Goal: Share content: Share content

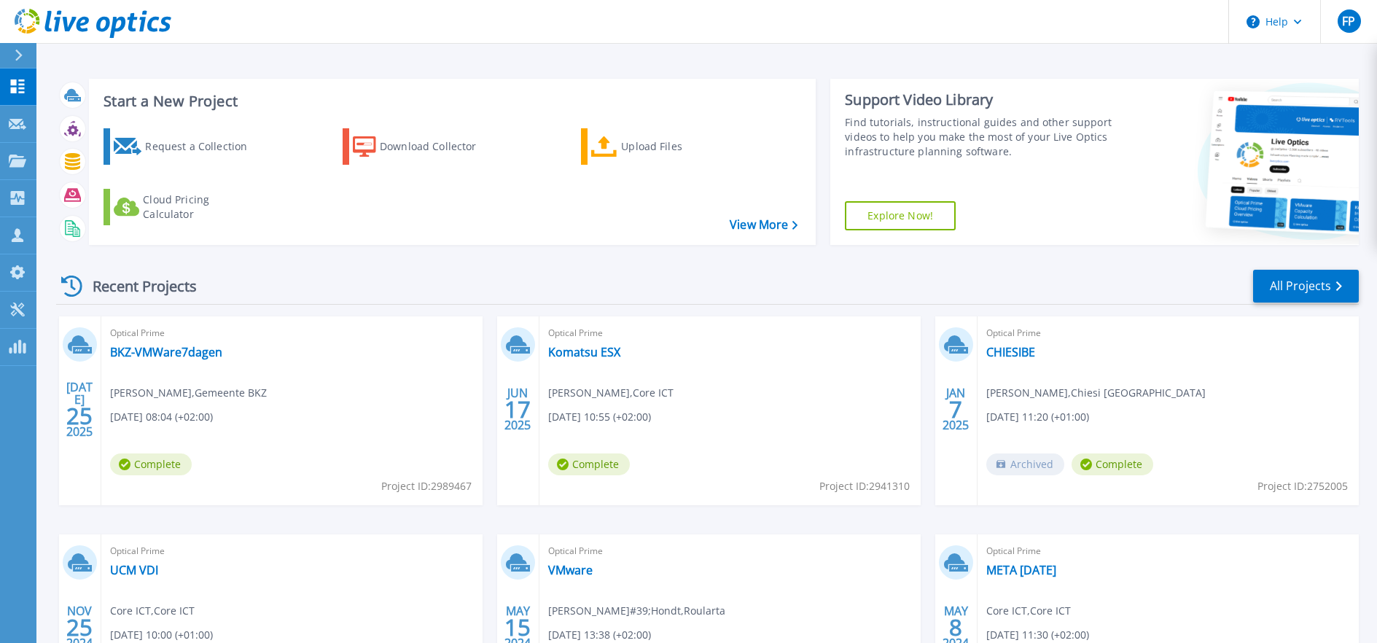
scroll to position [9, 0]
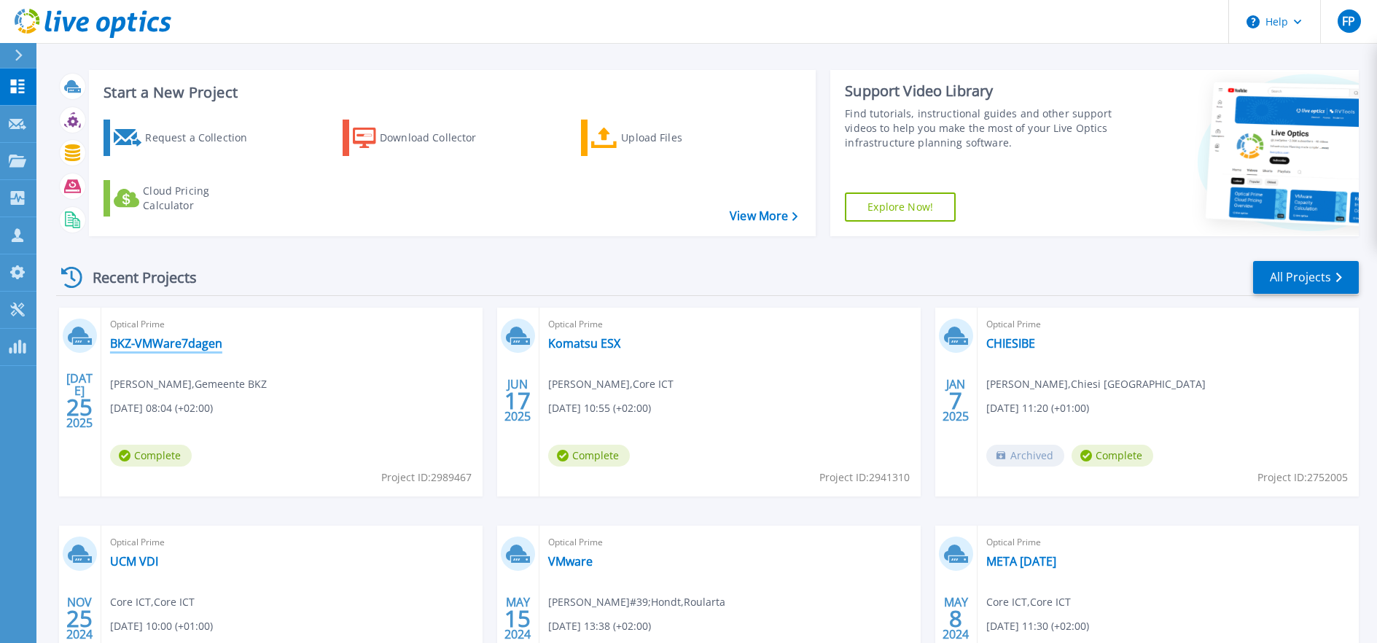
click at [125, 336] on link "BKZ-VMWare7dagen" at bounding box center [166, 343] width 112 height 15
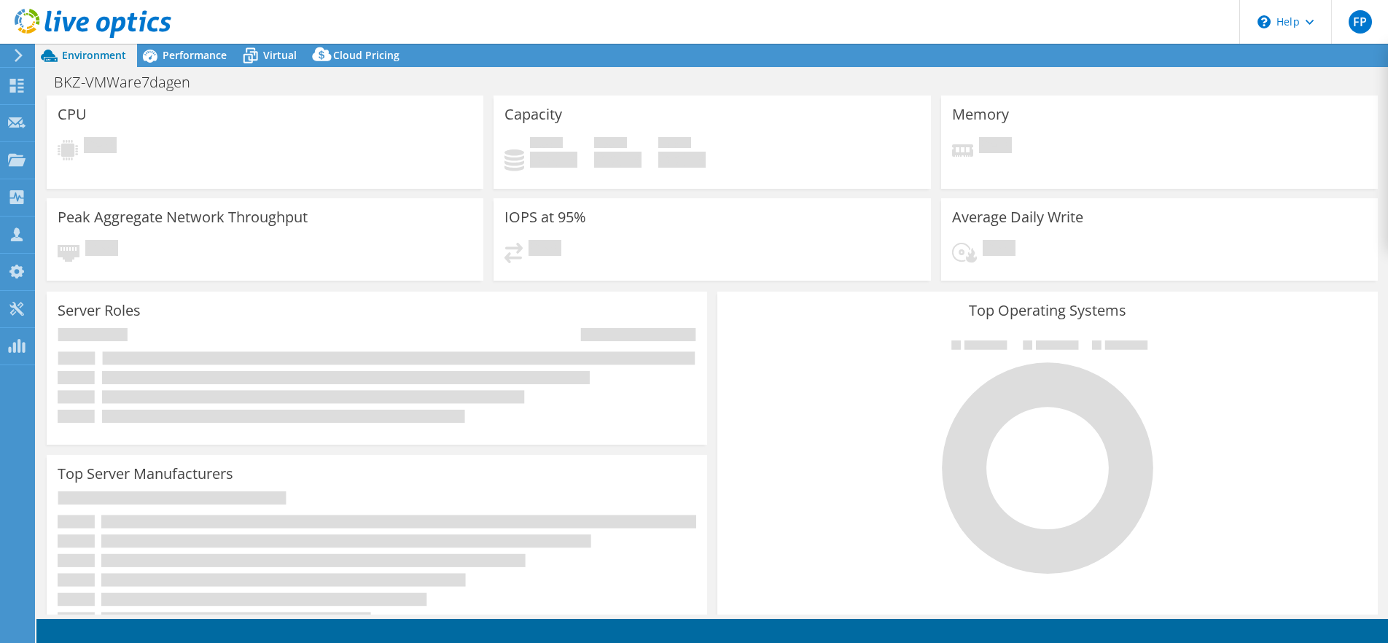
select select "EUFrankfurt"
select select "EUR"
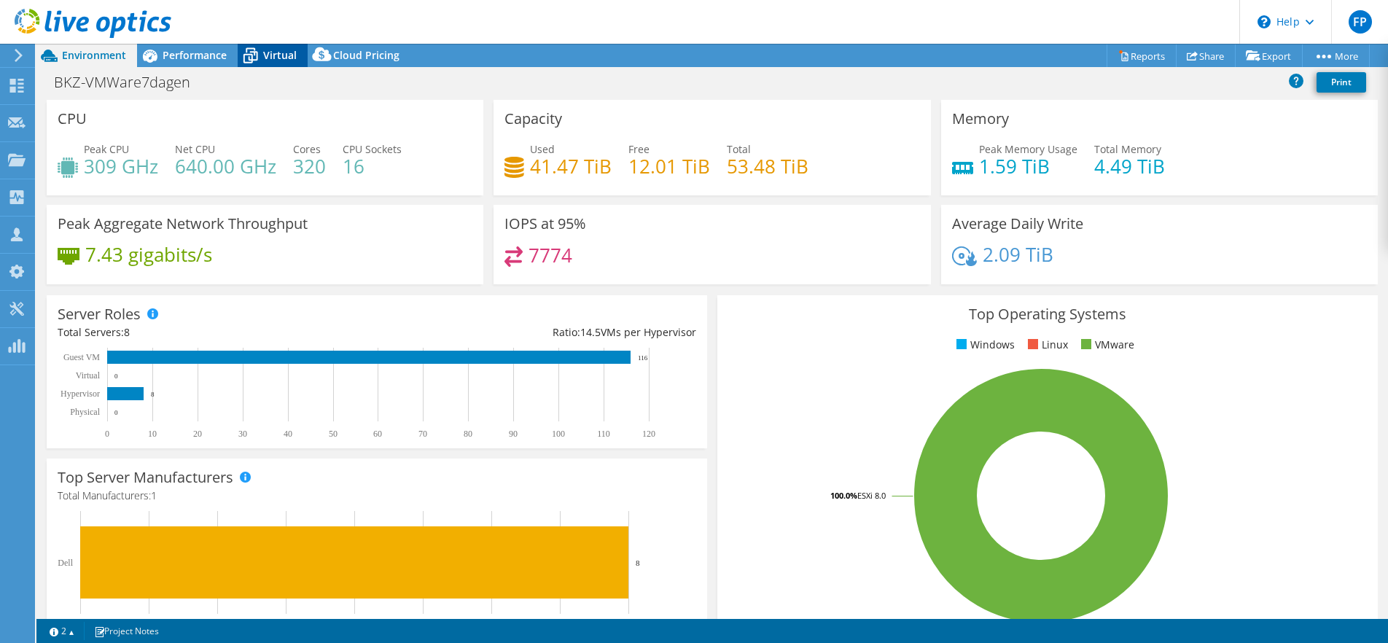
click at [258, 53] on icon at bounding box center [251, 56] width 26 height 26
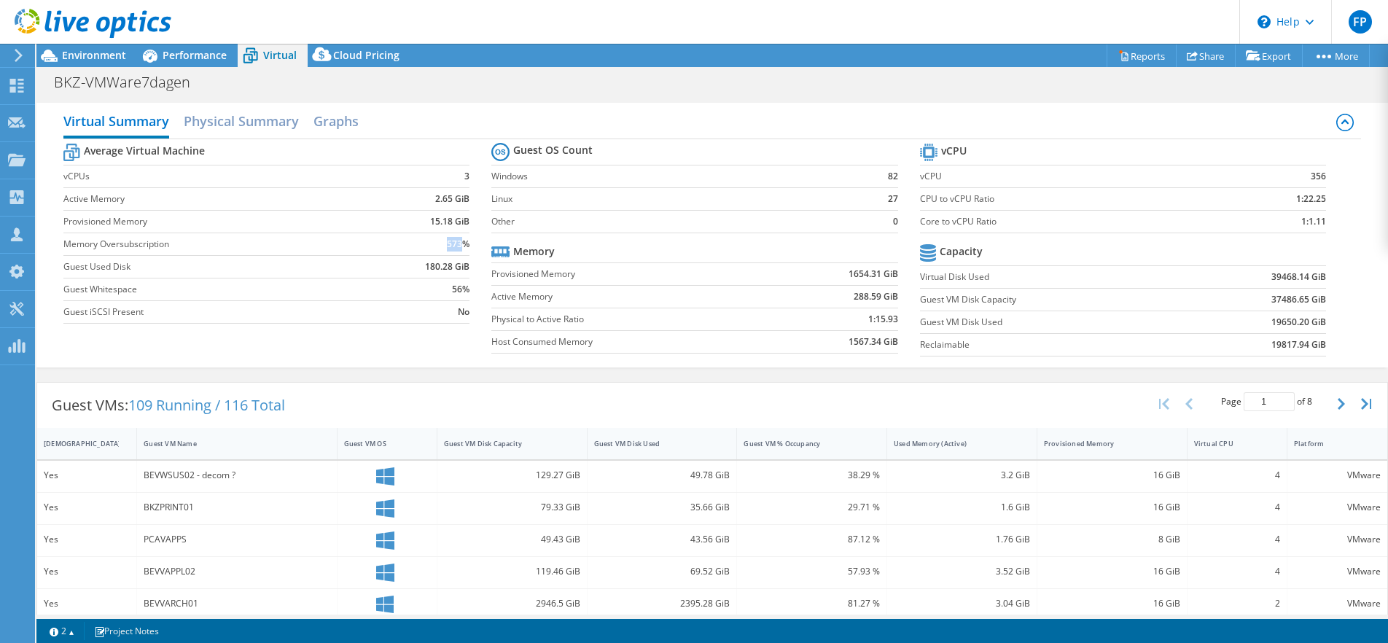
drag, startPoint x: 440, startPoint y: 207, endPoint x: 461, endPoint y: 217, distance: 23.2
click at [461, 233] on td "573%" at bounding box center [422, 244] width 98 height 23
click at [534, 329] on div "Average Virtual Machine vCPUs 3 Active Memory 2.65 GiB Provisioned Memory 15.18…" at bounding box center [712, 251] width 1298 height 225
click at [249, 106] on h2 "Physical Summary" at bounding box center [241, 122] width 115 height 32
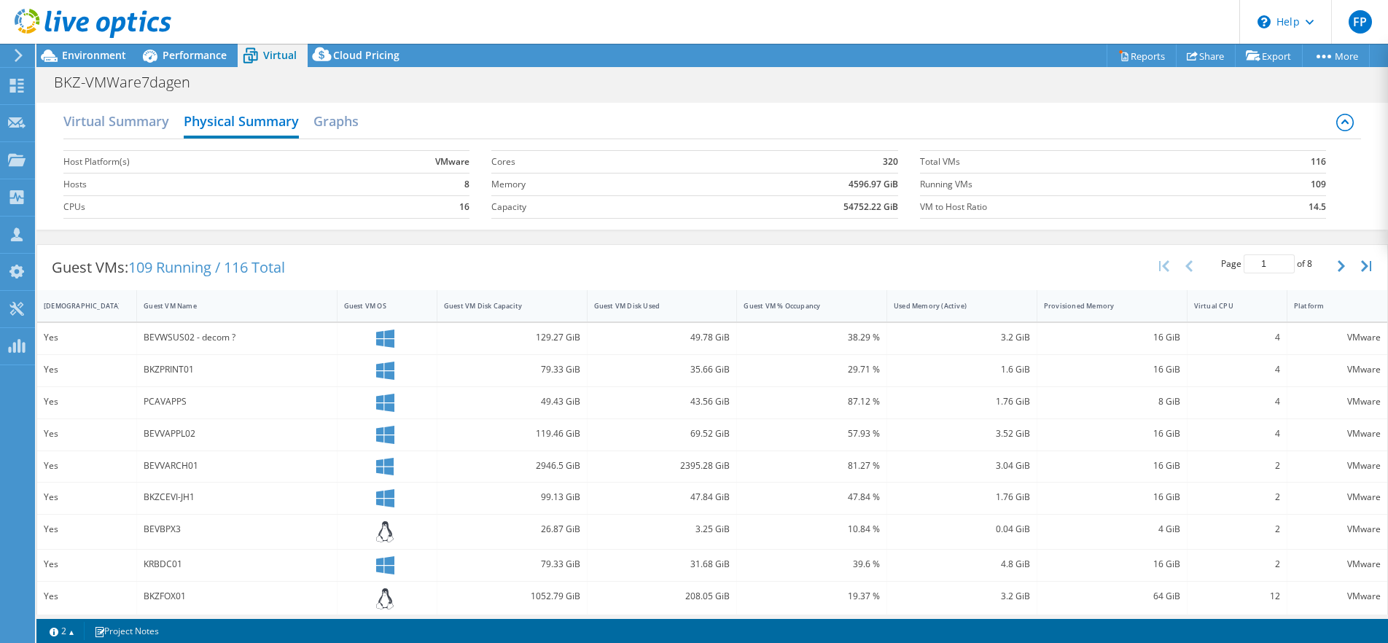
click at [61, 107] on div "Virtual Summary Physical Summary Graphs Host Platform(s) VMware Hosts 8 CPUs 16…" at bounding box center [712, 166] width 1352 height 127
click at [78, 108] on h2 "Virtual Summary" at bounding box center [116, 122] width 106 height 32
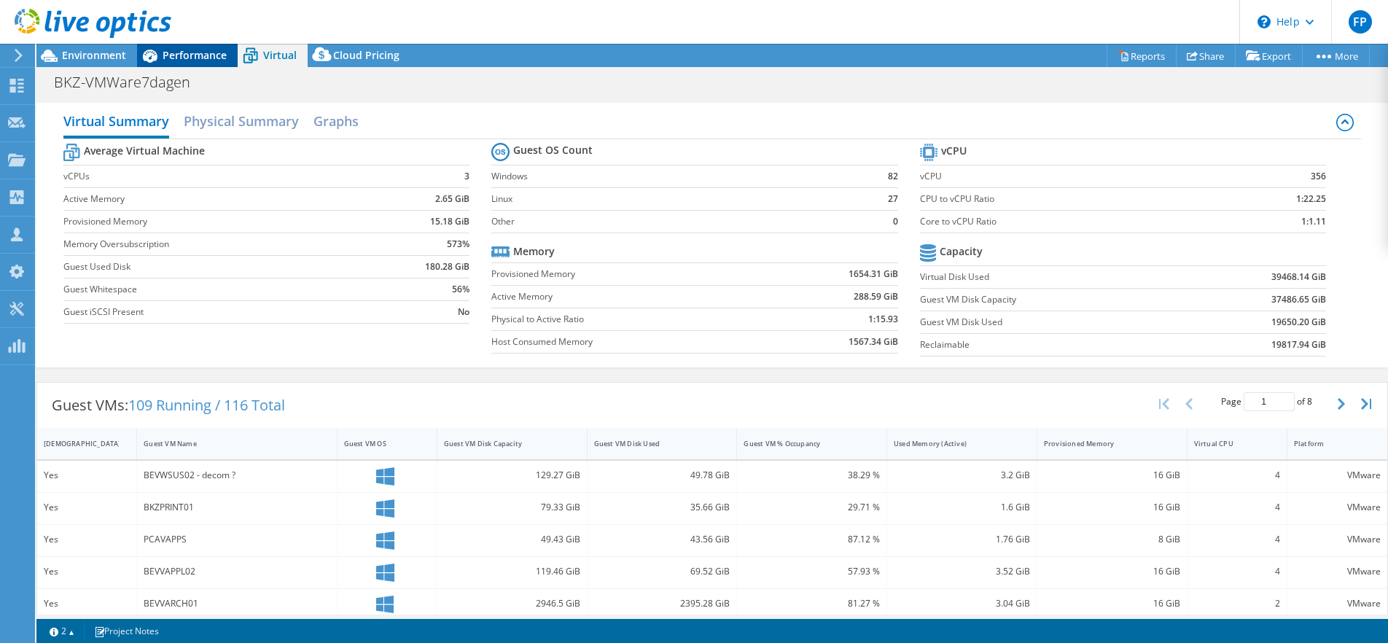
click at [179, 56] on span "Performance" at bounding box center [195, 55] width 64 height 14
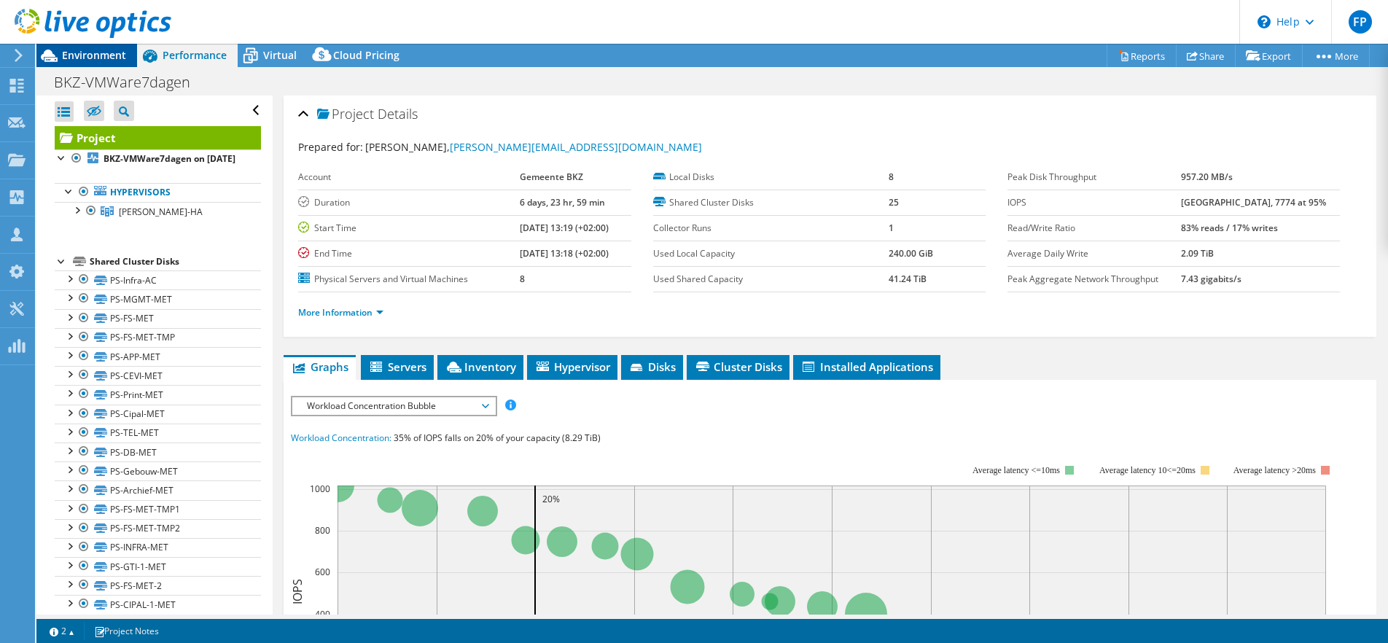
click at [98, 56] on span "Environment" at bounding box center [94, 55] width 64 height 14
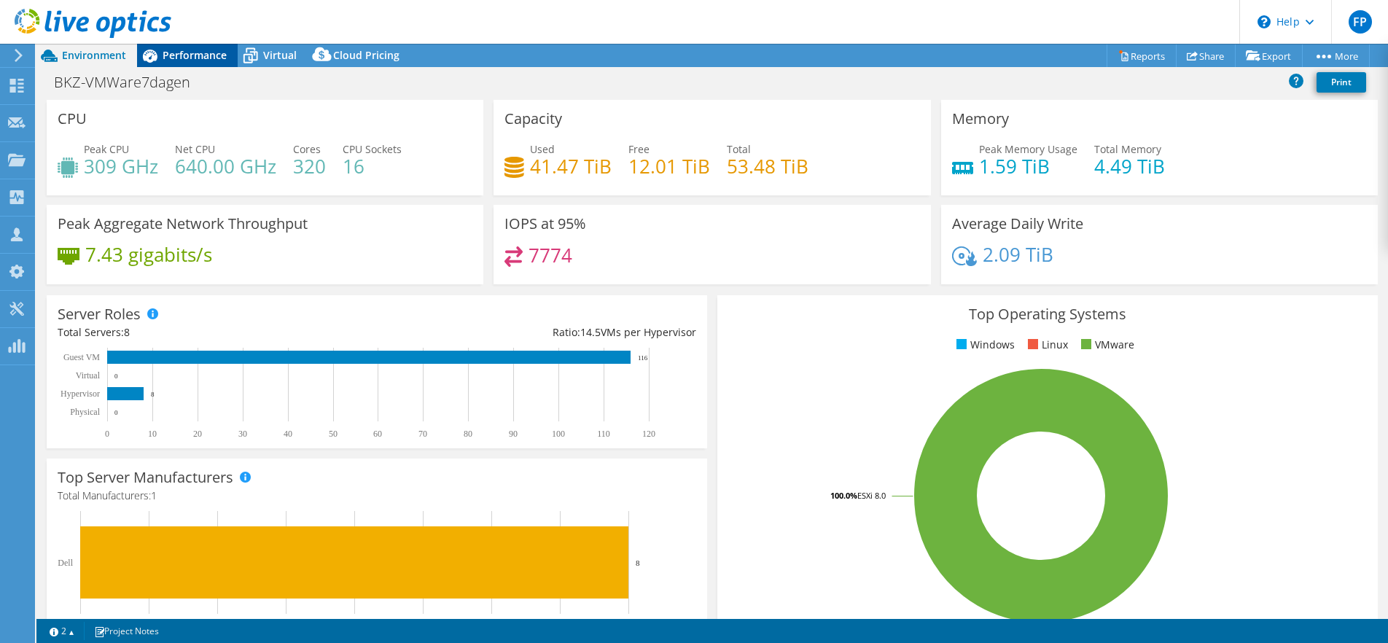
click at [194, 56] on span "Performance" at bounding box center [195, 55] width 64 height 14
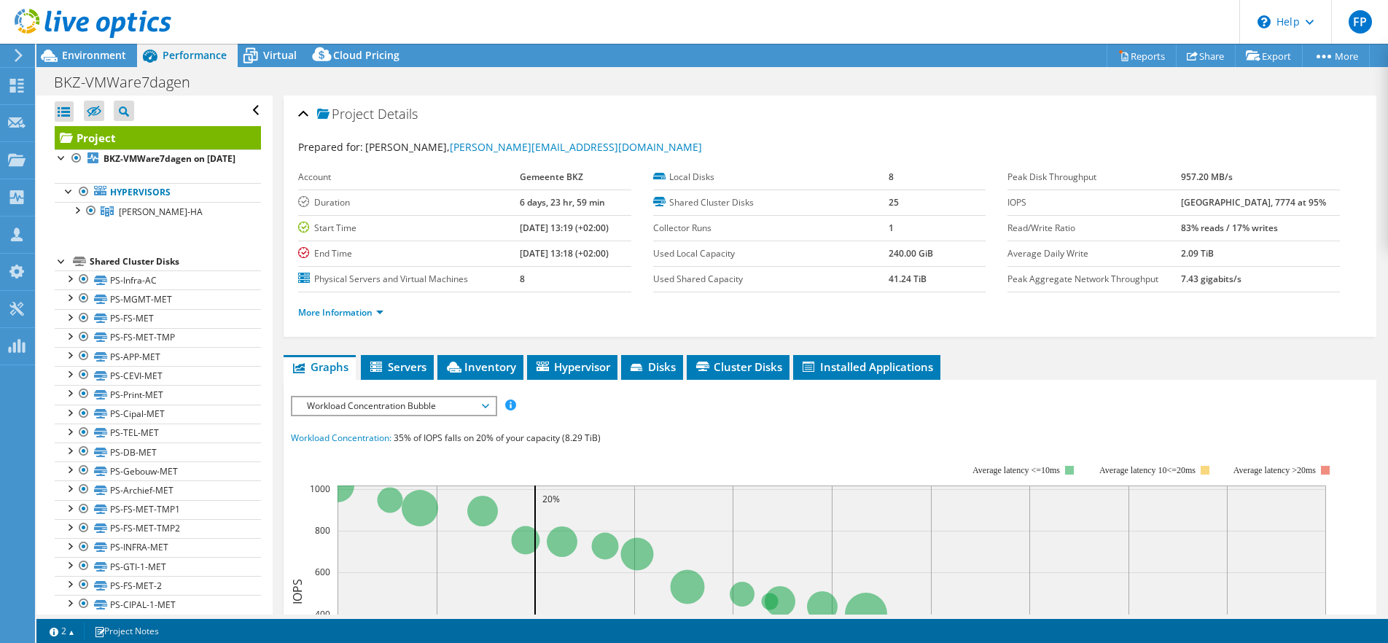
scroll to position [4, 0]
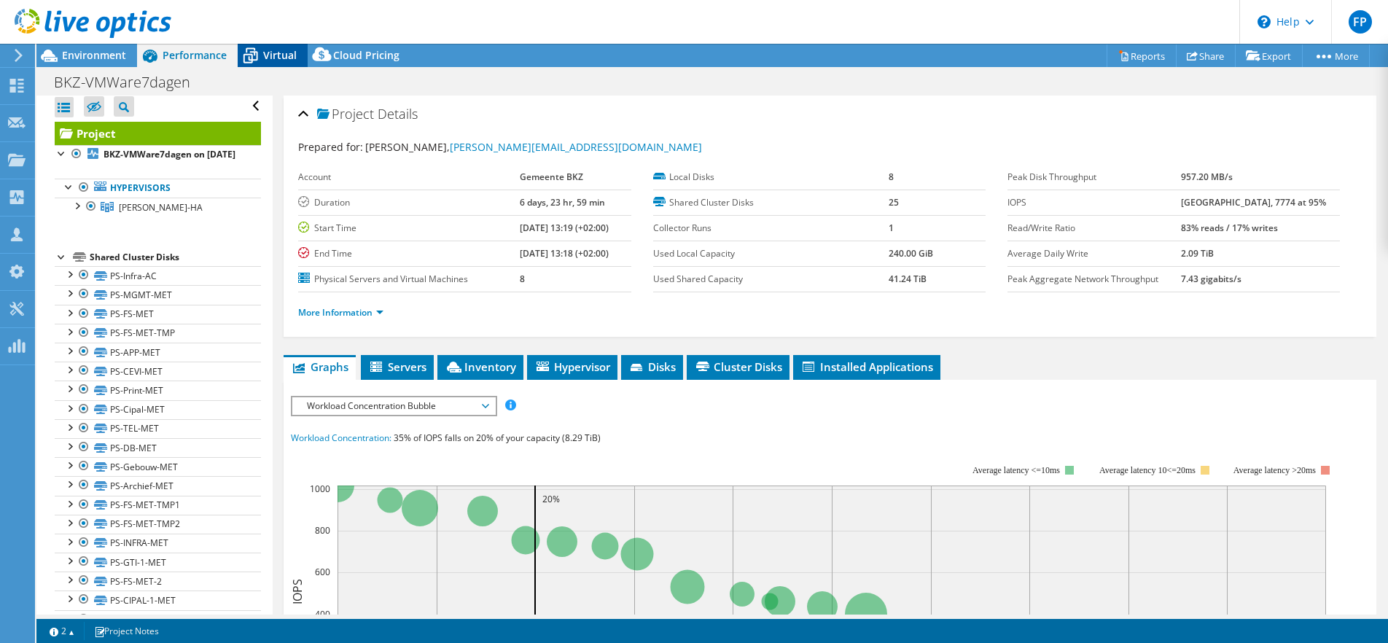
click at [282, 52] on span "Virtual" at bounding box center [280, 55] width 34 height 14
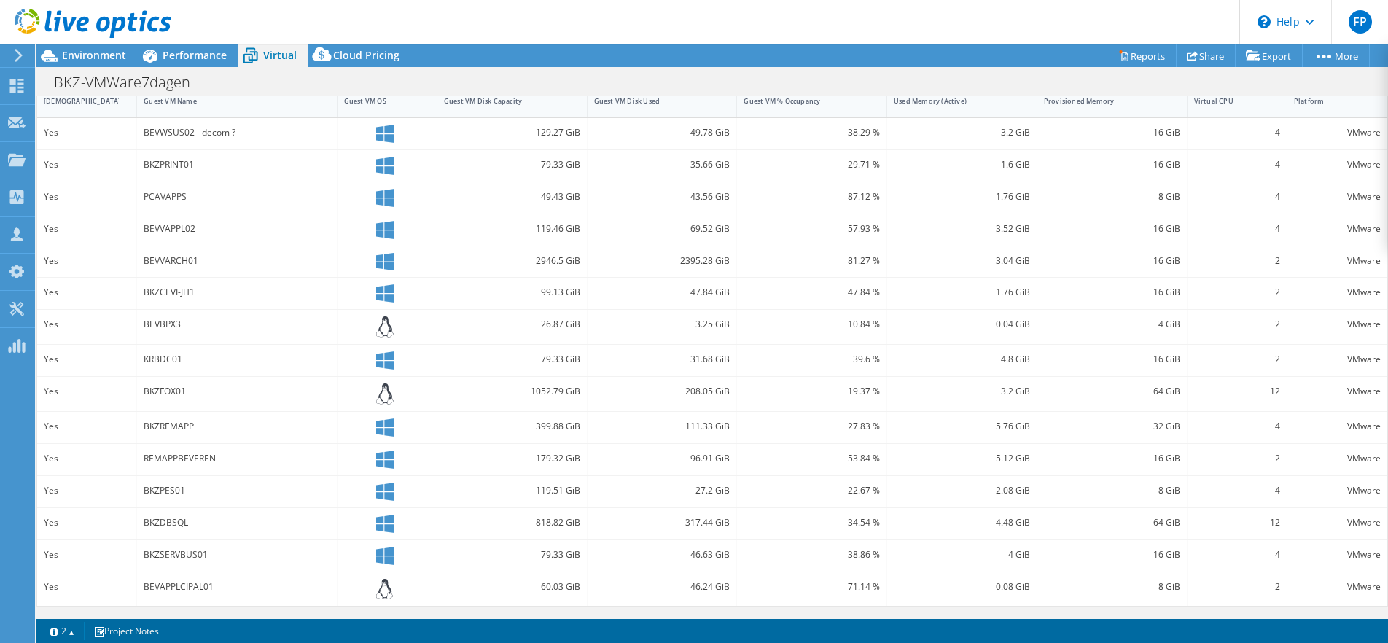
scroll to position [0, 0]
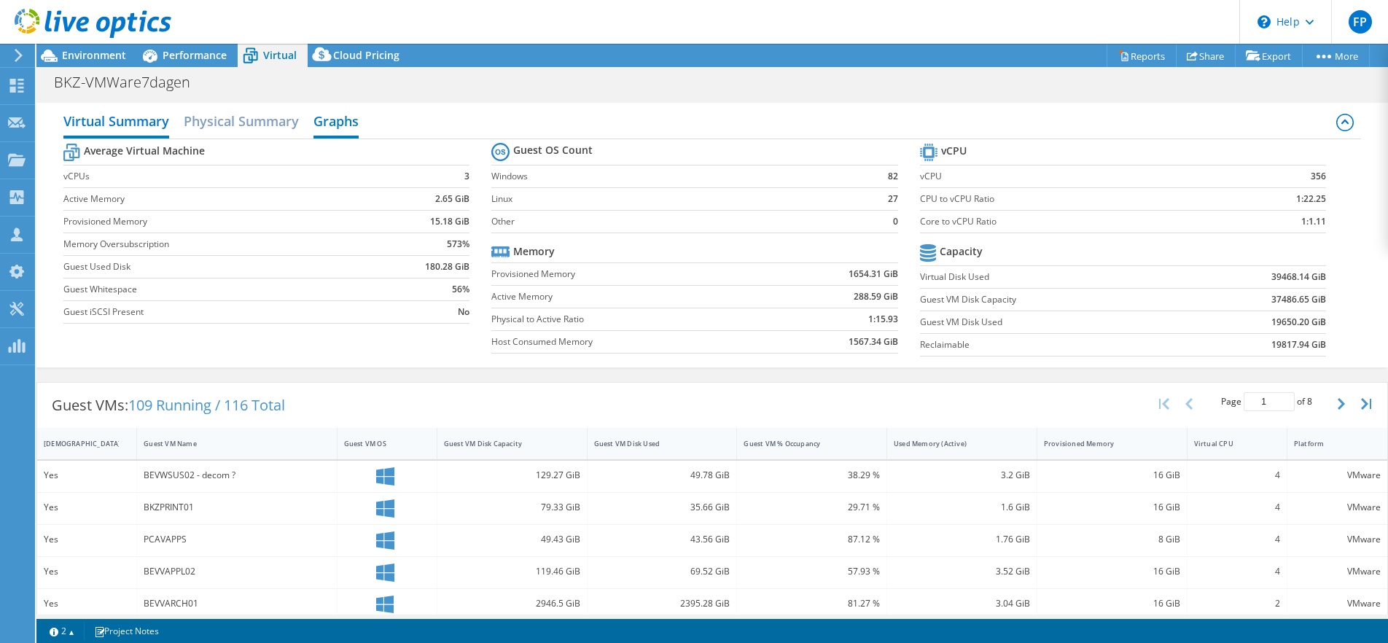
click at [328, 108] on h2 "Graphs" at bounding box center [335, 122] width 45 height 32
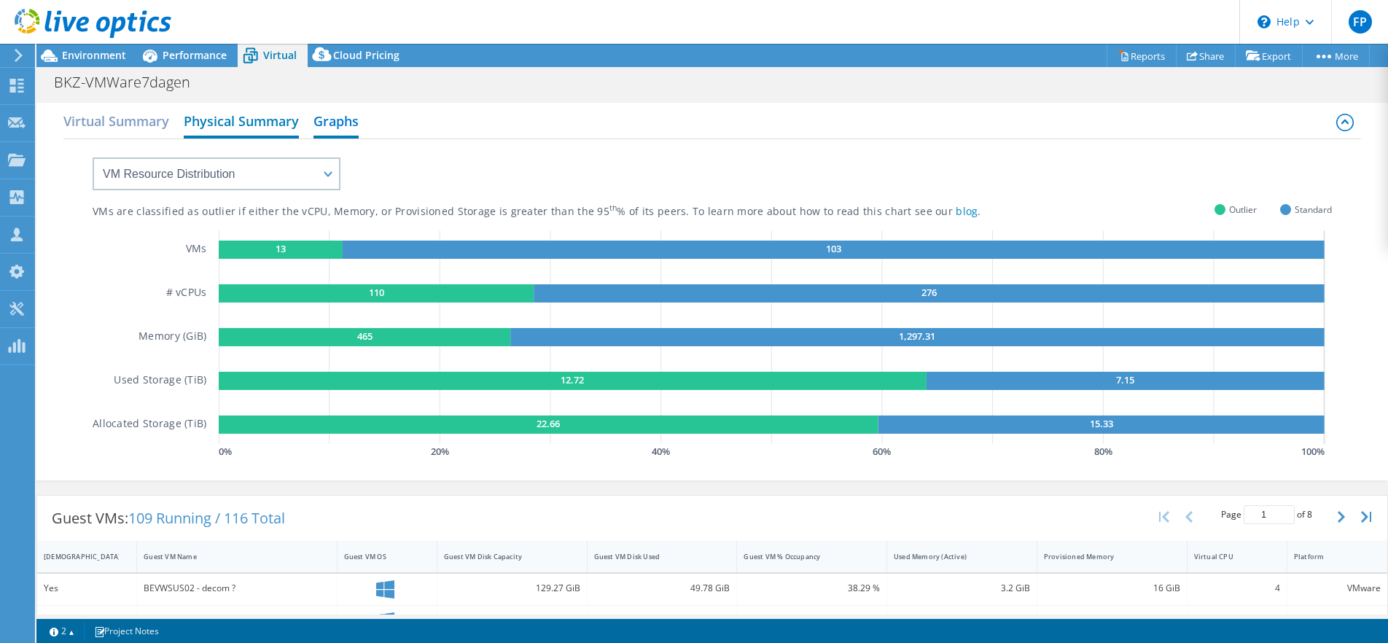
click at [230, 106] on h2 "Physical Summary" at bounding box center [241, 122] width 115 height 32
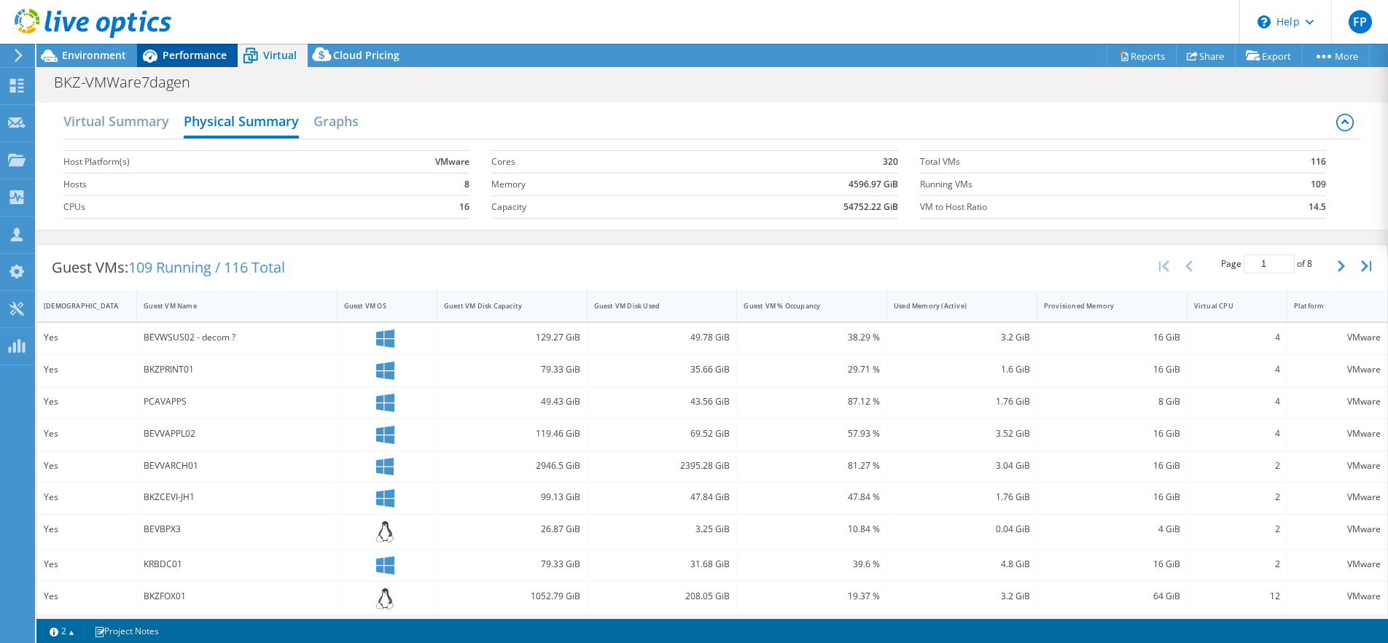
click at [171, 55] on span "Performance" at bounding box center [195, 55] width 64 height 14
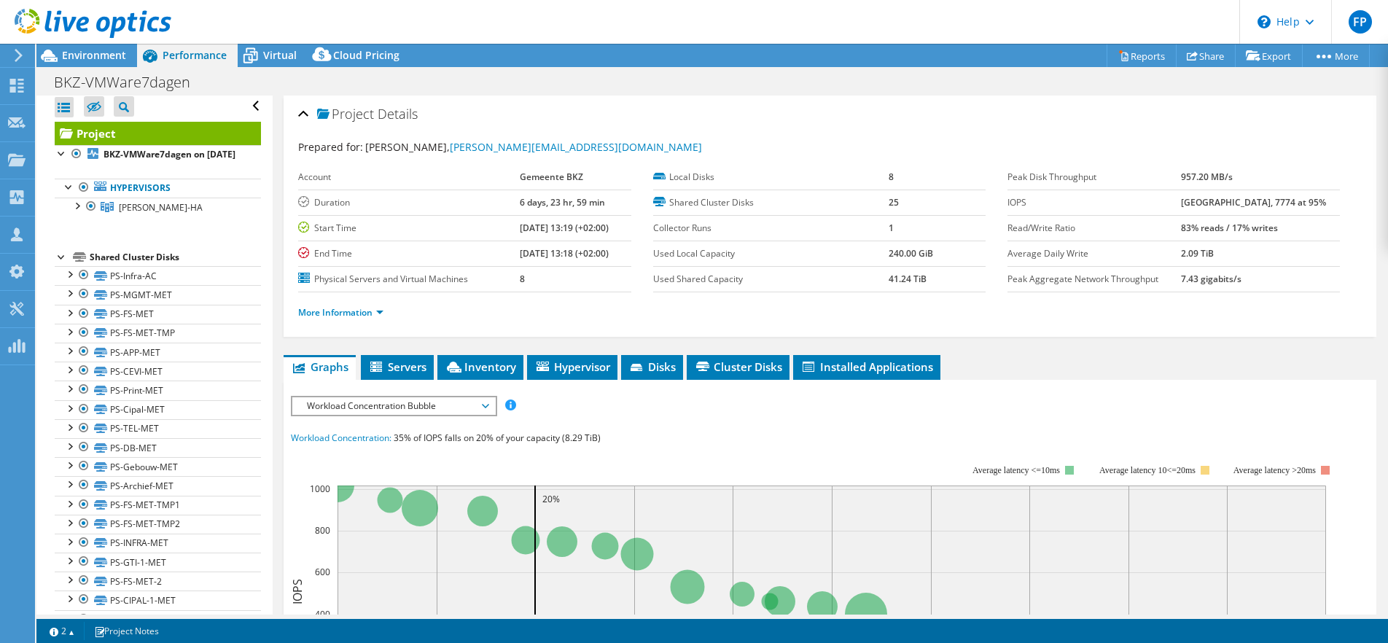
scroll to position [9, 0]
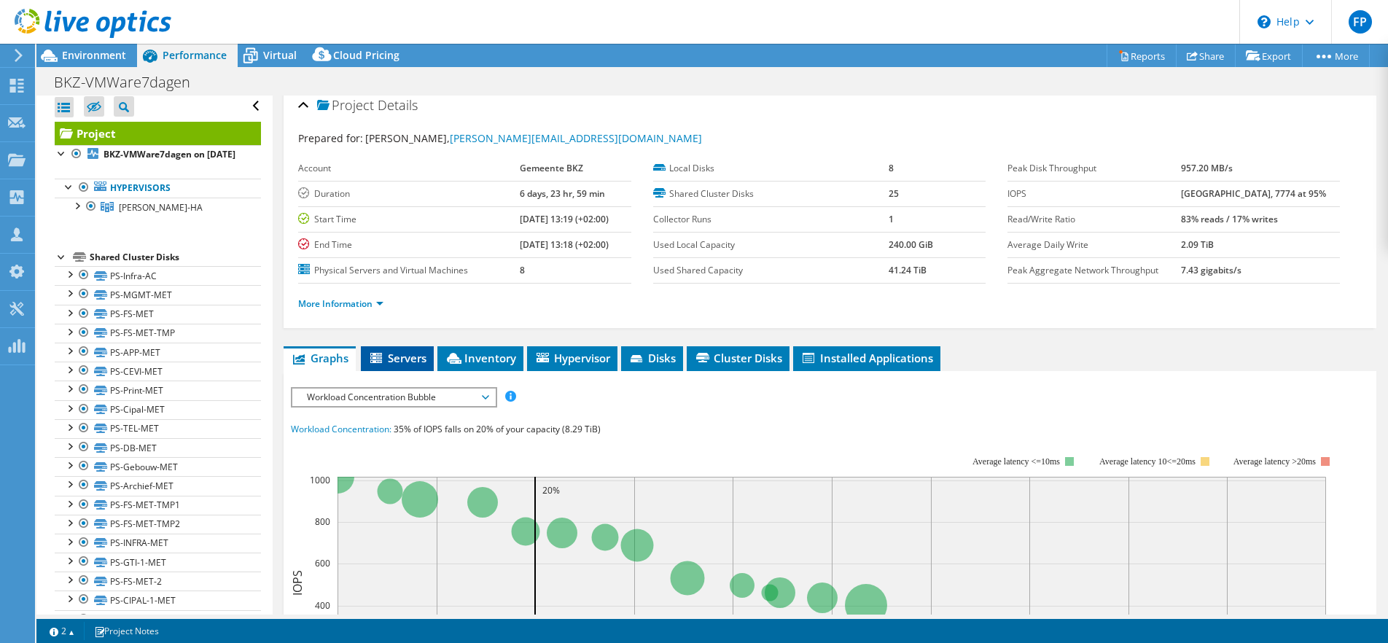
click at [386, 351] on span "Servers" at bounding box center [397, 358] width 58 height 15
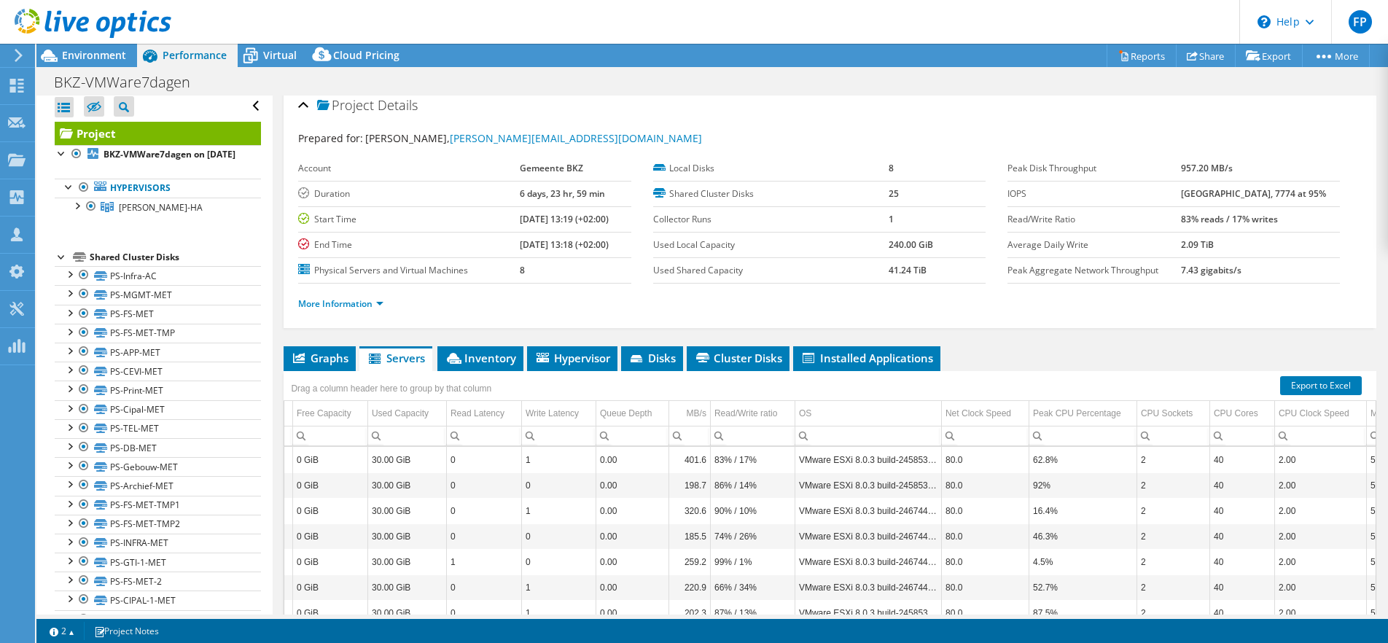
scroll to position [0, 223]
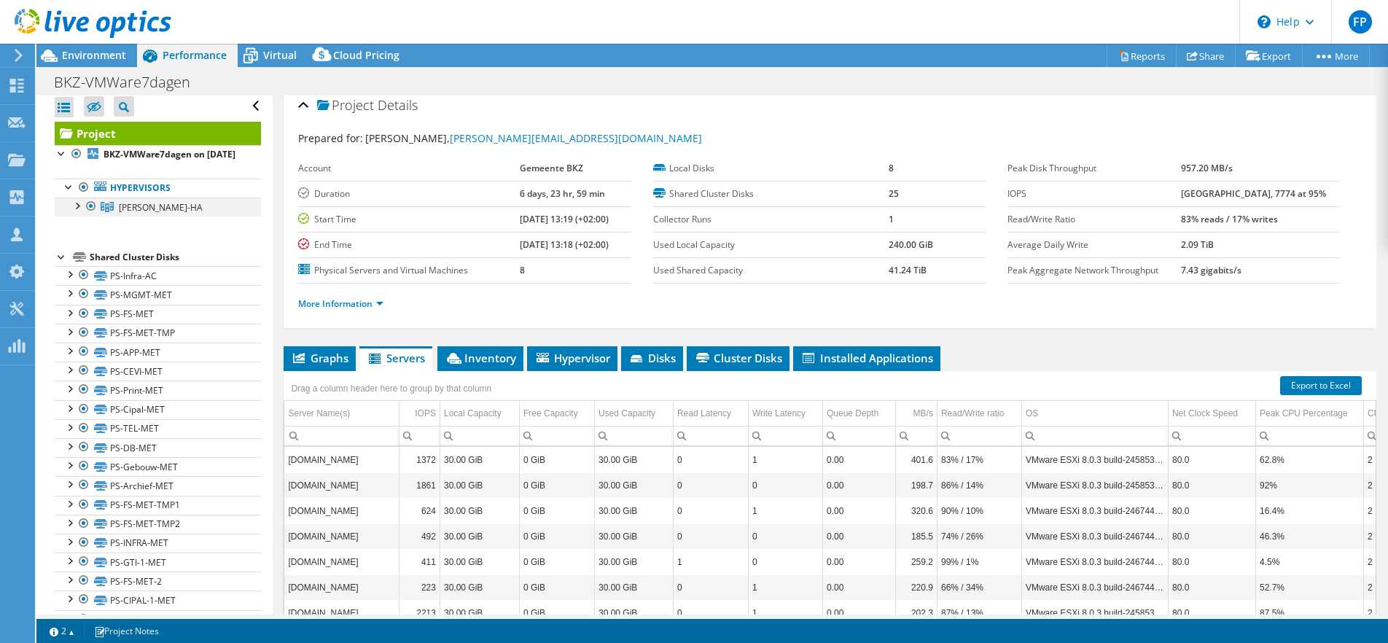
click at [78, 198] on div at bounding box center [76, 205] width 15 height 15
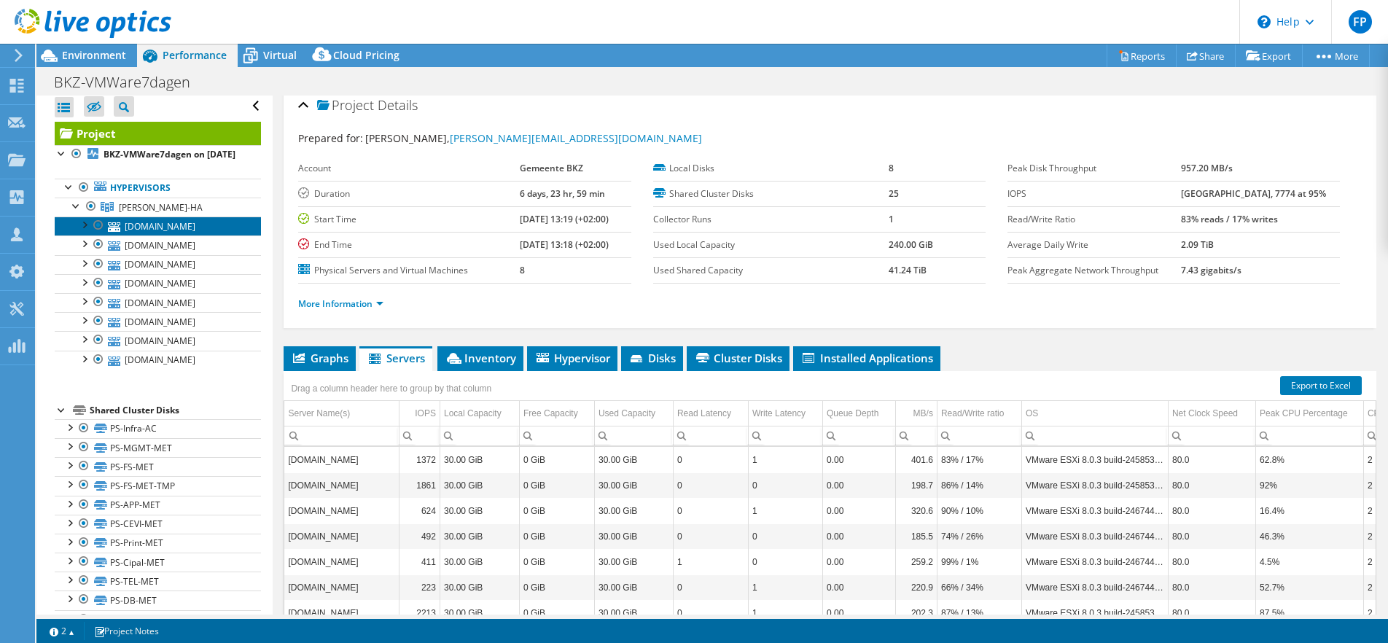
click at [145, 217] on link "esxac3.bvrnnet.beveren.be" at bounding box center [158, 226] width 206 height 19
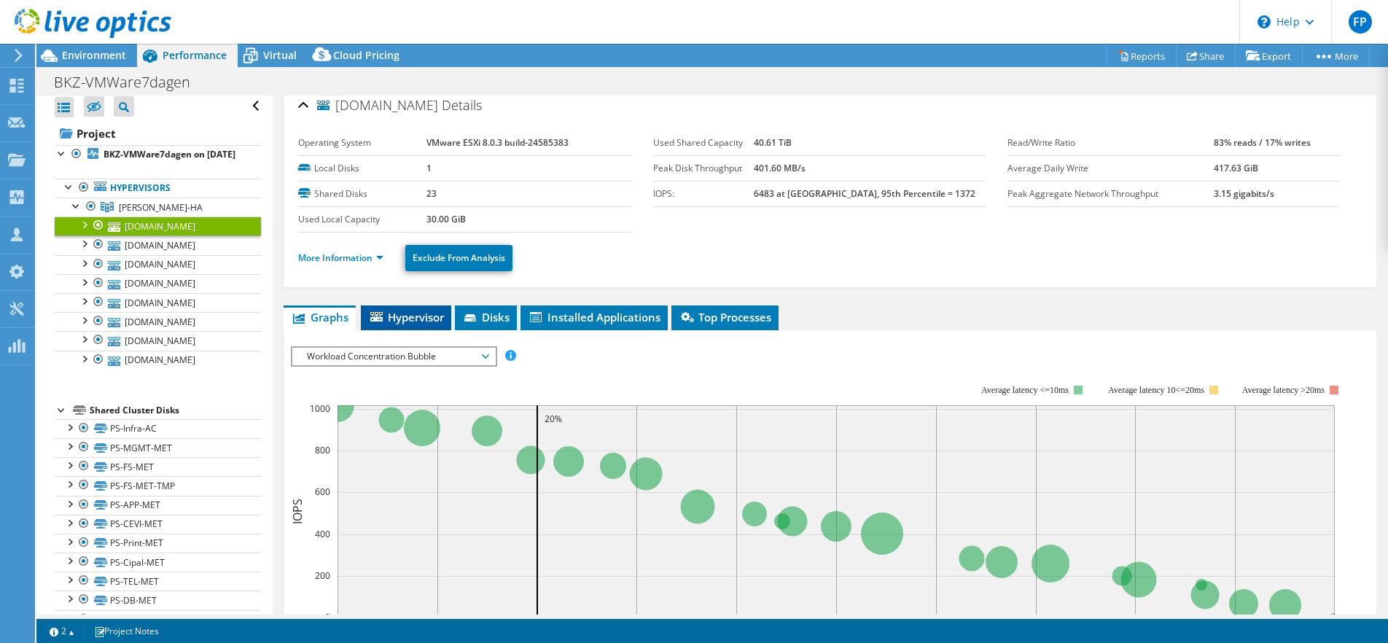
click at [432, 310] on span "Hypervisor" at bounding box center [406, 317] width 76 height 15
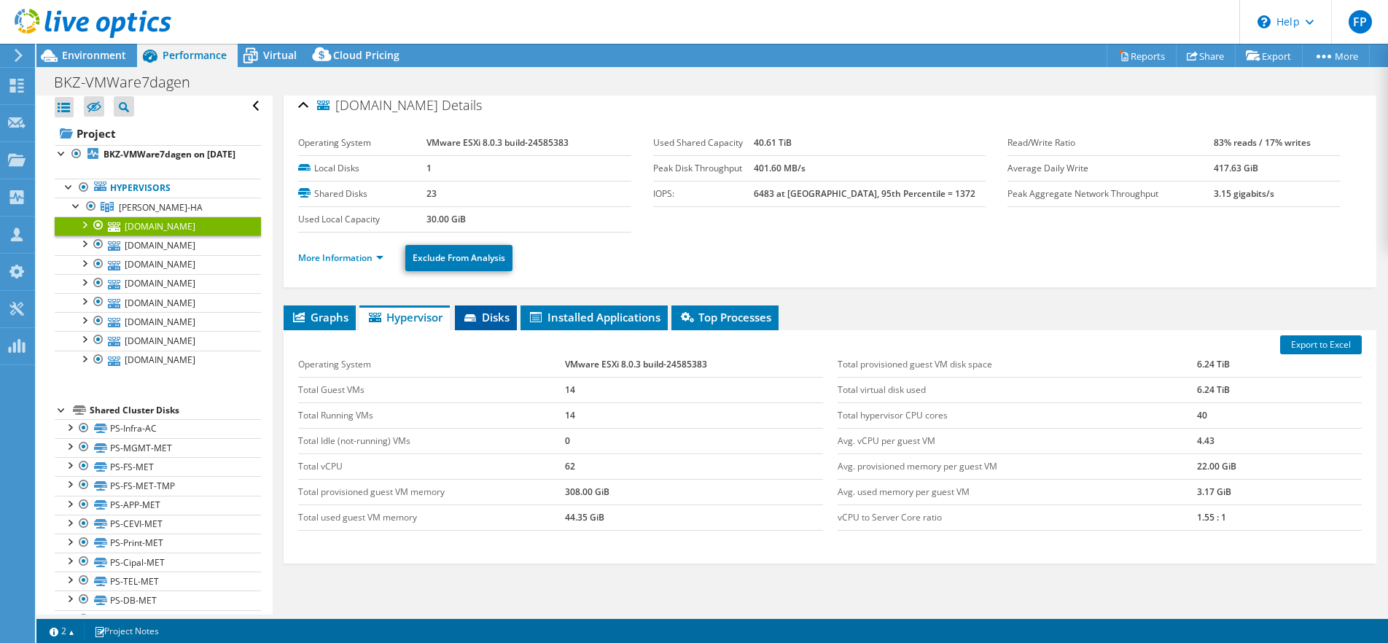
click at [475, 314] on icon at bounding box center [470, 317] width 12 height 7
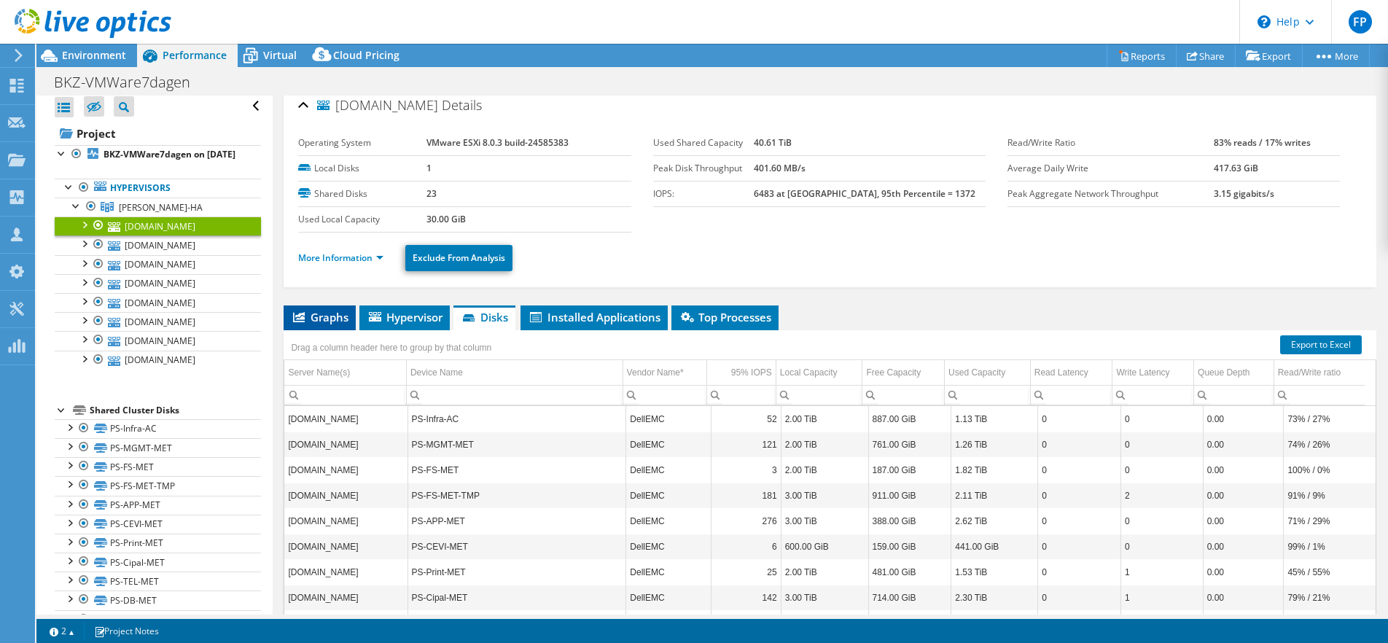
click at [309, 310] on span "Graphs" at bounding box center [320, 317] width 58 height 15
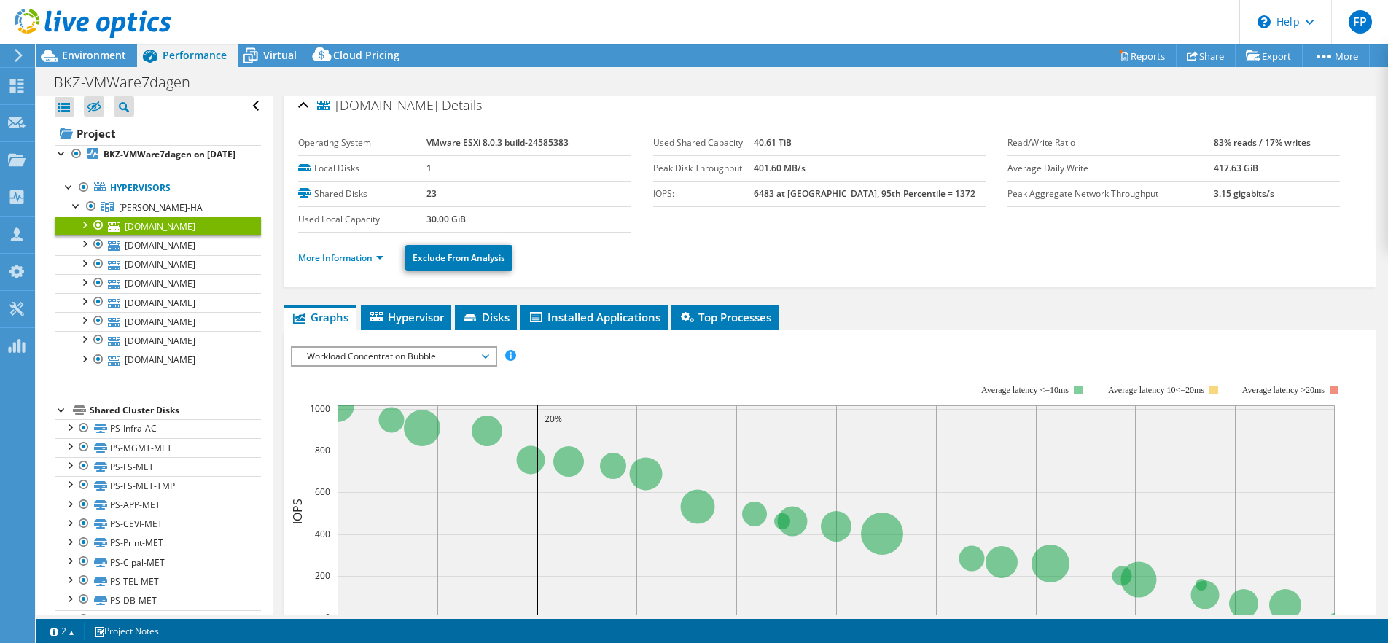
click at [318, 252] on link "More Information" at bounding box center [340, 258] width 85 height 12
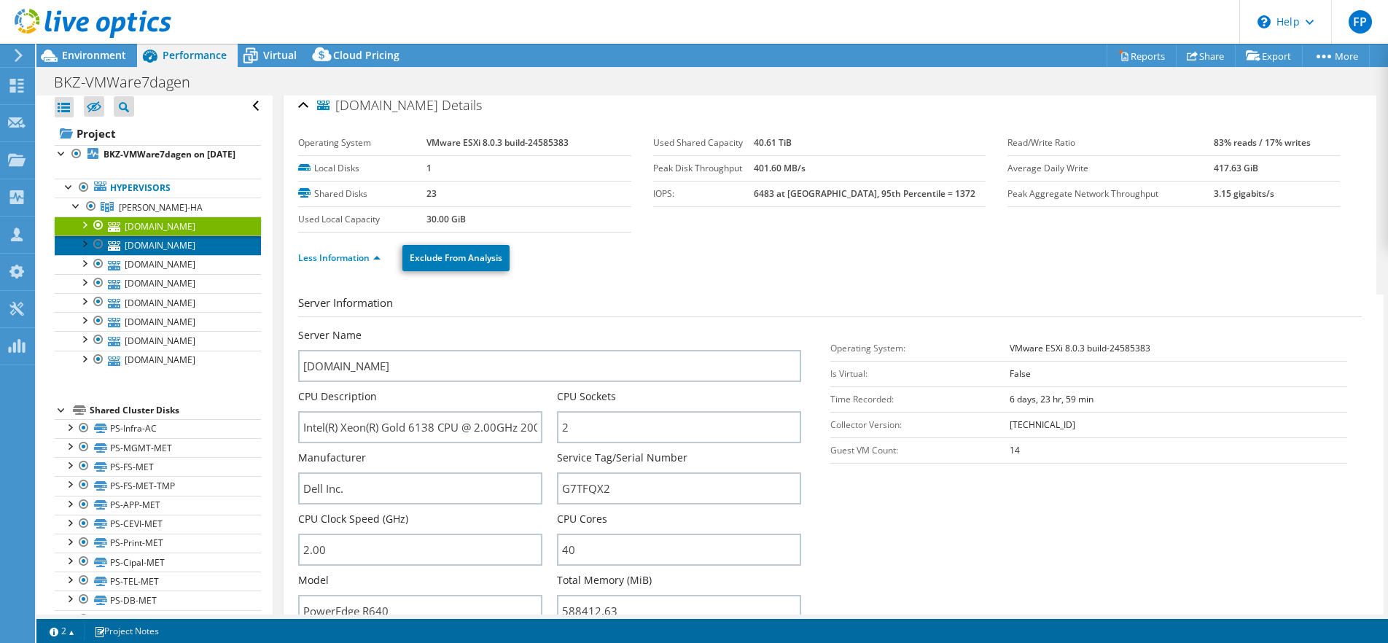
click at [157, 235] on link "esxac2.bvrnnet.beveren.be" at bounding box center [158, 244] width 206 height 19
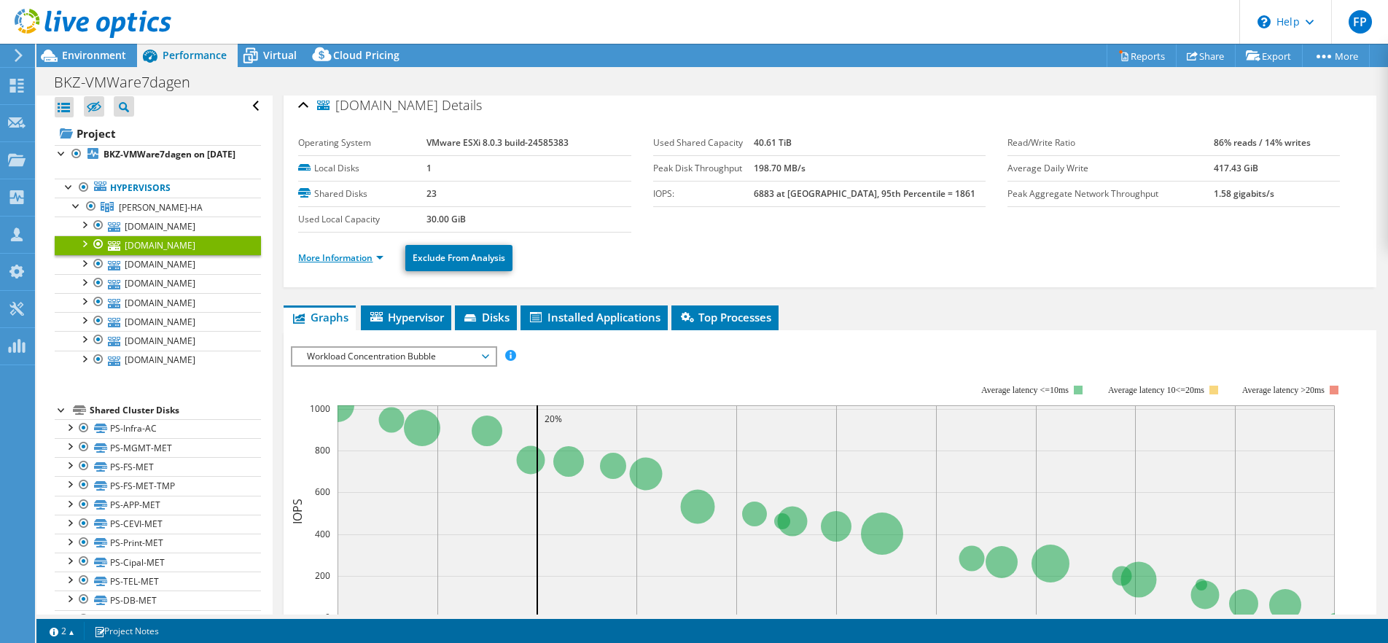
click at [328, 252] on link "More Information" at bounding box center [340, 258] width 85 height 12
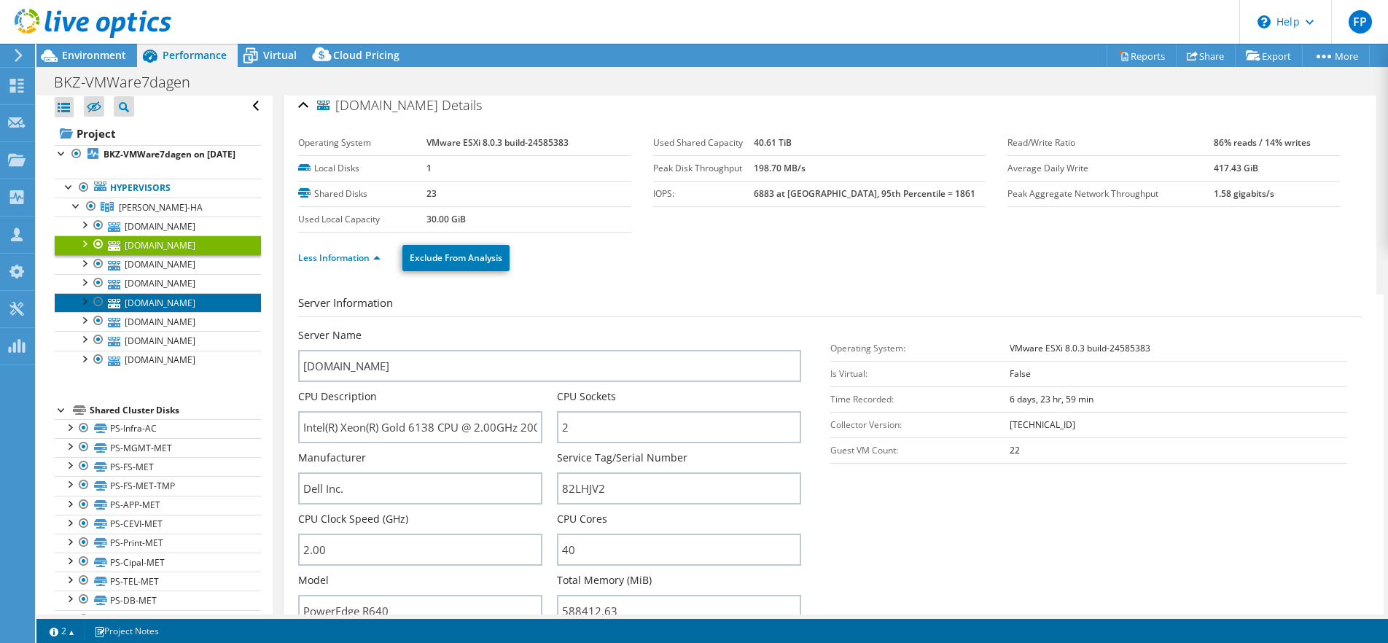
click at [159, 293] on link "esxnn2.bvrnnet.beveren.be" at bounding box center [158, 302] width 206 height 19
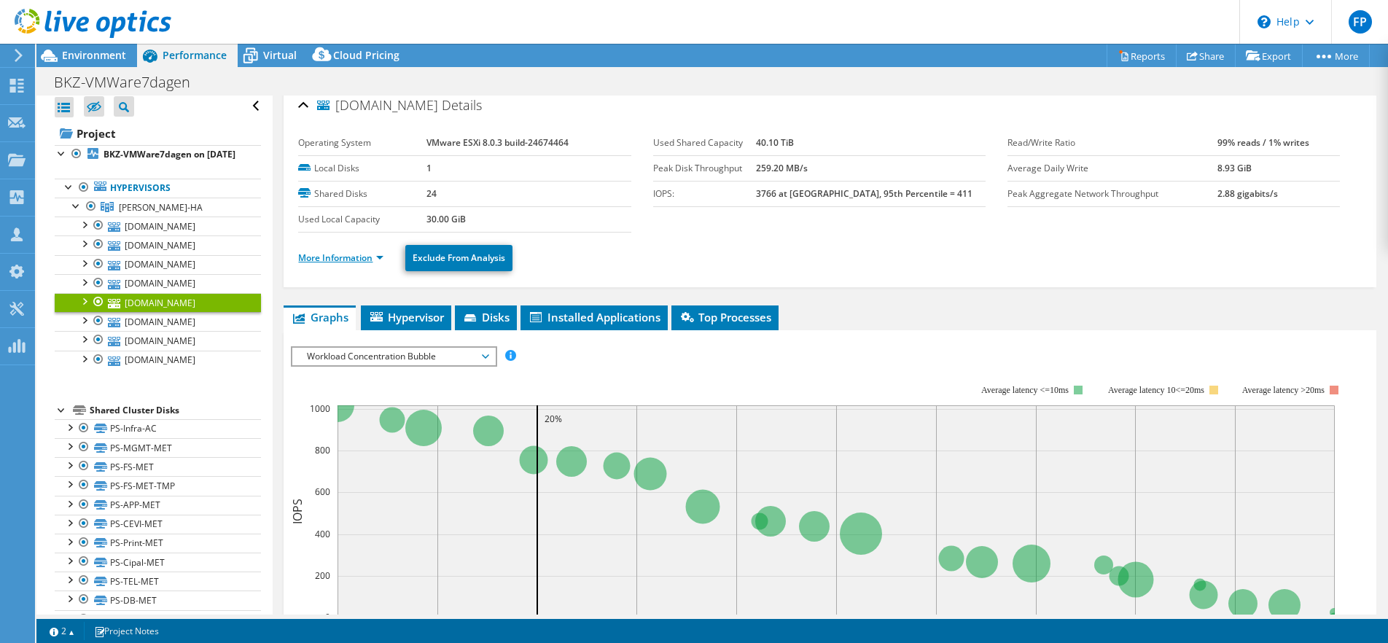
click at [341, 252] on link "More Information" at bounding box center [340, 258] width 85 height 12
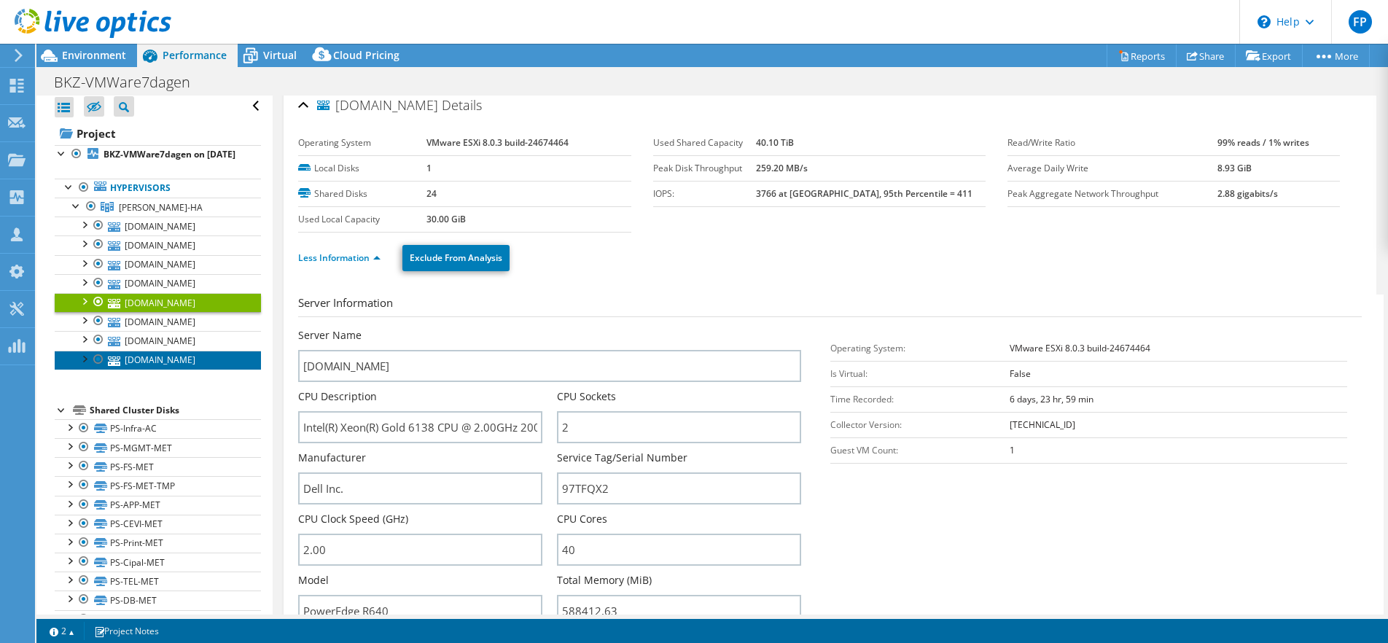
click at [146, 351] on link "esxac1.bvrnnet.beveren.be" at bounding box center [158, 360] width 206 height 19
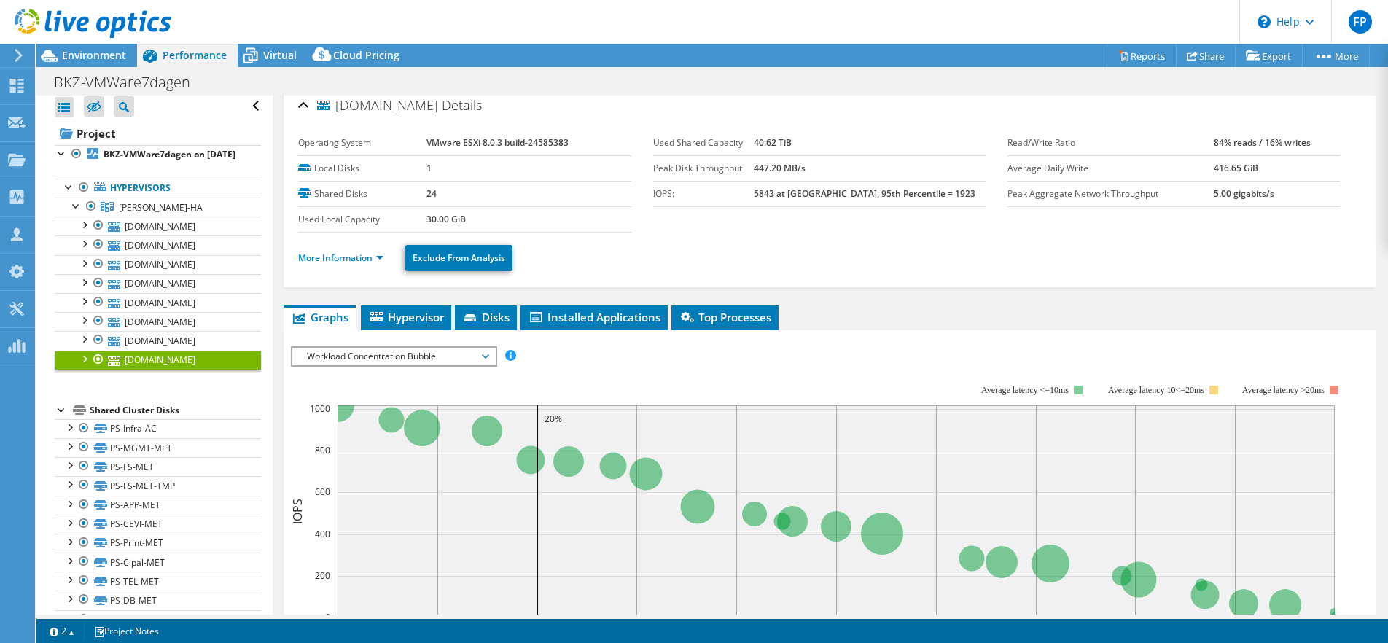
scroll to position [18, 0]
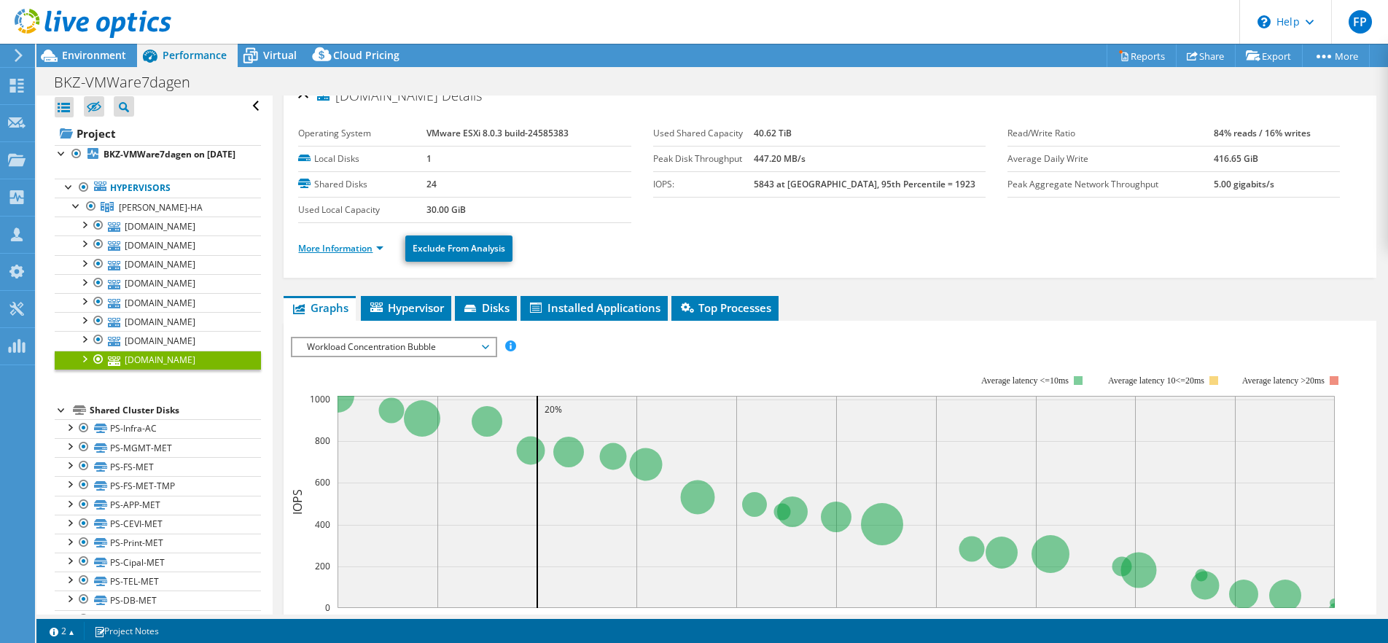
click at [325, 242] on link "More Information" at bounding box center [340, 248] width 85 height 12
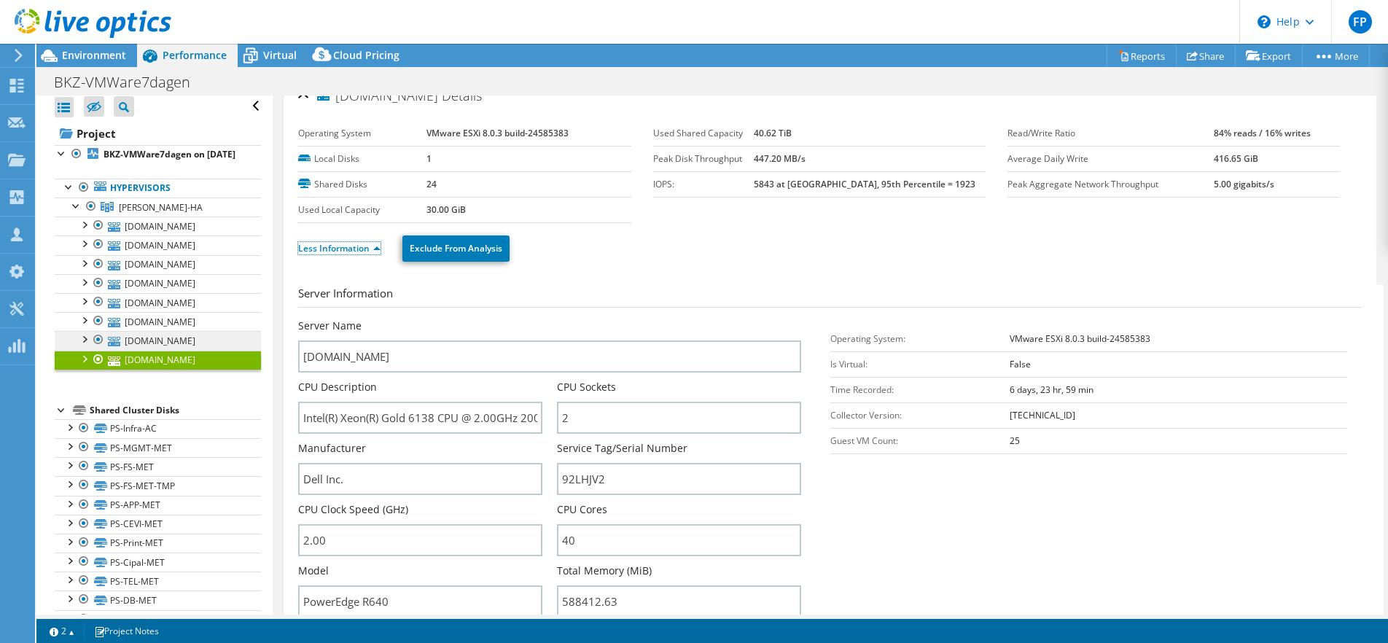
scroll to position [0, 0]
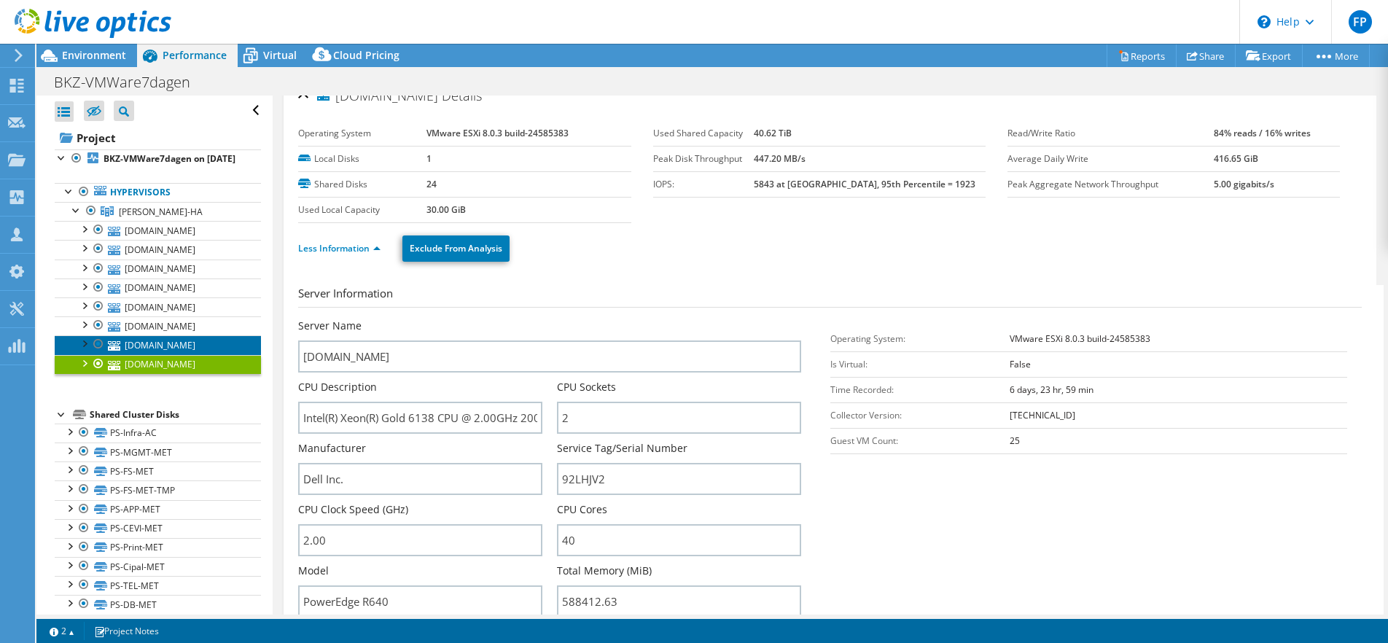
click at [160, 335] on link "esxac4.bvrnnet.beveren.be" at bounding box center [158, 344] width 206 height 19
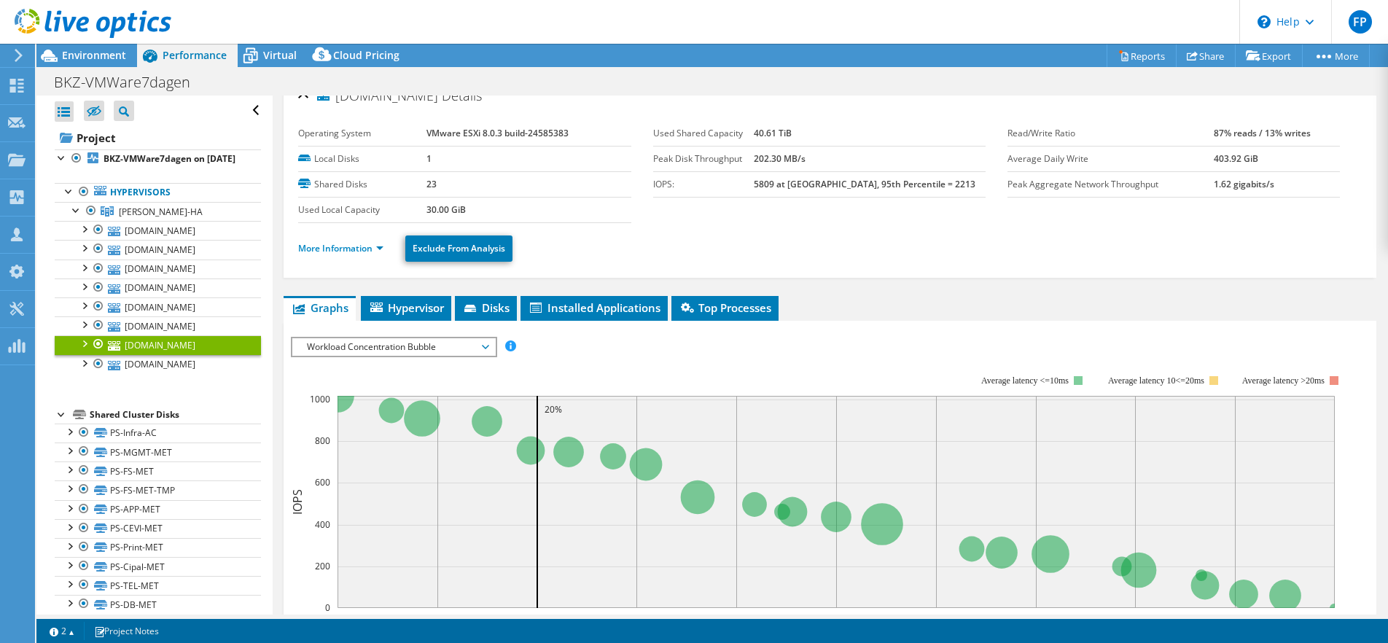
click at [324, 241] on li "More Information" at bounding box center [345, 249] width 94 height 16
click at [325, 232] on ul "More Information Exclude From Analysis" at bounding box center [829, 247] width 1063 height 30
click at [324, 242] on link "More Information" at bounding box center [340, 248] width 85 height 12
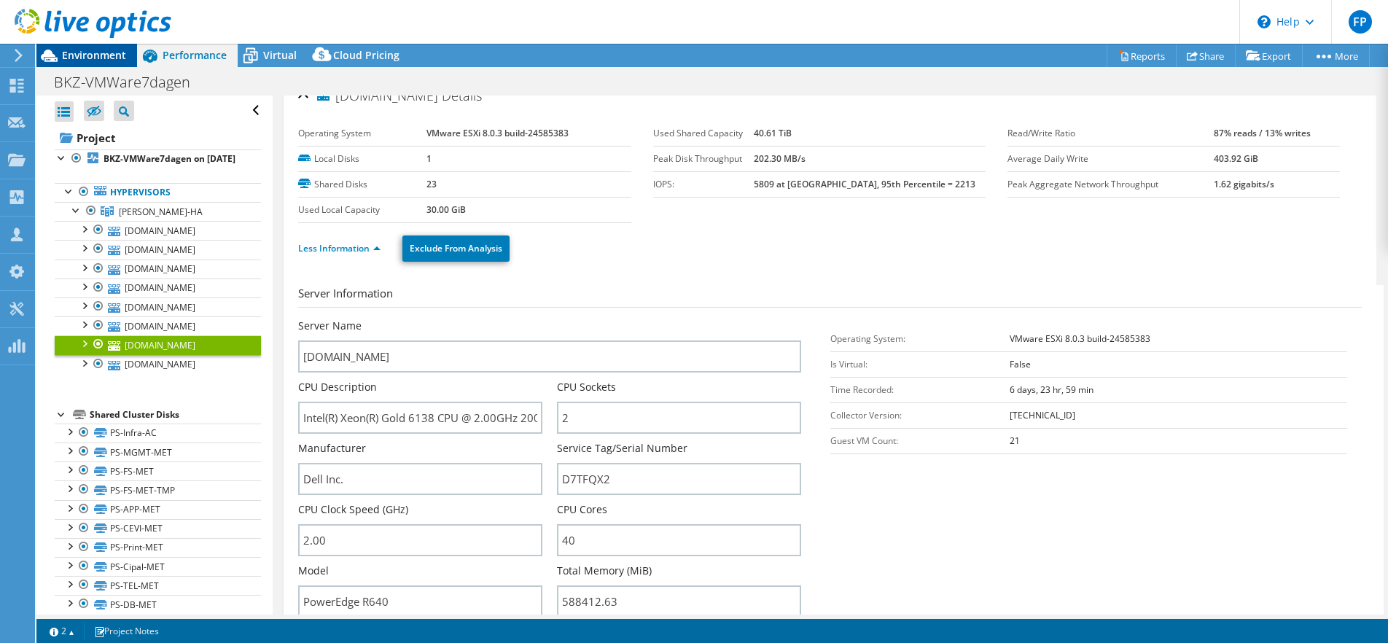
click at [79, 55] on span "Environment" at bounding box center [94, 55] width 64 height 14
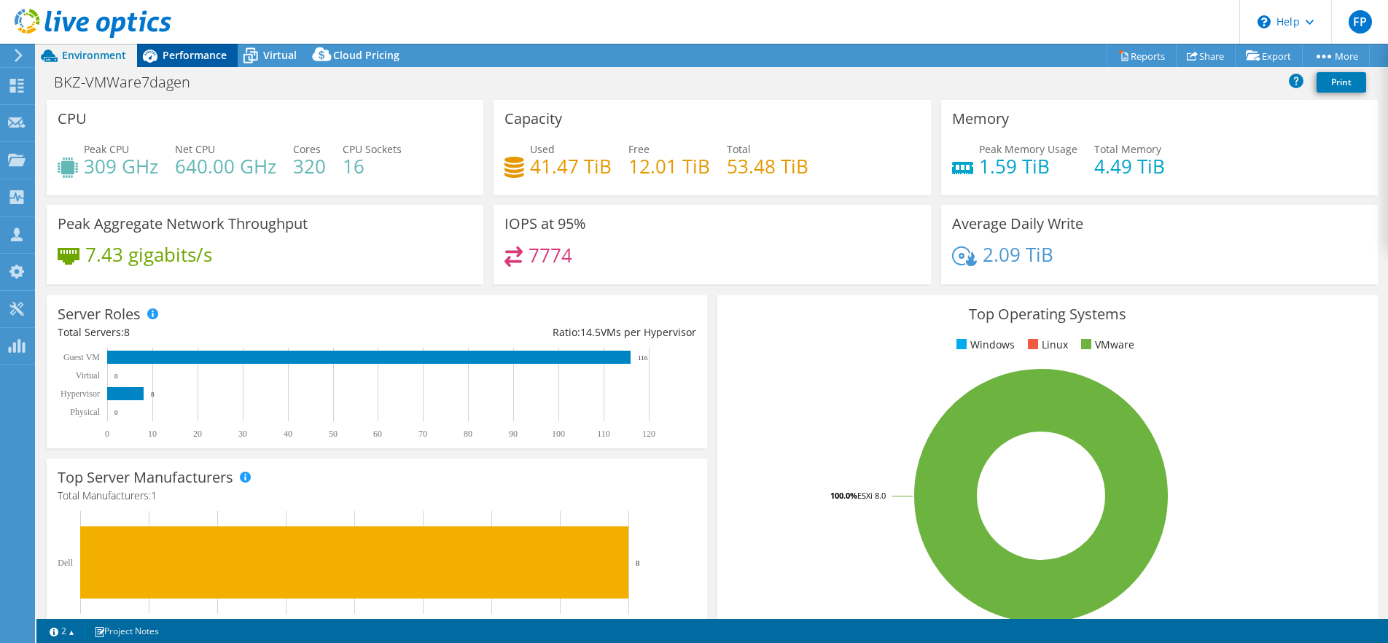
click at [175, 48] on span "Performance" at bounding box center [195, 55] width 64 height 14
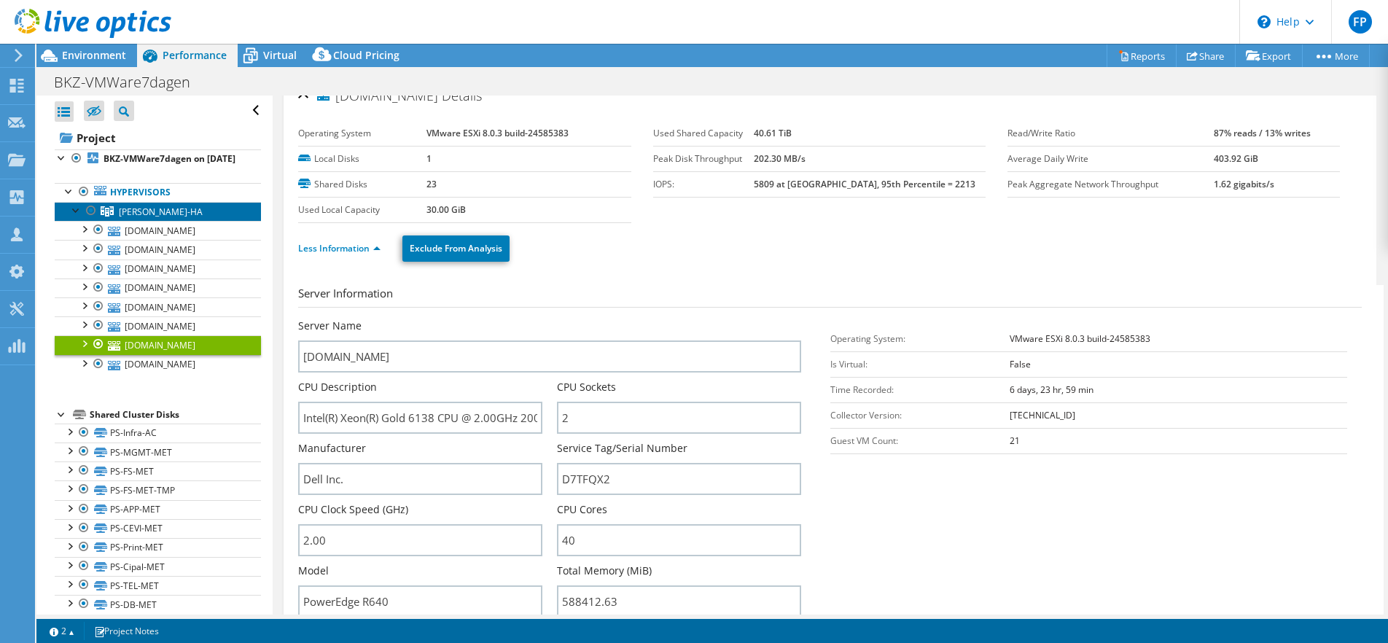
click at [133, 206] on span "CL-BEV-HA" at bounding box center [161, 212] width 84 height 12
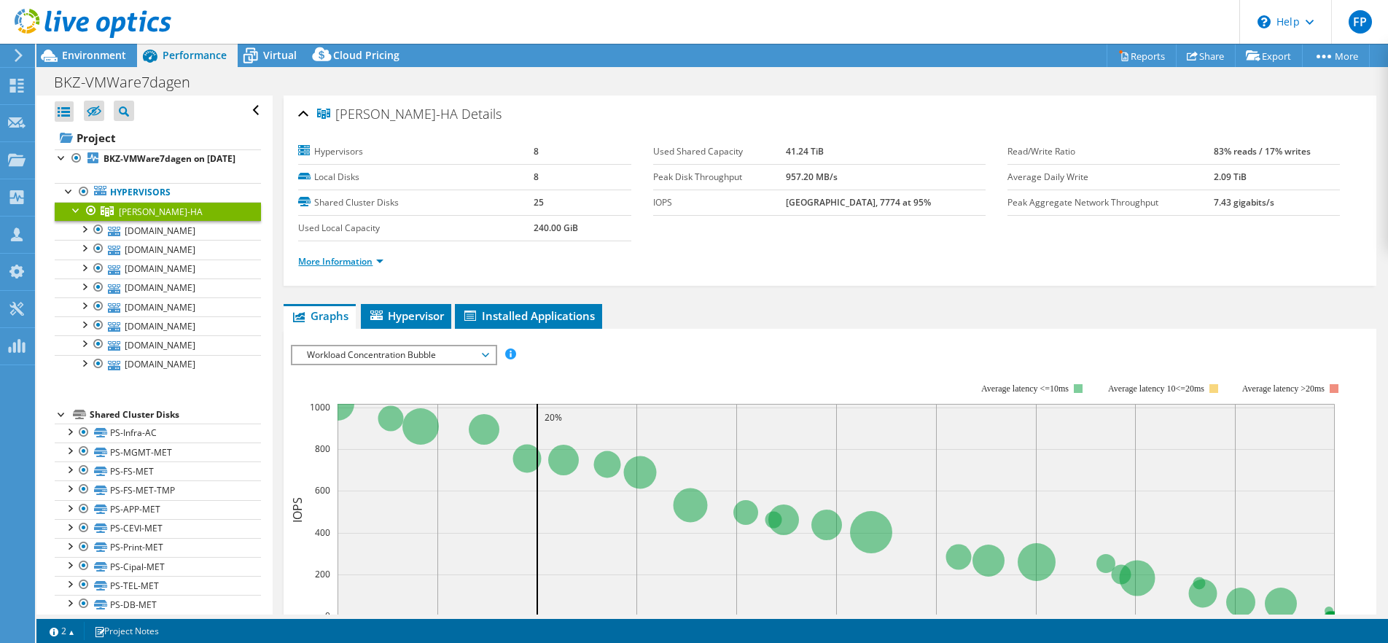
click at [328, 255] on link "More Information" at bounding box center [340, 261] width 85 height 12
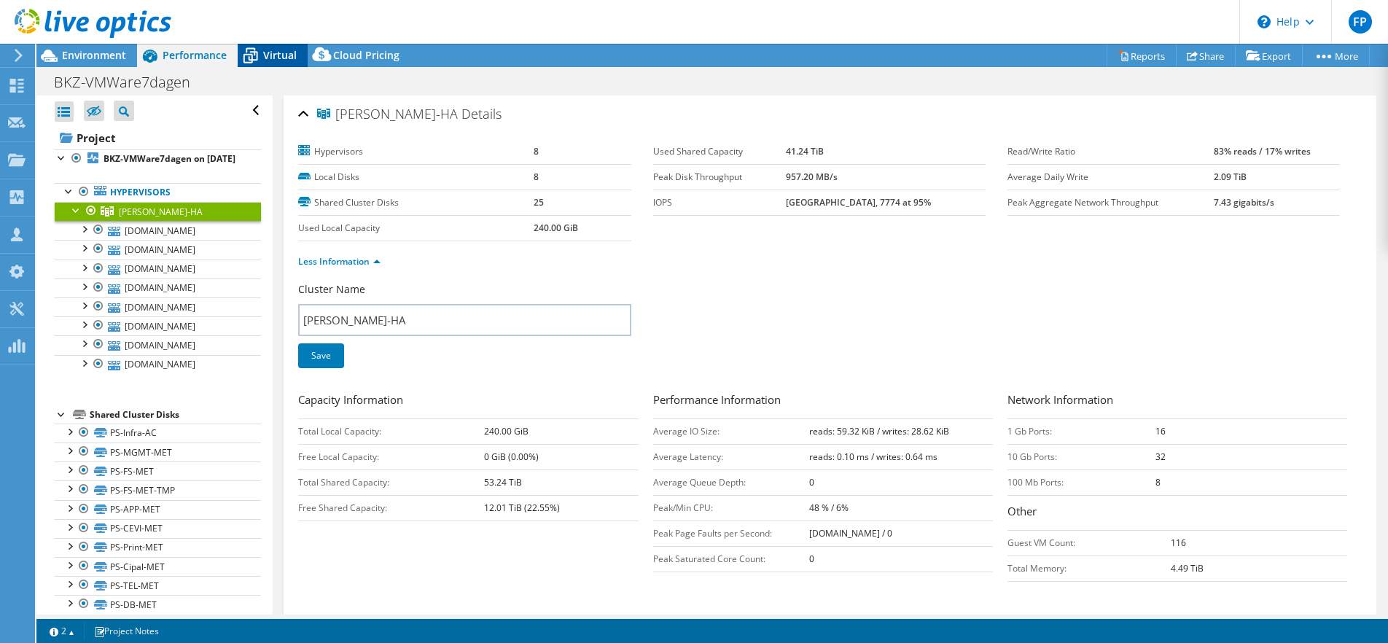
click at [268, 54] on span "Virtual" at bounding box center [280, 55] width 34 height 14
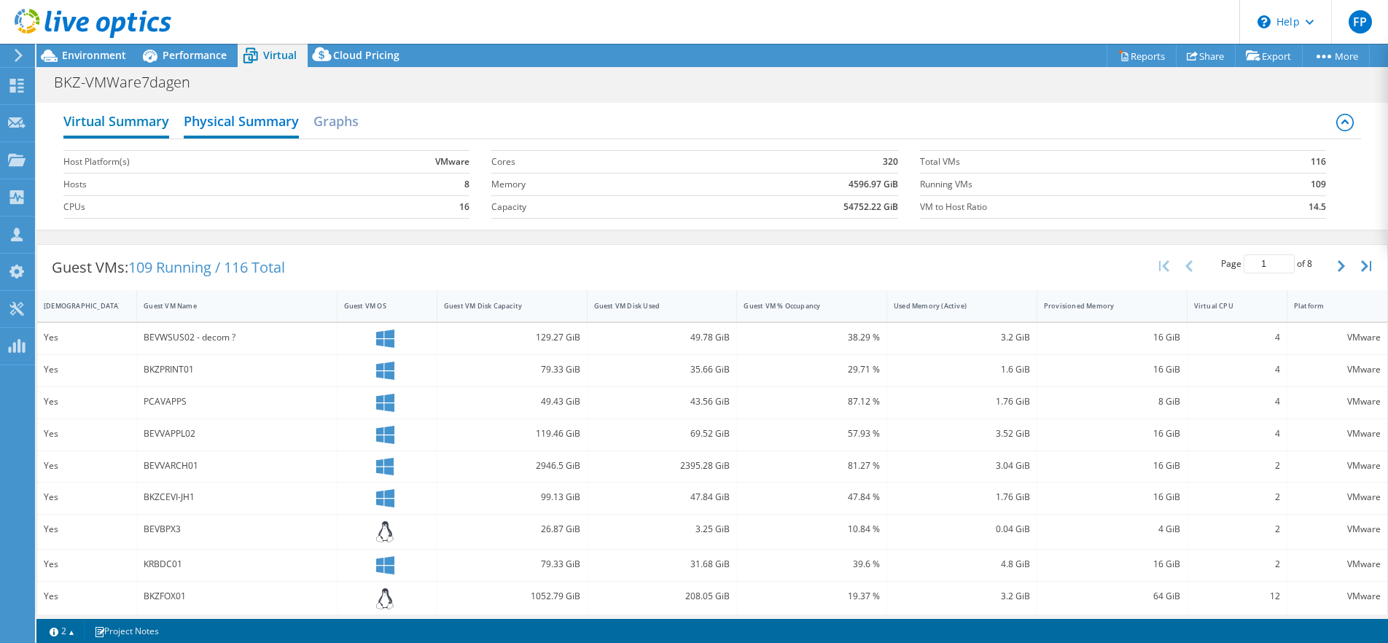
click at [112, 106] on h2 "Virtual Summary" at bounding box center [116, 122] width 106 height 32
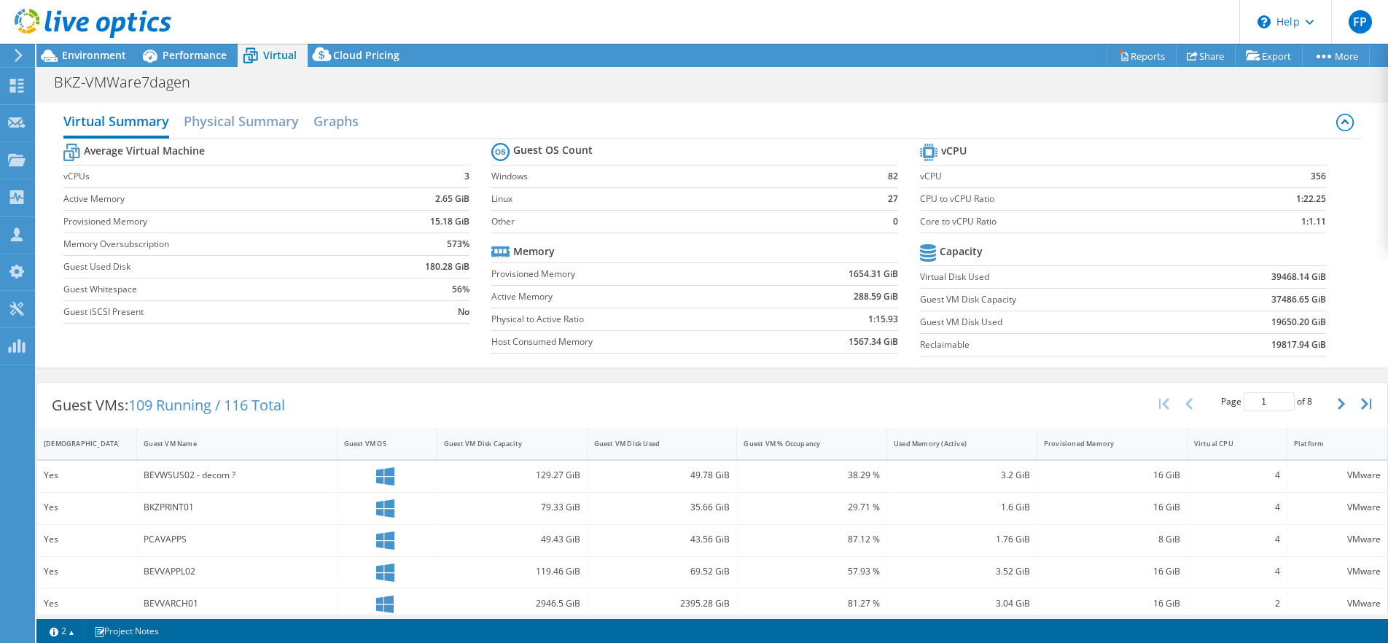
click at [1010, 345] on div "Average Virtual Machine vCPUs 3 Active Memory 2.65 GiB Provisioned Memory 15.18…" at bounding box center [712, 251] width 1298 height 225
drag, startPoint x: 830, startPoint y: 237, endPoint x: 986, endPoint y: 236, distance: 156.0
click at [986, 236] on div "Average Virtual Machine vCPUs 3 Active Memory 2.65 GiB Provisioned Memory 15.18…" at bounding box center [712, 251] width 1298 height 225
click at [993, 281] on div "Average Virtual Machine vCPUs 3 Active Memory 2.65 GiB Provisioned Memory 15.18…" at bounding box center [712, 251] width 1298 height 225
click at [986, 268] on div "Average Virtual Machine vCPUs 3 Active Memory 2.65 GiB Provisioned Memory 15.18…" at bounding box center [712, 251] width 1298 height 225
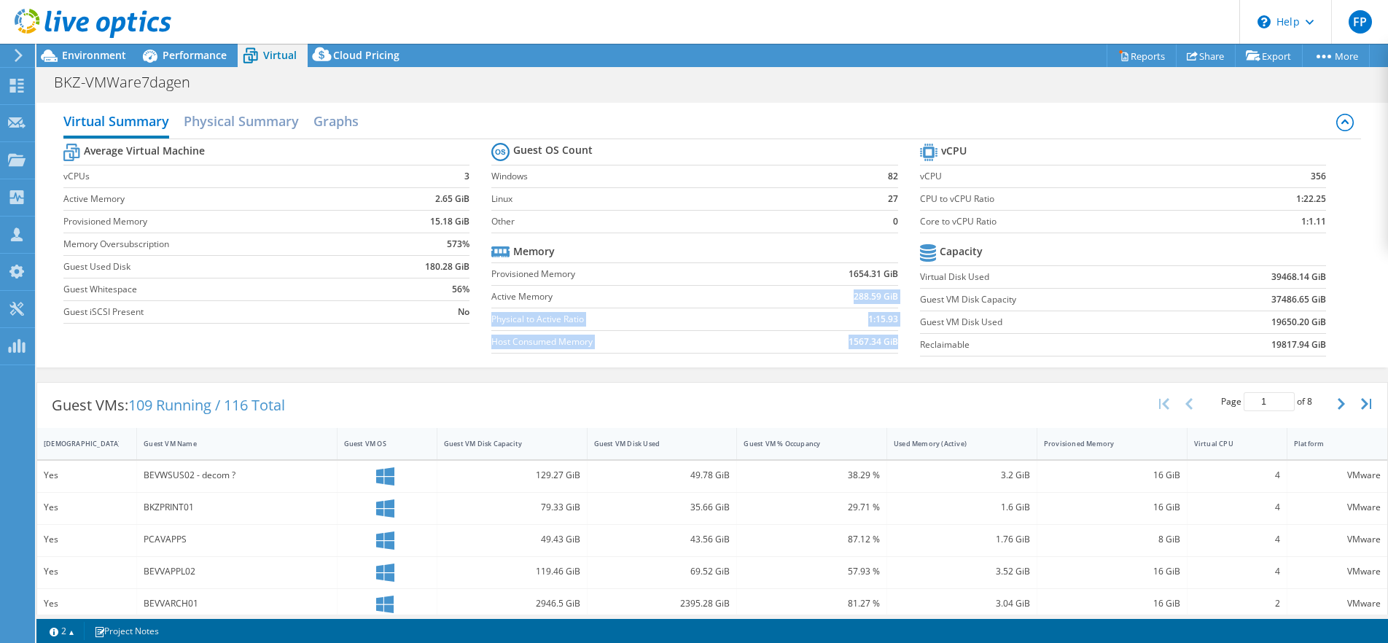
drag, startPoint x: 840, startPoint y: 258, endPoint x: 943, endPoint y: 259, distance: 103.5
click at [943, 259] on div "Average Virtual Machine vCPUs 3 Active Memory 2.65 GiB Provisioned Memory 15.18…" at bounding box center [712, 251] width 1298 height 225
click at [931, 252] on div "Average Virtual Machine vCPUs 3 Active Memory 2.65 GiB Provisioned Memory 15.18…" at bounding box center [712, 251] width 1298 height 225
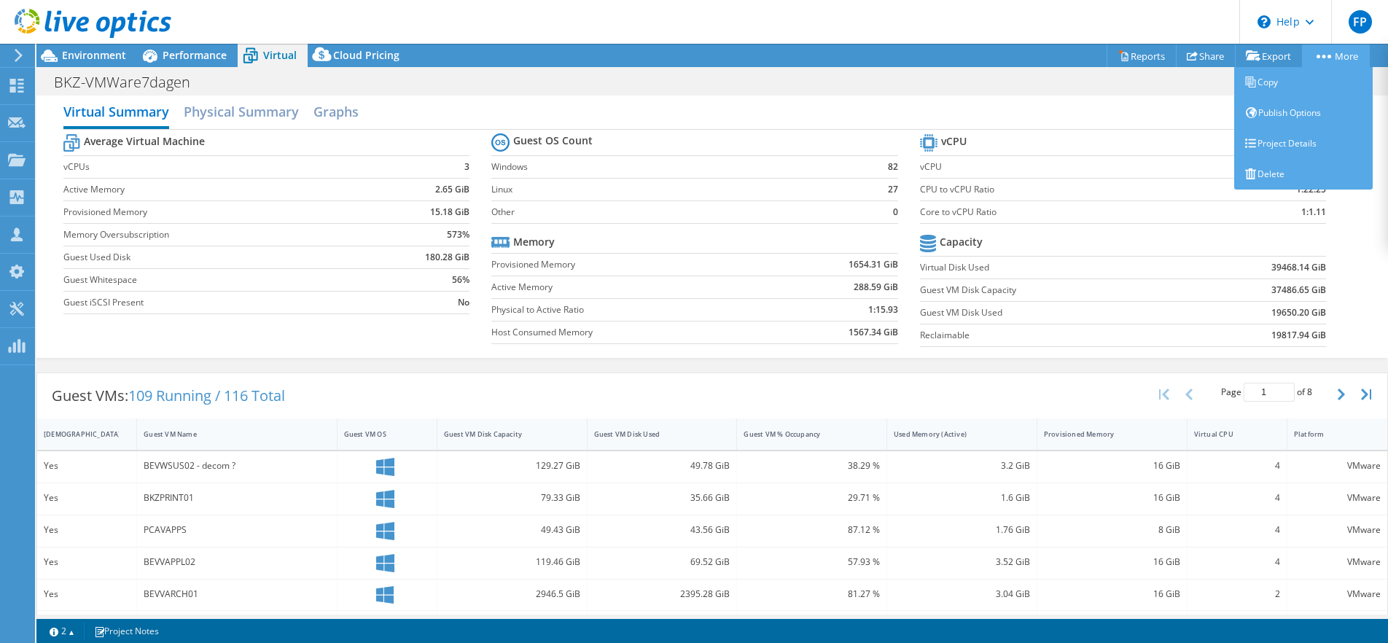
click at [1349, 55] on link "More" at bounding box center [1336, 55] width 68 height 23
click at [1296, 128] on link "Project Details" at bounding box center [1303, 143] width 139 height 31
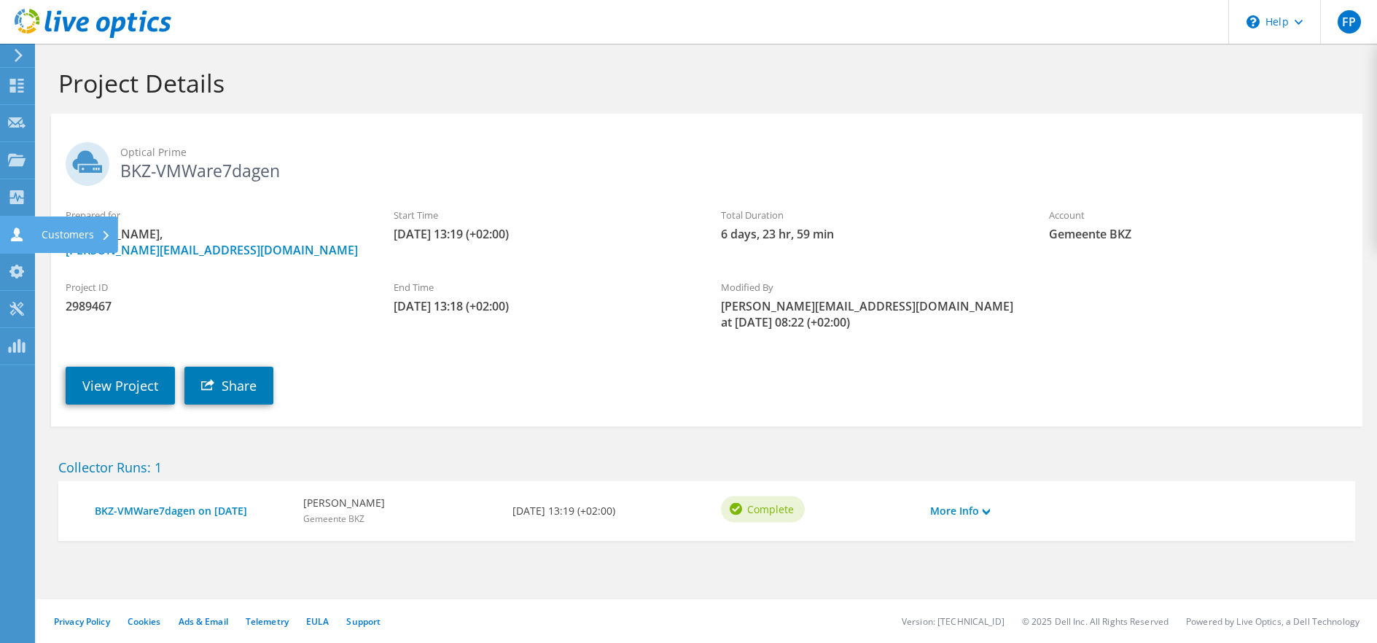
click at [41, 234] on div "Customers" at bounding box center [76, 235] width 84 height 36
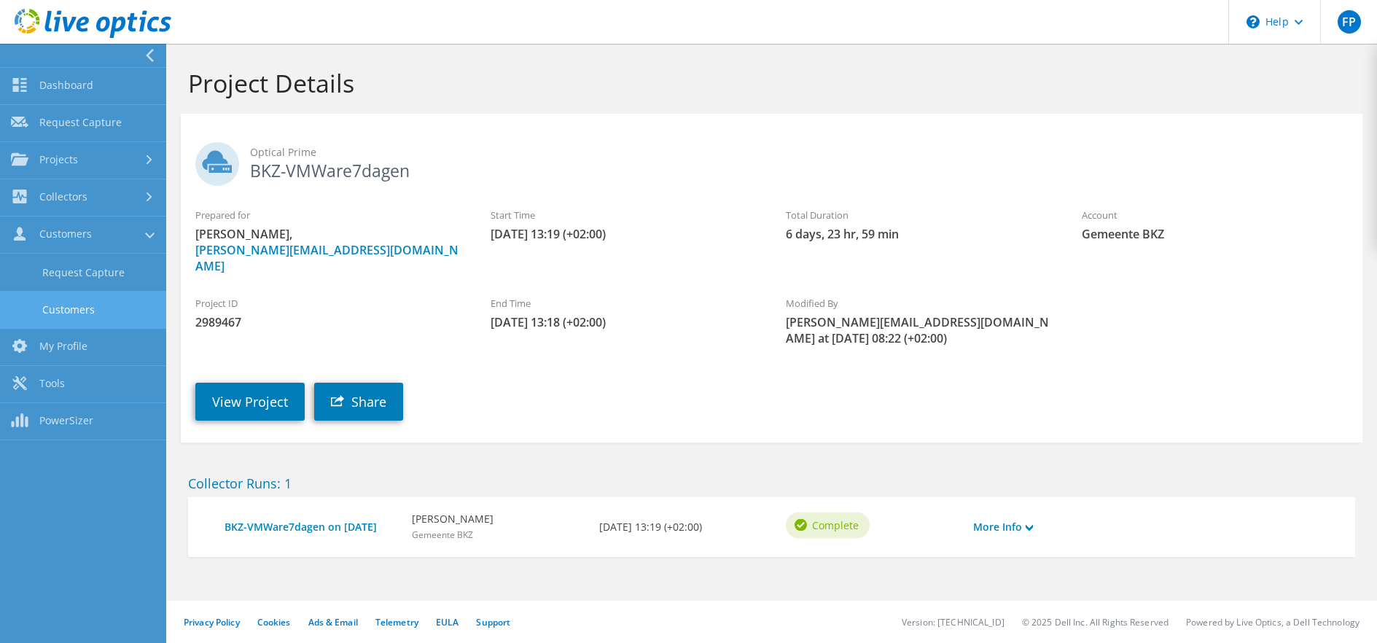
click at [97, 310] on link "Customers" at bounding box center [83, 309] width 166 height 37
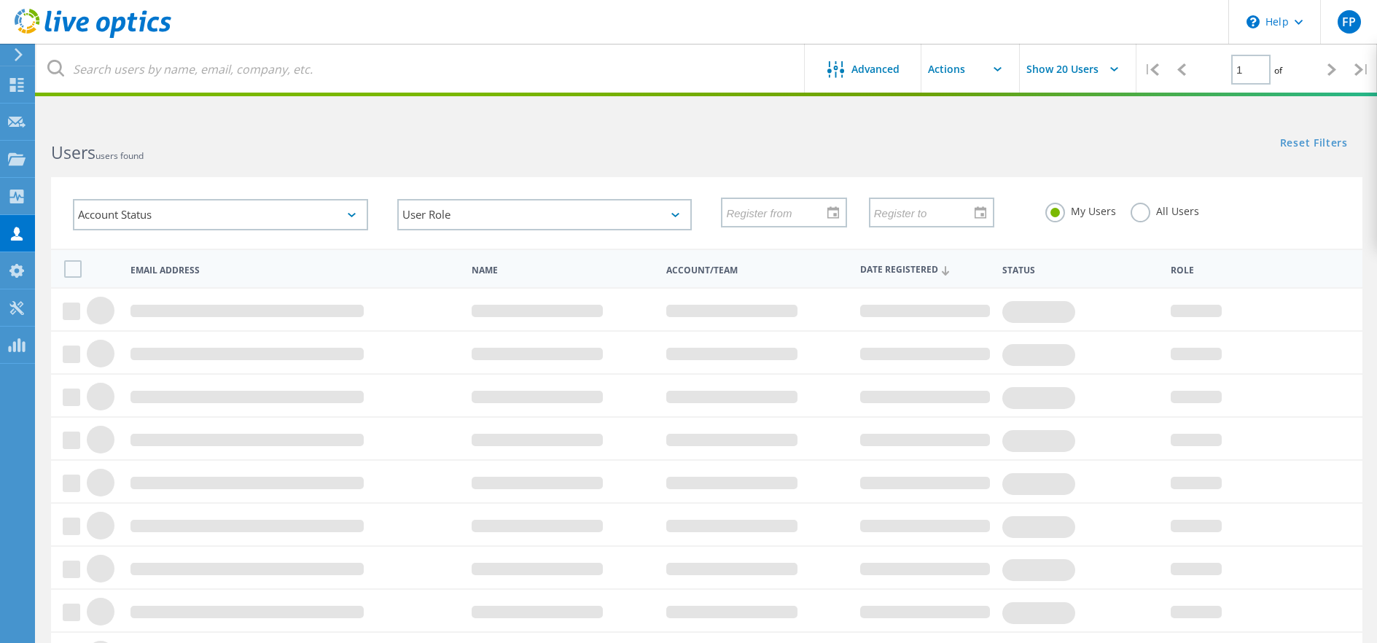
click at [14, 48] on icon at bounding box center [18, 54] width 11 height 13
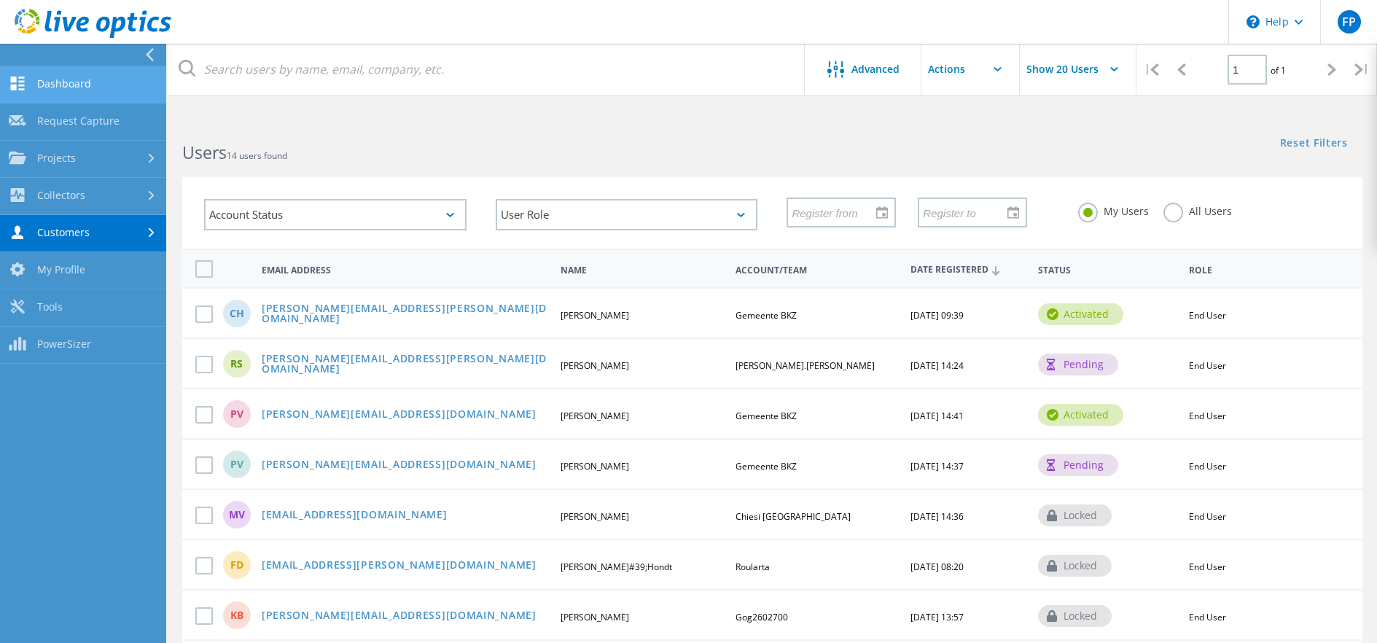
click at [74, 82] on link "Dashboard" at bounding box center [83, 84] width 166 height 37
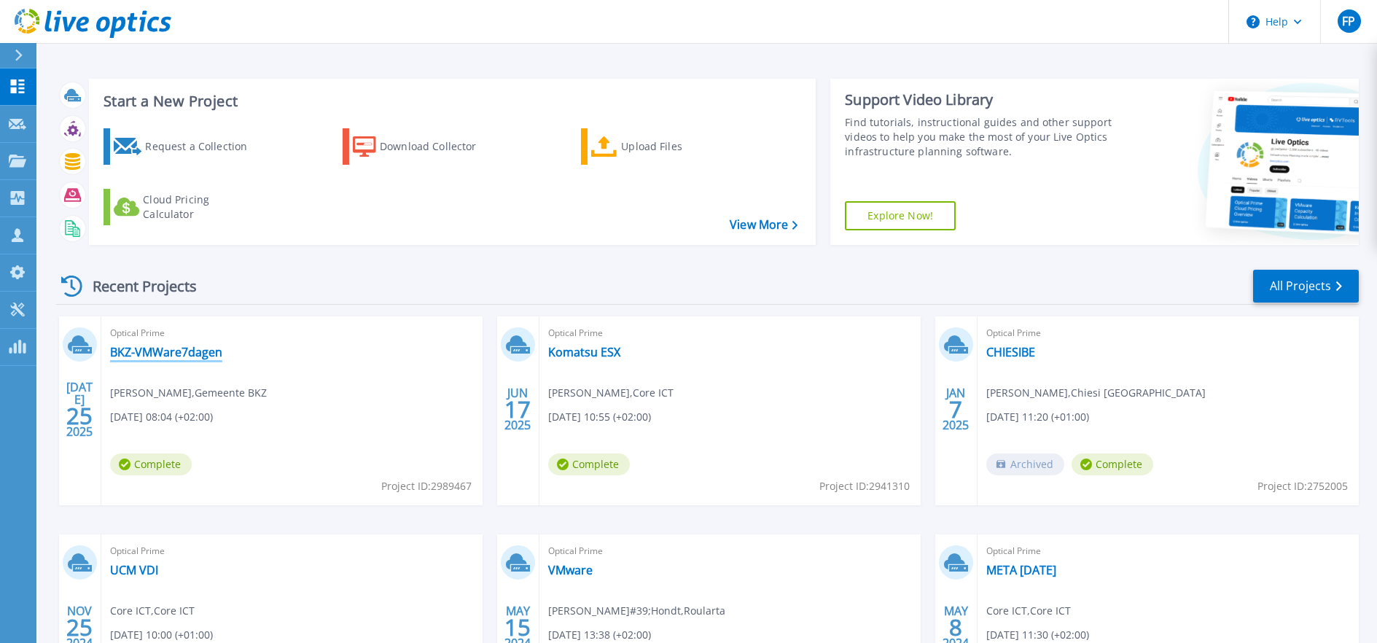
click at [194, 345] on link "BKZ-VMWare7dagen" at bounding box center [166, 352] width 112 height 15
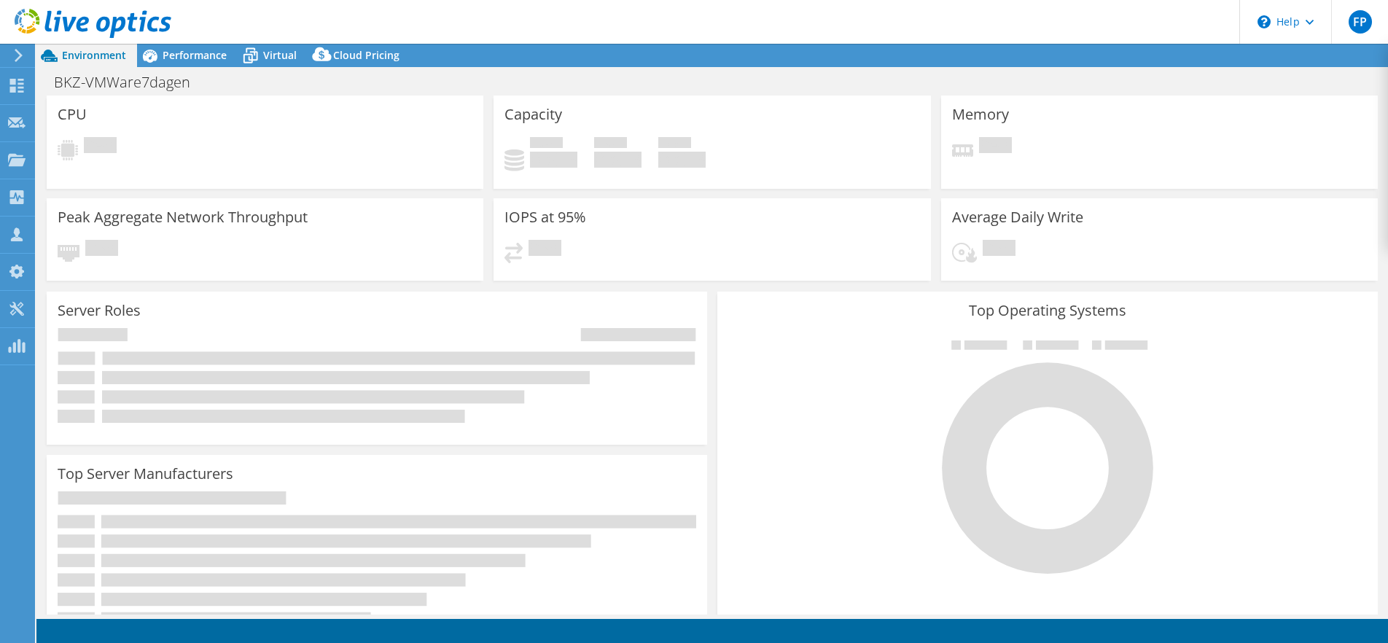
select select "EUFrankfurt"
select select "EUR"
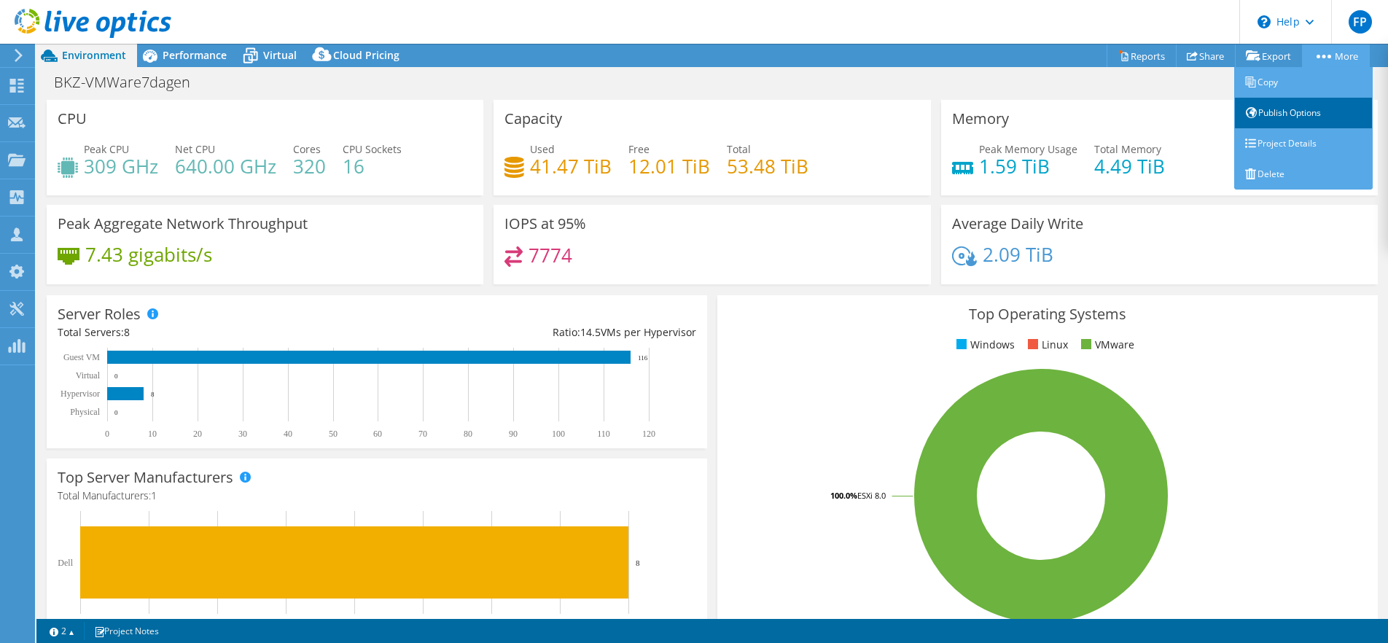
click at [1312, 107] on link "Publish Options" at bounding box center [1303, 113] width 139 height 31
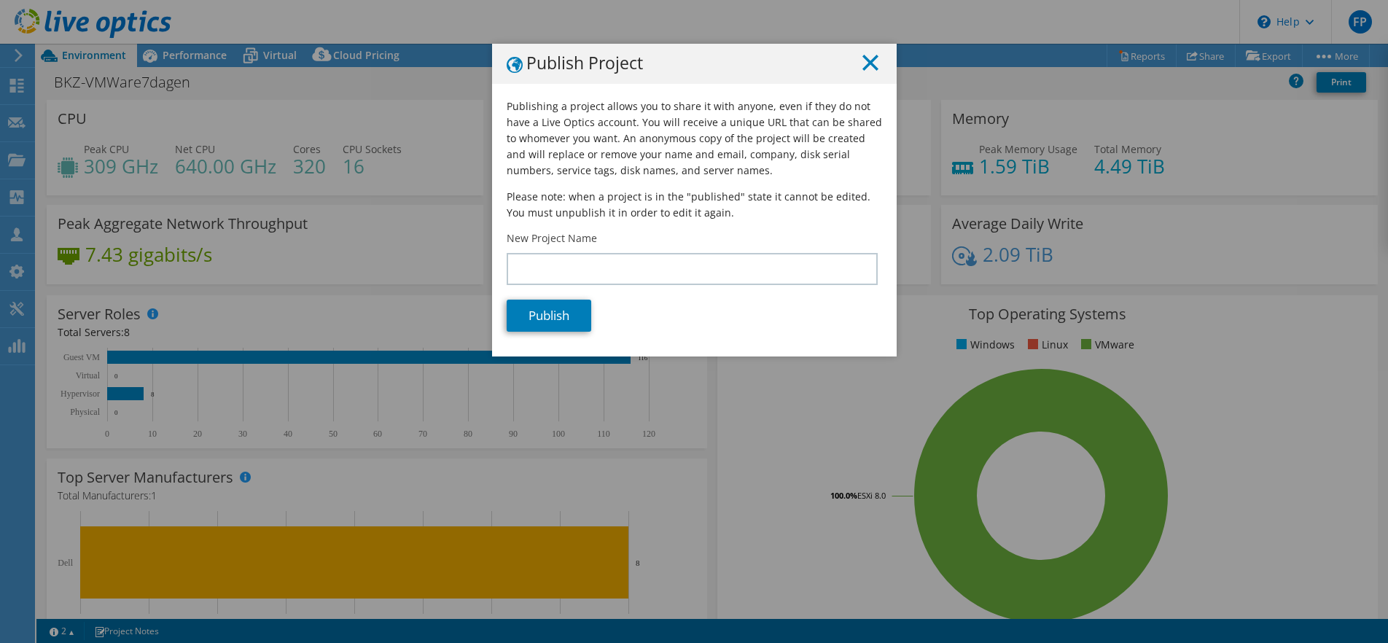
click at [870, 66] on line at bounding box center [870, 62] width 15 height 15
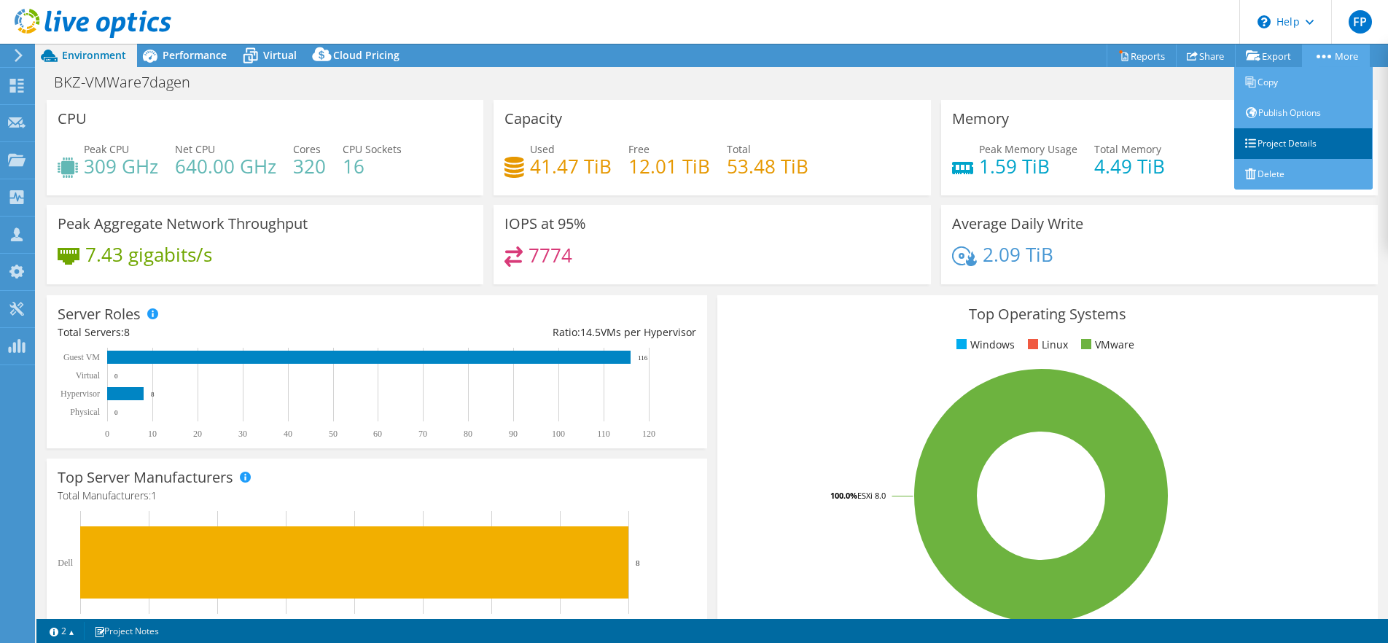
click at [1290, 130] on link "Project Details" at bounding box center [1303, 143] width 139 height 31
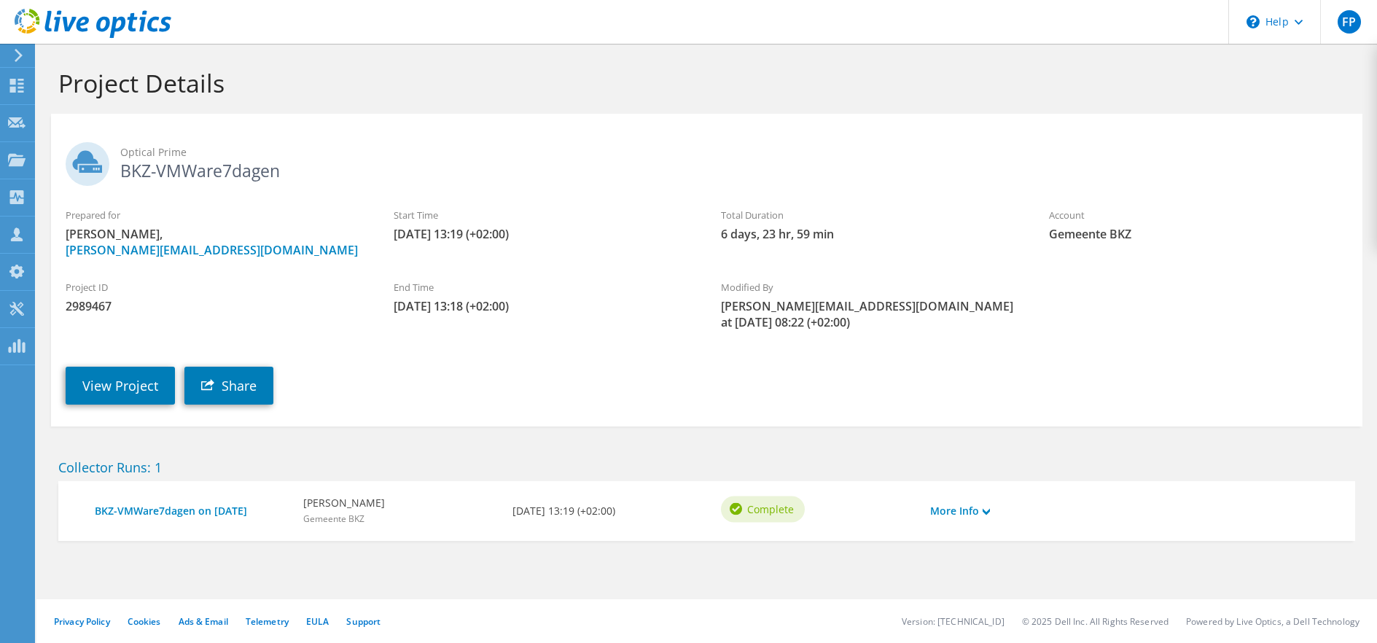
click at [968, 496] on div "More Info" at bounding box center [975, 511] width 104 height 31
click at [967, 503] on link "More Info" at bounding box center [960, 511] width 60 height 16
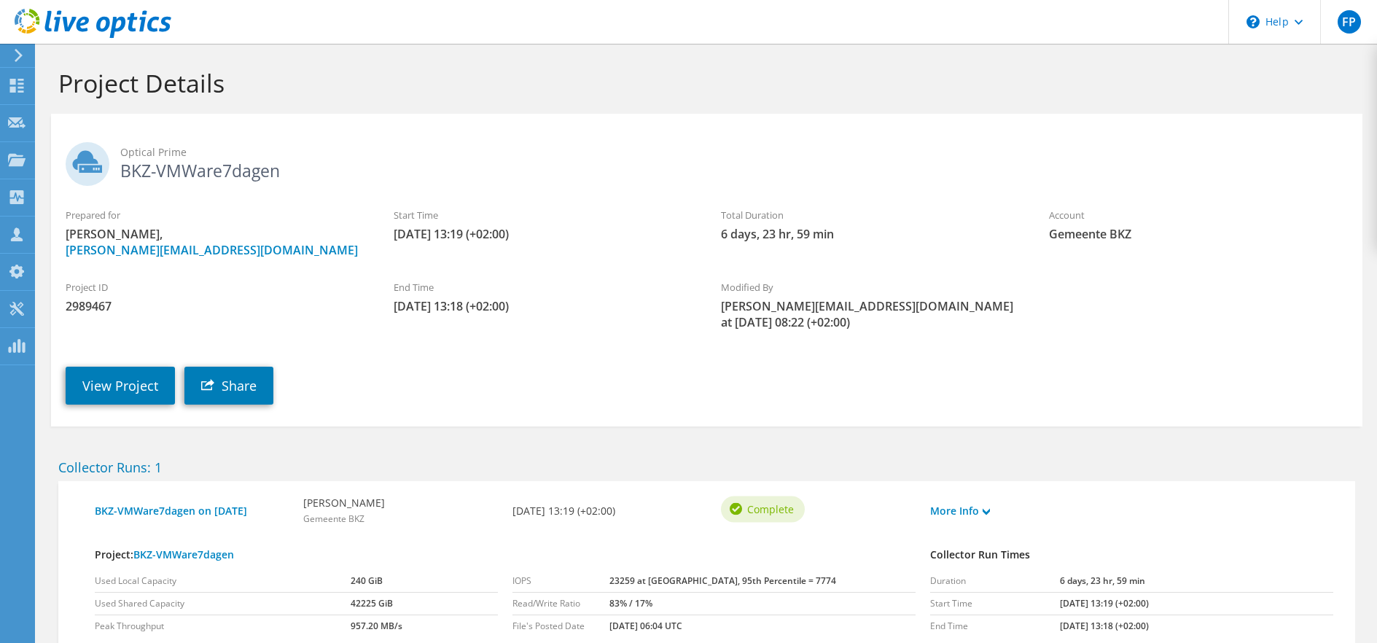
click at [13, 54] on icon at bounding box center [18, 55] width 11 height 13
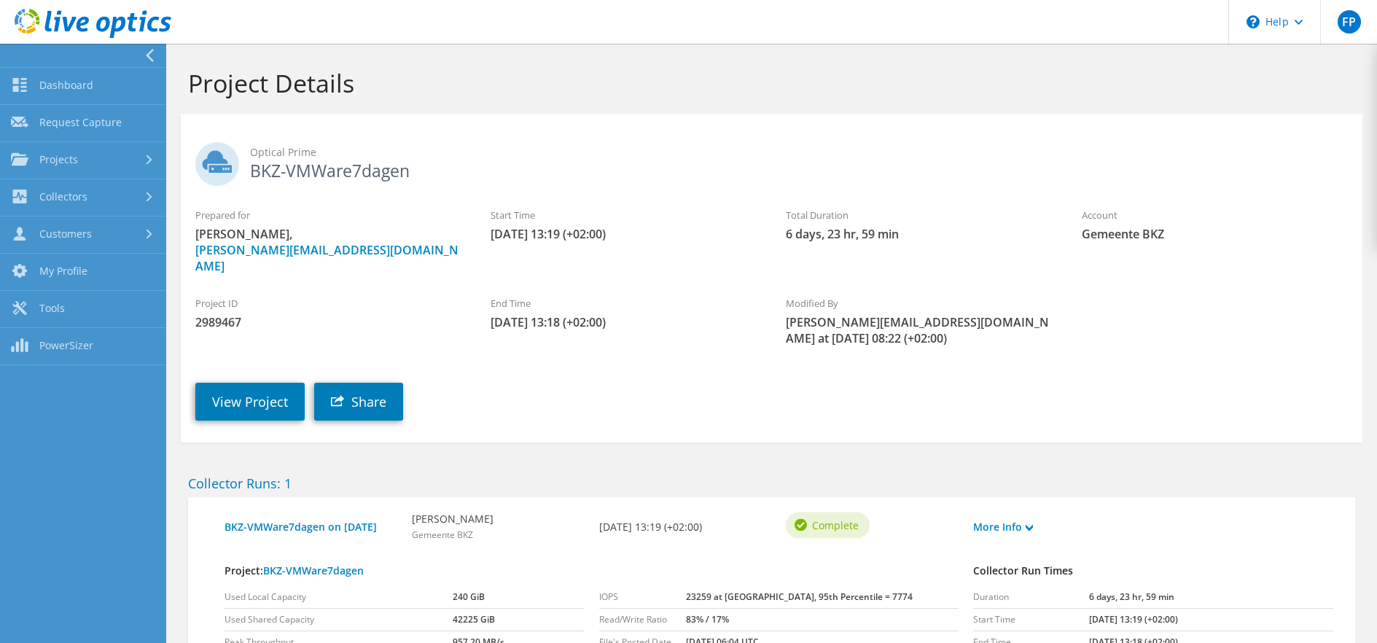
click at [419, 98] on div "Project Details" at bounding box center [772, 79] width 1196 height 70
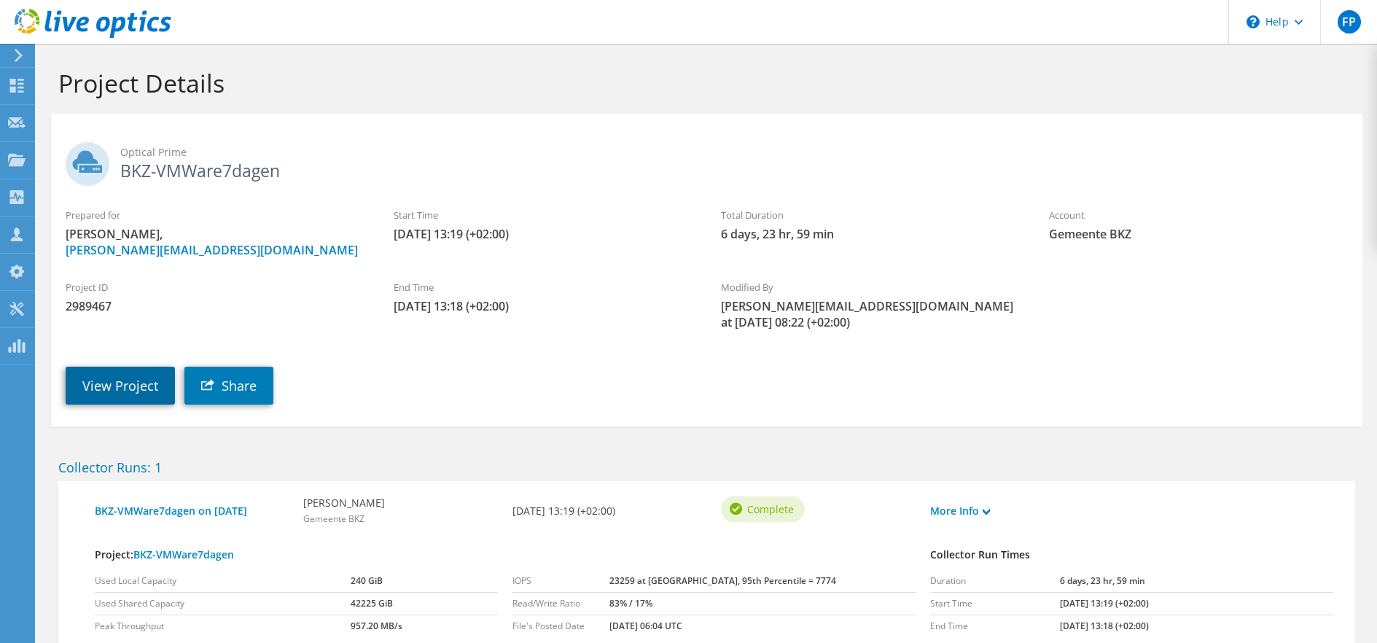
click at [113, 367] on link "View Project" at bounding box center [120, 386] width 109 height 38
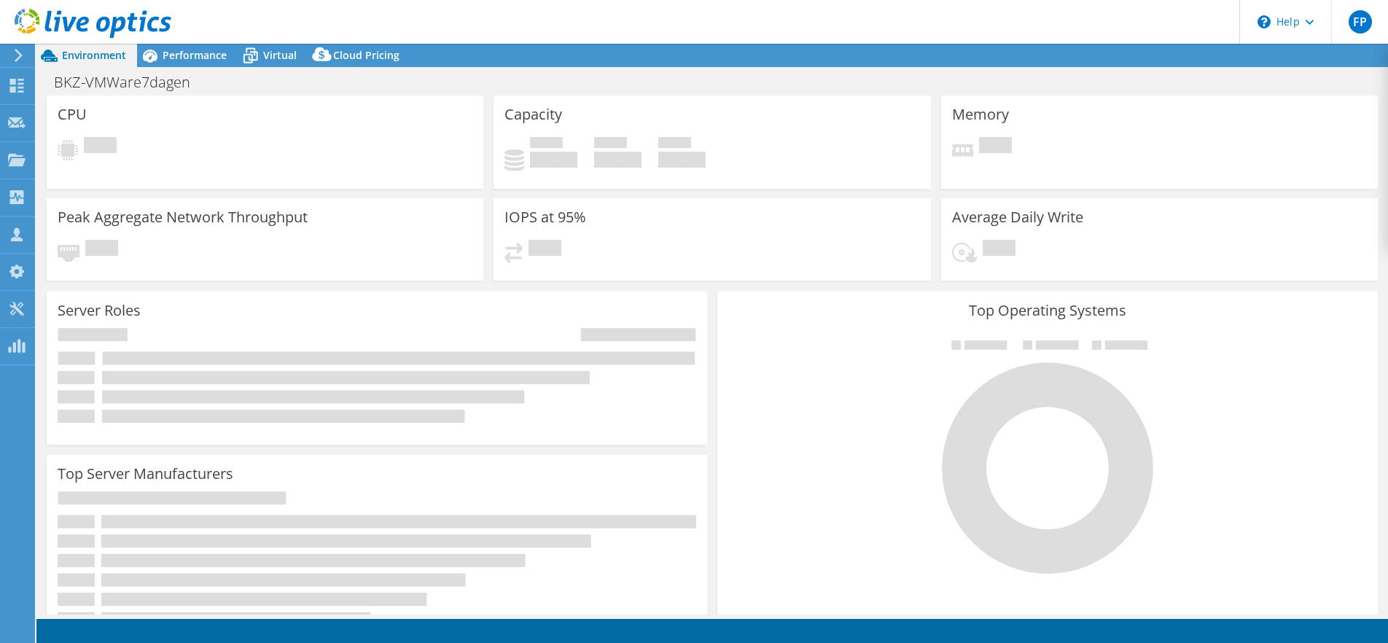
select select "EUFrankfurt"
select select "EUR"
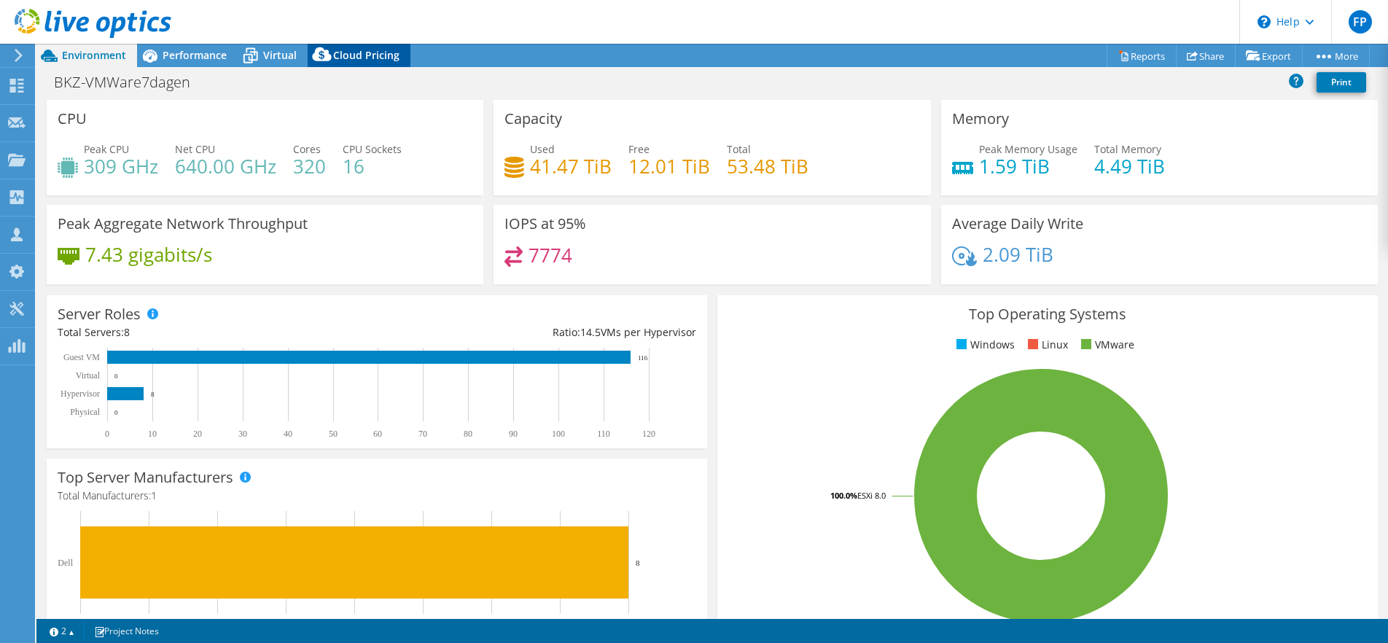
click at [379, 52] on span "Cloud Pricing" at bounding box center [366, 55] width 66 height 14
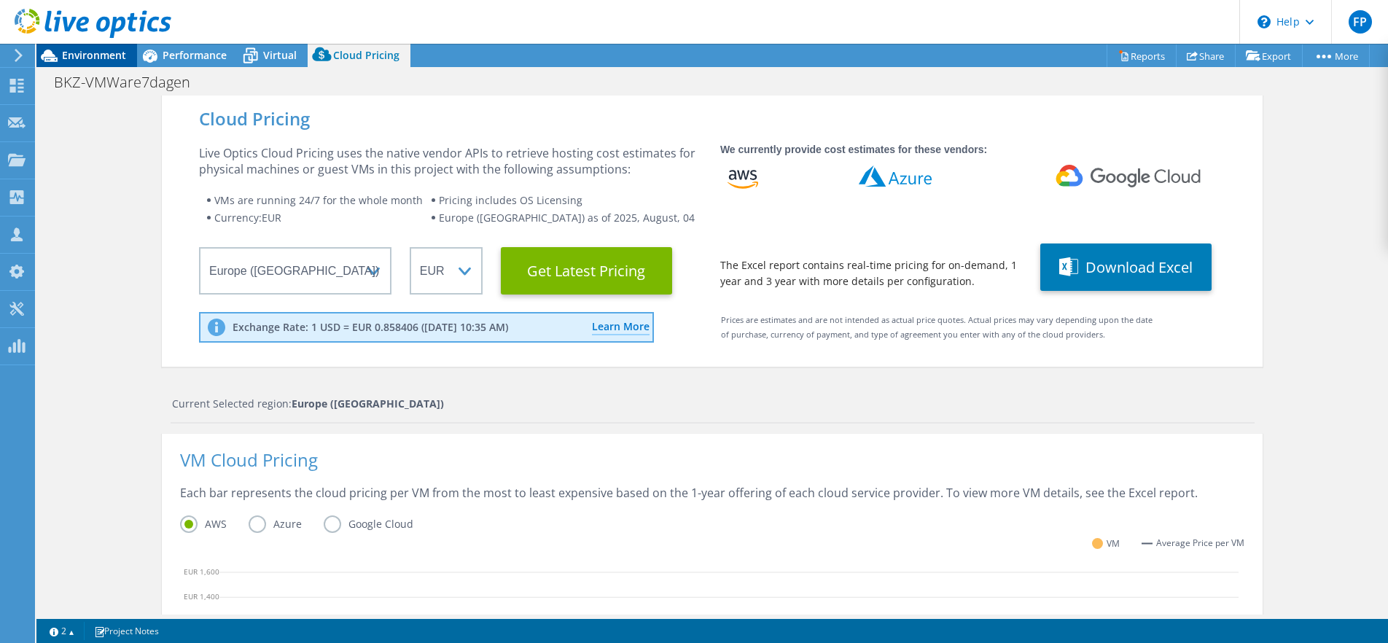
click at [104, 50] on span "Environment" at bounding box center [94, 55] width 64 height 14
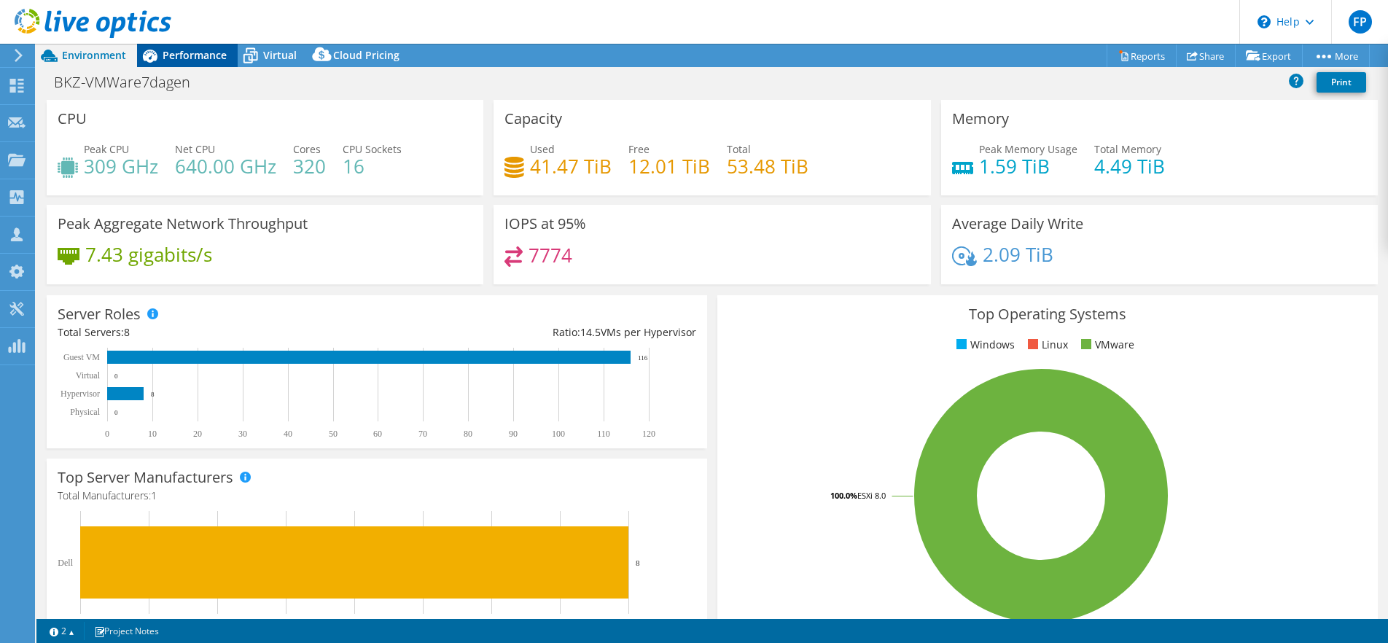
click at [209, 50] on span "Performance" at bounding box center [195, 55] width 64 height 14
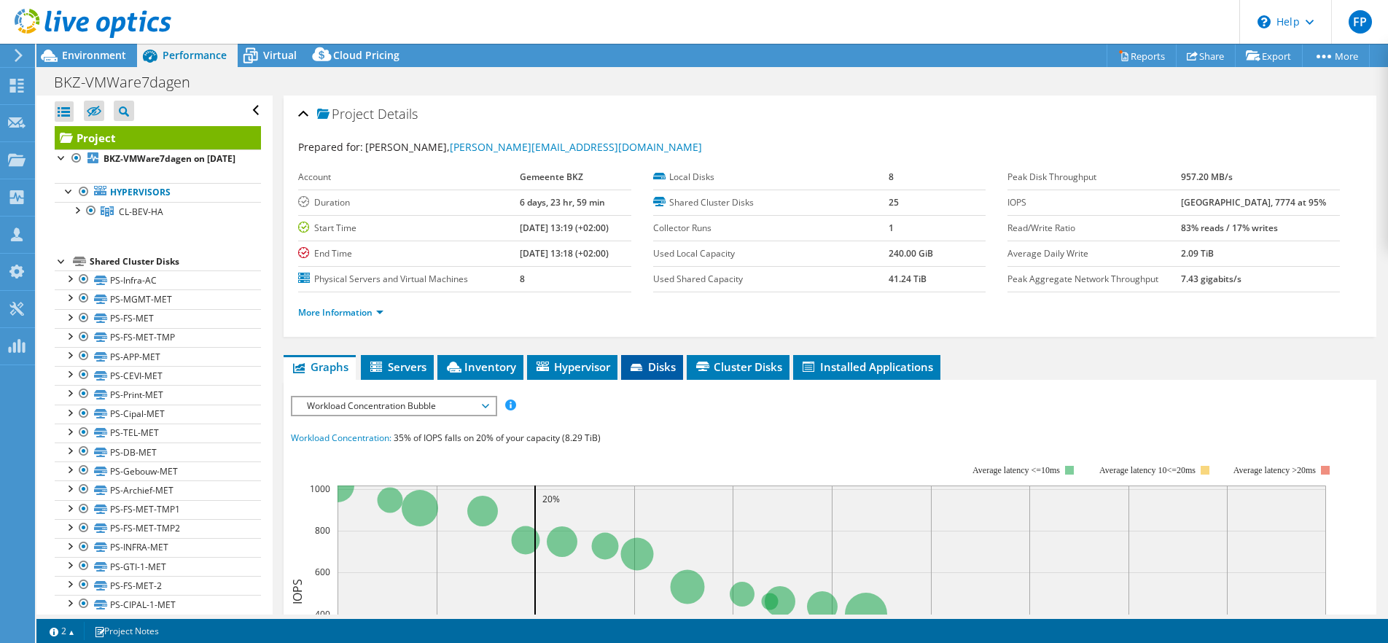
click at [666, 359] on span "Disks" at bounding box center [651, 366] width 47 height 15
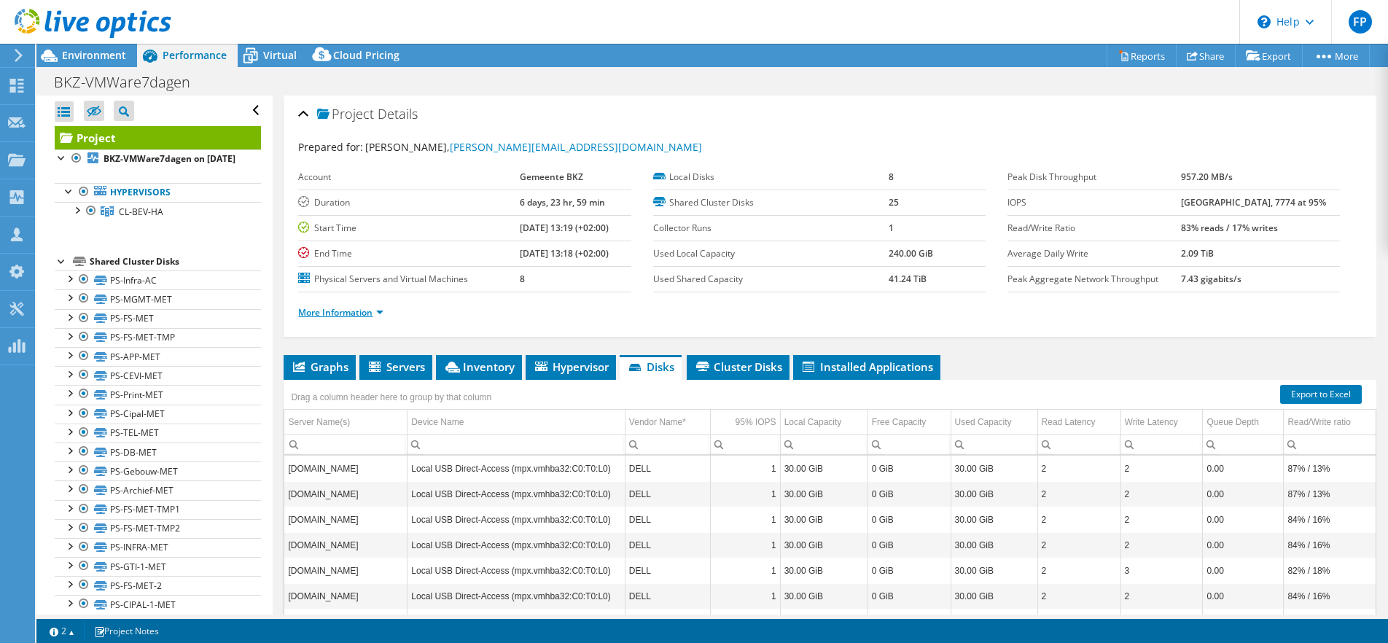
click at [339, 306] on link "More Information" at bounding box center [340, 312] width 85 height 12
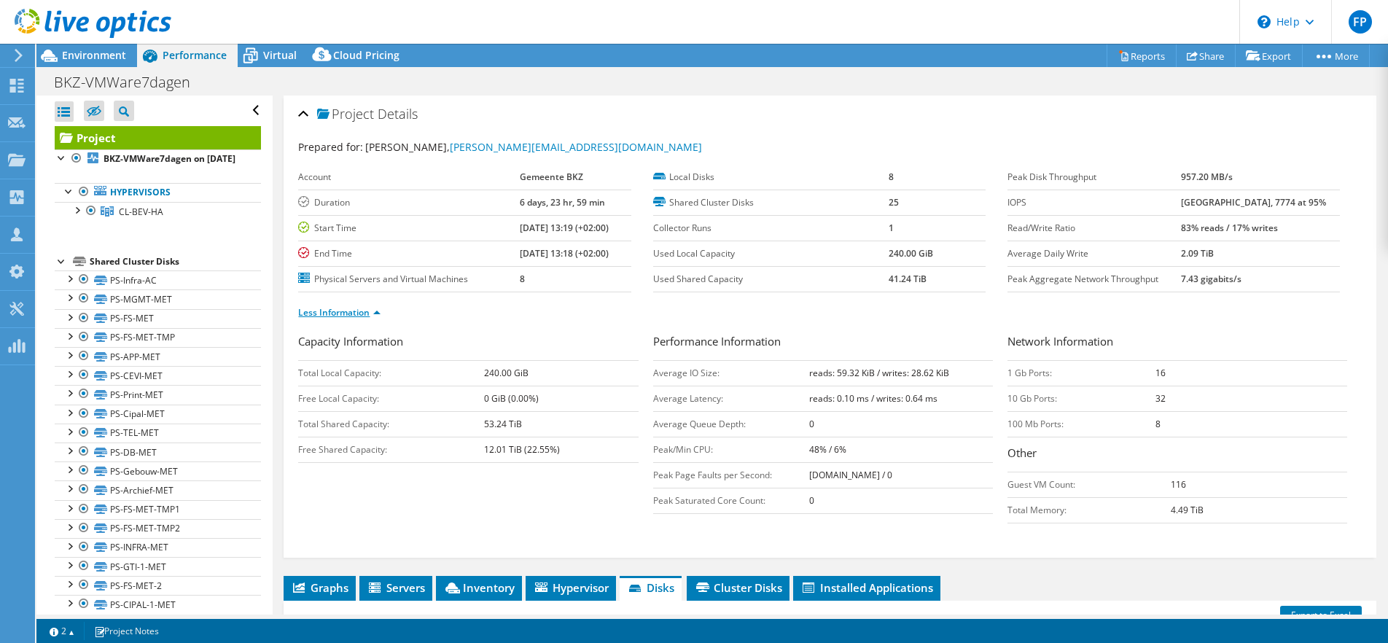
click at [335, 306] on link "Less Information" at bounding box center [339, 312] width 82 height 12
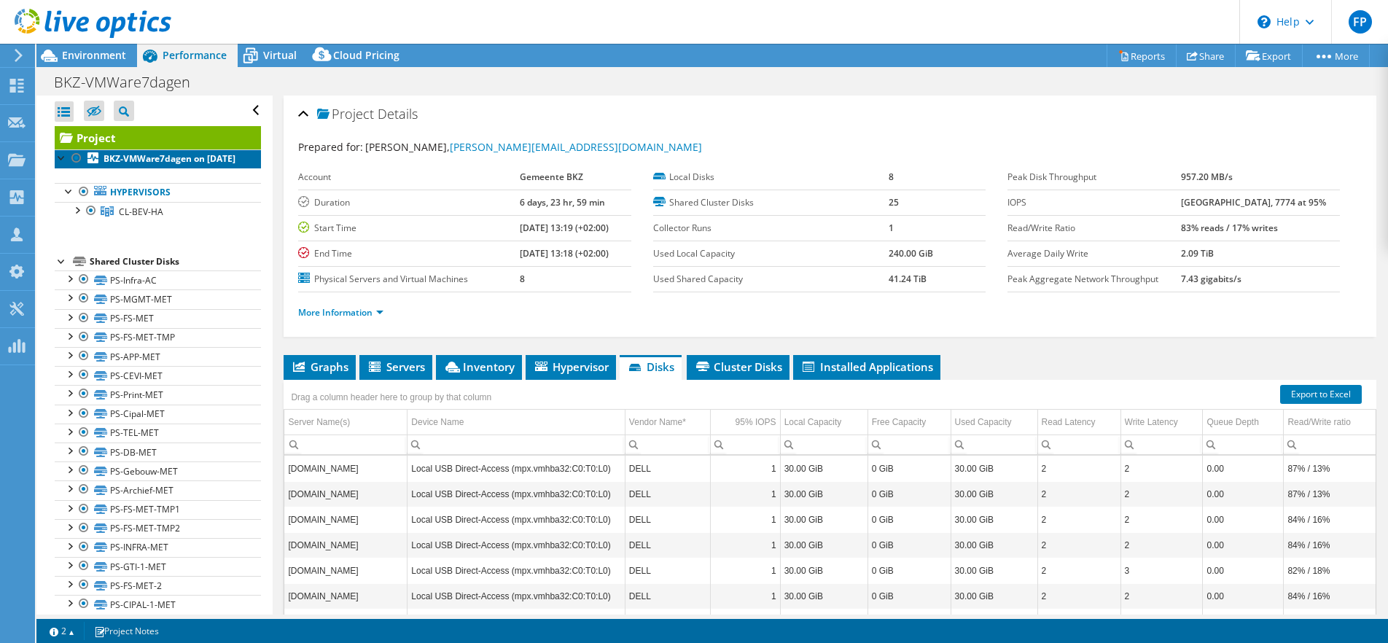
click at [159, 149] on link "BKZ-VMWare7dagen on [DATE]" at bounding box center [158, 158] width 206 height 19
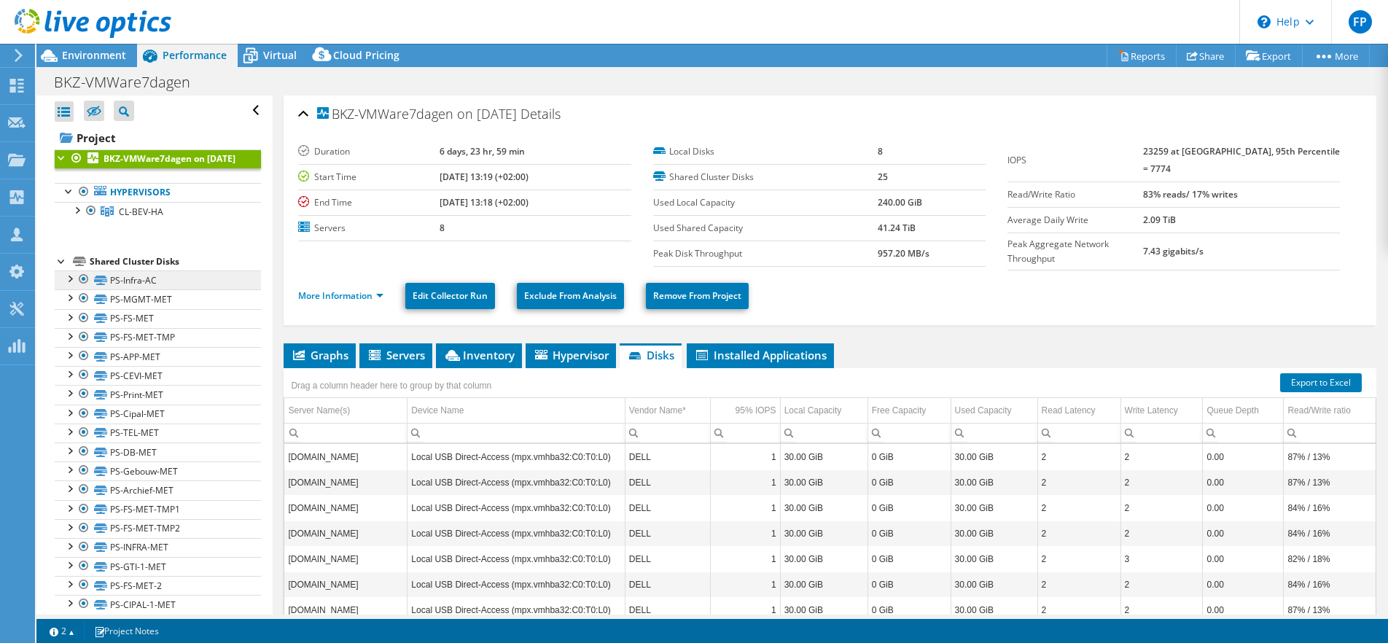
scroll to position [4, 0]
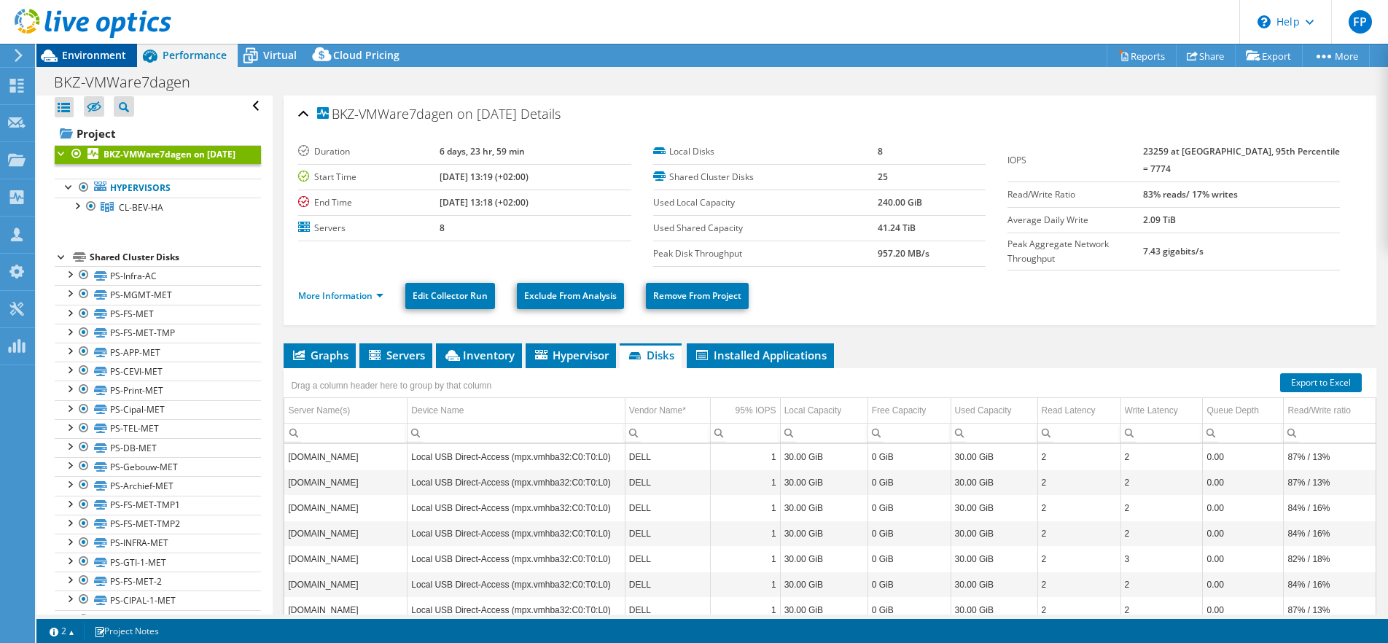
click at [93, 58] on span "Environment" at bounding box center [94, 55] width 64 height 14
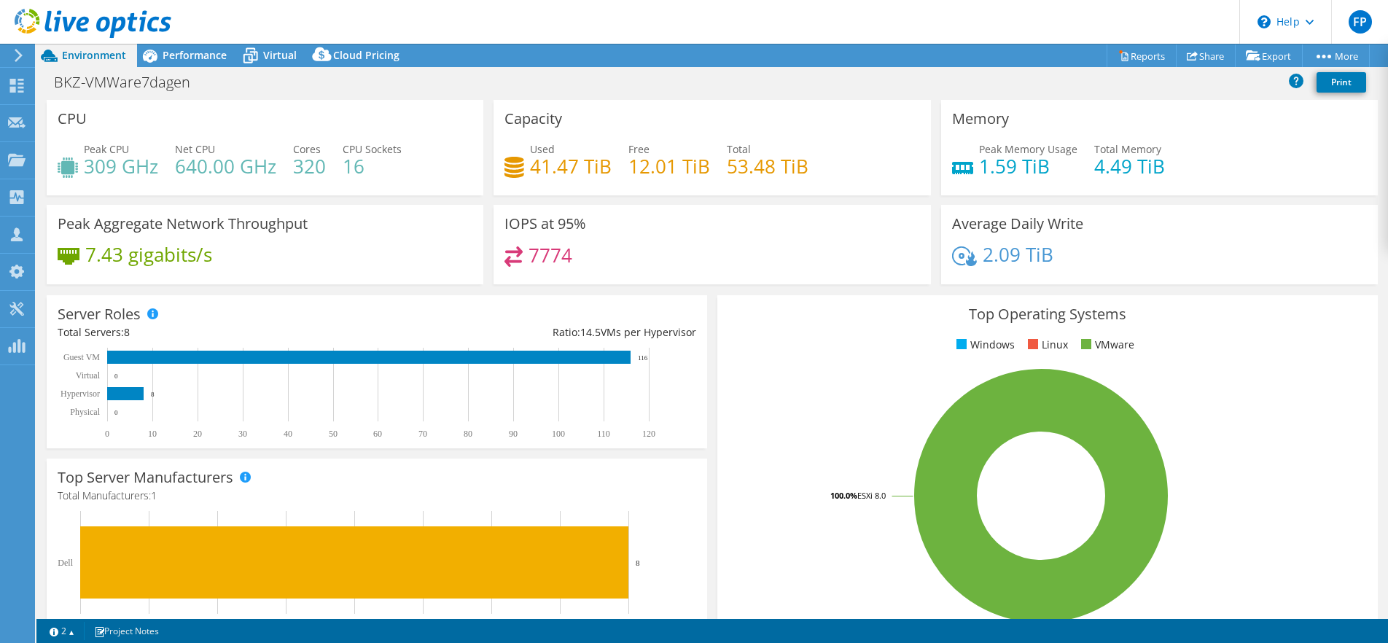
scroll to position [315, 0]
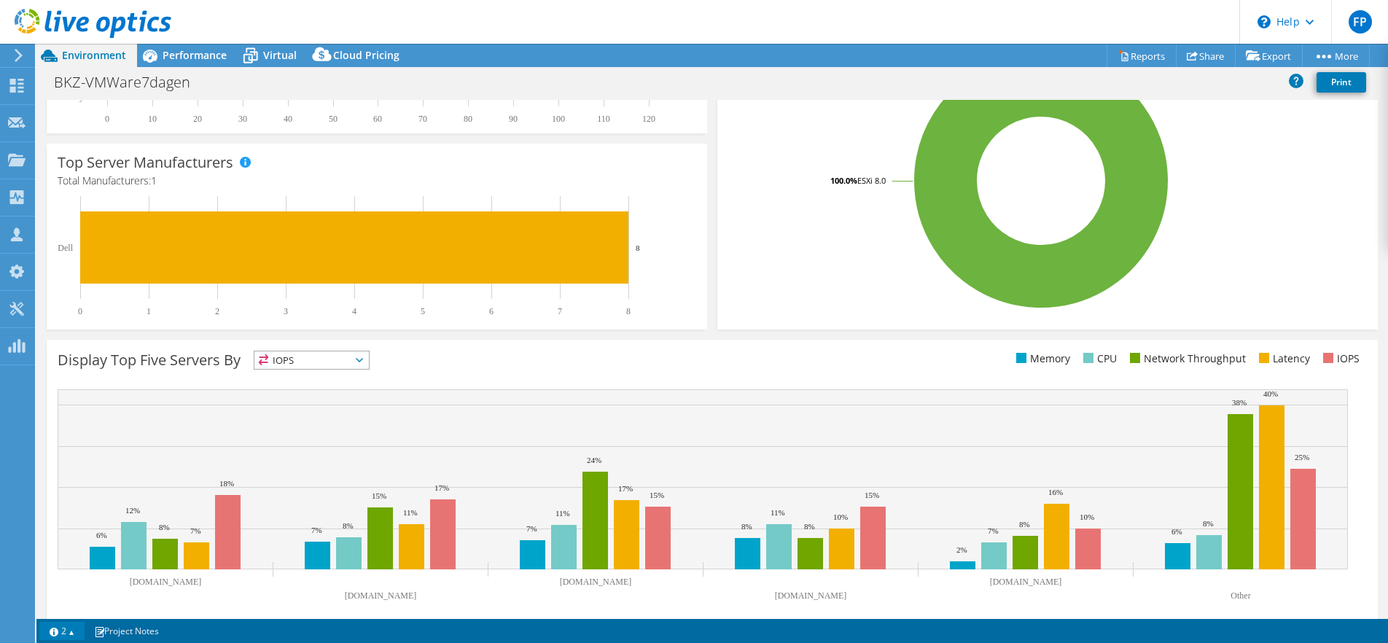
click at [63, 631] on link "2" at bounding box center [61, 631] width 45 height 18
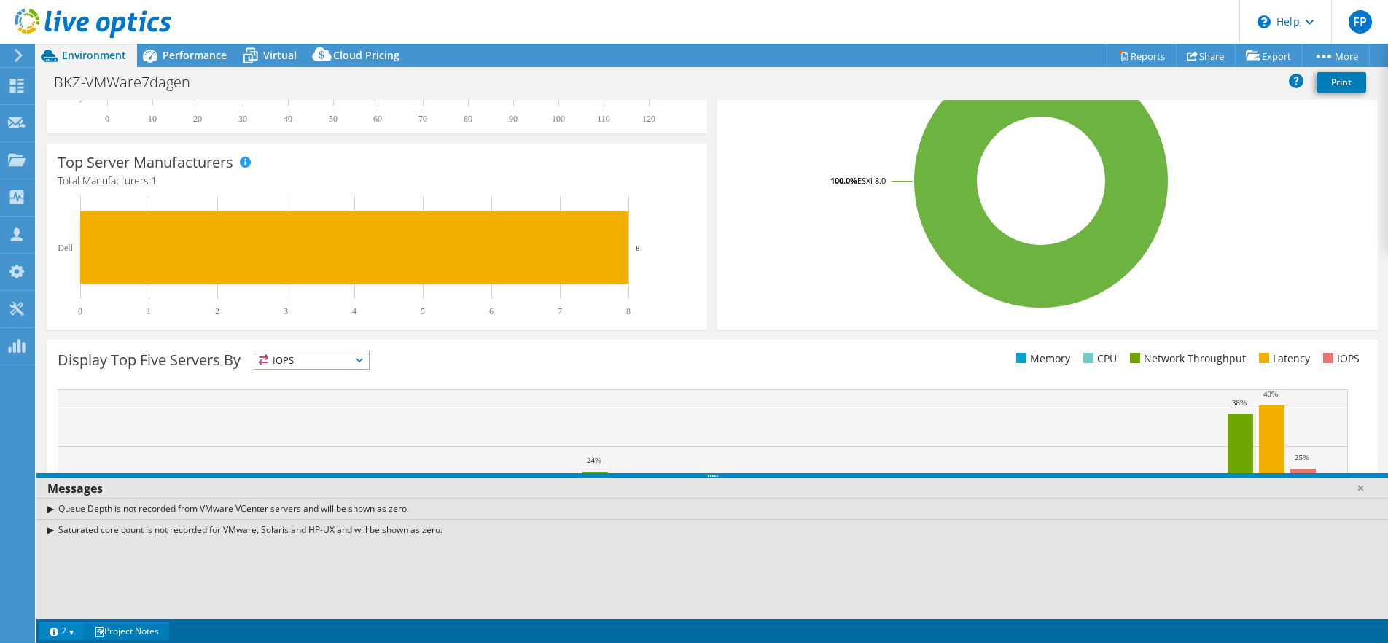
click at [127, 632] on link "Project Notes" at bounding box center [126, 631] width 85 height 18
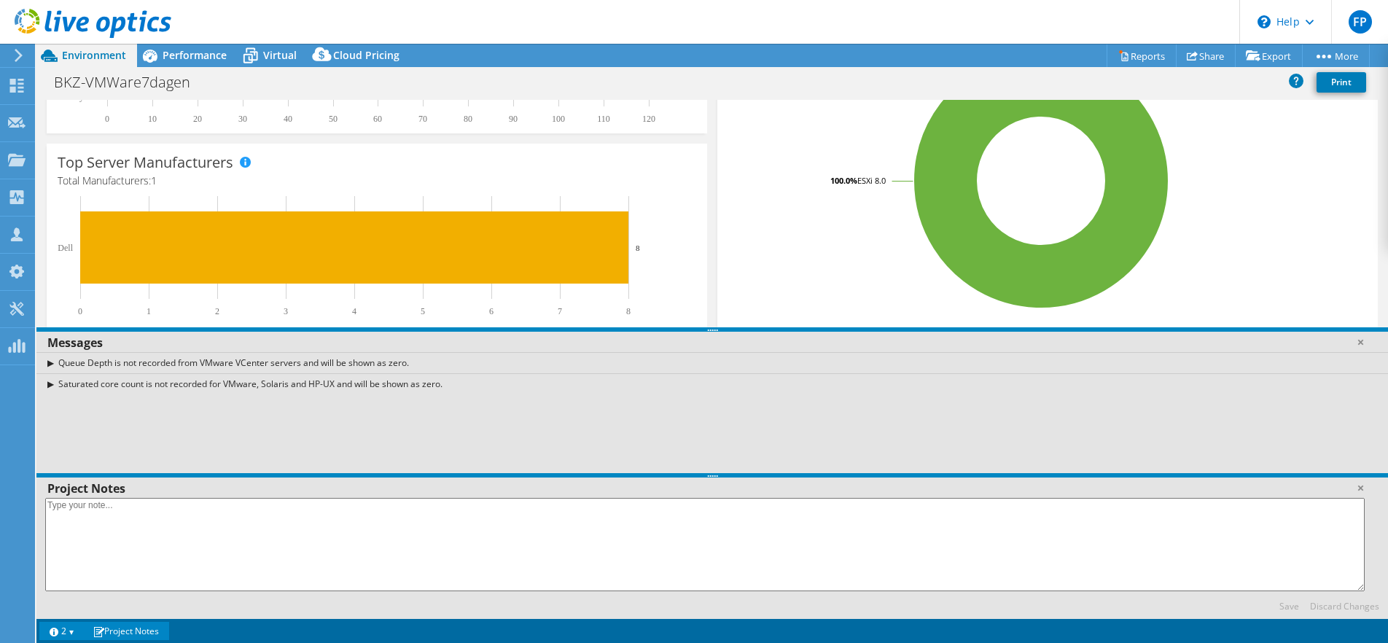
click at [127, 630] on link "Project Notes" at bounding box center [126, 631] width 85 height 18
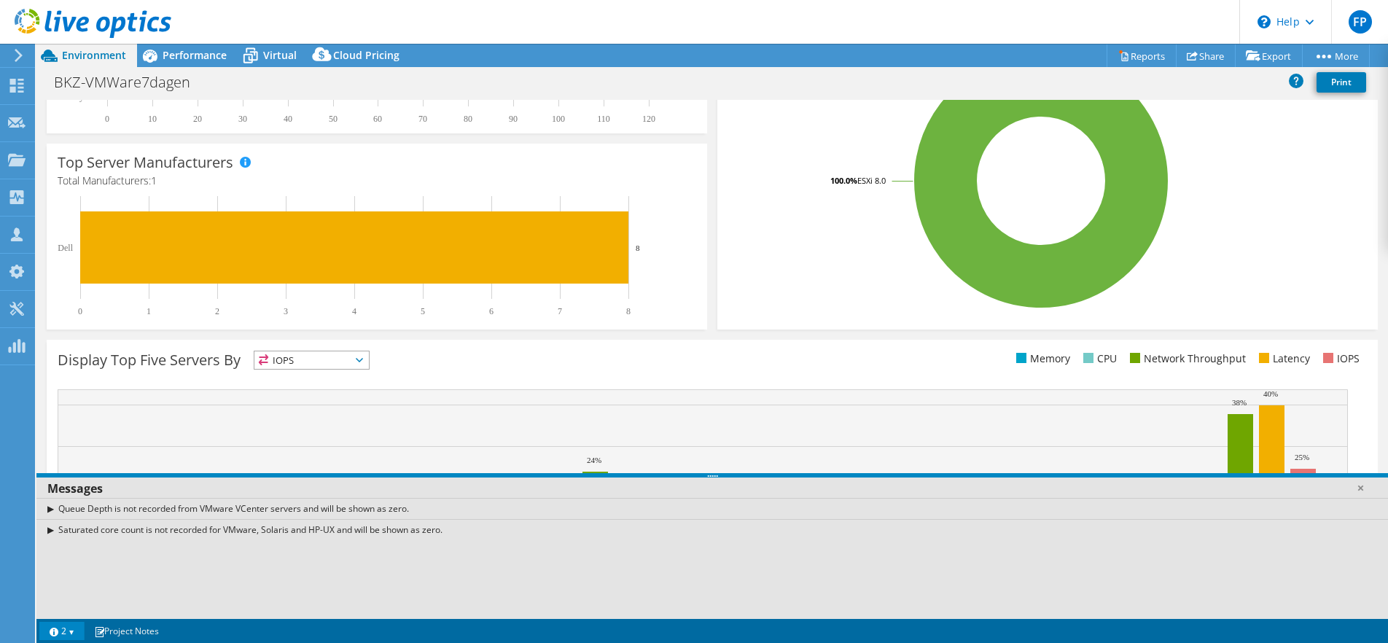
click at [75, 627] on link "2" at bounding box center [61, 631] width 45 height 18
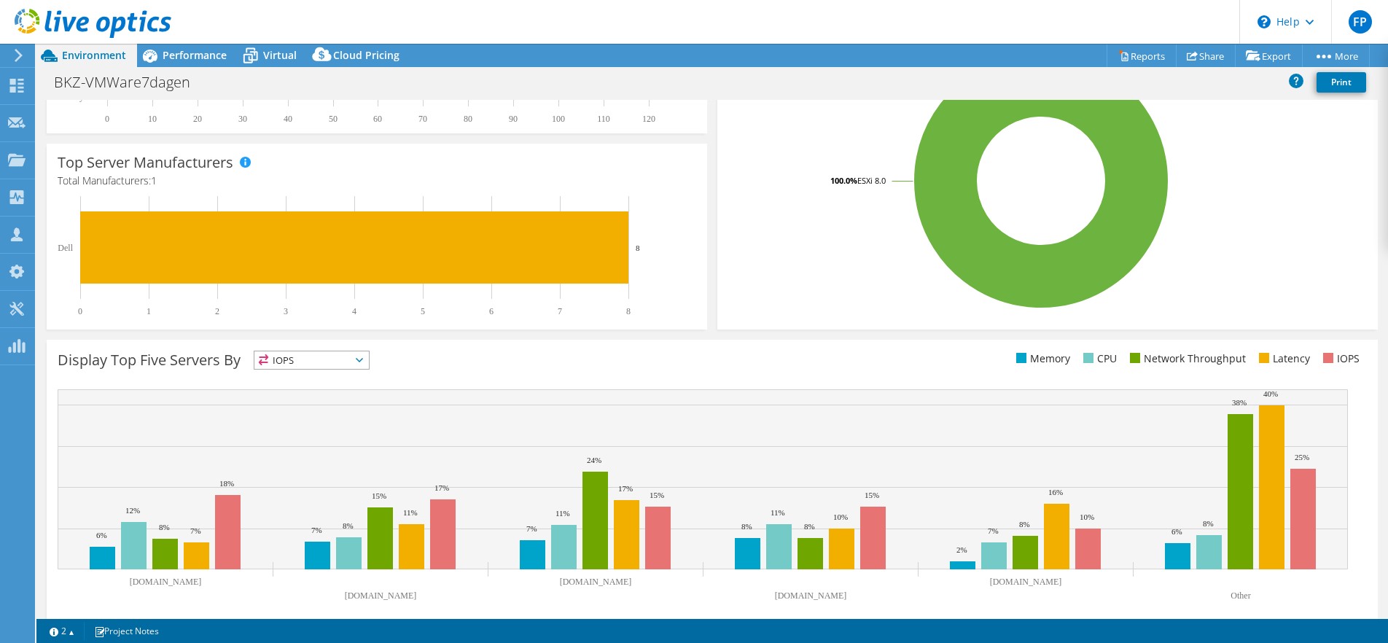
scroll to position [0, 0]
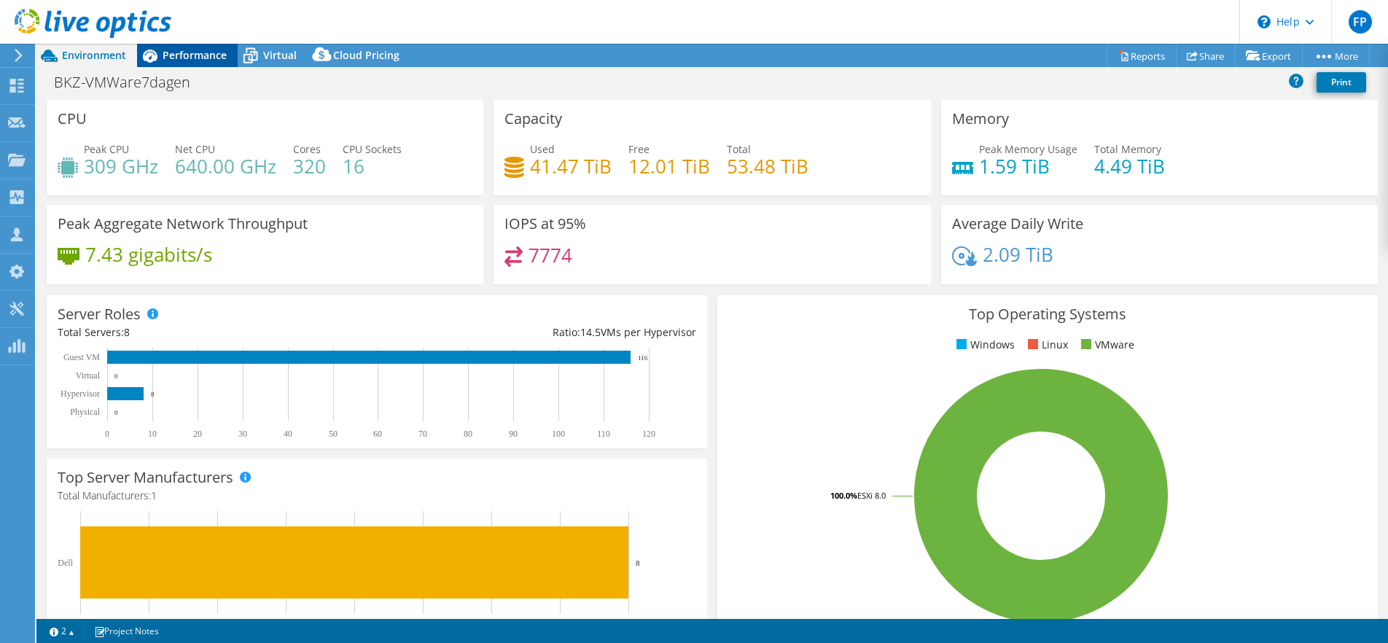
click at [182, 53] on span "Performance" at bounding box center [195, 55] width 64 height 14
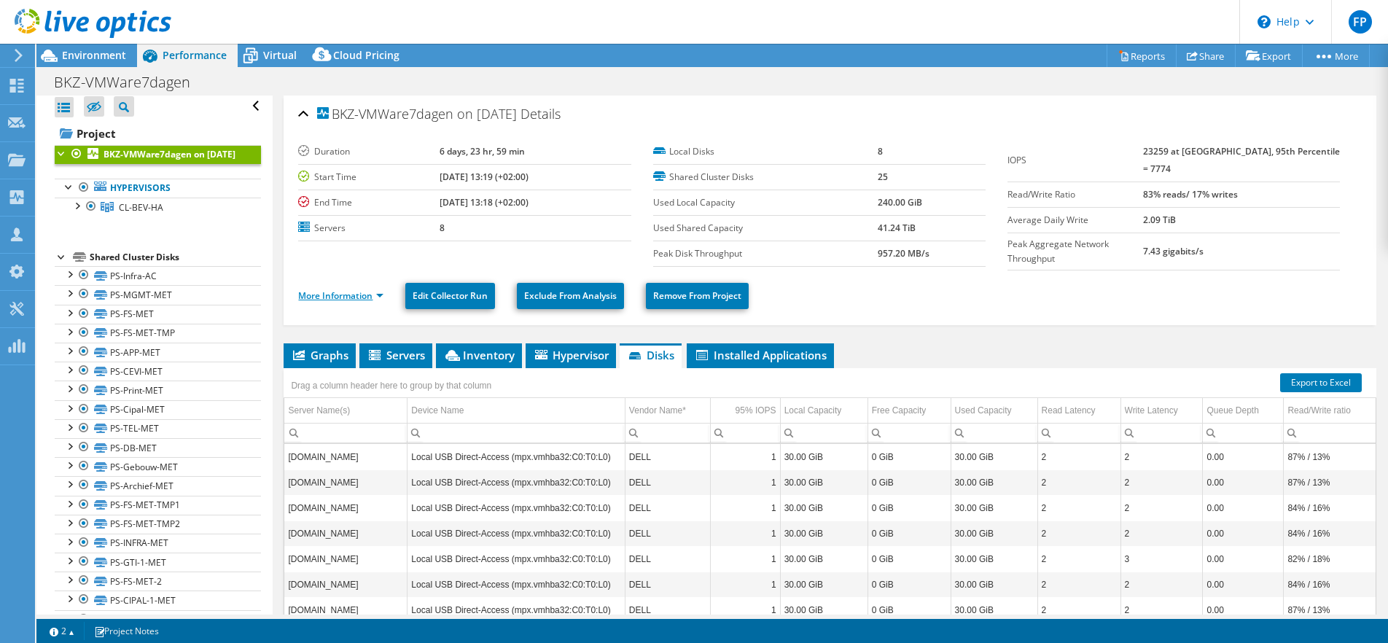
click at [327, 289] on link "More Information" at bounding box center [340, 295] width 85 height 12
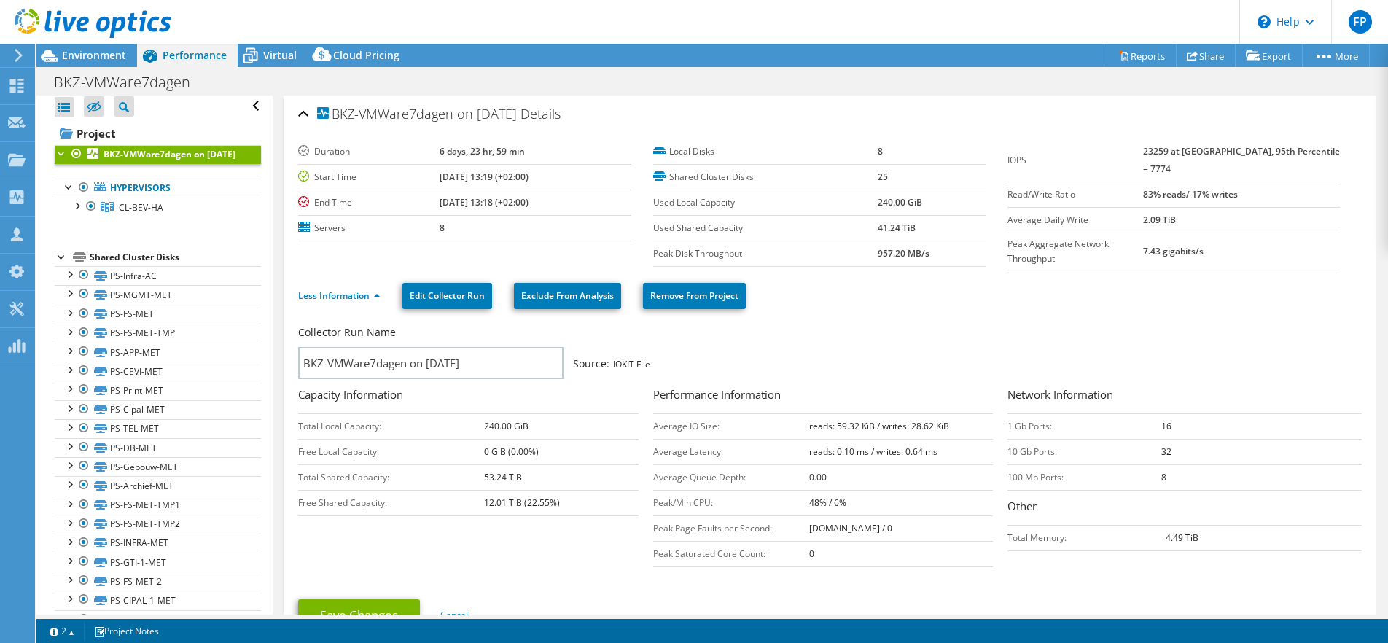
click at [132, 249] on div "Shared Cluster Disks" at bounding box center [175, 257] width 171 height 17
click at [115, 266] on link "PS-Infra-AC" at bounding box center [158, 275] width 206 height 19
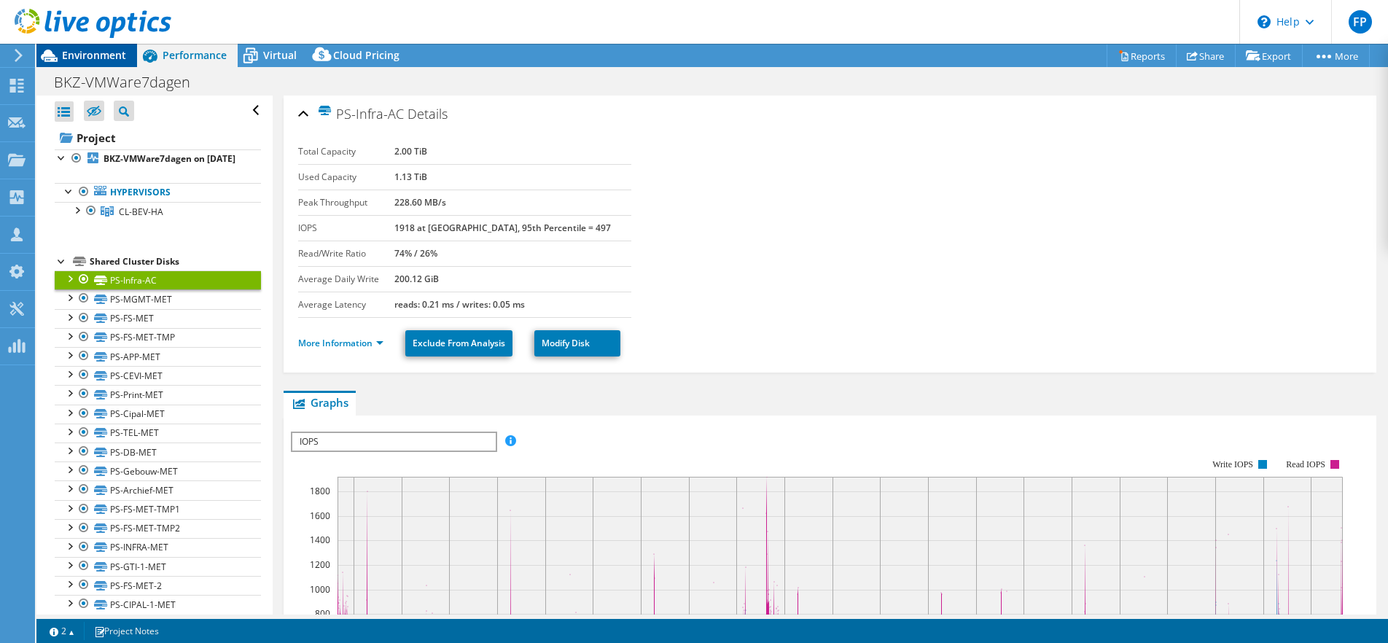
click at [82, 52] on span "Environment" at bounding box center [94, 55] width 64 height 14
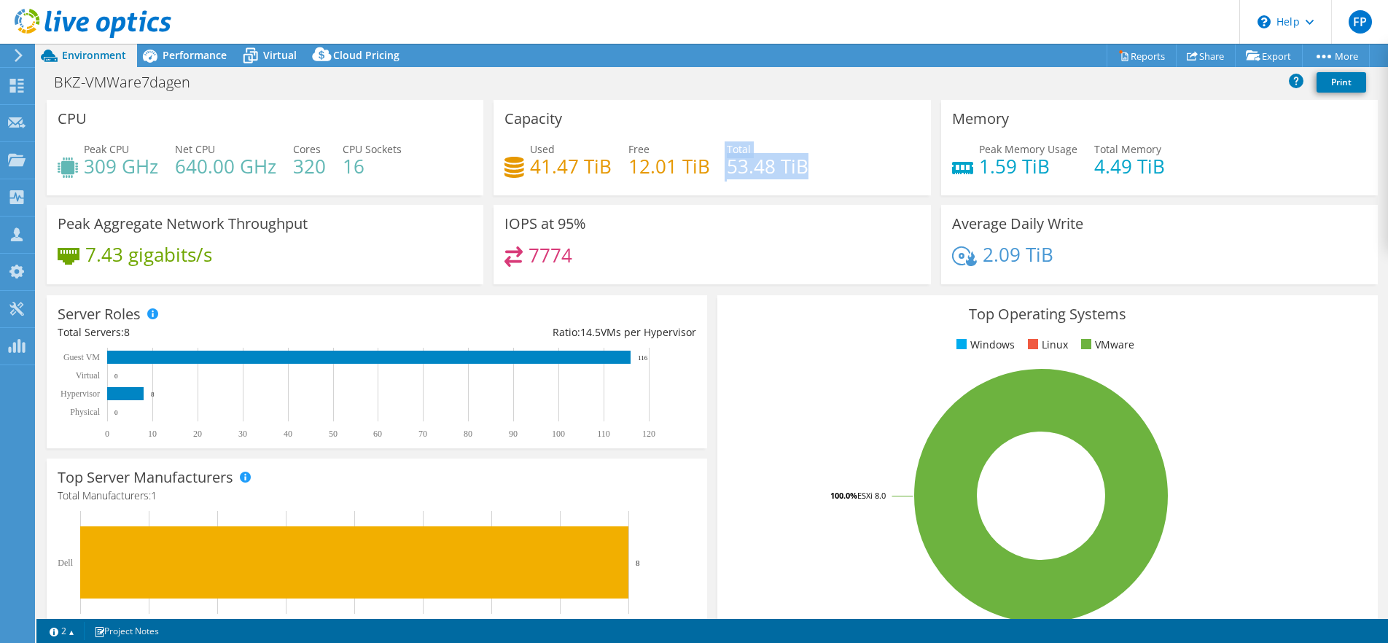
drag, startPoint x: 809, startPoint y: 147, endPoint x: 715, endPoint y: 149, distance: 94.1
click at [715, 149] on div "Used 41.47 TiB Free 12.01 TiB Total 53.48 TiB" at bounding box center [711, 164] width 415 height 47
click at [823, 155] on div "Used 41.47 TiB Free 12.01 TiB Total 53.48 TiB" at bounding box center [711, 164] width 415 height 47
drag, startPoint x: 553, startPoint y: 145, endPoint x: 645, endPoint y: 147, distance: 92.6
click at [645, 147] on div "Used 41.47 TiB Free 12.01 TiB Total 53.48 TiB" at bounding box center [711, 164] width 415 height 47
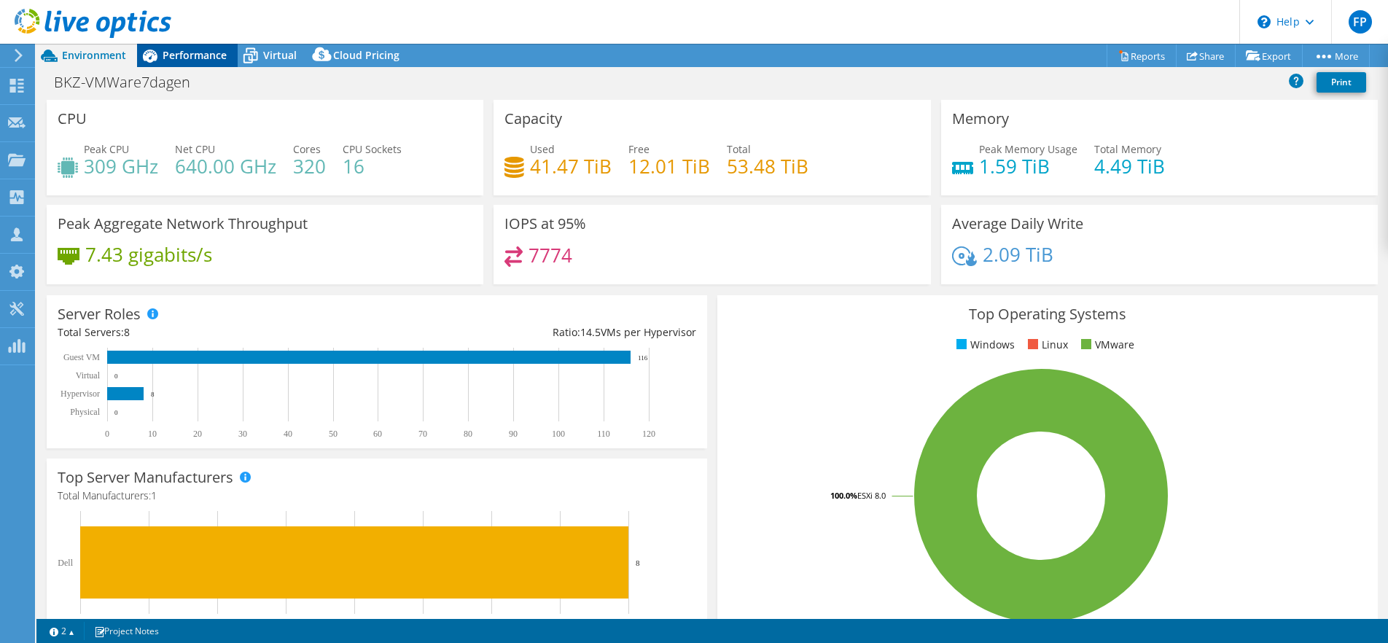
click at [179, 49] on span "Performance" at bounding box center [195, 55] width 64 height 14
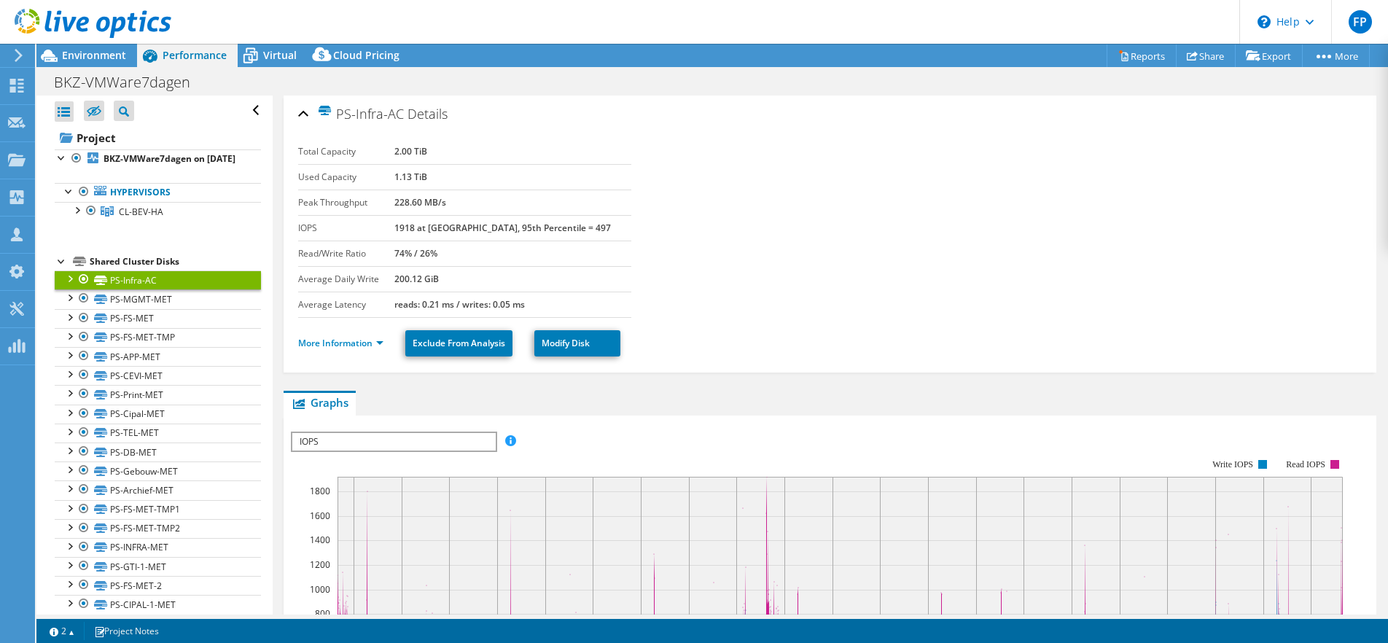
click at [61, 253] on div at bounding box center [62, 260] width 15 height 15
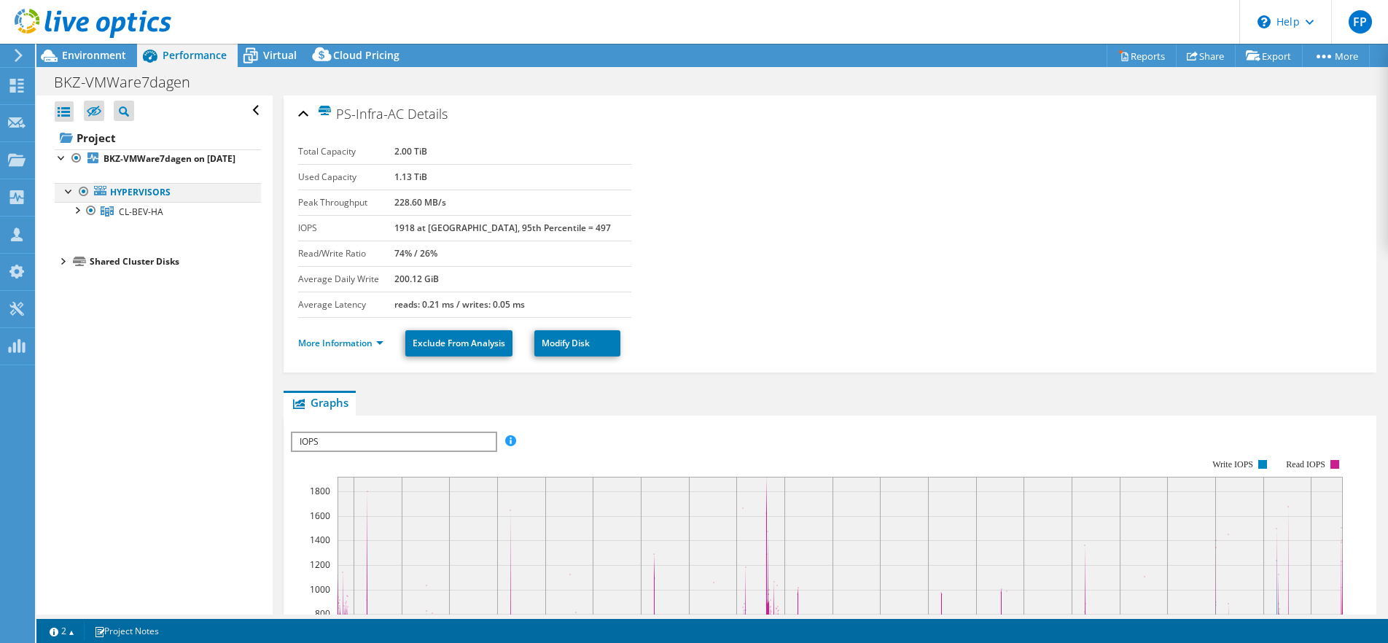
click at [69, 183] on div at bounding box center [69, 190] width 15 height 15
click at [147, 206] on span "CL-BEV-HA" at bounding box center [141, 212] width 44 height 12
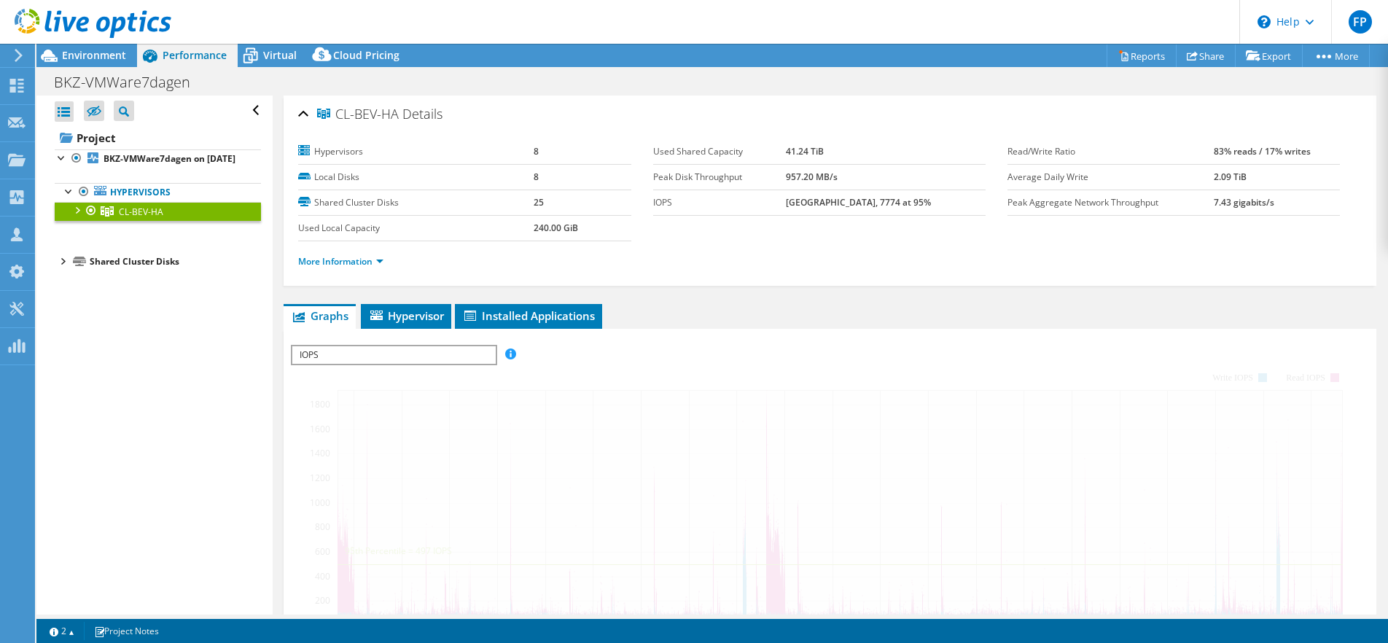
click at [74, 202] on div at bounding box center [76, 209] width 15 height 15
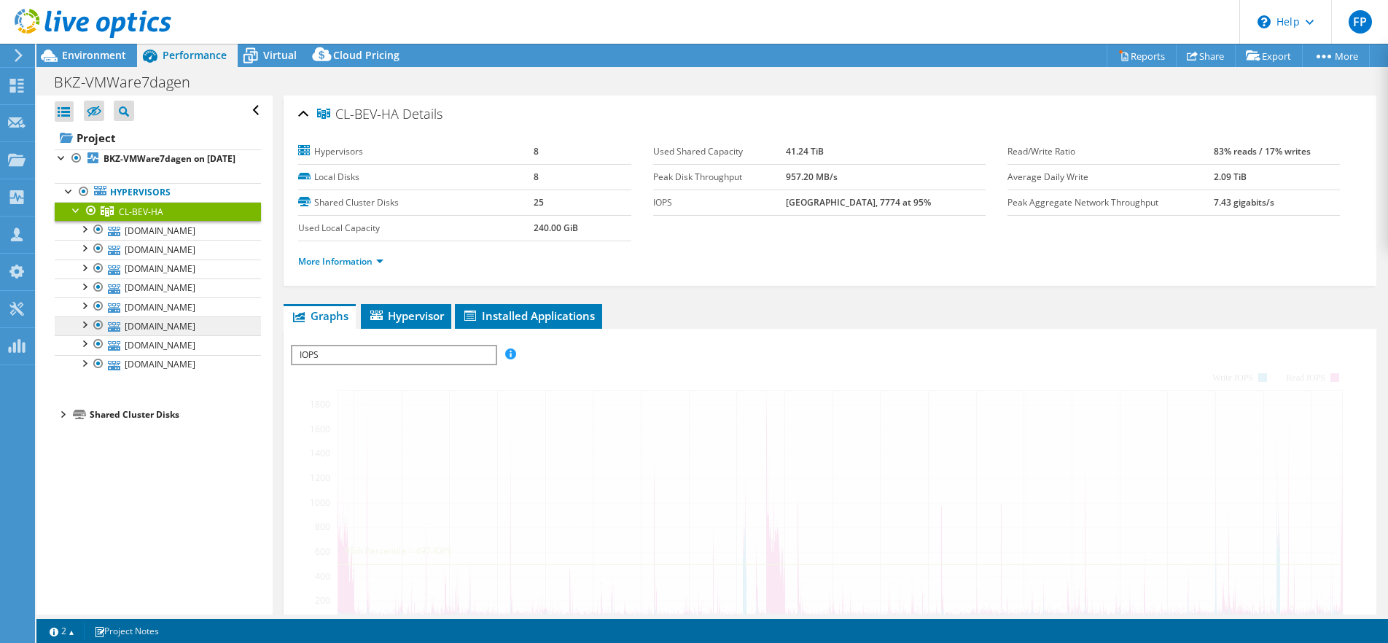
scroll to position [1, 0]
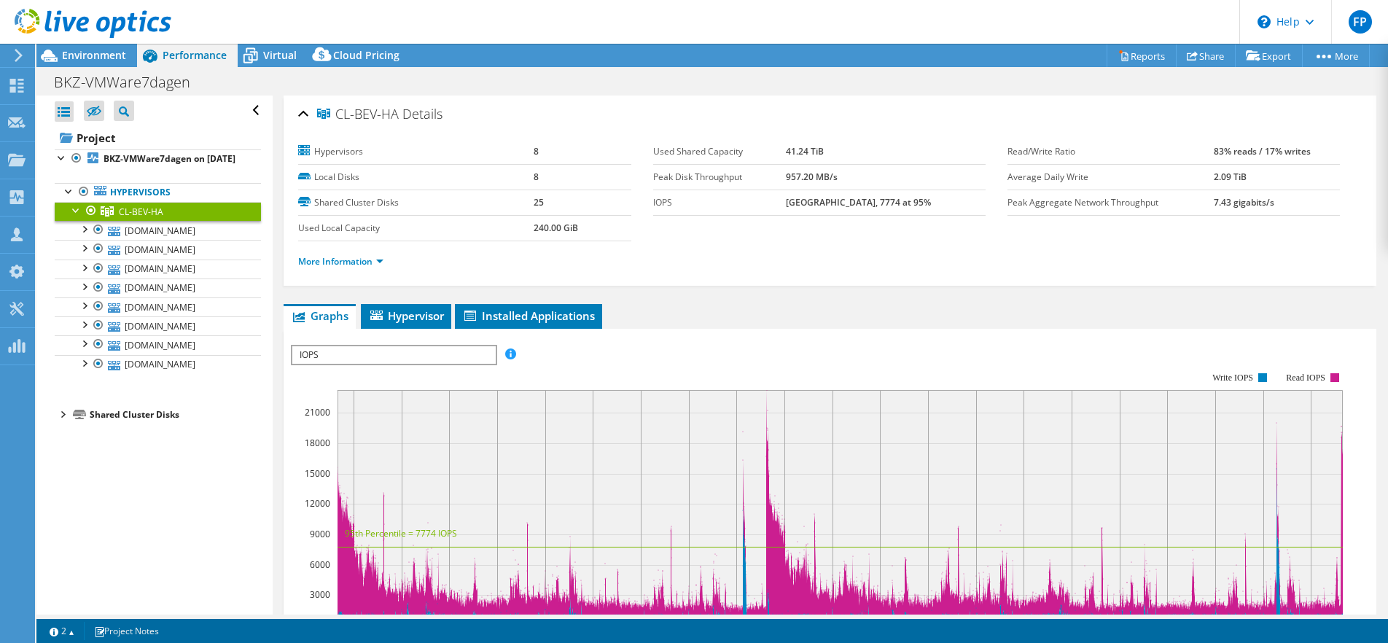
click at [76, 202] on div at bounding box center [76, 209] width 15 height 15
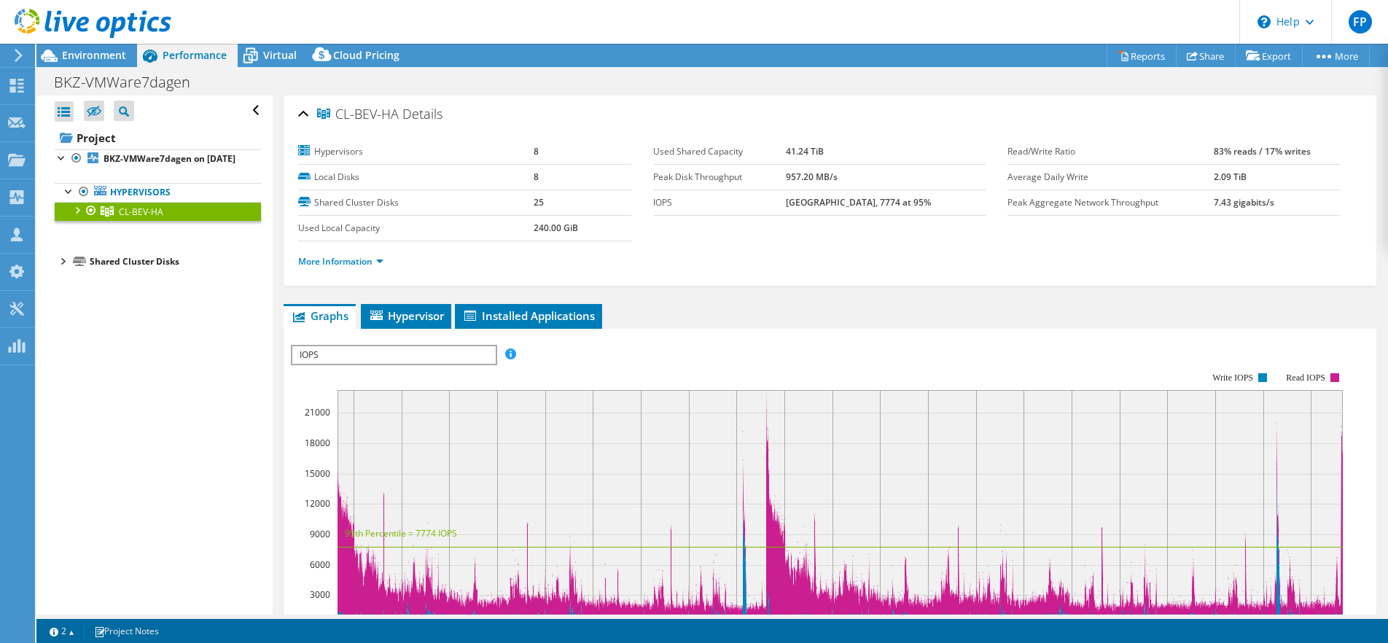
click at [126, 253] on div "Shared Cluster Disks" at bounding box center [175, 261] width 171 height 17
click at [155, 152] on b "BKZ-VMWare7dagen on 7/25/2025" at bounding box center [170, 158] width 132 height 12
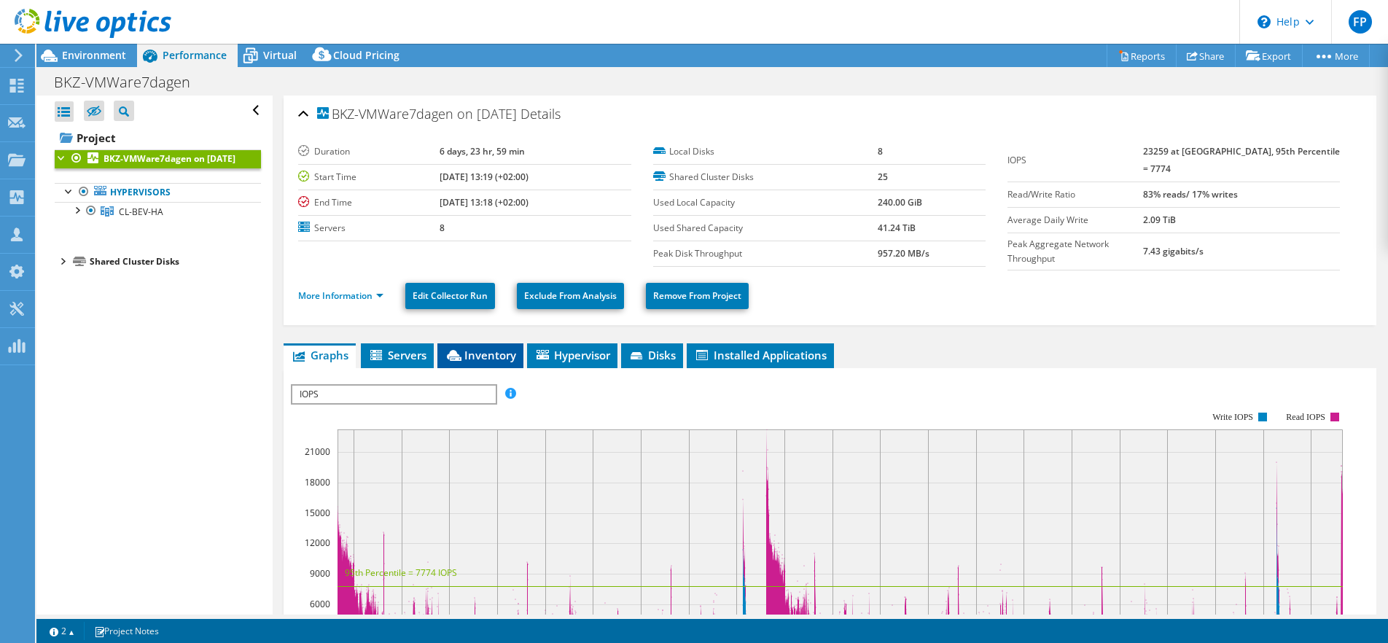
click at [481, 348] on span "Inventory" at bounding box center [480, 355] width 71 height 15
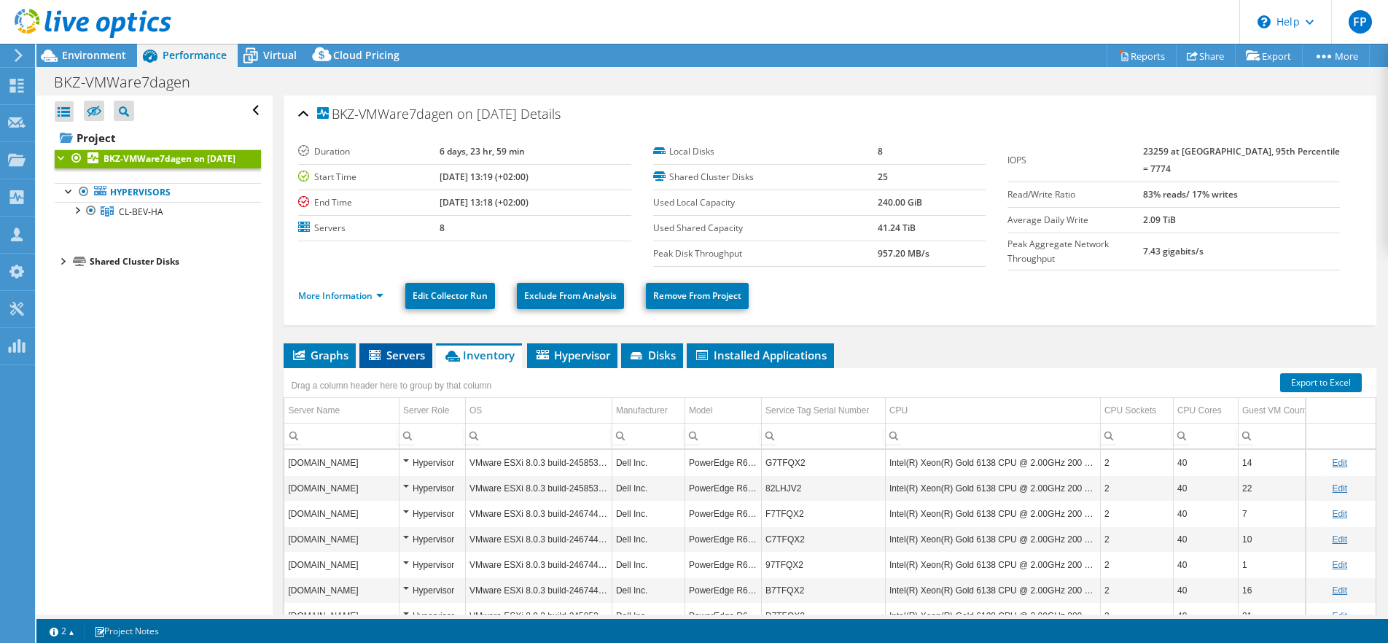
click at [399, 348] on span "Servers" at bounding box center [396, 355] width 58 height 15
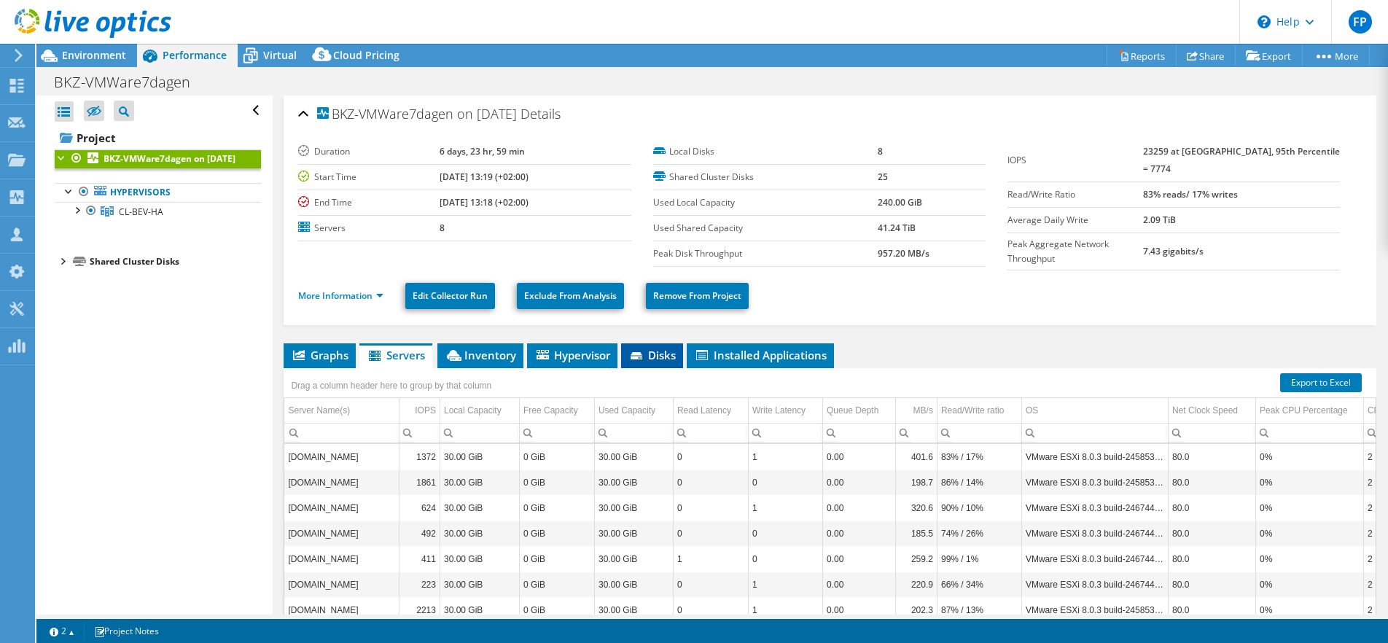
click at [652, 348] on span "Disks" at bounding box center [651, 355] width 47 height 15
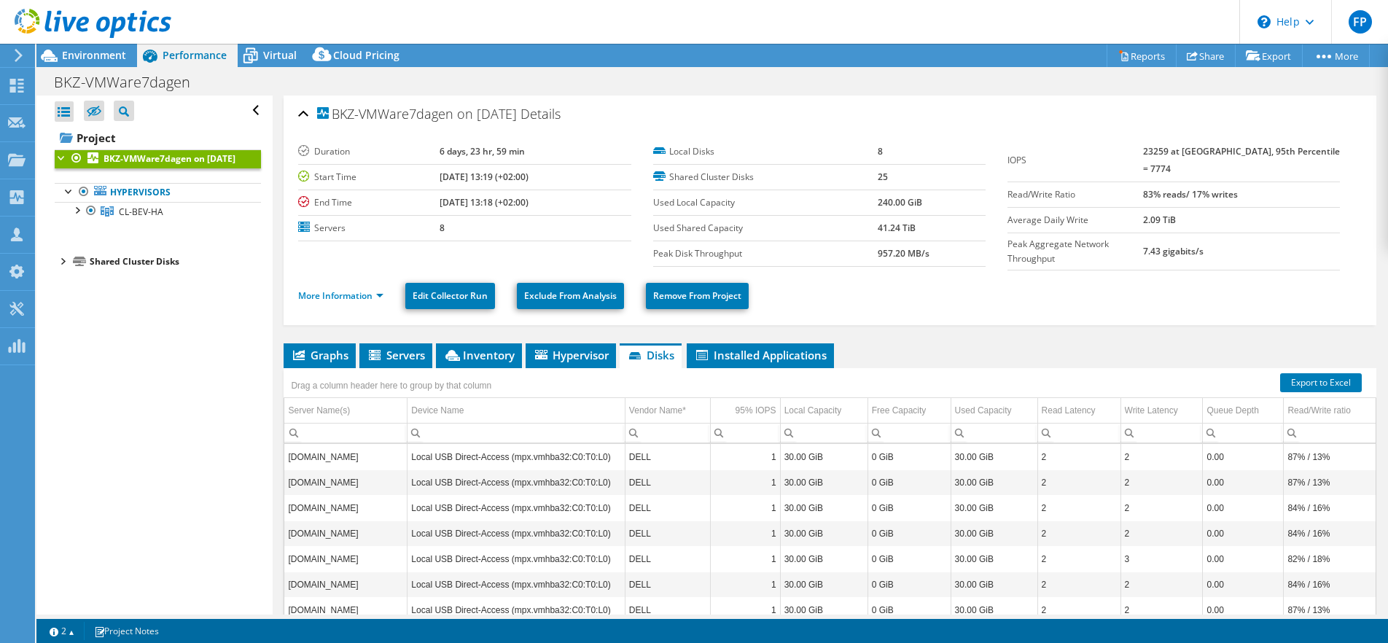
click at [15, 55] on icon at bounding box center [18, 55] width 11 height 13
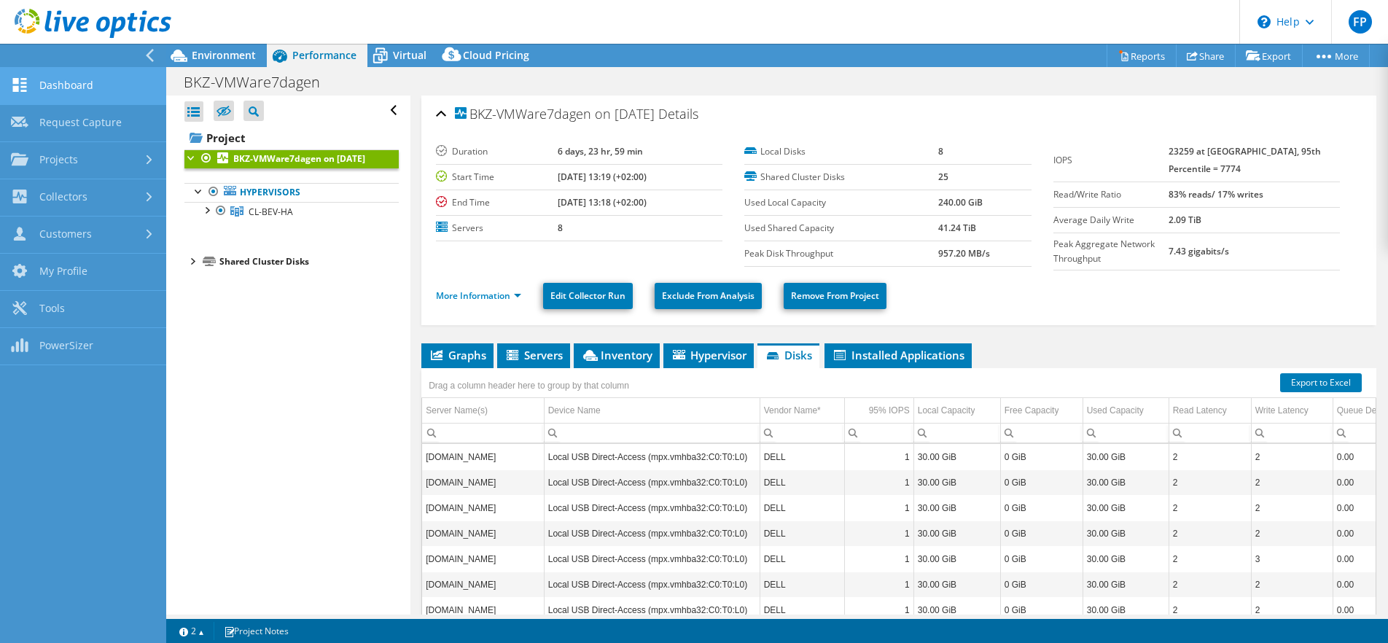
click at [66, 85] on link "Dashboard" at bounding box center [83, 86] width 166 height 37
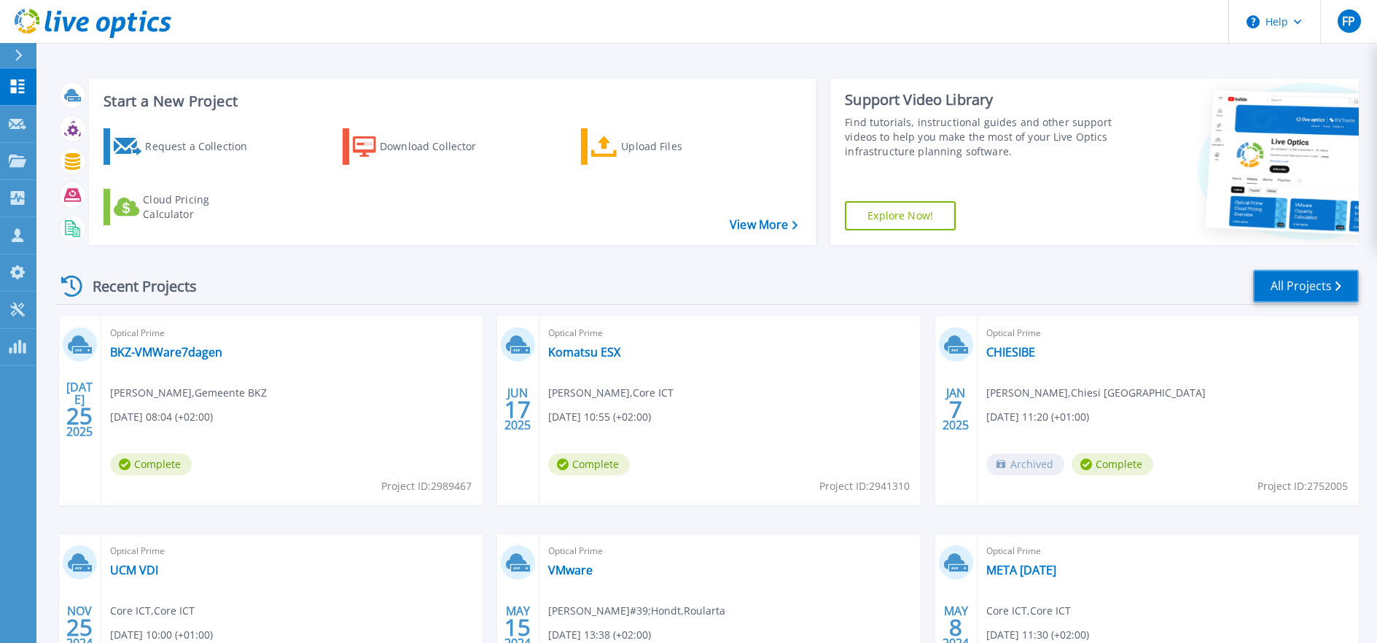
click at [1322, 270] on link "All Projects" at bounding box center [1306, 286] width 106 height 33
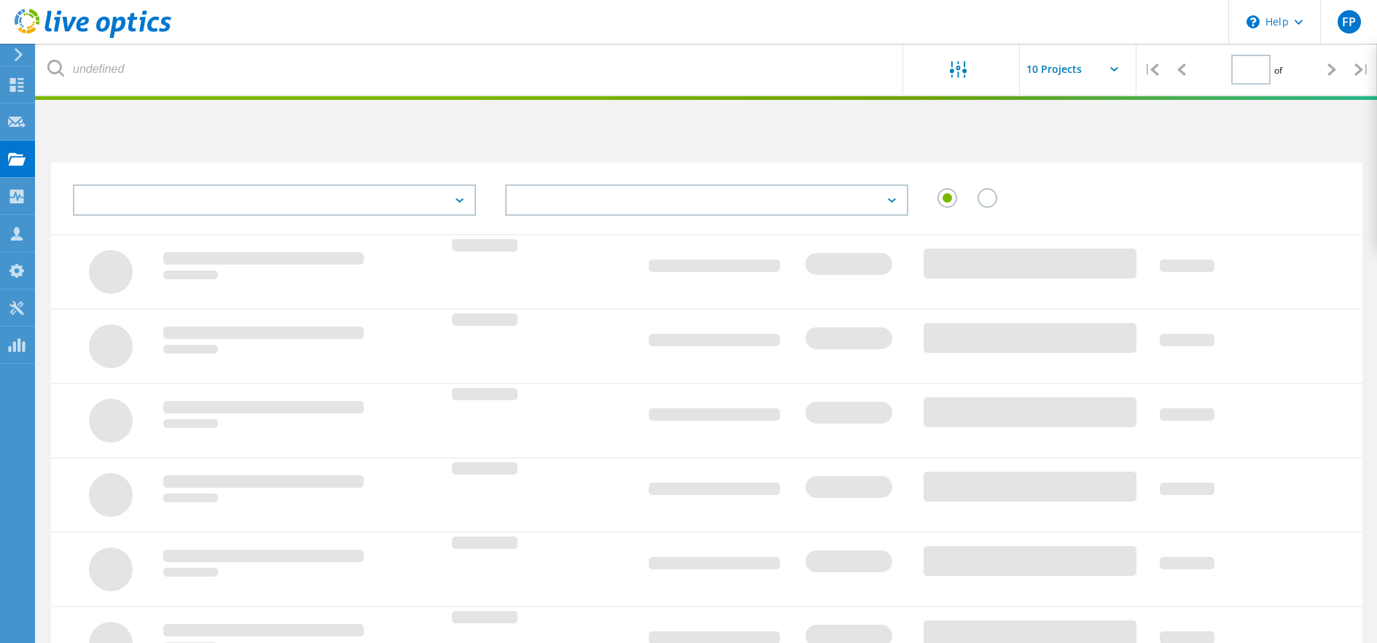
type input "1"
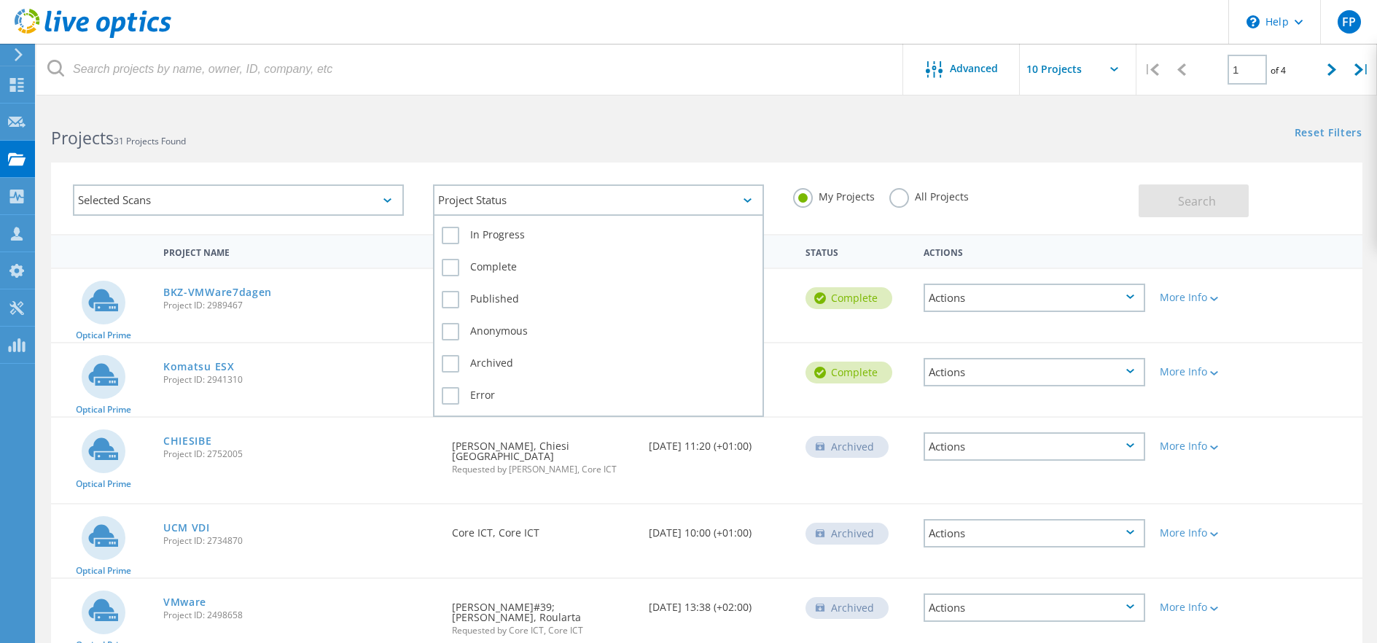
click at [558, 203] on div "Project Status" at bounding box center [598, 199] width 331 height 31
drag, startPoint x: 556, startPoint y: 203, endPoint x: 545, endPoint y: 203, distance: 11.7
click at [555, 203] on div "Project Status" at bounding box center [598, 199] width 331 height 31
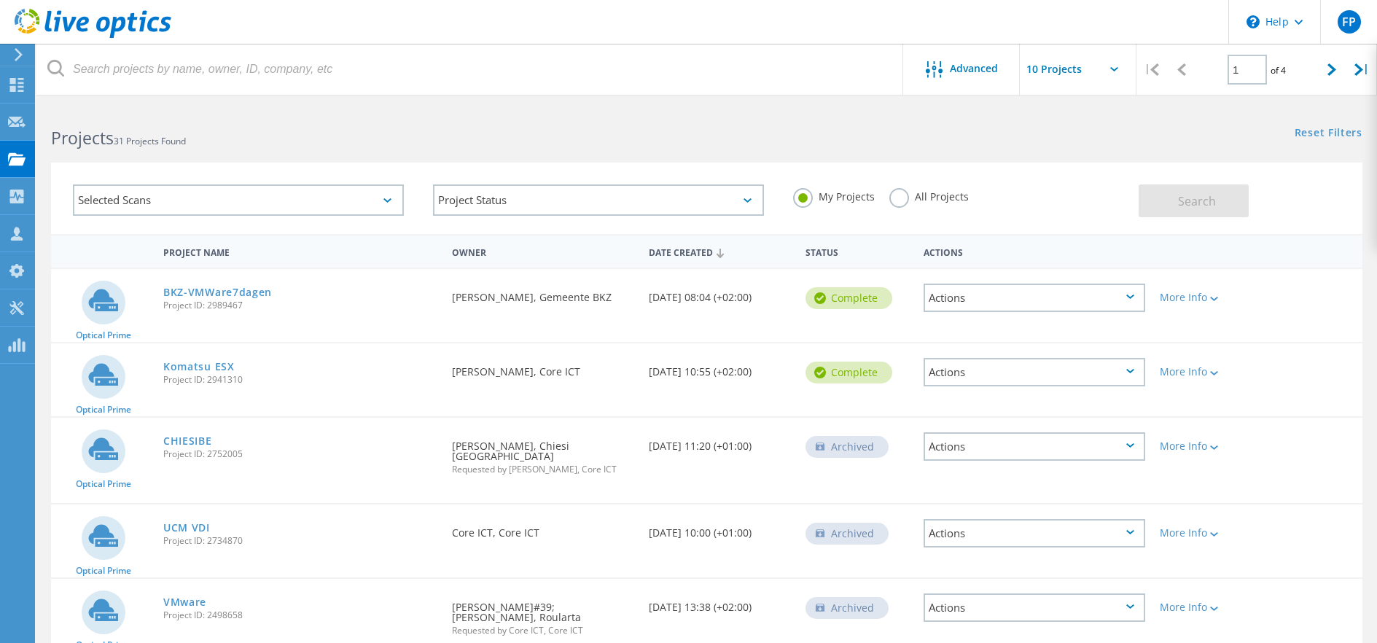
click at [168, 190] on div "Selected Scans" at bounding box center [238, 199] width 331 height 31
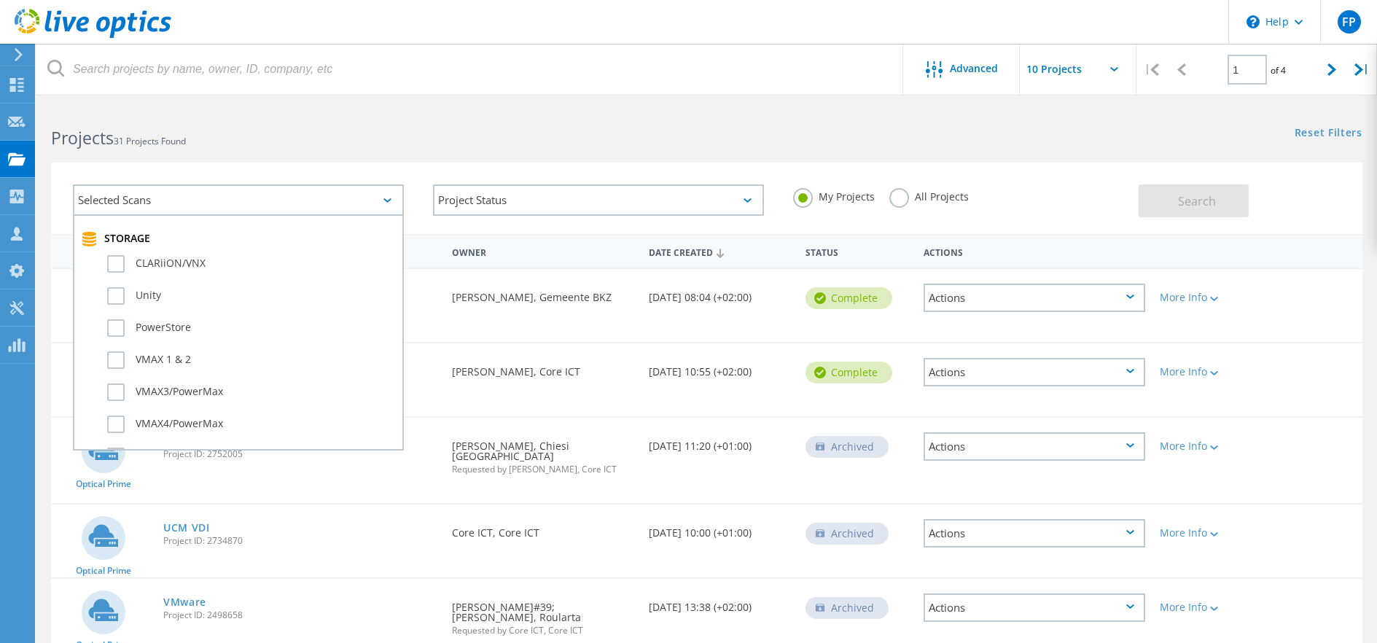
scroll to position [330, 0]
click at [116, 313] on label "PowerStore" at bounding box center [251, 318] width 288 height 17
click at [0, 0] on input "PowerStore" at bounding box center [0, 0] width 0 height 0
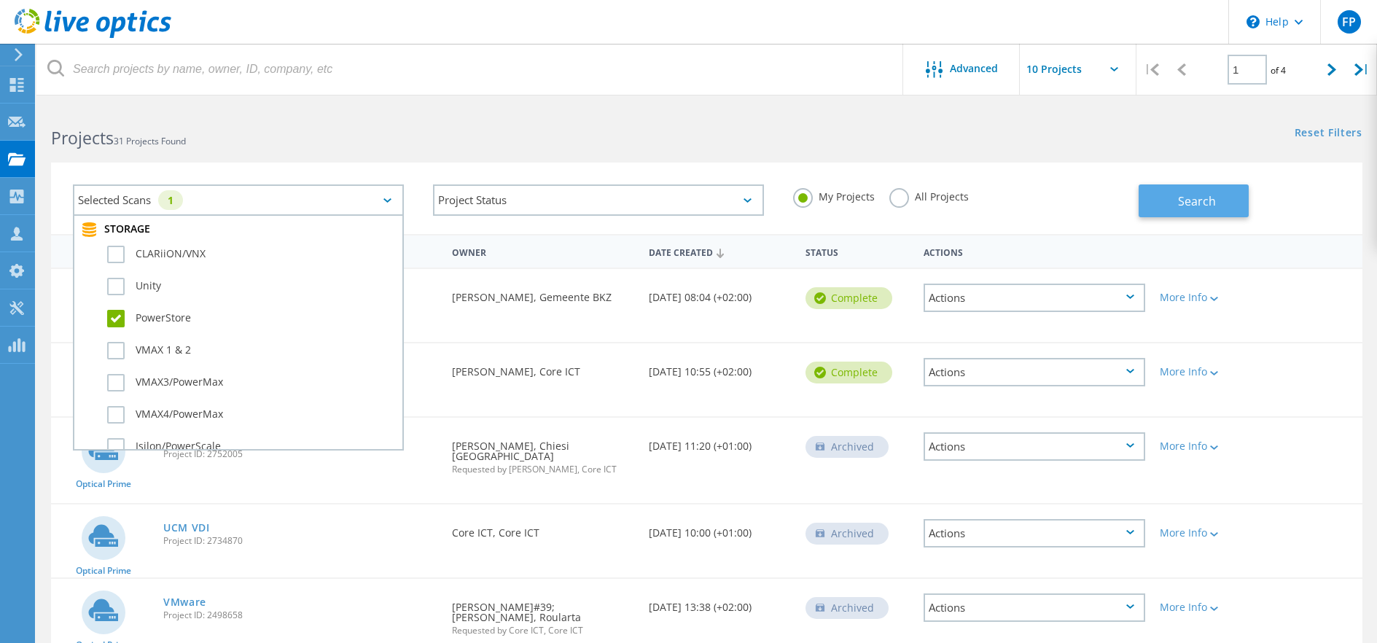
click at [1206, 200] on span "Search" at bounding box center [1197, 201] width 38 height 16
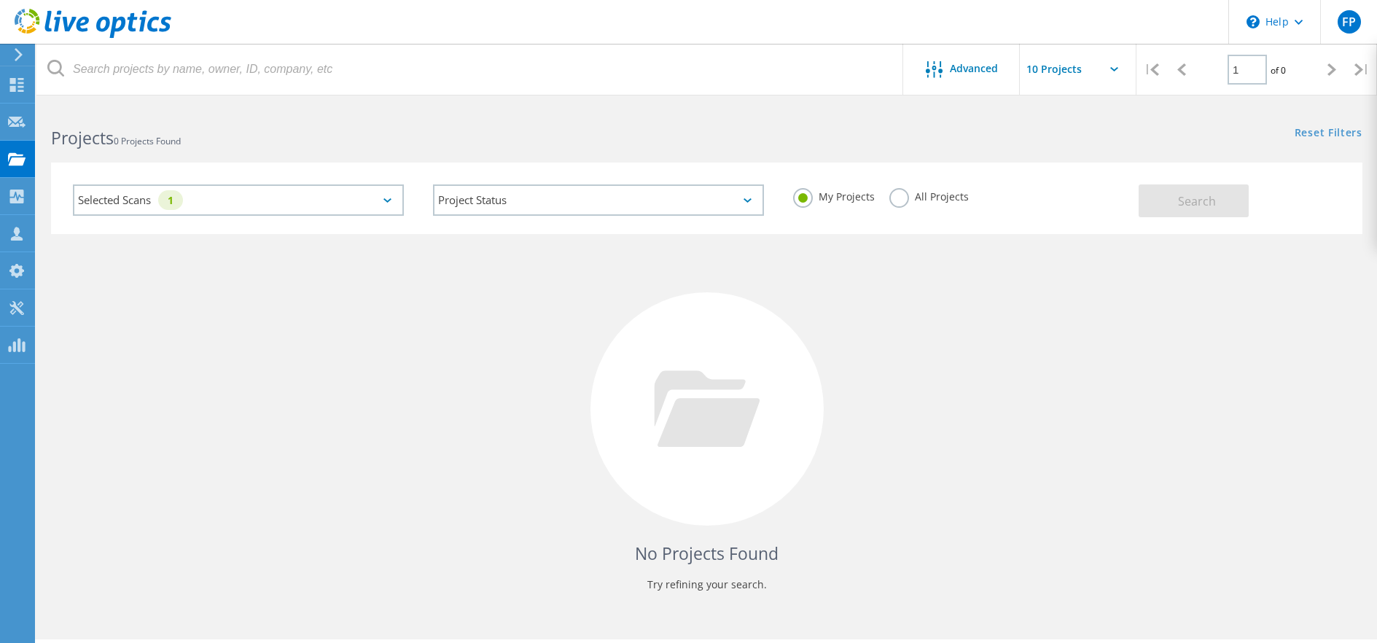
click at [303, 200] on div "Selected Scans 1" at bounding box center [238, 199] width 331 height 31
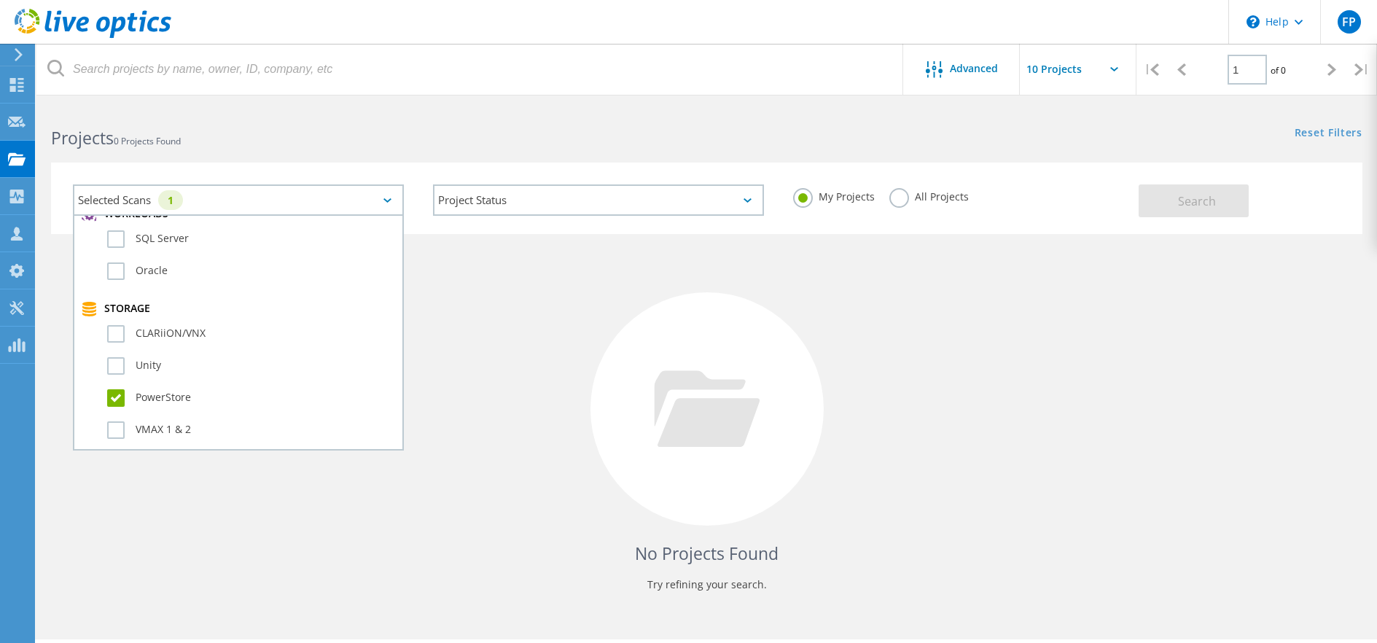
scroll to position [416, 0]
click at [115, 227] on label "PowerStore" at bounding box center [251, 231] width 288 height 17
click at [0, 0] on input "PowerStore" at bounding box center [0, 0] width 0 height 0
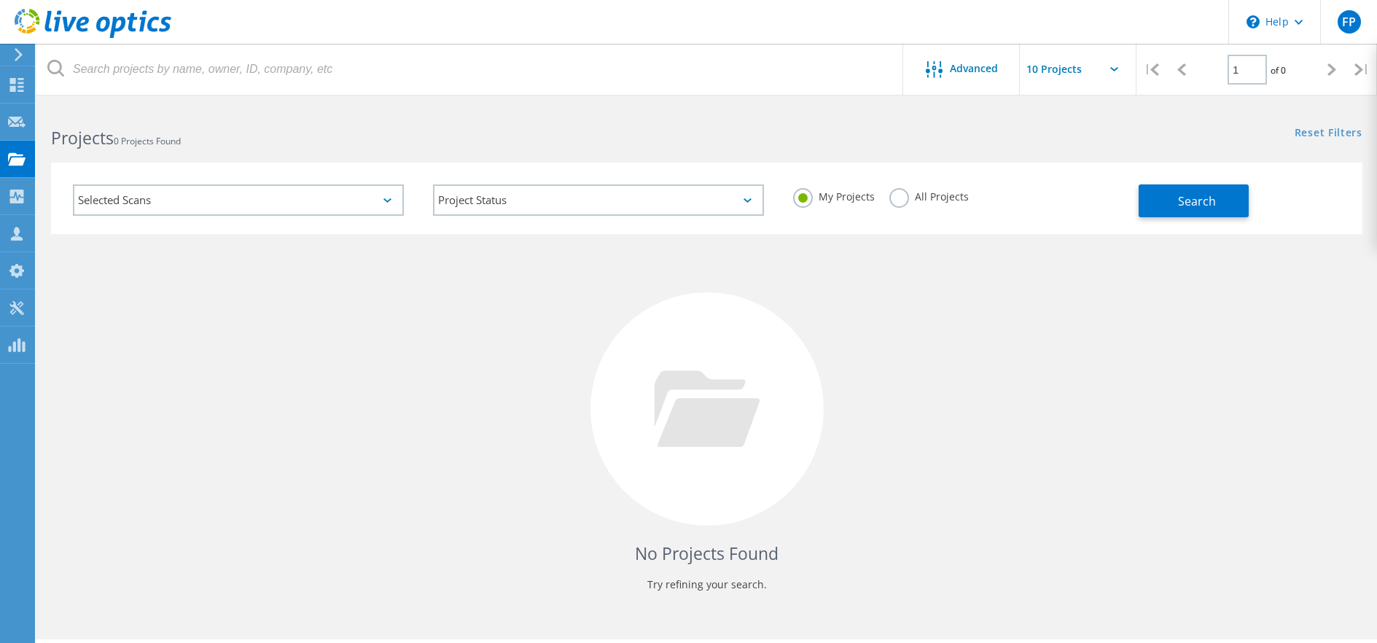
click at [15, 55] on icon at bounding box center [18, 54] width 11 height 13
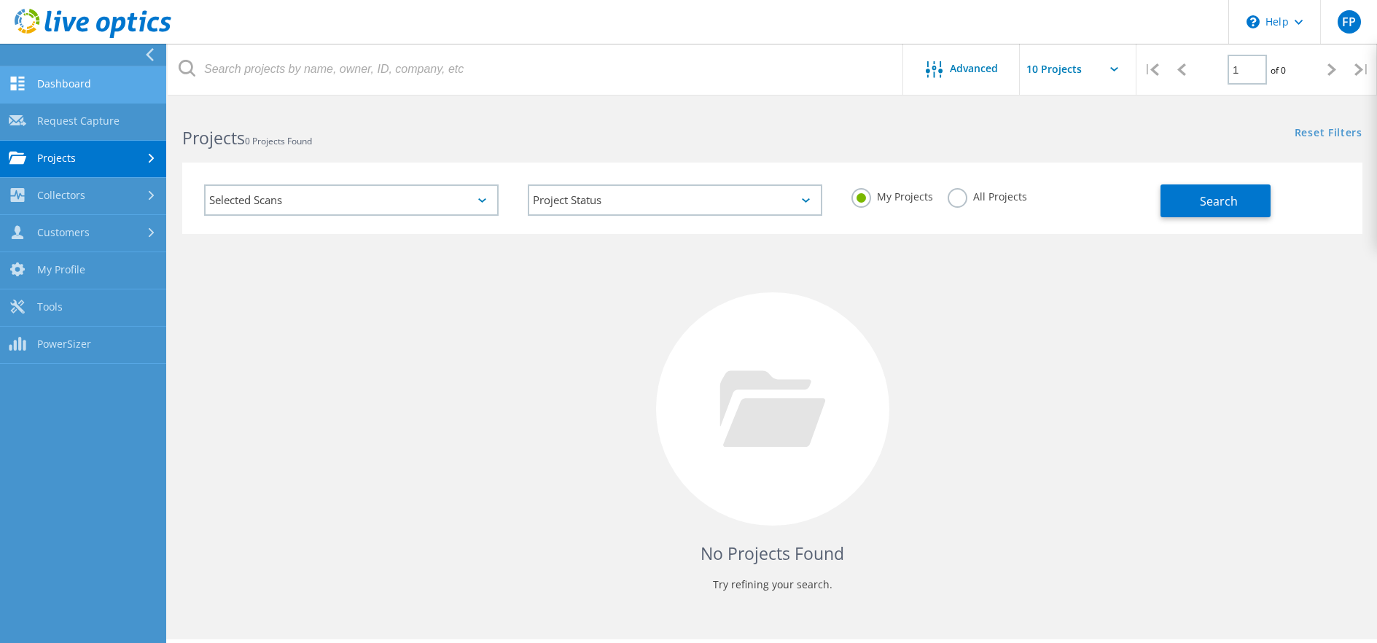
click at [63, 82] on link "Dashboard" at bounding box center [83, 84] width 166 height 37
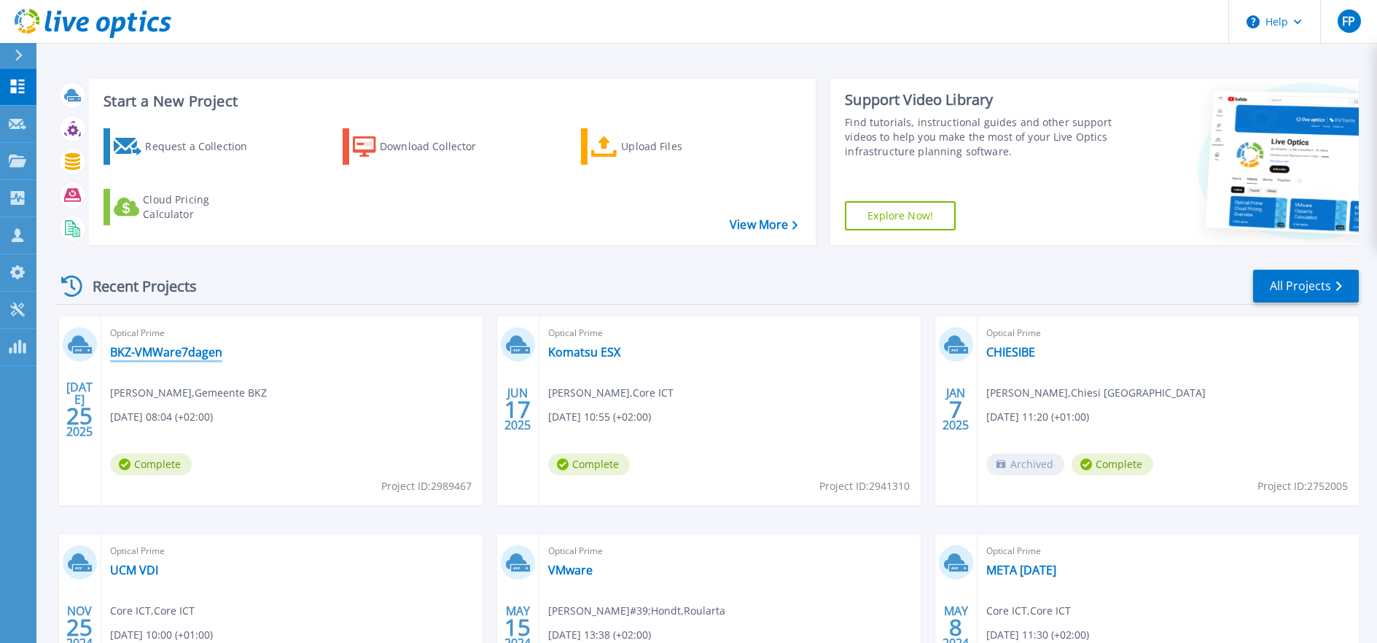
click at [178, 345] on link "BKZ-VMWare7dagen" at bounding box center [166, 352] width 112 height 15
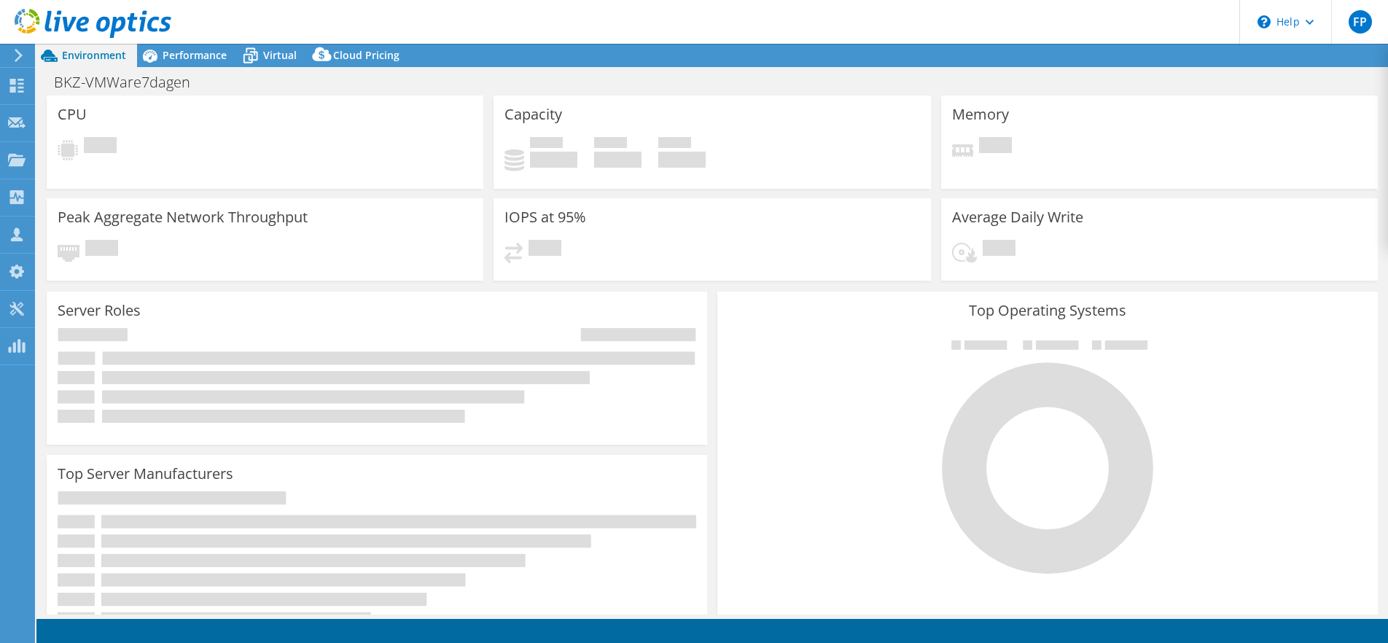
select select "EUFrankfurt"
select select "EUR"
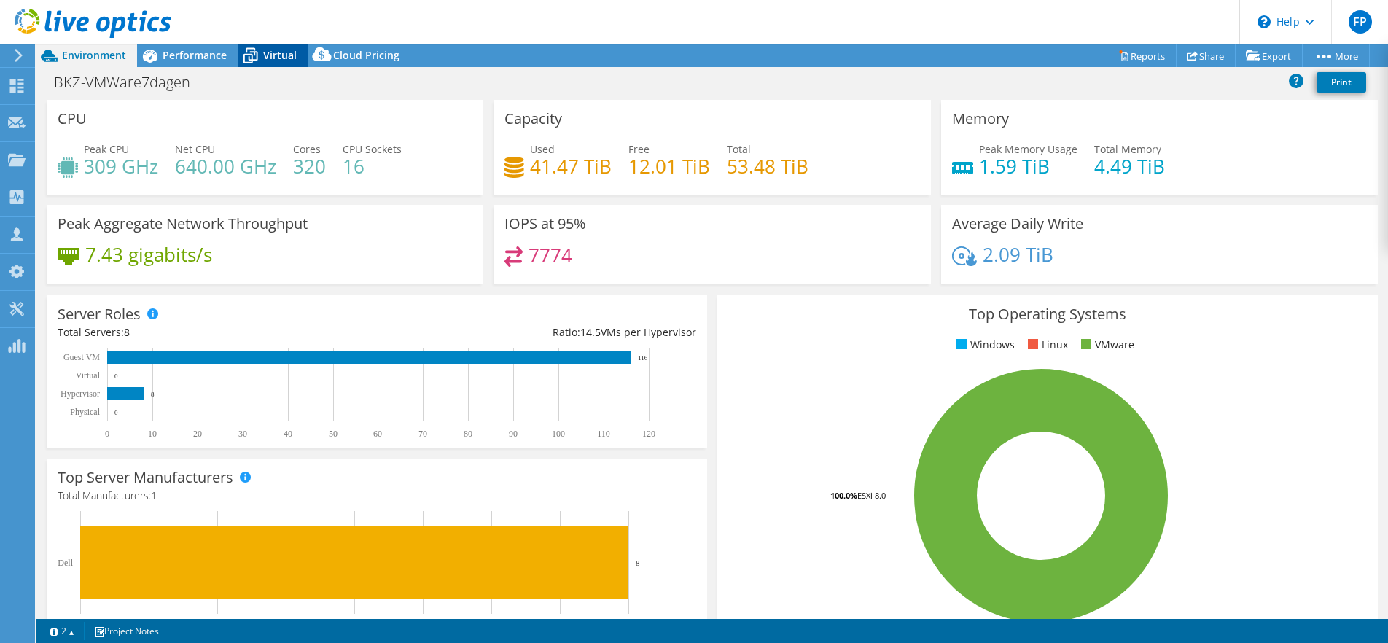
click at [268, 53] on span "Virtual" at bounding box center [280, 55] width 34 height 14
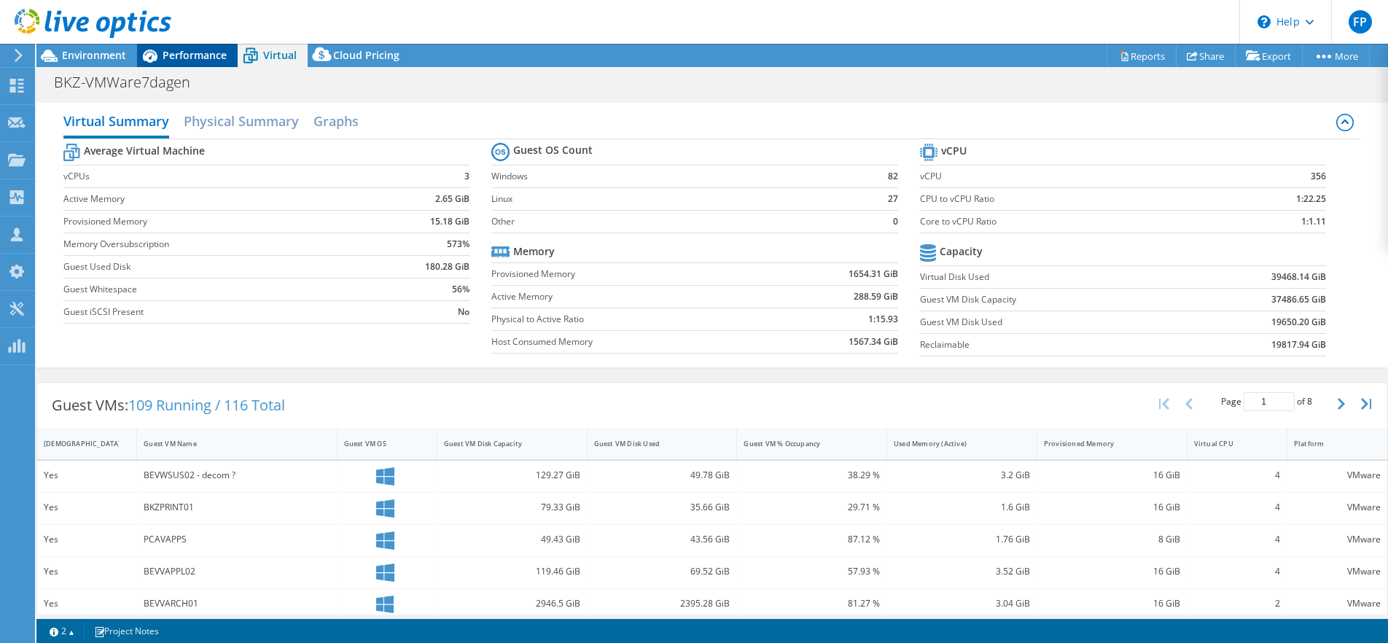
click at [176, 53] on span "Performance" at bounding box center [195, 55] width 64 height 14
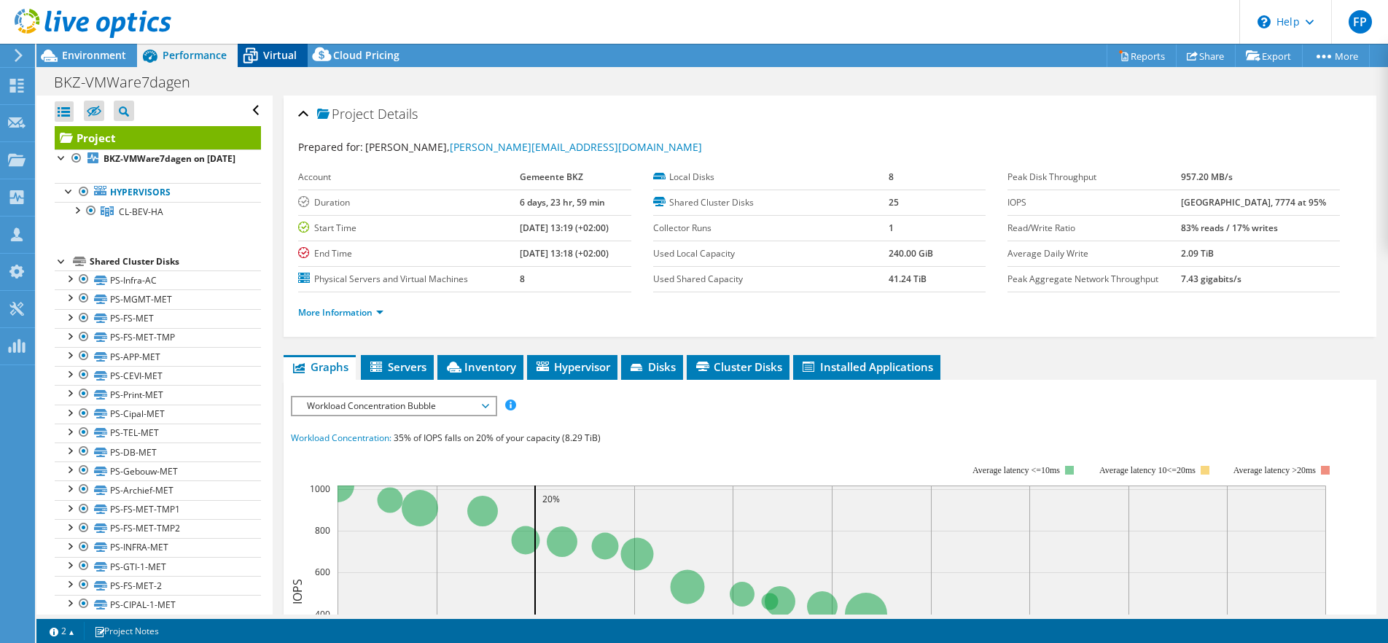
click at [268, 53] on span "Virtual" at bounding box center [280, 55] width 34 height 14
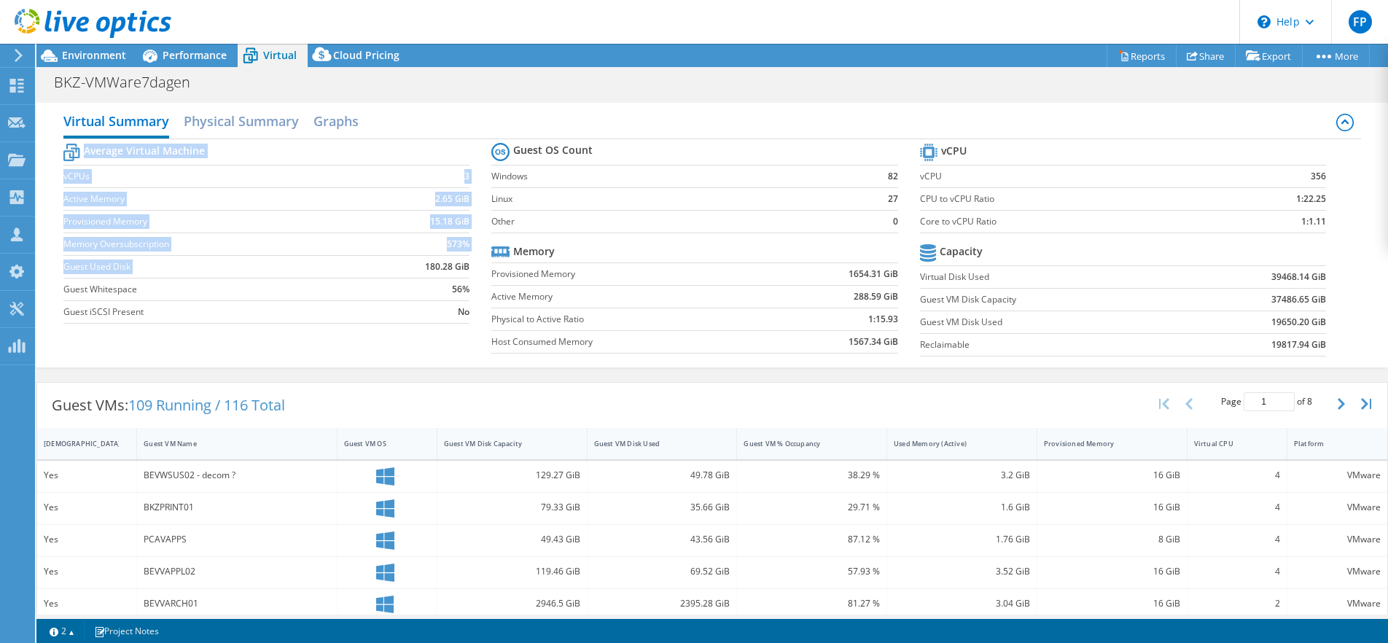
drag, startPoint x: 413, startPoint y: 230, endPoint x: 469, endPoint y: 236, distance: 56.4
click at [469, 236] on section "Average Virtual Machine vCPUs 3 Active Memory 2.65 GiB Provisioned Memory 15.18…" at bounding box center [277, 235] width 428 height 191
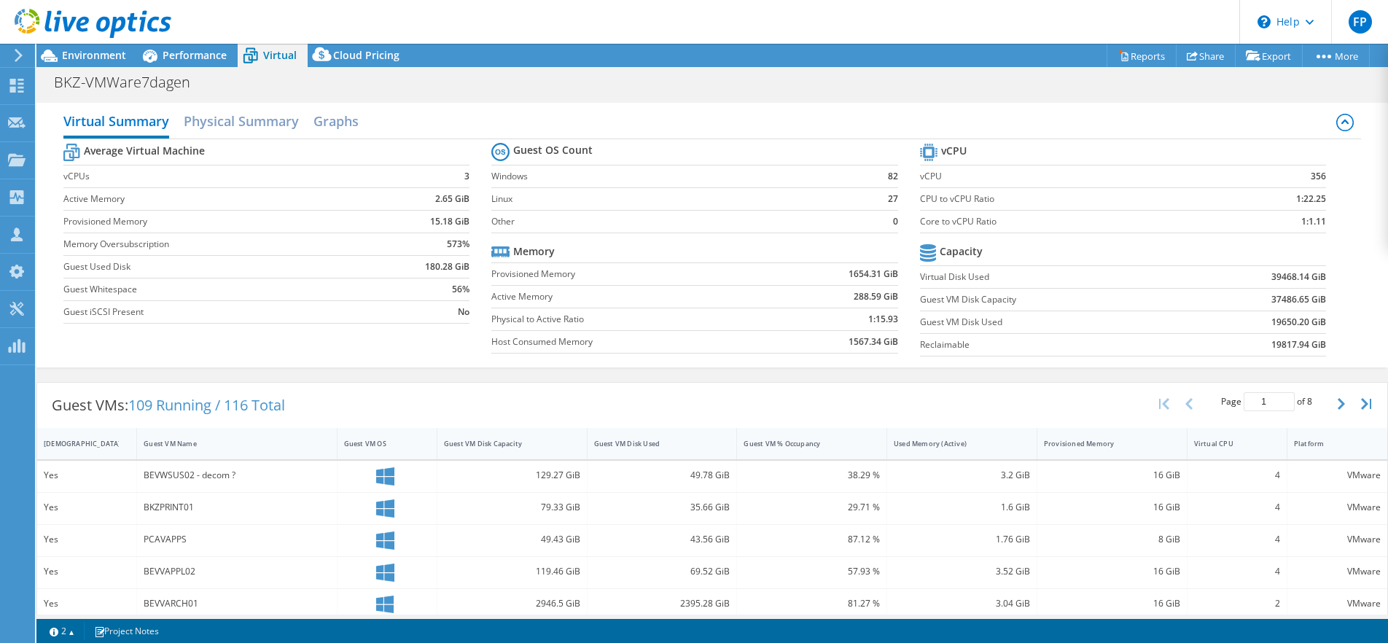
click at [578, 353] on div "Average Virtual Machine vCPUs 3 Active Memory 2.65 GiB Provisioned Memory 15.18…" at bounding box center [712, 251] width 1298 height 225
click at [510, 364] on div "Average Virtual Machine vCPUs 3 Active Memory 2.65 GiB Provisioned Memory 15.18…" at bounding box center [712, 251] width 1298 height 225
drag, startPoint x: 595, startPoint y: 389, endPoint x: 576, endPoint y: 362, distance: 32.4
click at [594, 364] on div "Average Virtual Machine vCPUs 3 Active Memory 2.65 GiB Provisioned Memory 15.18…" at bounding box center [712, 251] width 1298 height 225
click at [220, 106] on h2 "Physical Summary" at bounding box center [241, 122] width 115 height 32
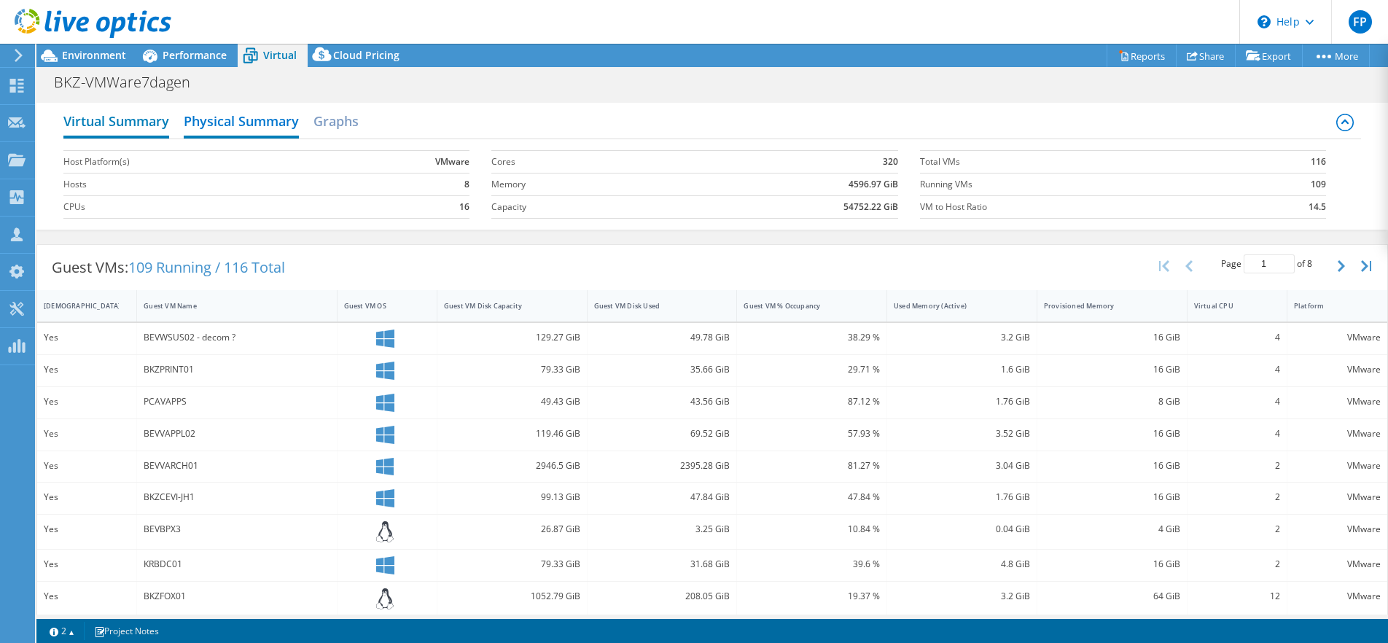
click at [112, 106] on h2 "Virtual Summary" at bounding box center [116, 122] width 106 height 32
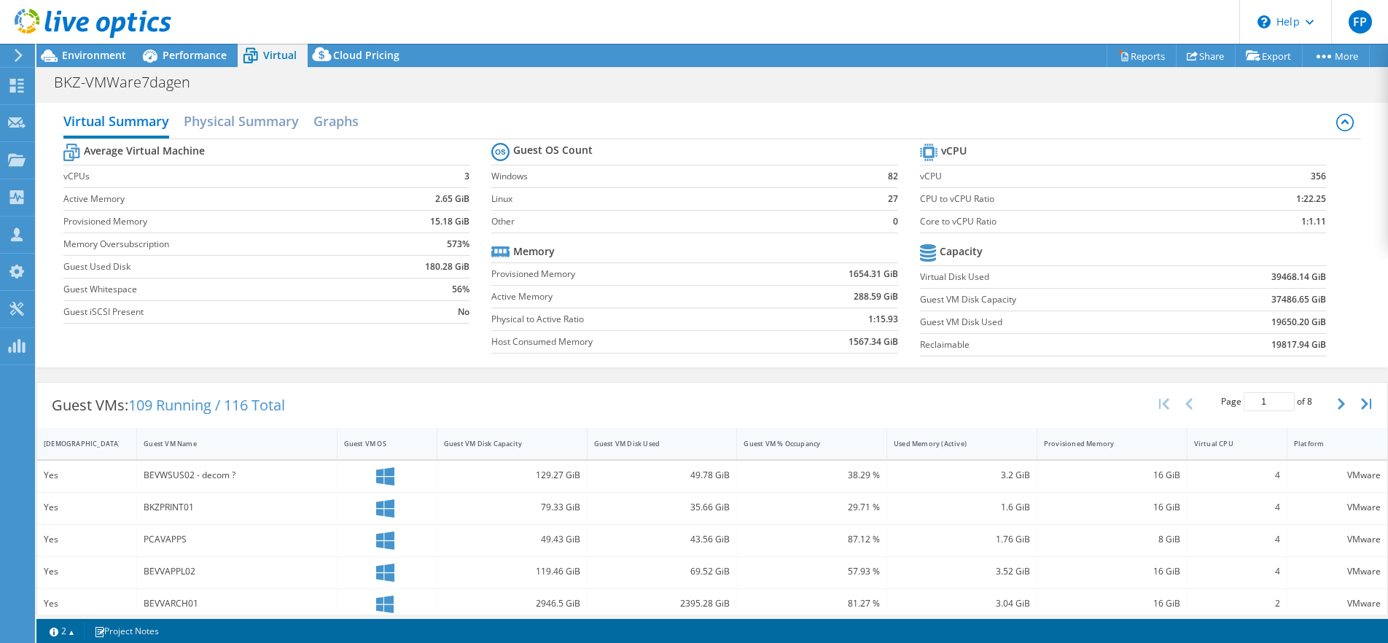
click at [693, 356] on div "Average Virtual Machine vCPUs 3 Active Memory 2.65 GiB Provisioned Memory 15.18…" at bounding box center [712, 251] width 1298 height 225
click at [187, 55] on span "Performance" at bounding box center [195, 55] width 64 height 14
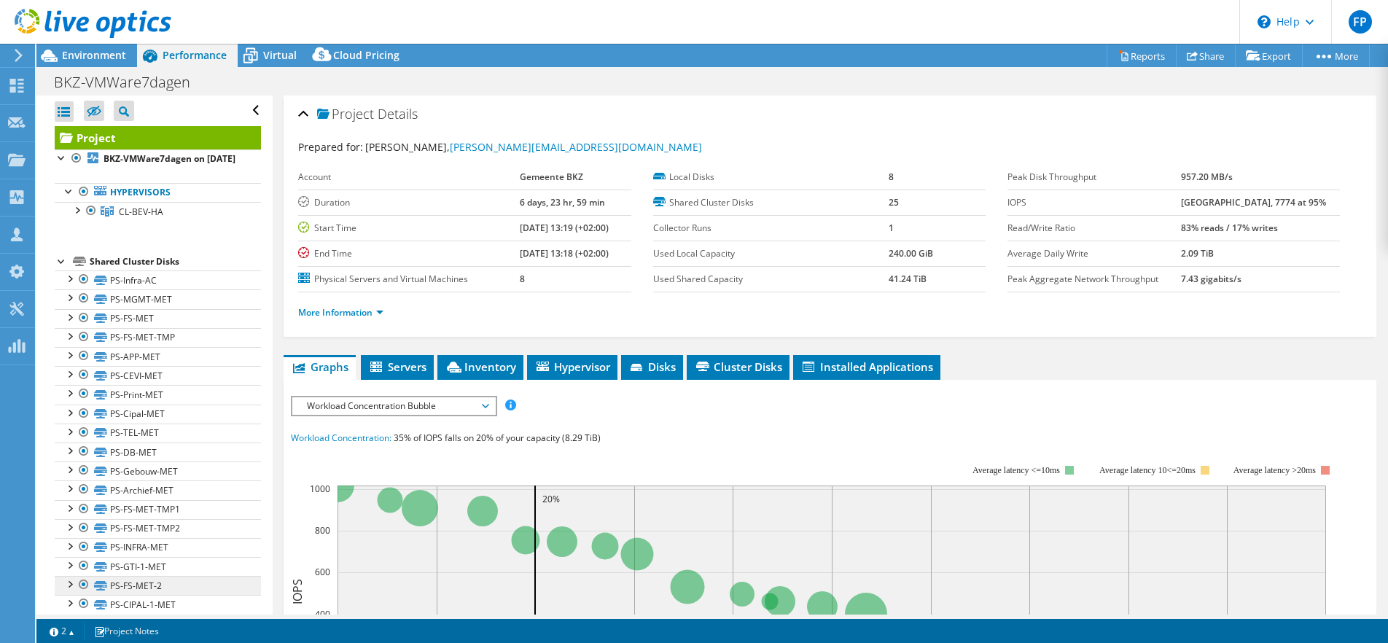
scroll to position [4, 0]
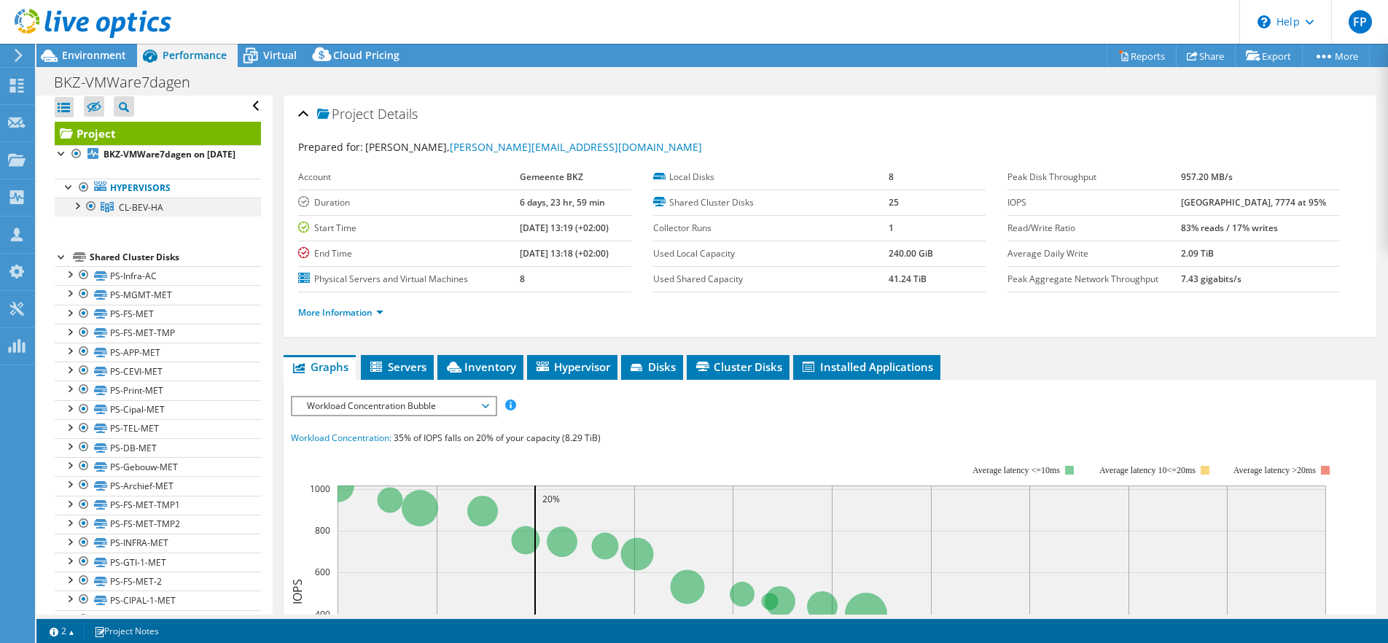
click at [75, 198] on div at bounding box center [76, 205] width 15 height 15
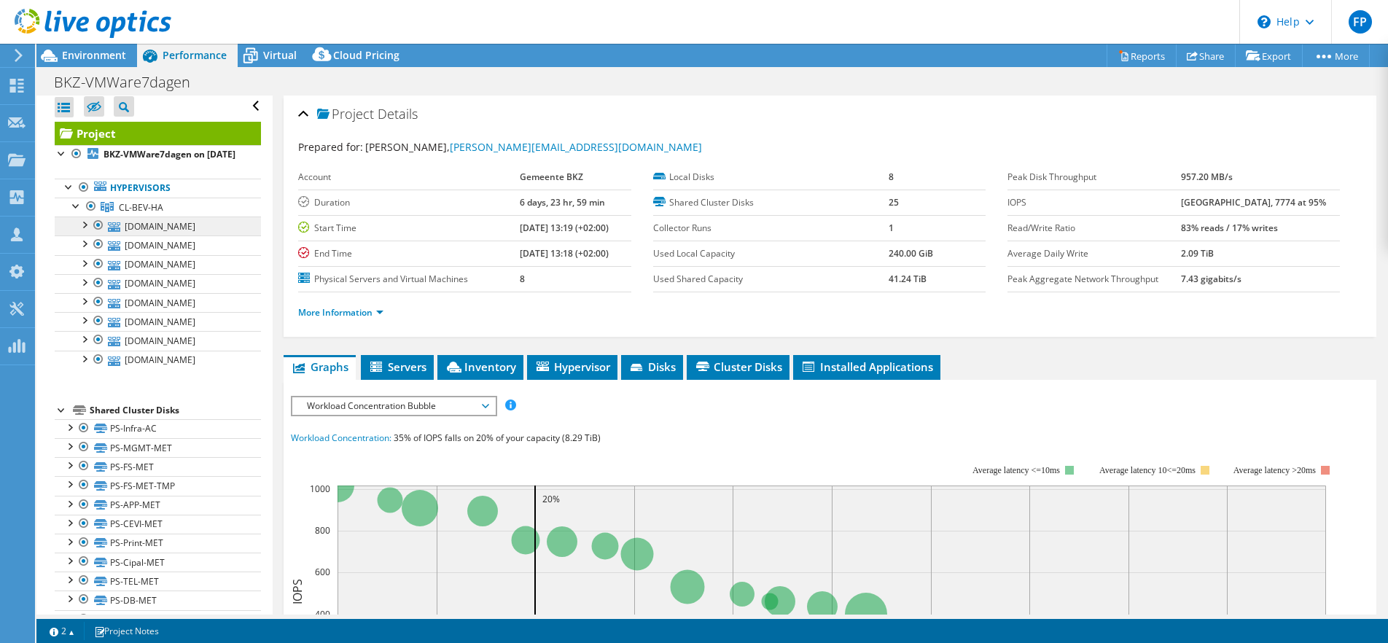
scroll to position [23, 0]
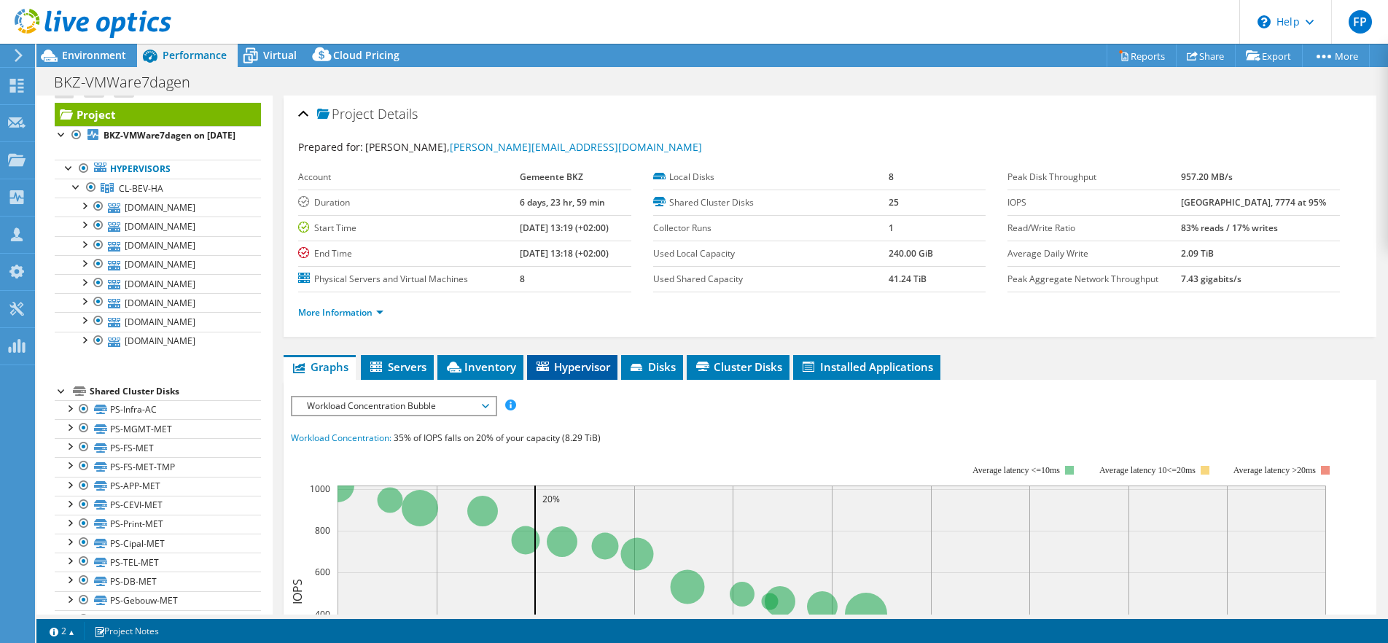
click at [586, 359] on span "Hypervisor" at bounding box center [572, 366] width 76 height 15
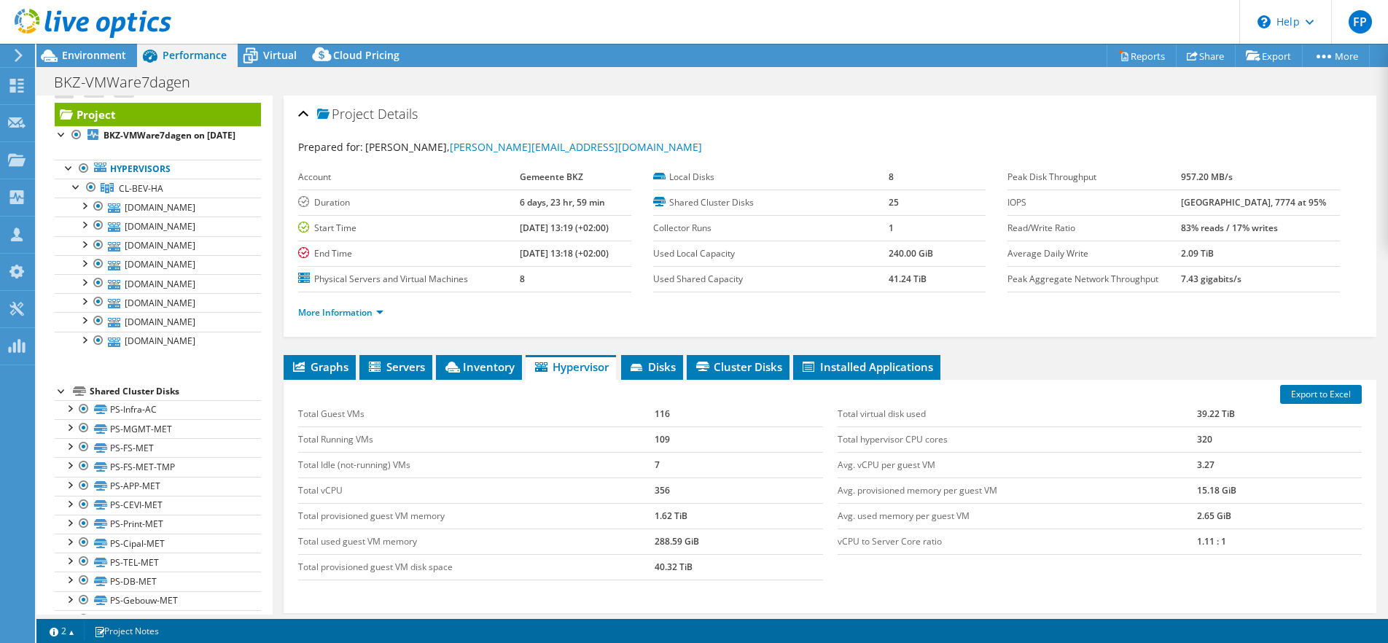
scroll to position [18, 0]
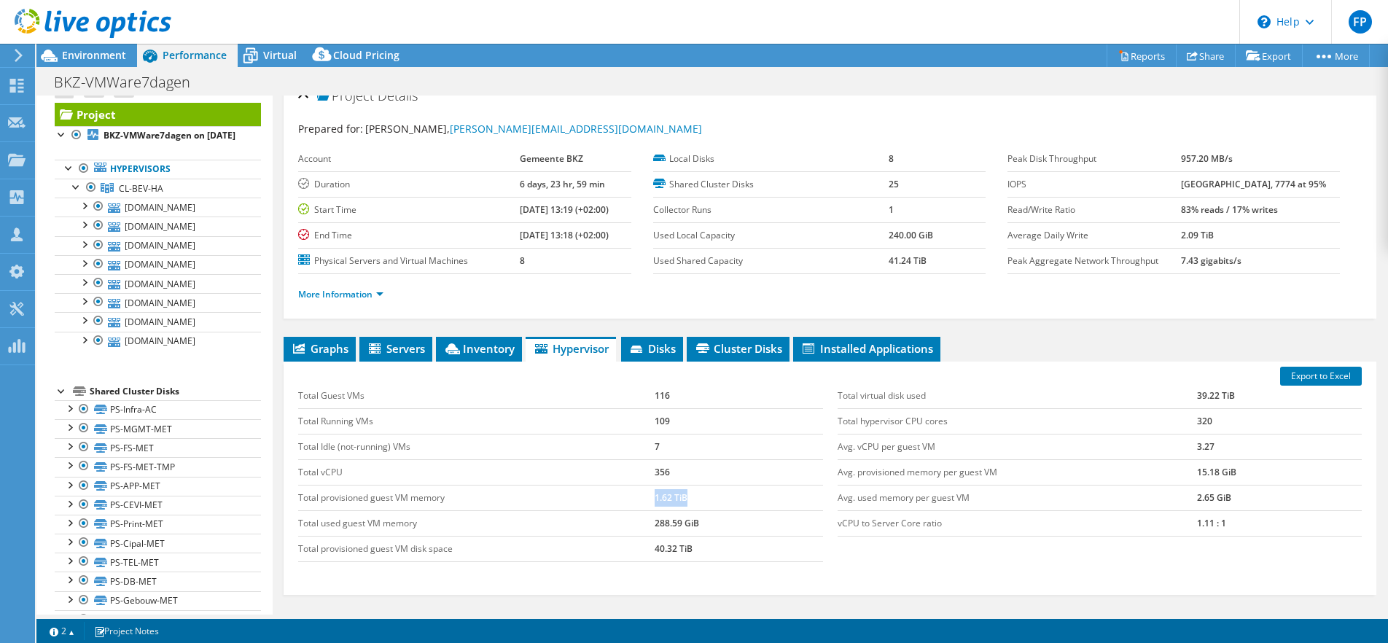
drag, startPoint x: 607, startPoint y: 424, endPoint x: 695, endPoint y: 425, distance: 88.2
click at [695, 485] on tr "Total provisioned guest VM memory 1.62 TiB" at bounding box center [560, 498] width 524 height 26
drag, startPoint x: 687, startPoint y: 408, endPoint x: 674, endPoint y: 405, distance: 13.4
click at [687, 459] on td "356" at bounding box center [739, 472] width 168 height 26
drag, startPoint x: 615, startPoint y: 400, endPoint x: 643, endPoint y: 403, distance: 27.9
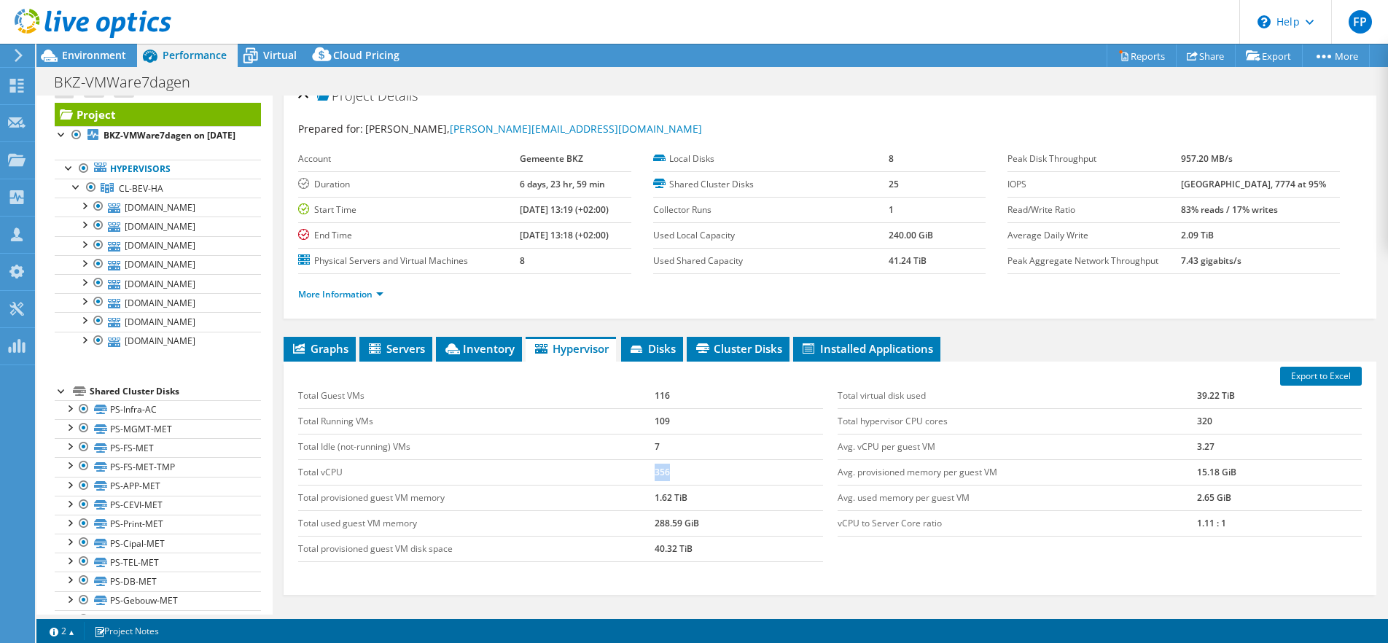
click at [643, 459] on tr "Total vCPU 356" at bounding box center [560, 472] width 524 height 26
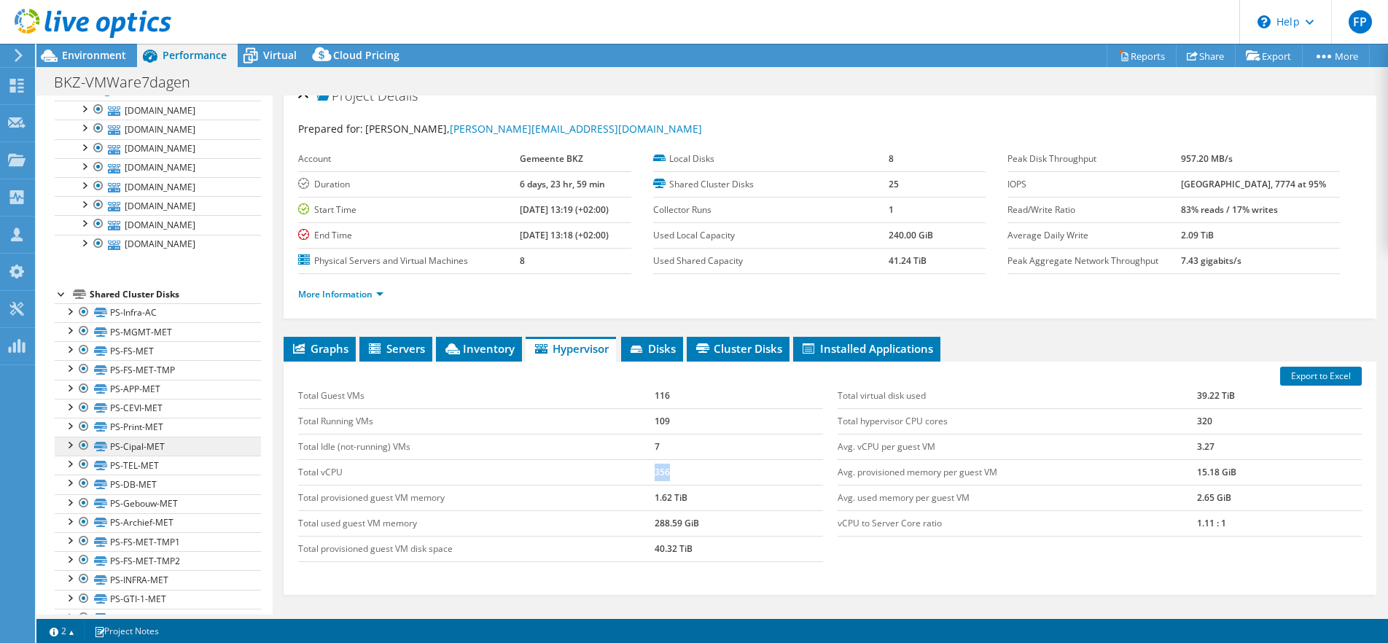
scroll to position [0, 0]
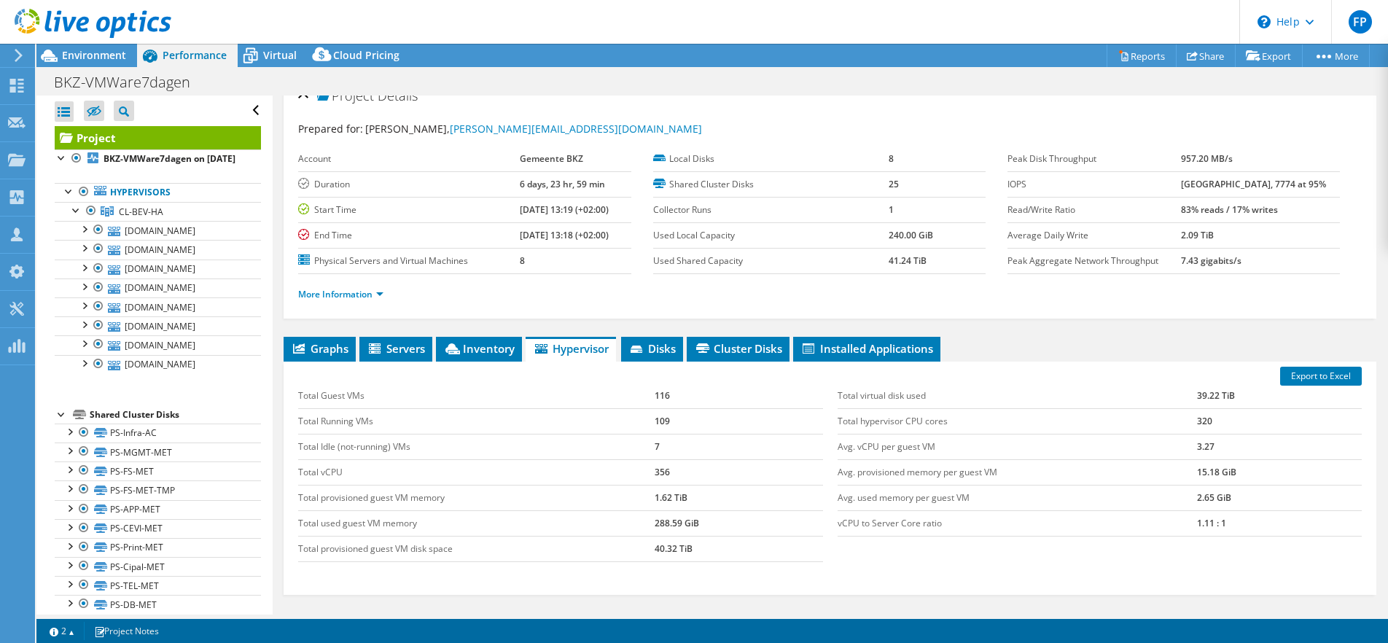
click at [504, 550] on div "Graphs Servers Inventory Hypervisor Disks Cluster Disks Installed Applications …" at bounding box center [830, 519] width 1093 height 365
click at [401, 341] on span "Servers" at bounding box center [396, 348] width 58 height 15
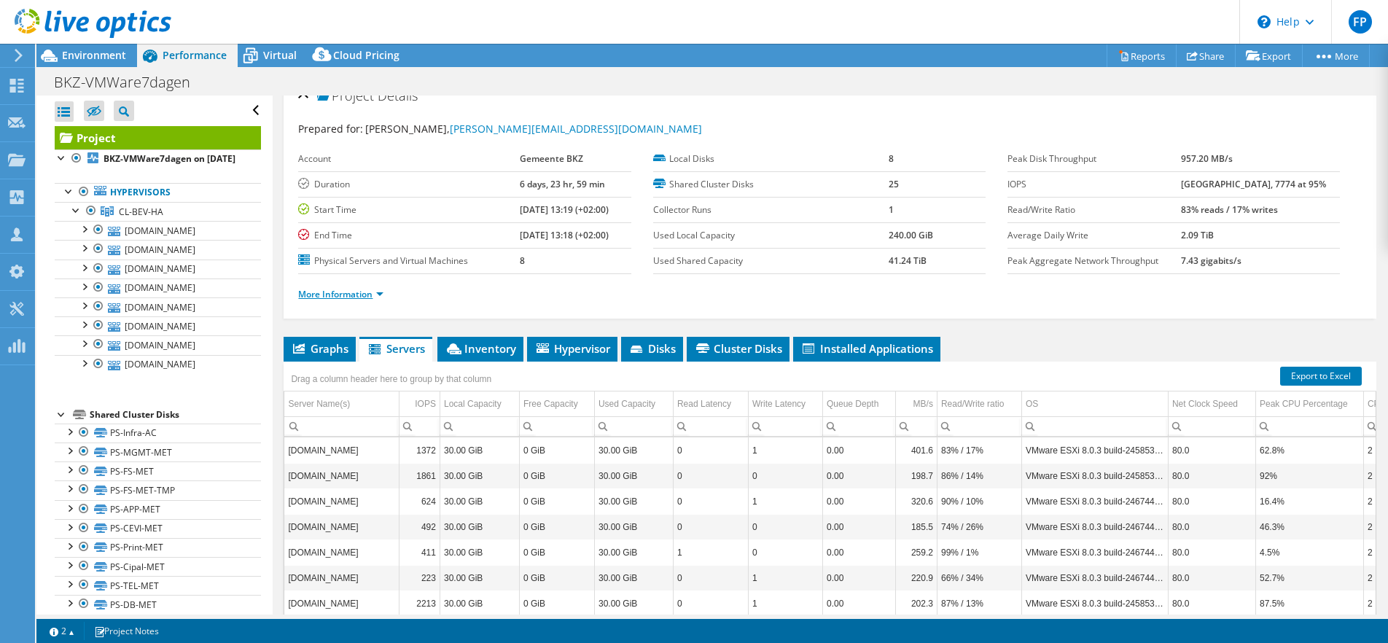
click at [335, 288] on link "More Information" at bounding box center [340, 294] width 85 height 12
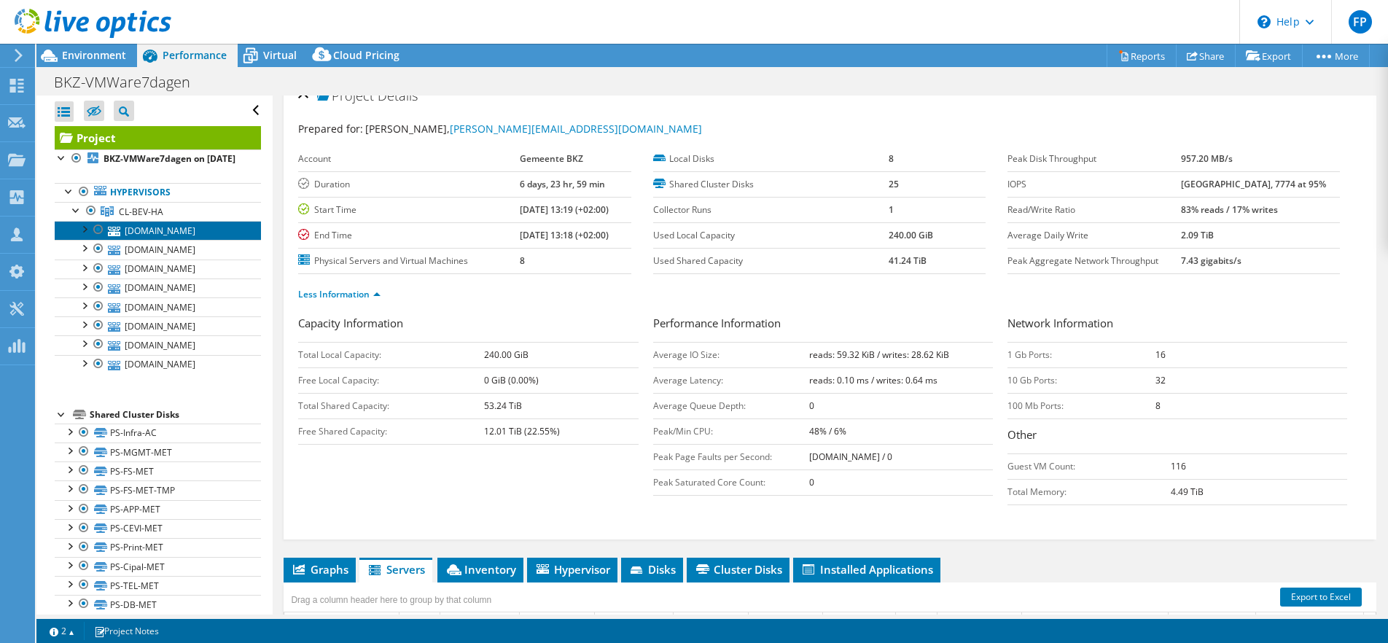
click at [146, 221] on link "[DOMAIN_NAME]" at bounding box center [158, 230] width 206 height 19
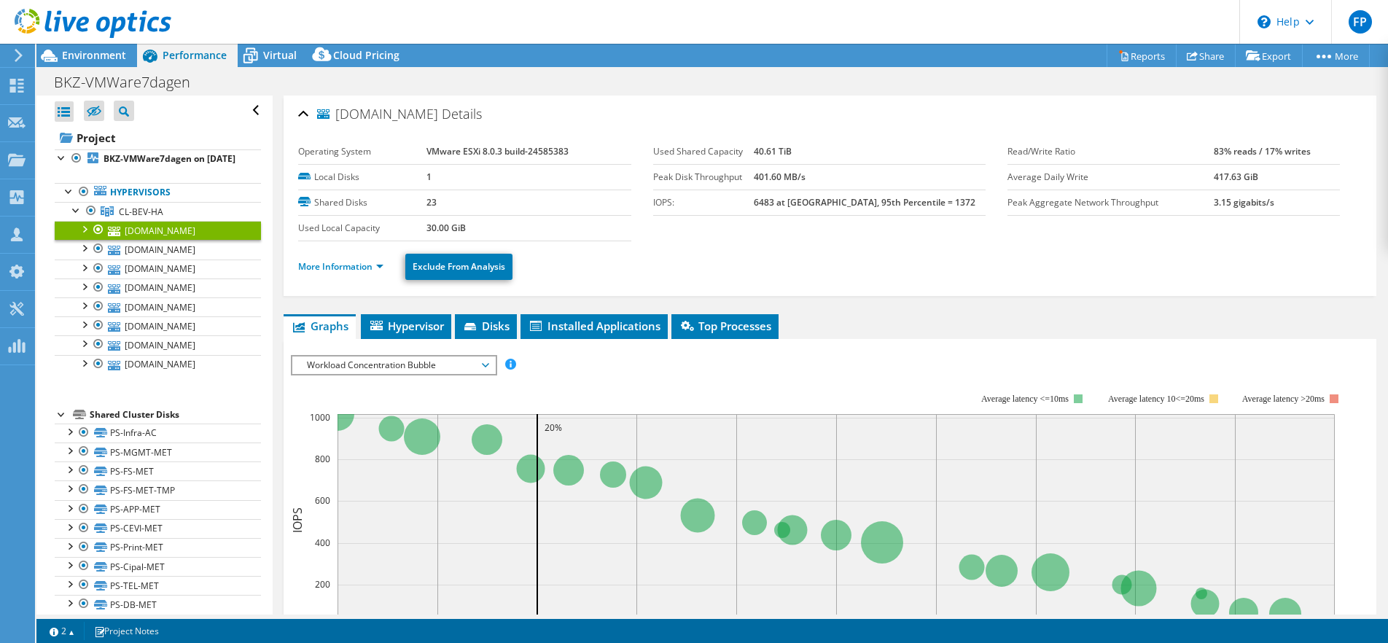
click at [400, 356] on span "Workload Concentration Bubble" at bounding box center [393, 364] width 187 height 17
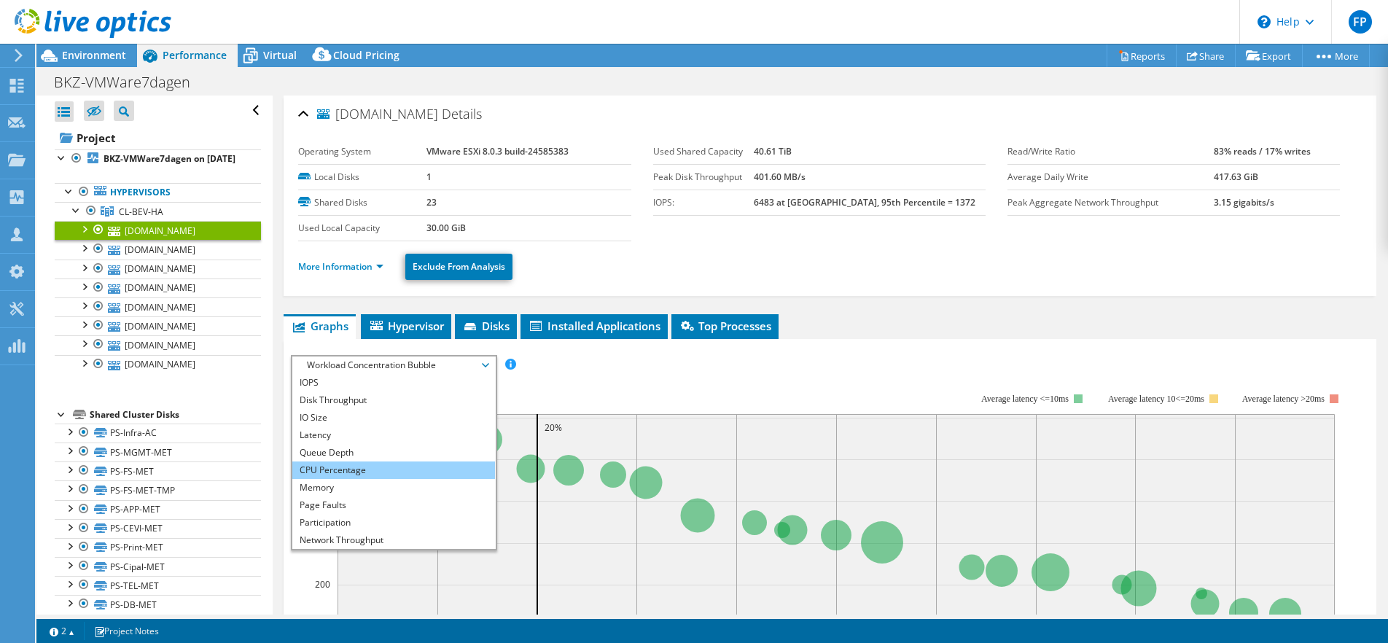
click at [376, 461] on li "CPU Percentage" at bounding box center [393, 469] width 202 height 17
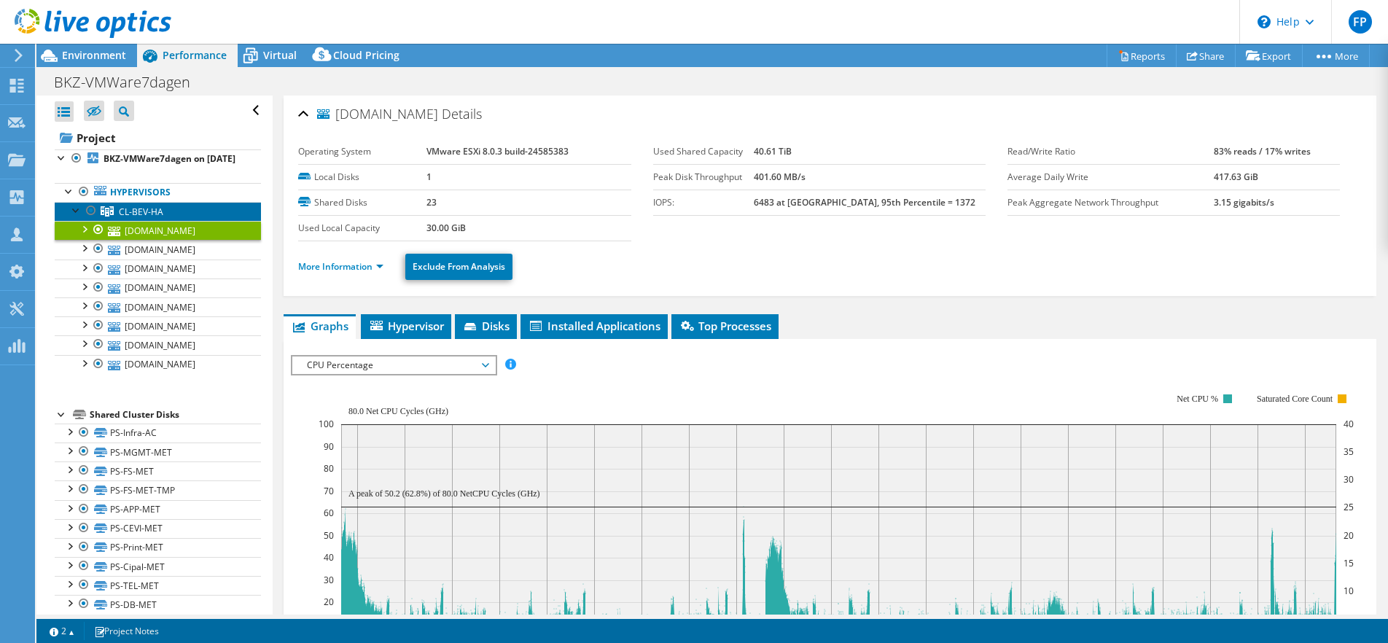
click at [140, 206] on span "CL-BEV-HA" at bounding box center [141, 212] width 44 height 12
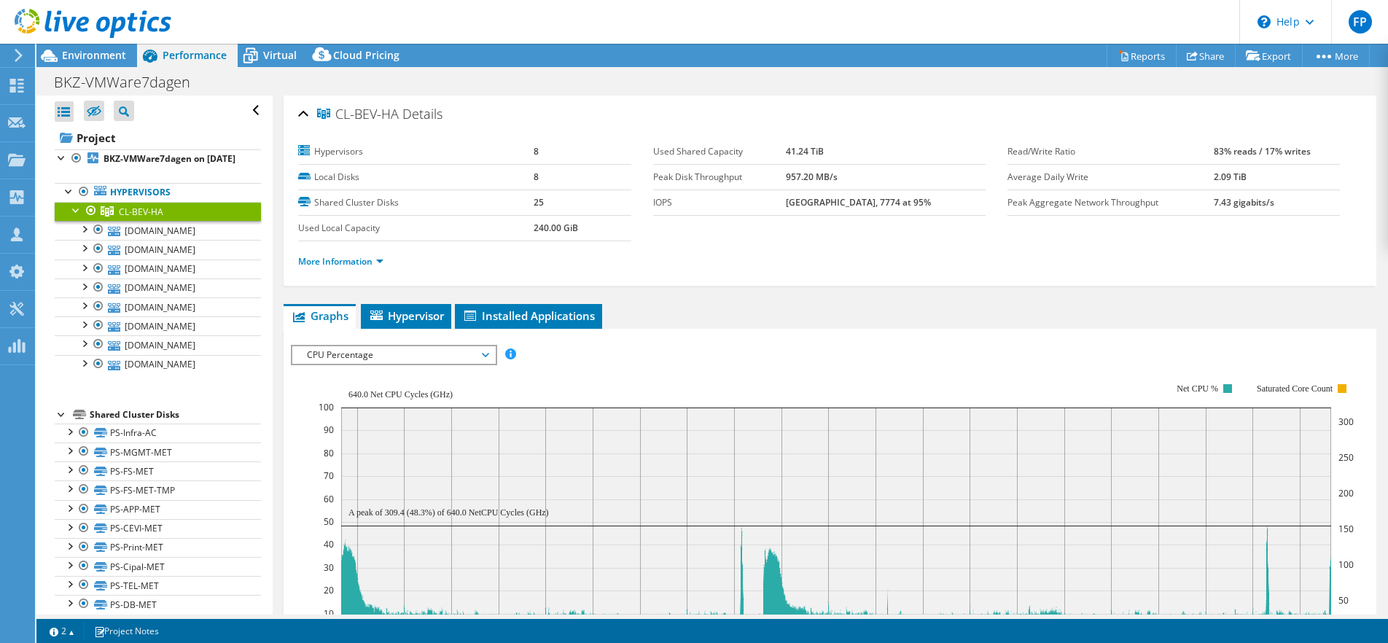
click at [389, 346] on span "CPU Percentage" at bounding box center [393, 354] width 187 height 17
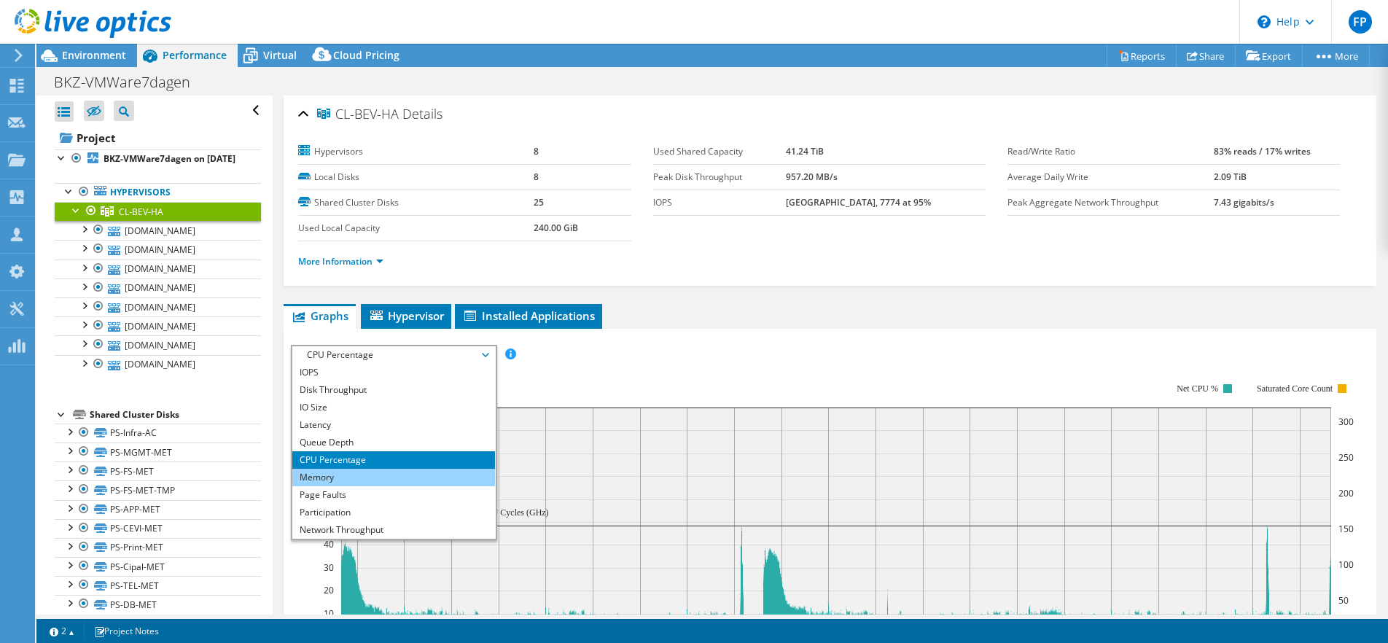
click at [343, 469] on li "Memory" at bounding box center [393, 477] width 202 height 17
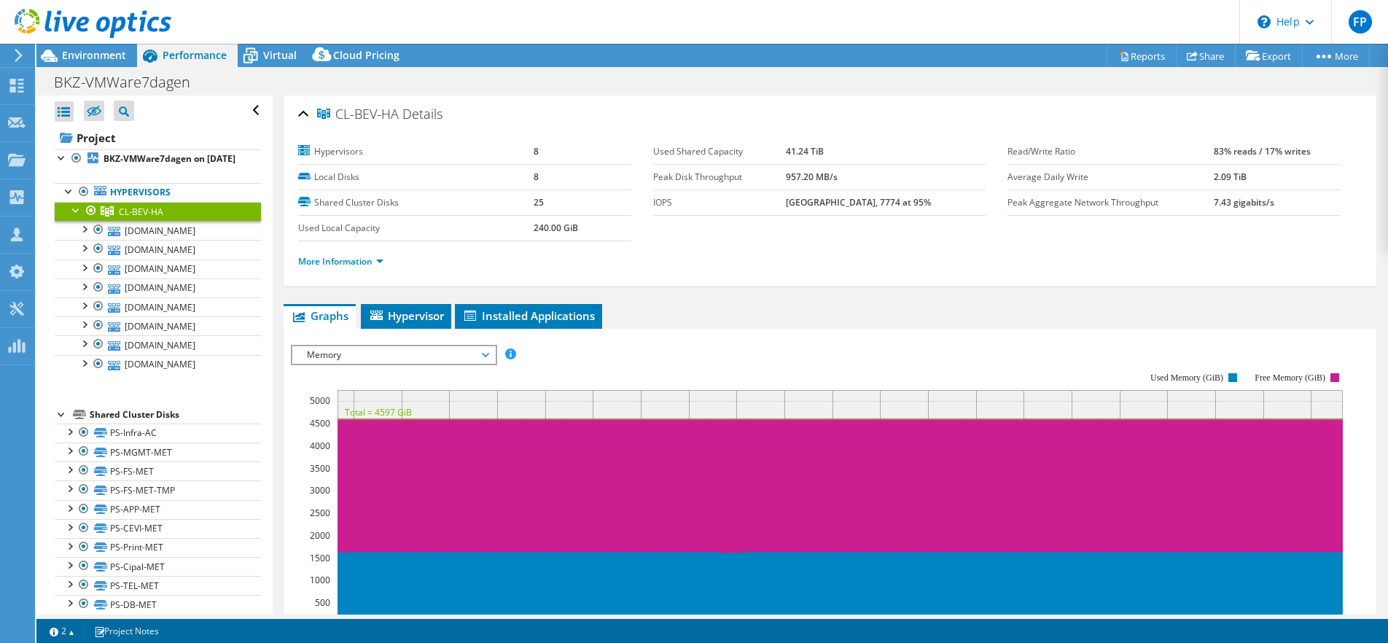
click at [372, 346] on span "Memory" at bounding box center [393, 354] width 187 height 17
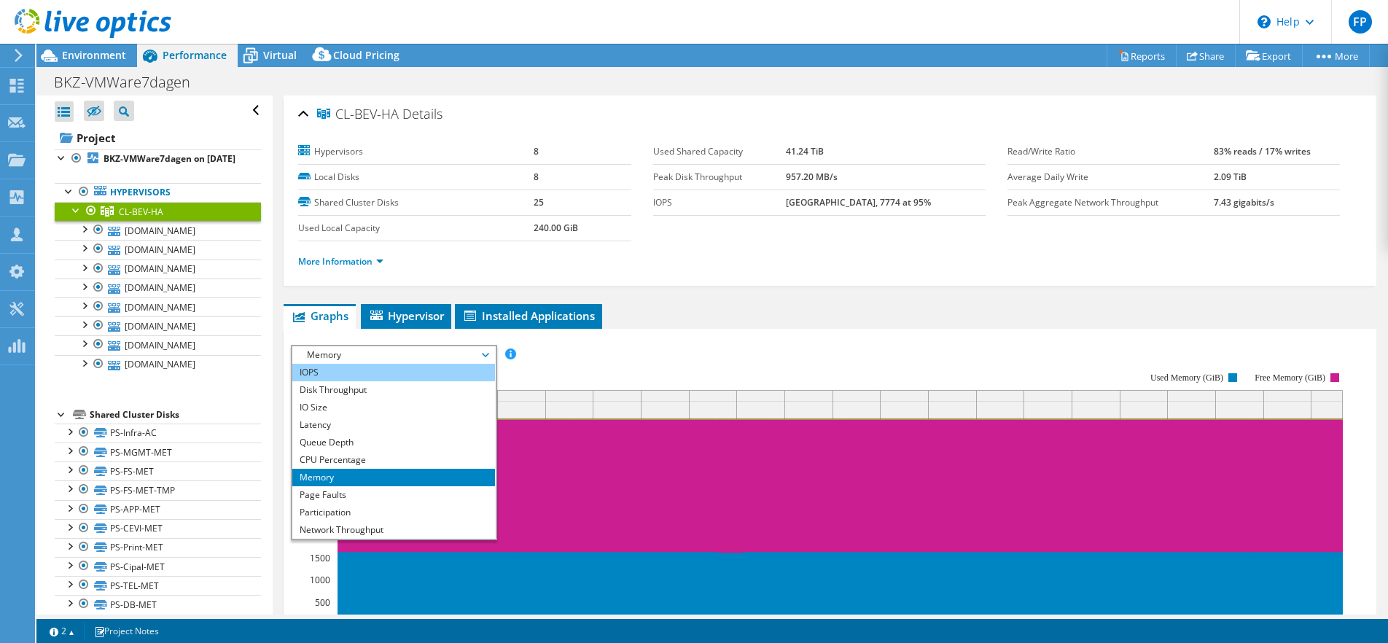
click at [346, 364] on li "IOPS" at bounding box center [393, 372] width 202 height 17
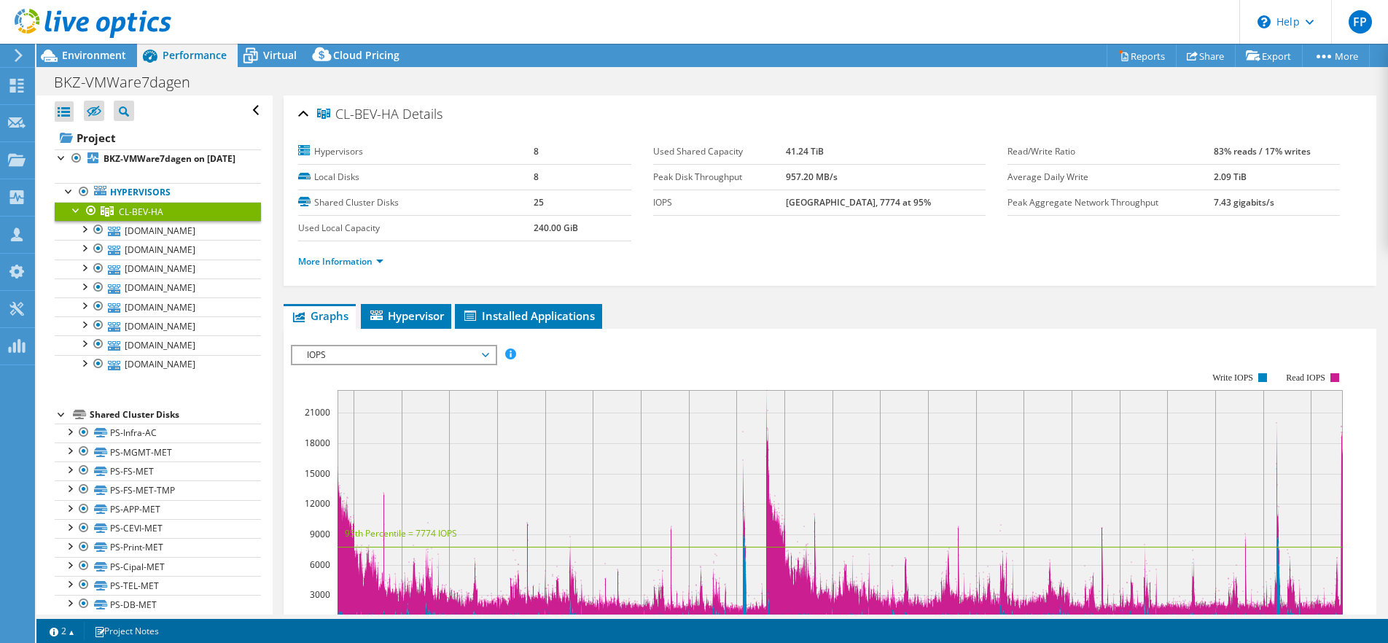
scroll to position [165, 0]
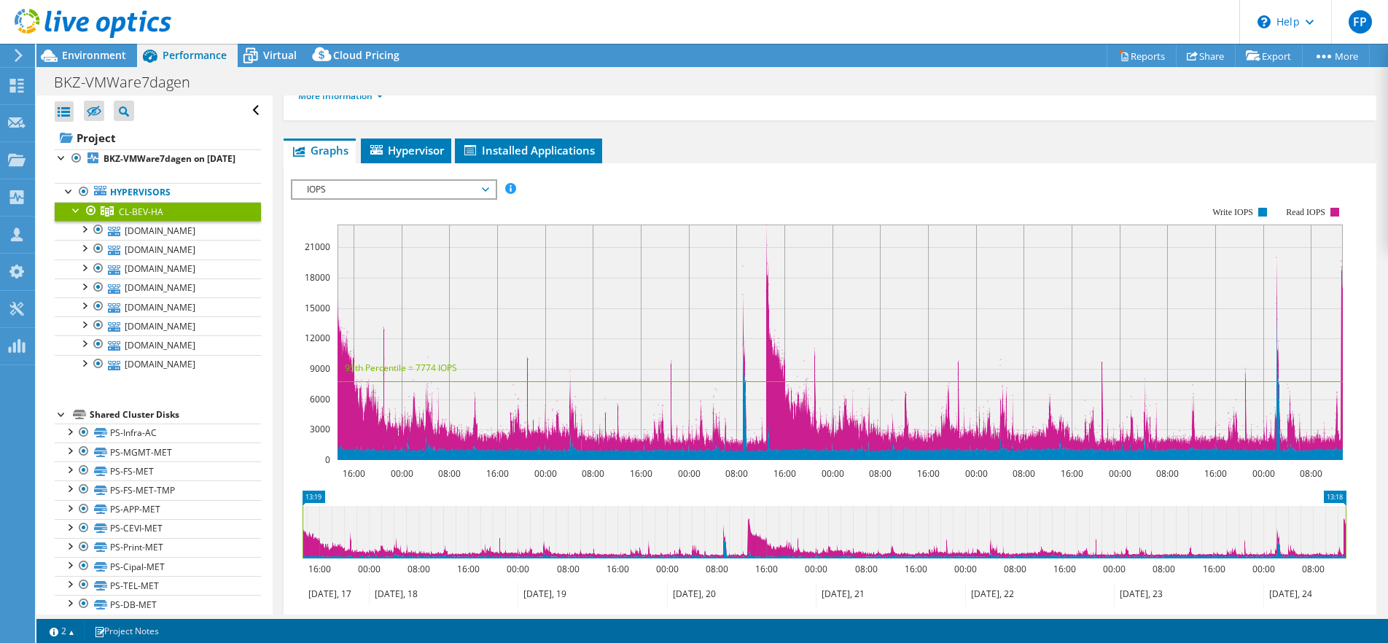
click at [329, 181] on span "IOPS" at bounding box center [393, 189] width 187 height 17
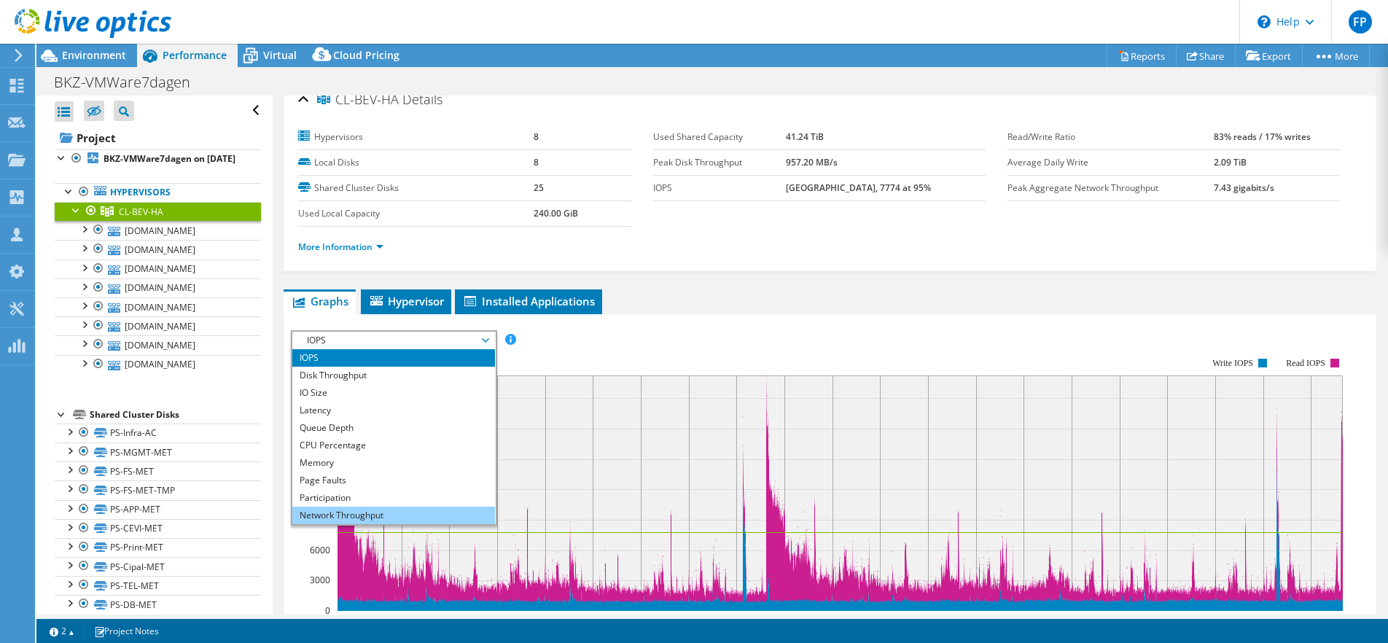
scroll to position [0, 0]
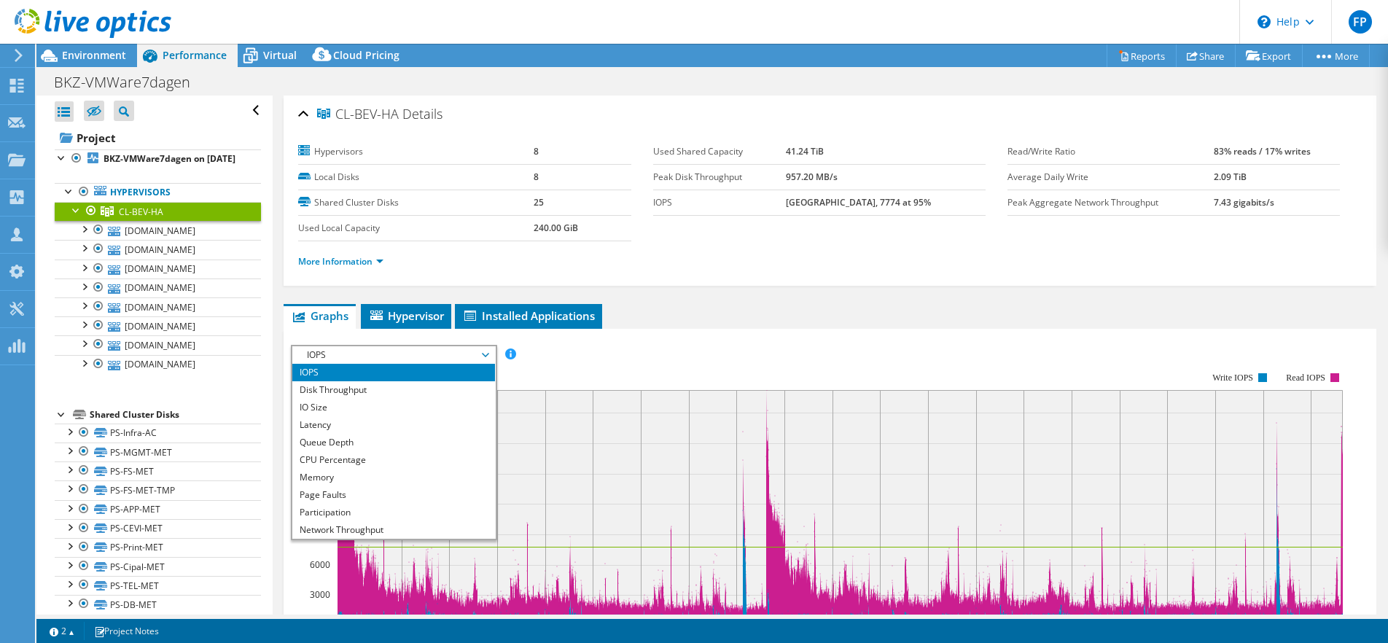
click at [650, 354] on rect at bounding box center [819, 500] width 1056 height 292
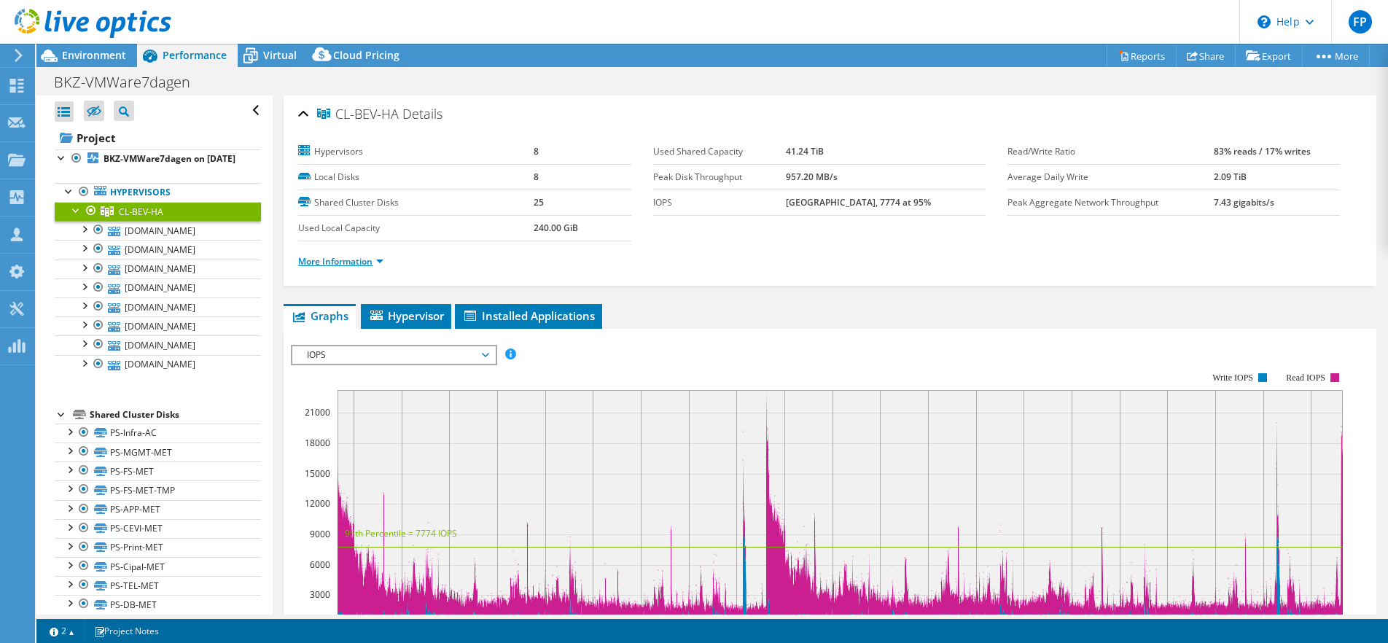
click at [312, 255] on link "More Information" at bounding box center [340, 261] width 85 height 12
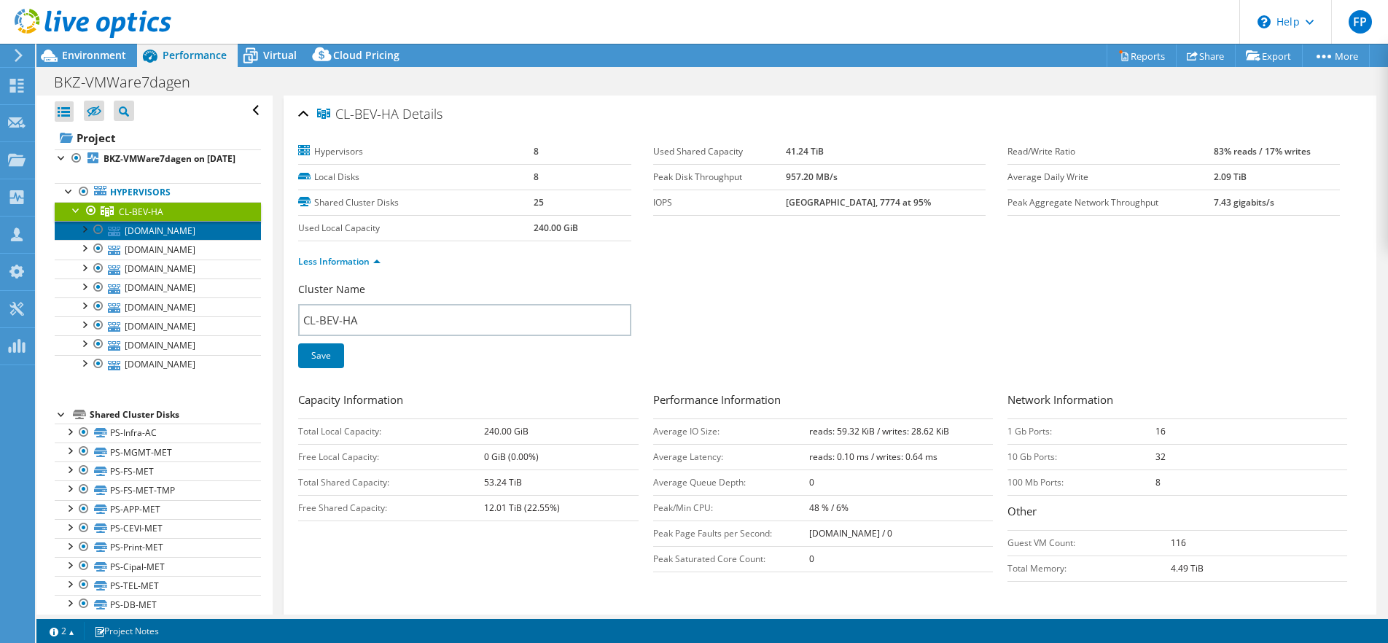
click at [155, 221] on link "esxac3.bvrnnet.beveren.be" at bounding box center [158, 230] width 206 height 19
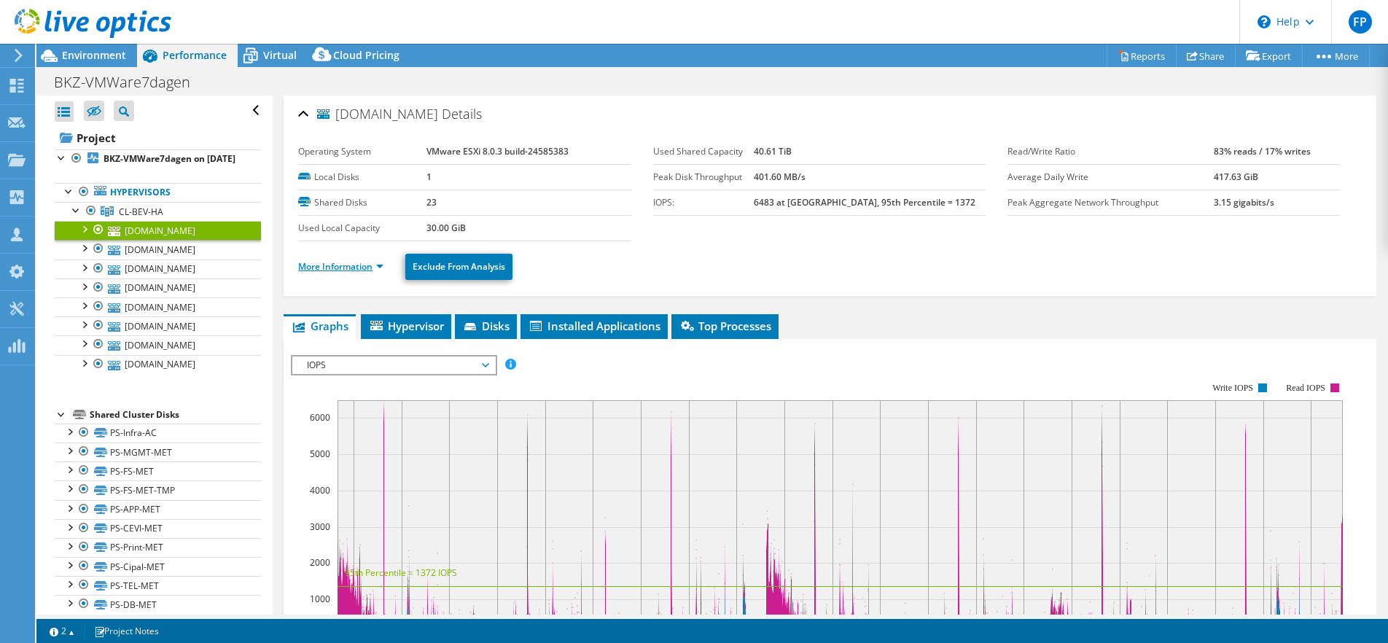
click at [341, 260] on link "More Information" at bounding box center [340, 266] width 85 height 12
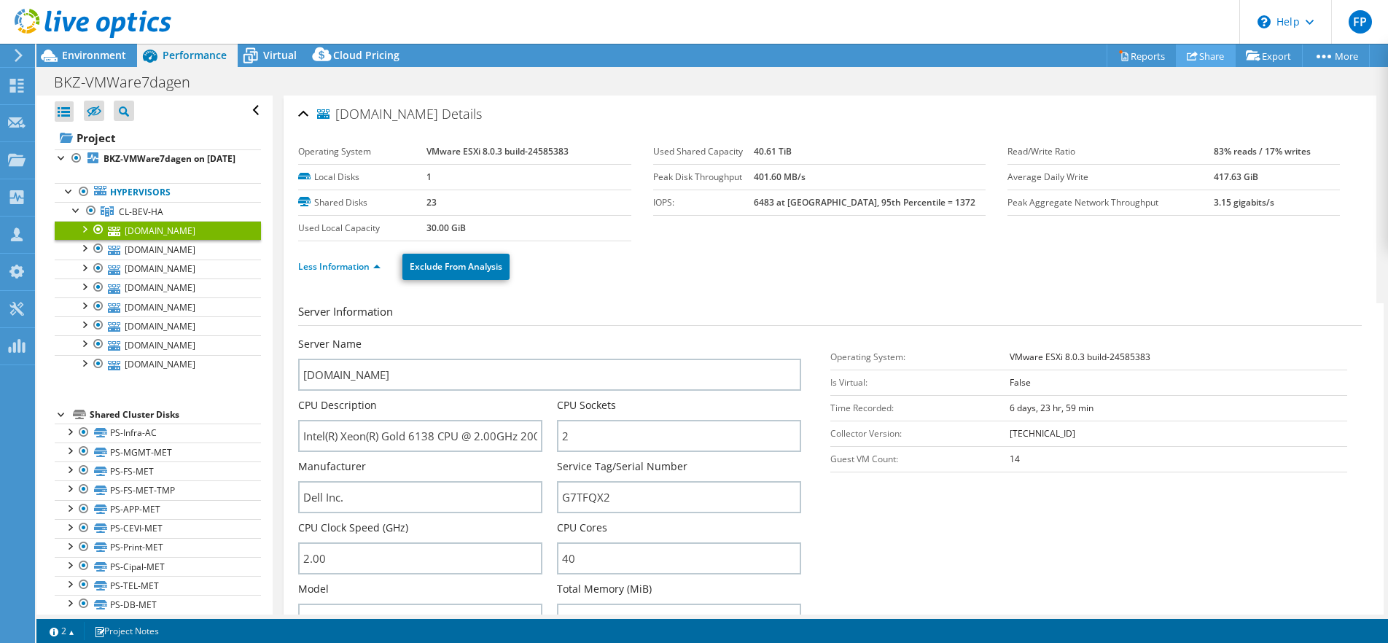
click at [1196, 54] on link "Share" at bounding box center [1206, 55] width 60 height 23
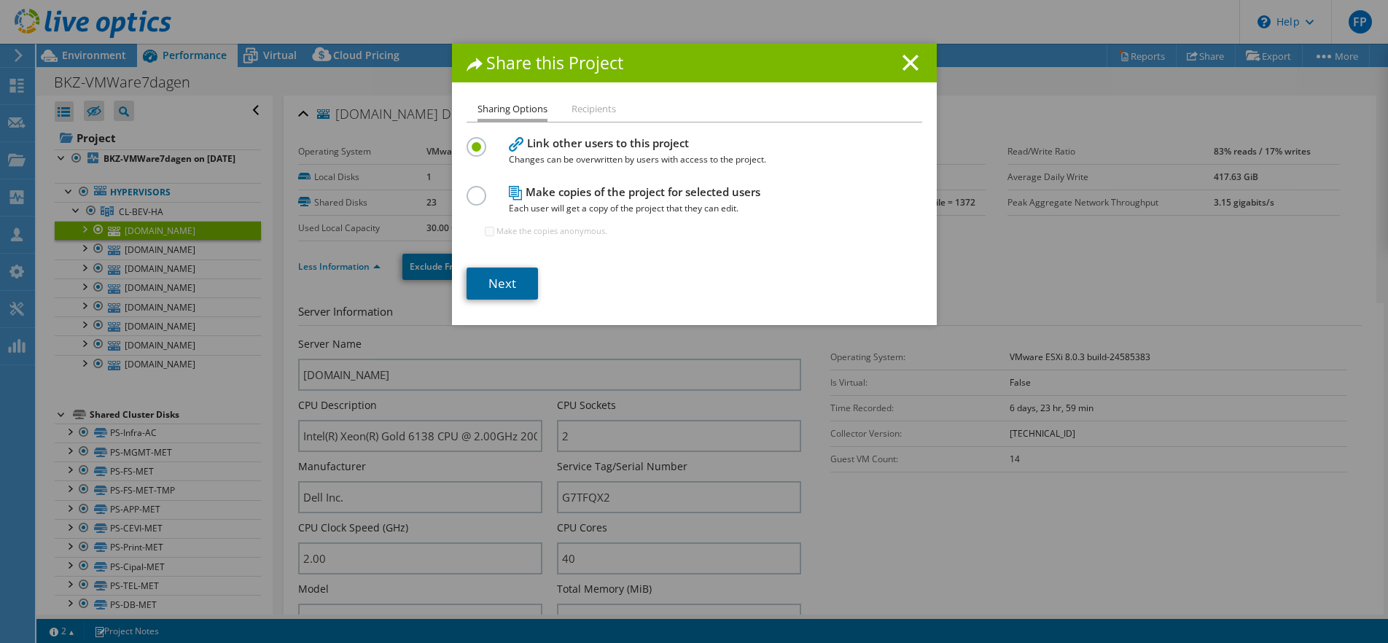
click at [491, 268] on link "Next" at bounding box center [502, 284] width 71 height 32
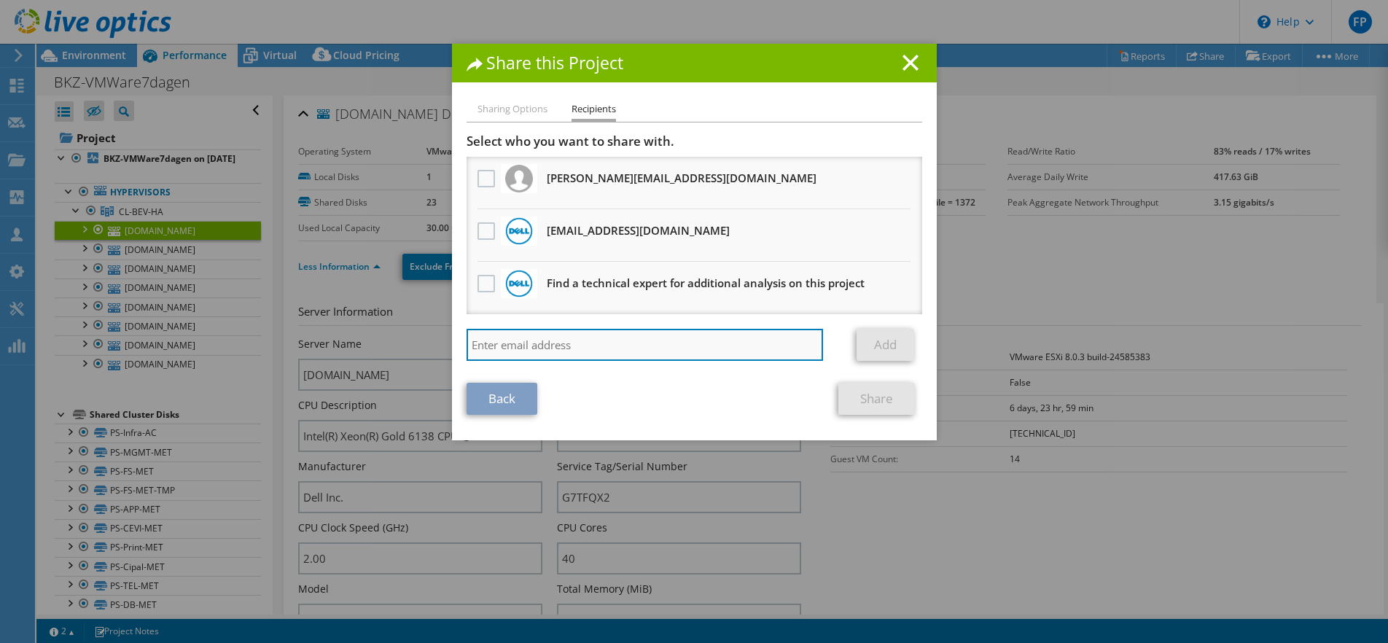
click at [553, 339] on input "search" at bounding box center [645, 345] width 357 height 32
paste input "Wim.Bolsens@gemeenteBKZ.be"
type input "Wim.Bolsens@gemeenteBKZ.be"
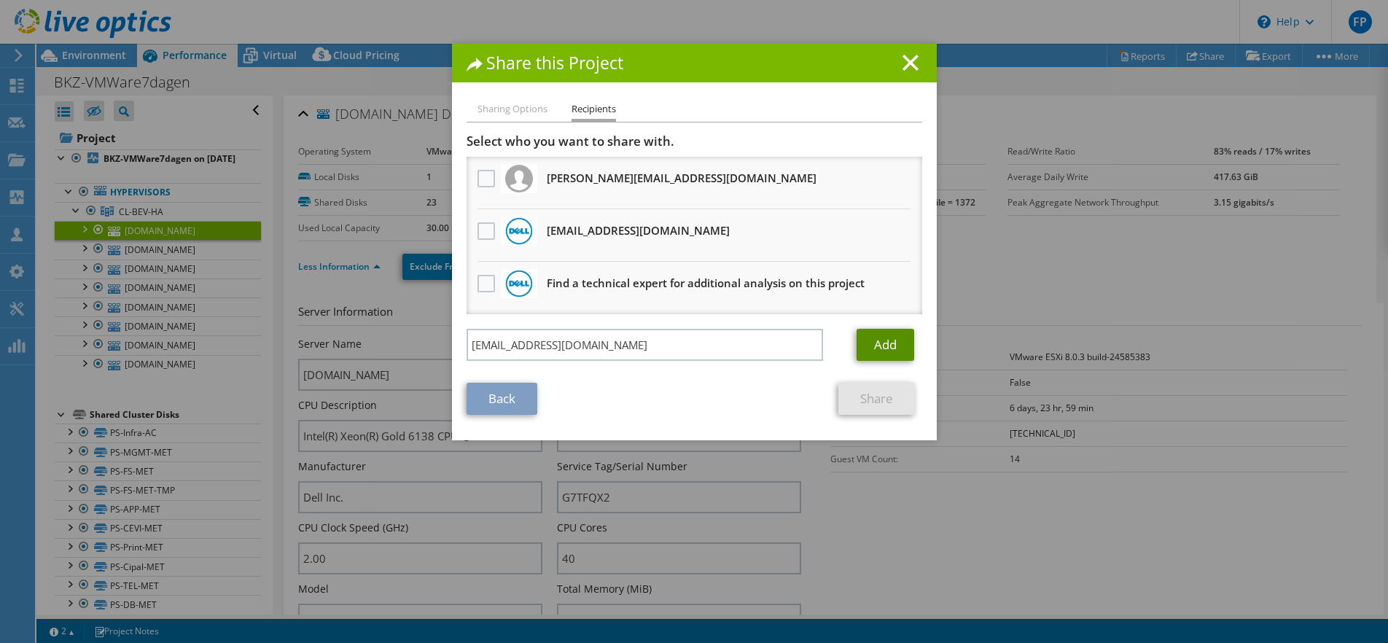
click at [875, 340] on link "Add" at bounding box center [886, 345] width 58 height 32
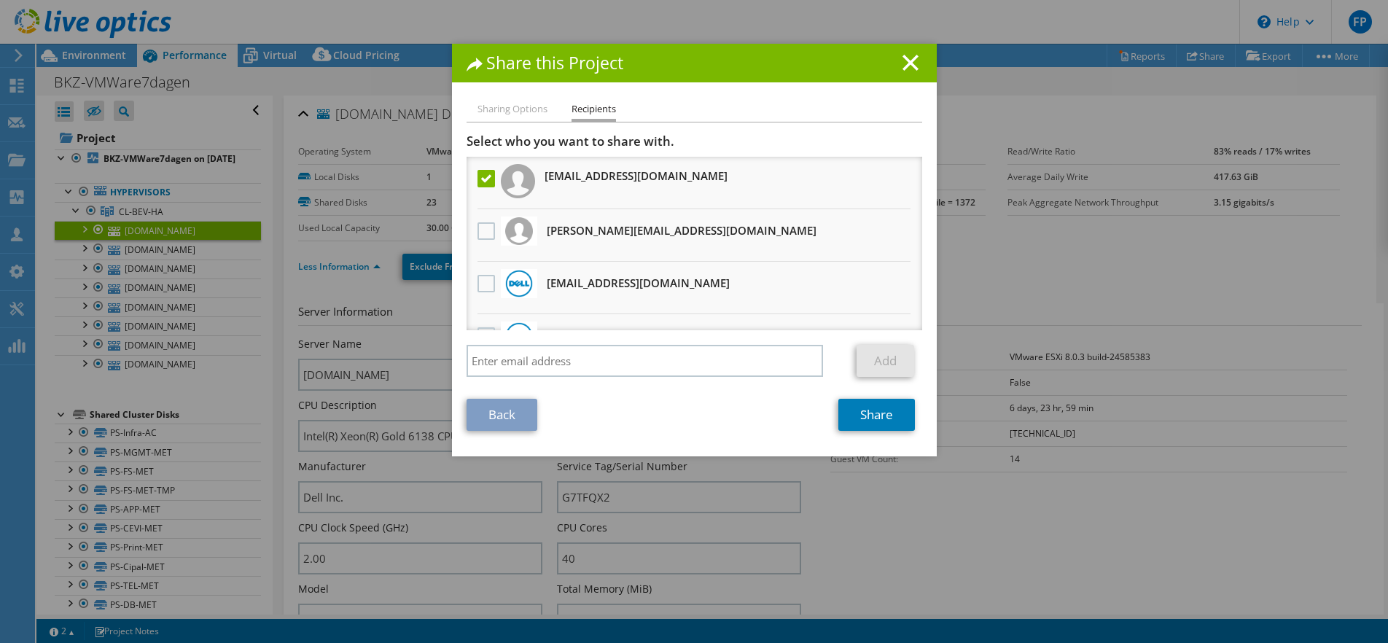
click at [497, 102] on li "Sharing Options" at bounding box center [512, 110] width 70 height 18
click at [512, 108] on li "Sharing Options" at bounding box center [512, 110] width 70 height 18
click at [881, 410] on link "Share" at bounding box center [876, 415] width 77 height 32
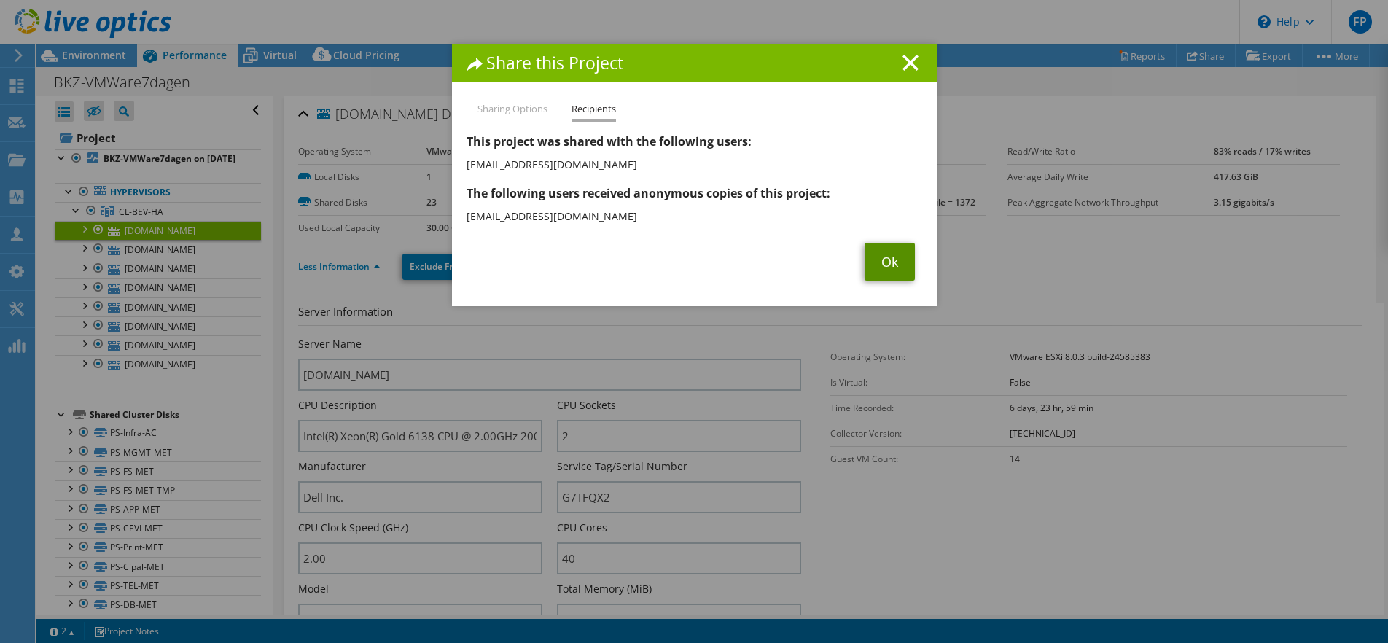
click at [893, 244] on link "Ok" at bounding box center [890, 262] width 50 height 38
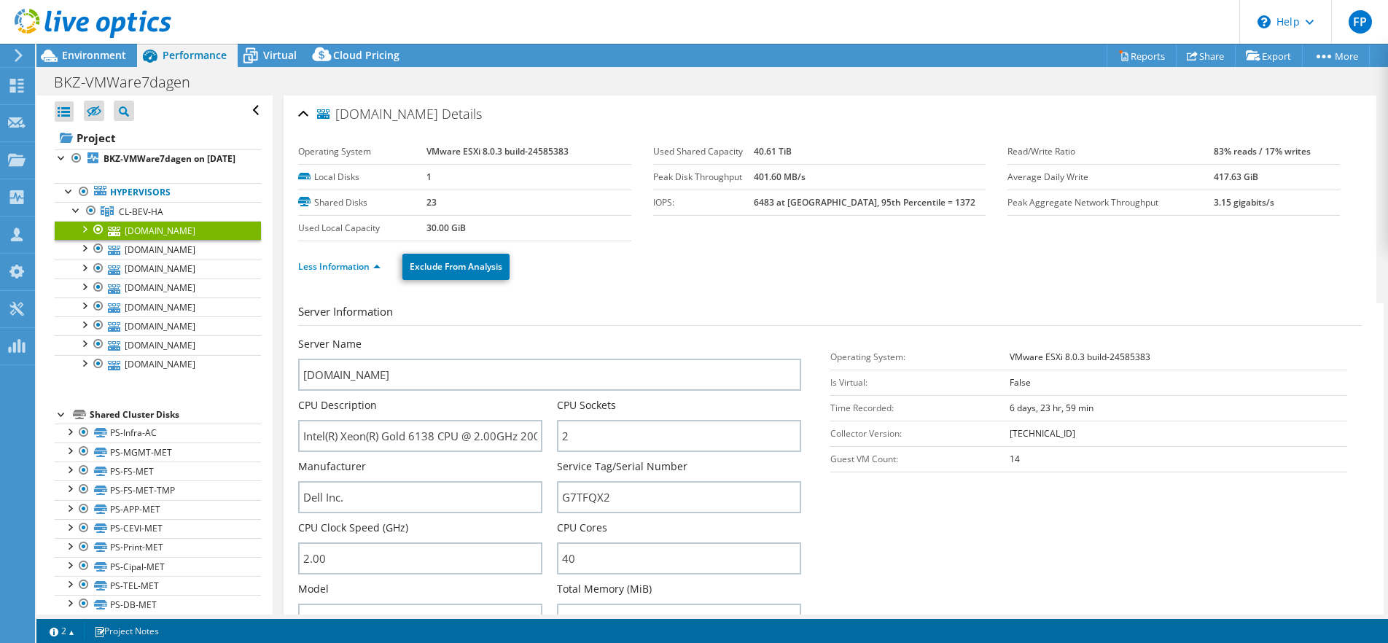
click at [18, 52] on use at bounding box center [19, 55] width 8 height 13
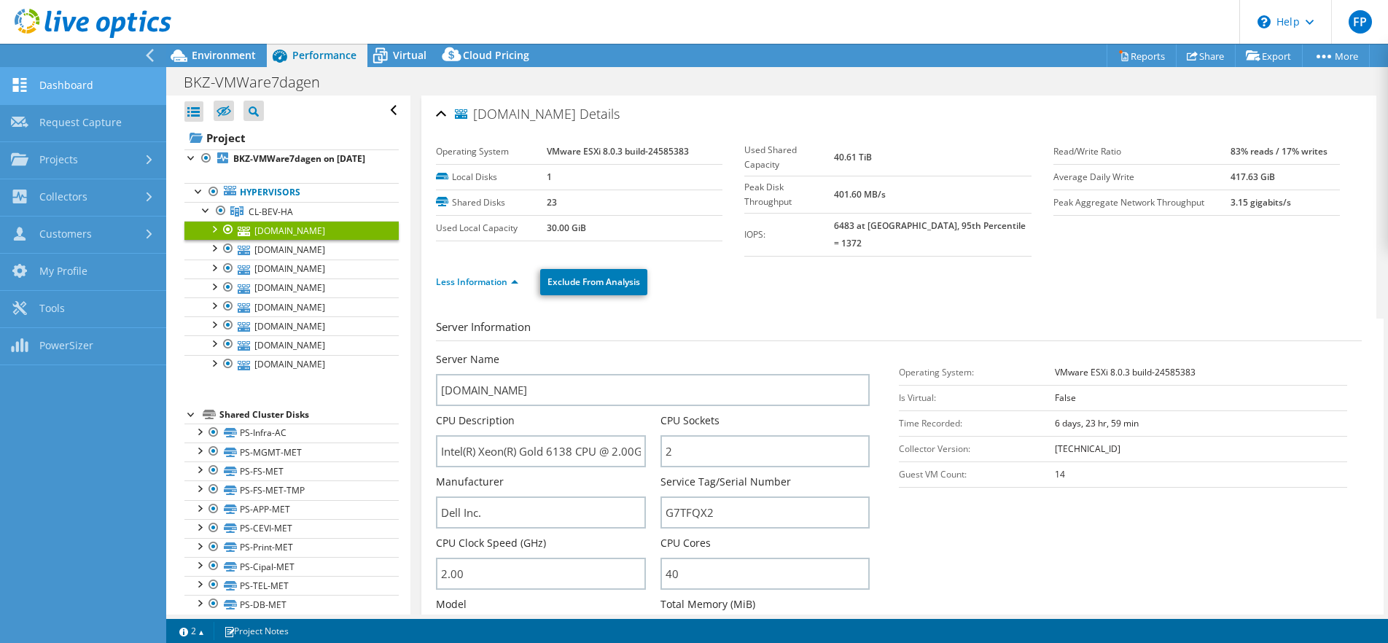
click at [76, 77] on link "Dashboard" at bounding box center [83, 86] width 166 height 37
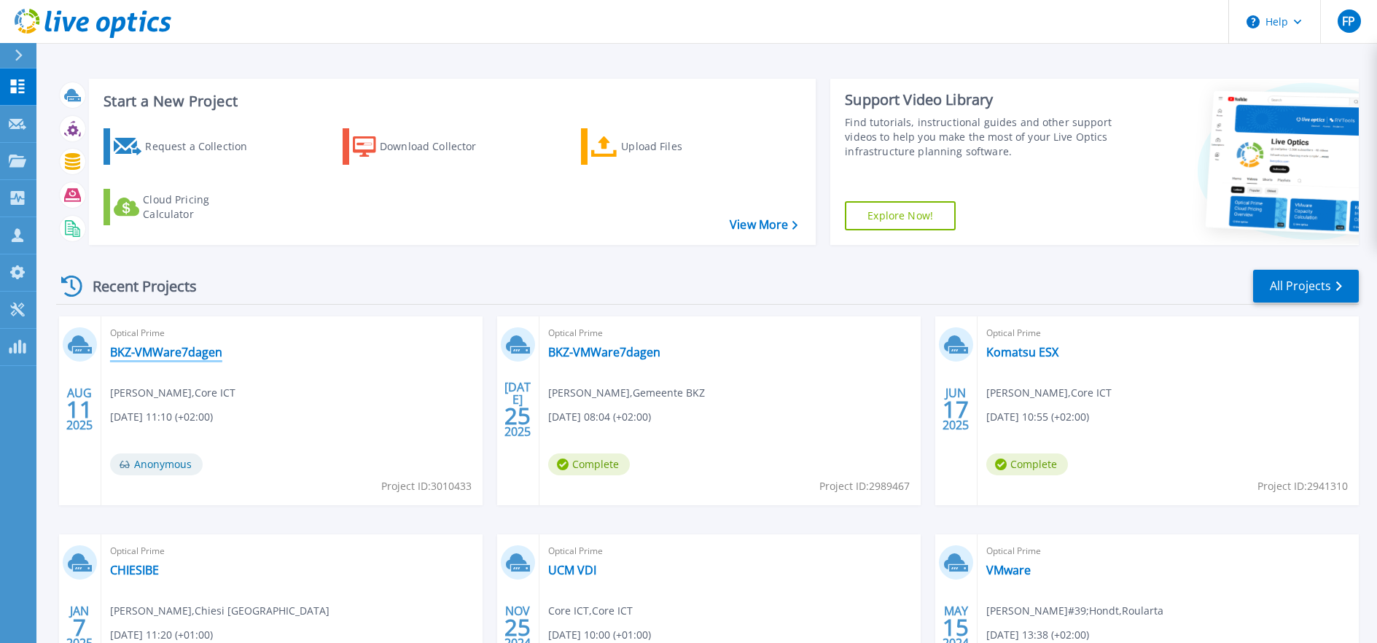
click at [192, 345] on link "BKZ-VMWare7dagen" at bounding box center [166, 352] width 112 height 15
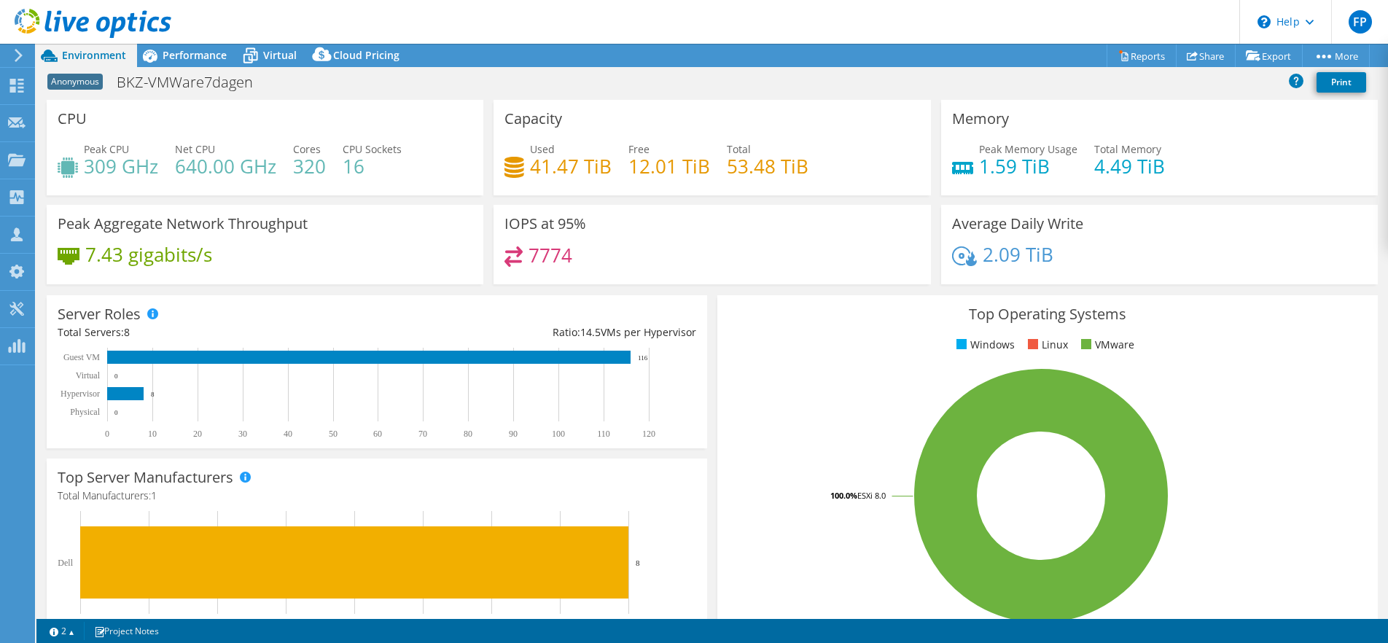
click at [15, 53] on icon at bounding box center [18, 55] width 11 height 13
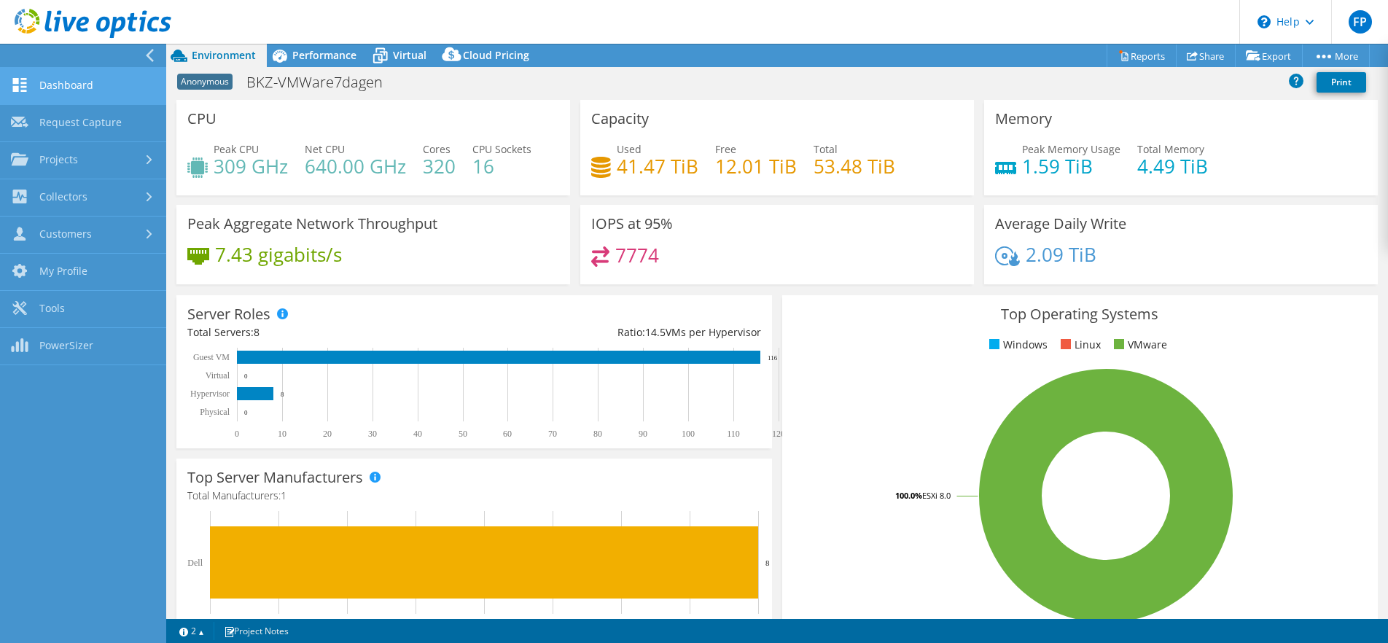
click at [90, 75] on link "Dashboard" at bounding box center [83, 86] width 166 height 37
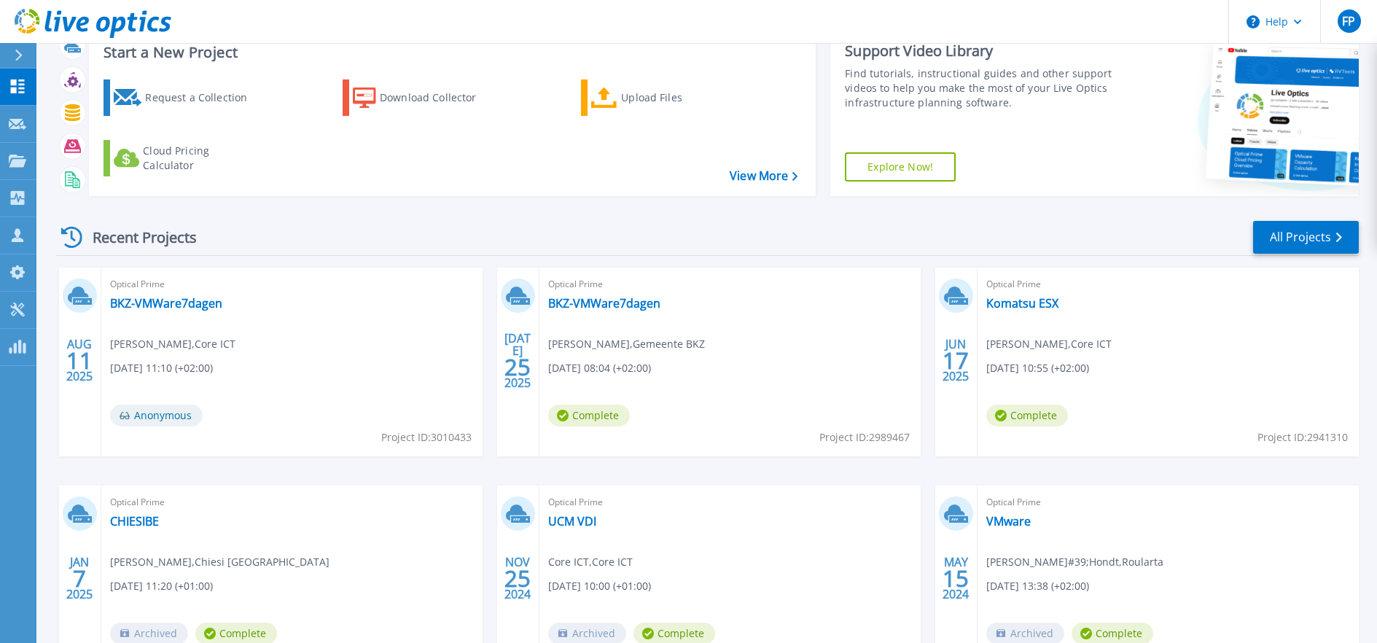
scroll to position [40, 0]
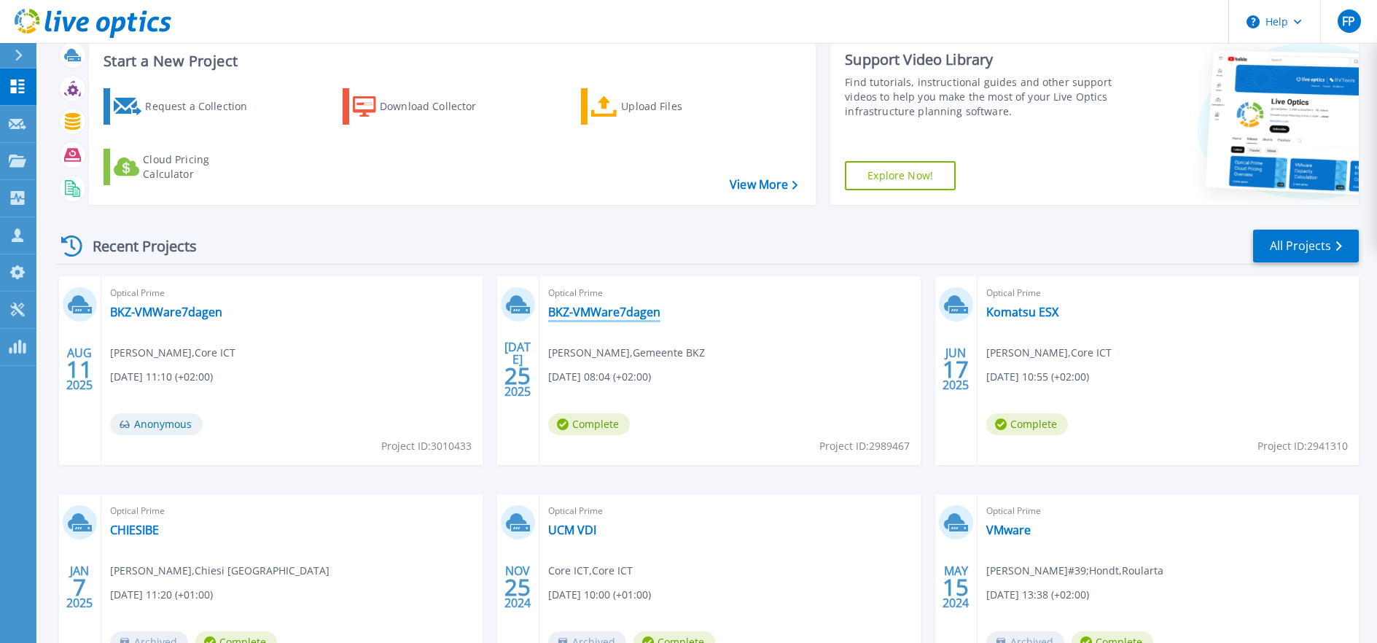
click at [637, 305] on link "BKZ-VMWare7dagen" at bounding box center [604, 312] width 112 height 15
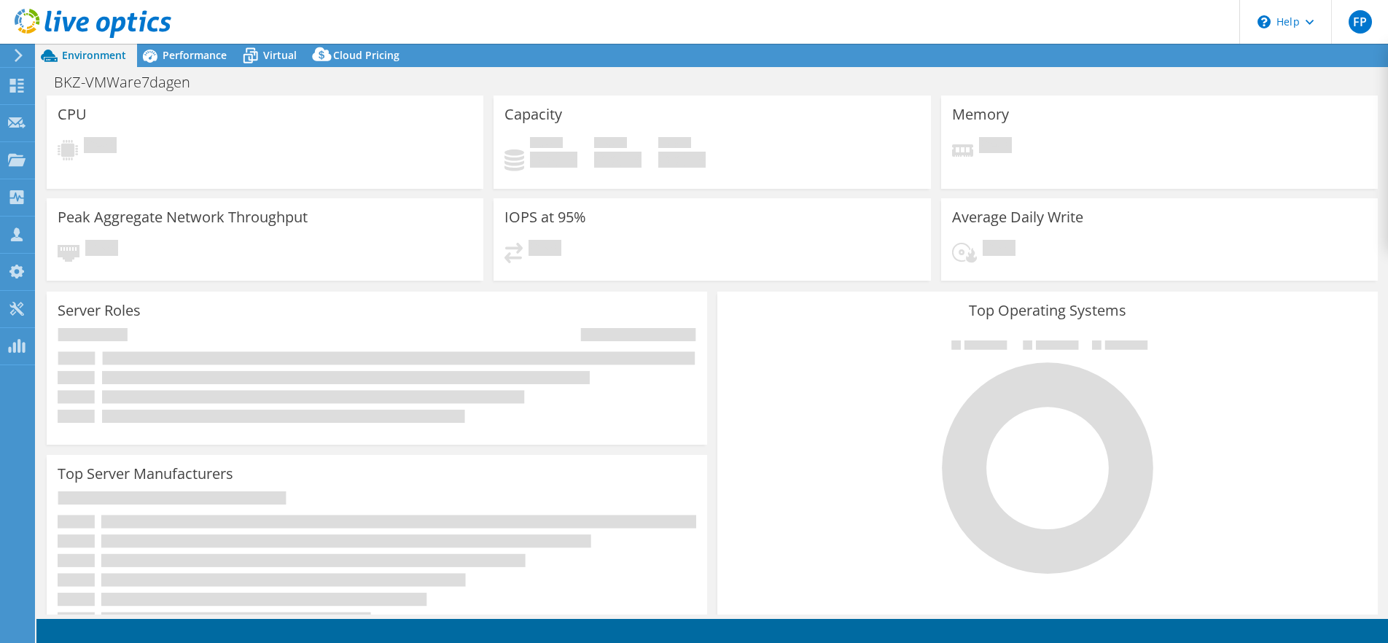
select select "EUFrankfurt"
select select "EUR"
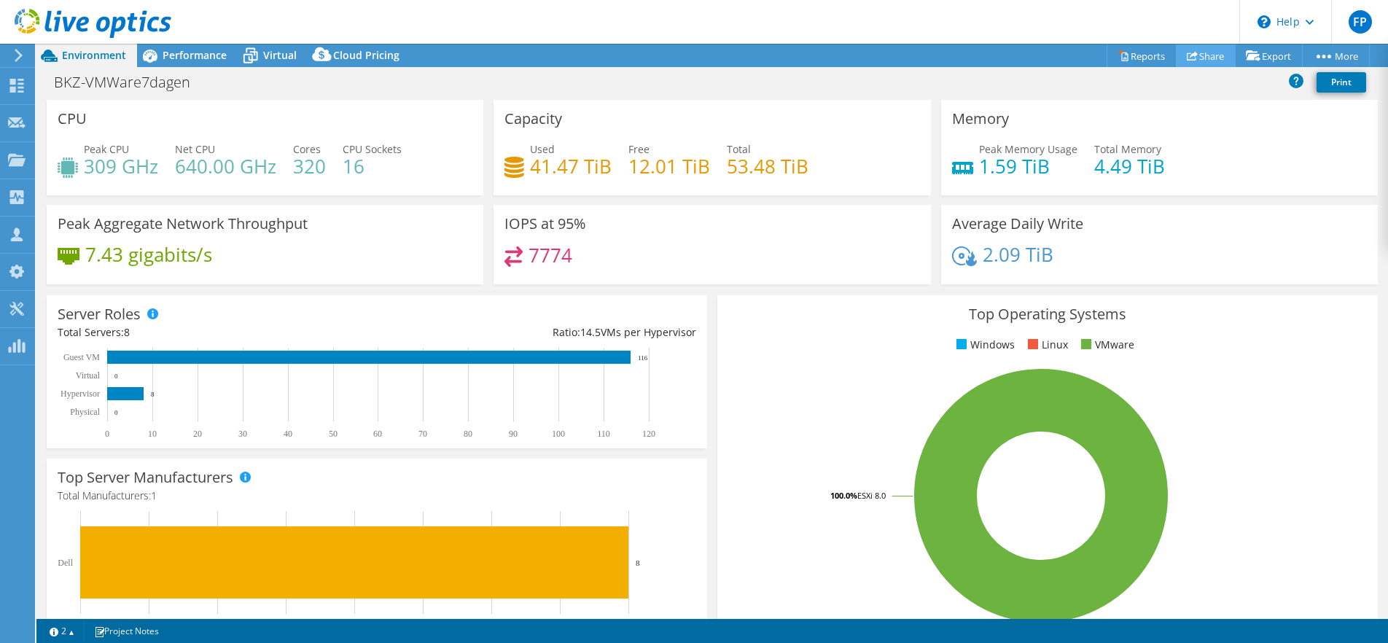
click at [1198, 58] on link "Share" at bounding box center [1206, 55] width 60 height 23
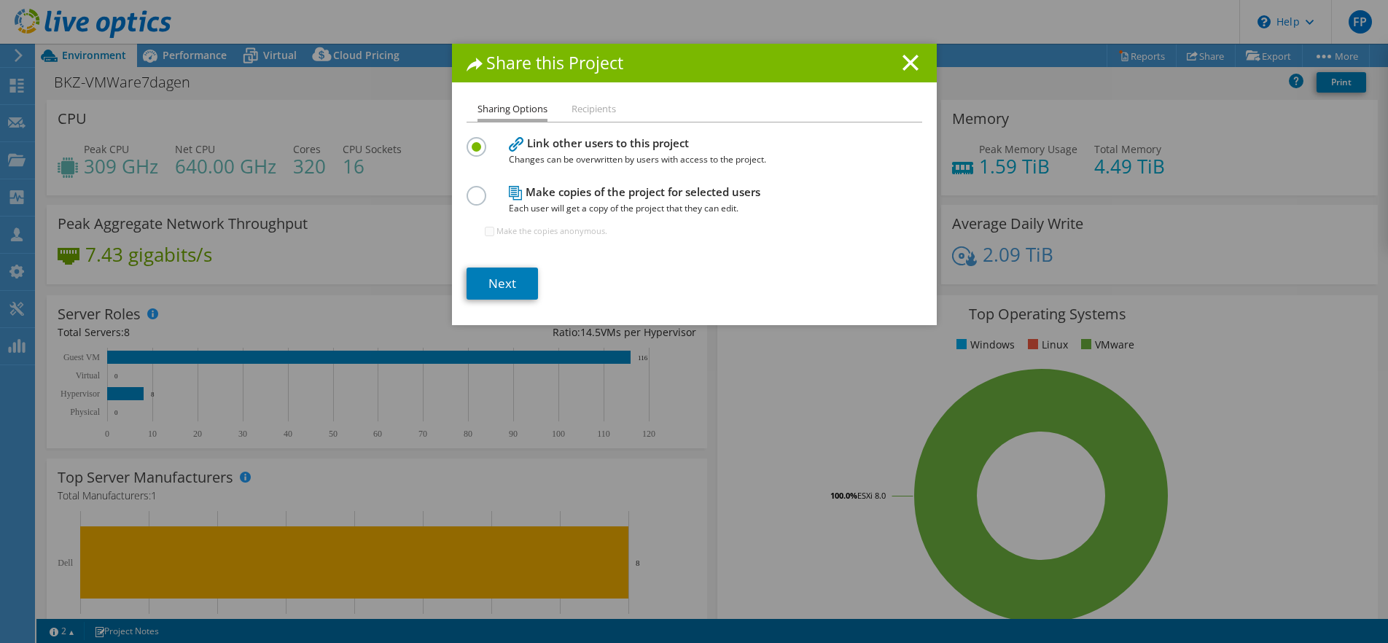
click at [582, 105] on li "Recipients" at bounding box center [594, 110] width 44 height 18
click at [907, 63] on line at bounding box center [910, 62] width 15 height 15
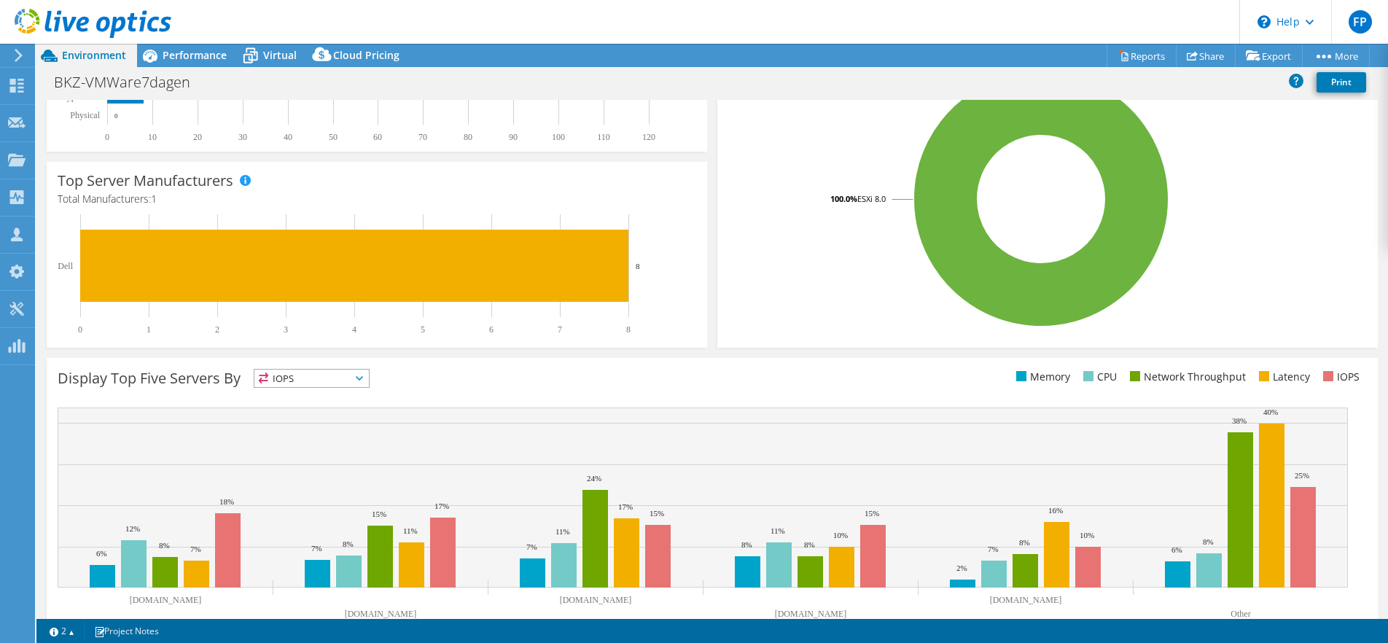
scroll to position [315, 0]
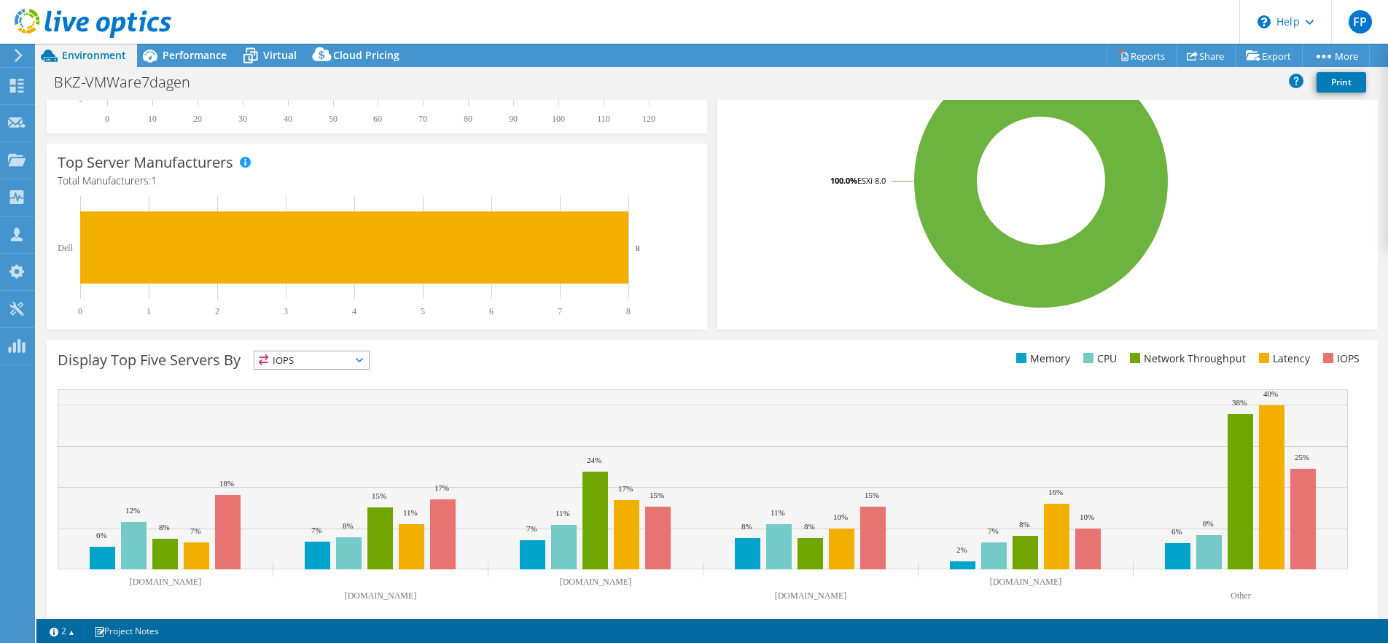
click at [85, 53] on span "Environment" at bounding box center [94, 55] width 64 height 14
click at [1357, 12] on span "FP" at bounding box center [1360, 21] width 23 height 23
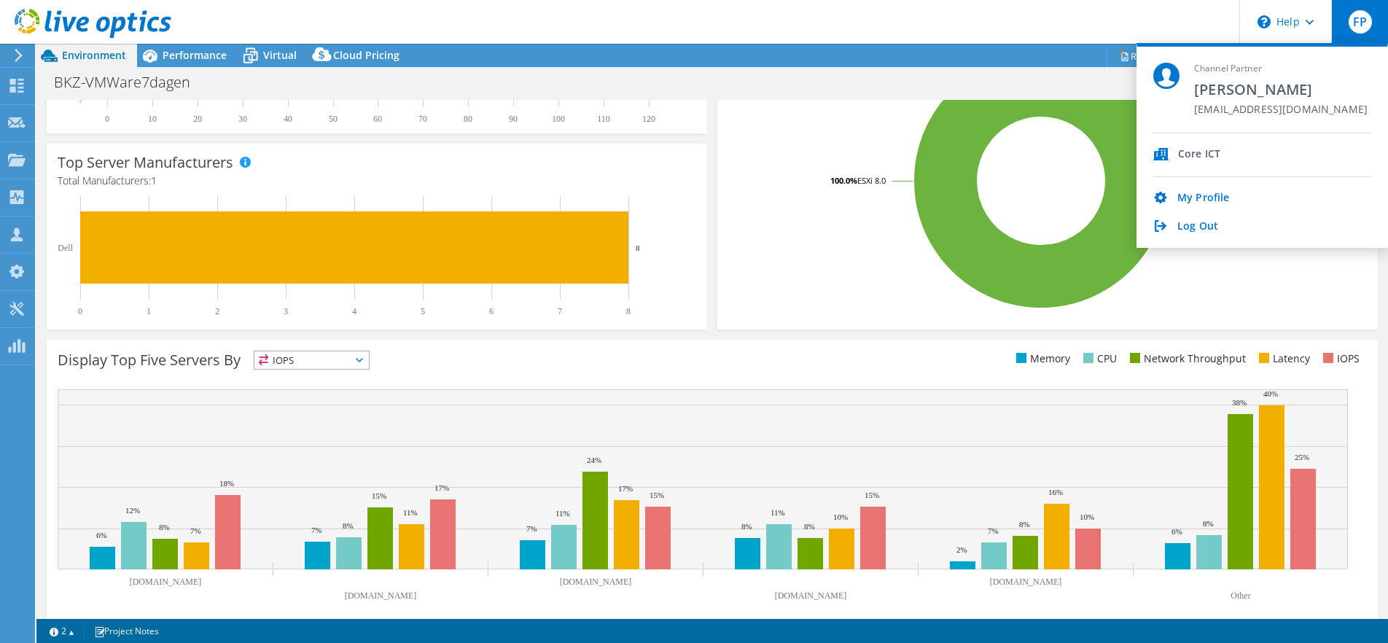
drag, startPoint x: 1290, startPoint y: 100, endPoint x: 1211, endPoint y: 99, distance: 79.5
click at [1209, 102] on div "Channel Partner [PERSON_NAME] [EMAIL_ADDRESS][DOMAIN_NAME]" at bounding box center [1262, 98] width 218 height 71
click at [1211, 104] on span "[EMAIL_ADDRESS][DOMAIN_NAME]" at bounding box center [1281, 111] width 174 height 14
drag, startPoint x: 1189, startPoint y: 98, endPoint x: 1274, endPoint y: 95, distance: 84.6
click at [1303, 98] on div "Channel Partner [PERSON_NAME] [EMAIL_ADDRESS][DOMAIN_NAME]" at bounding box center [1262, 98] width 218 height 71
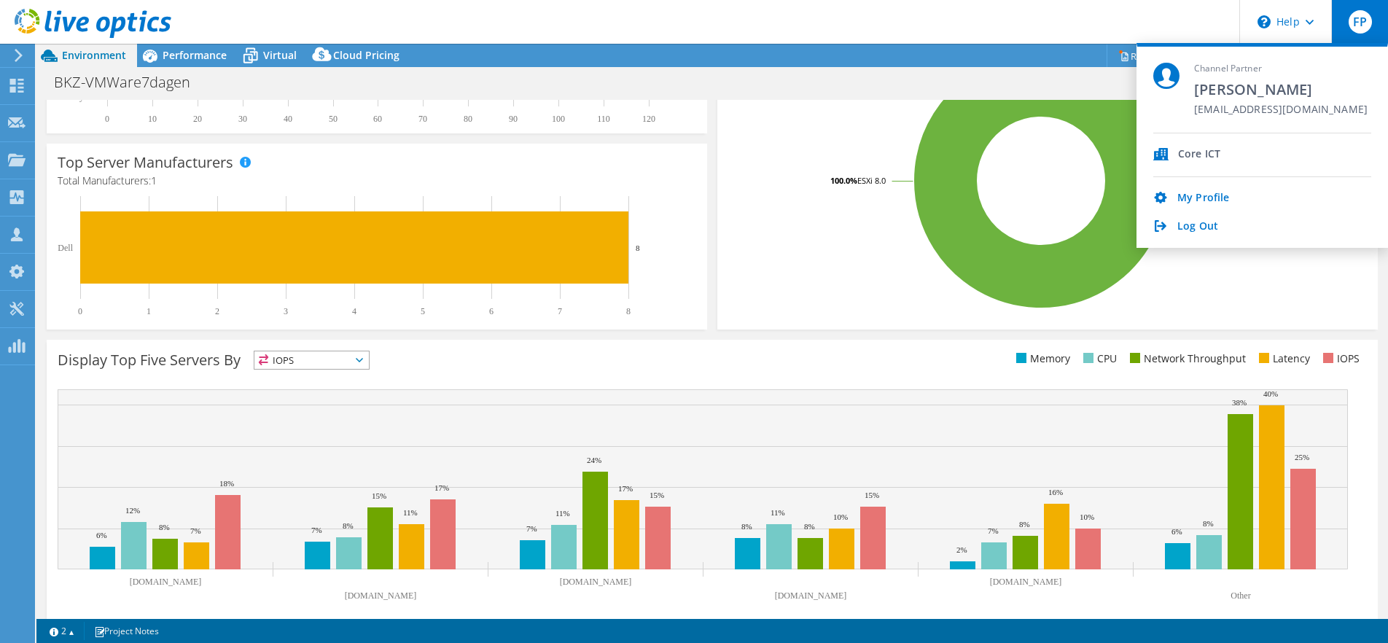
click at [1279, 104] on span "[EMAIL_ADDRESS][DOMAIN_NAME]" at bounding box center [1281, 111] width 174 height 14
click at [77, 52] on span "Environment" at bounding box center [94, 55] width 64 height 14
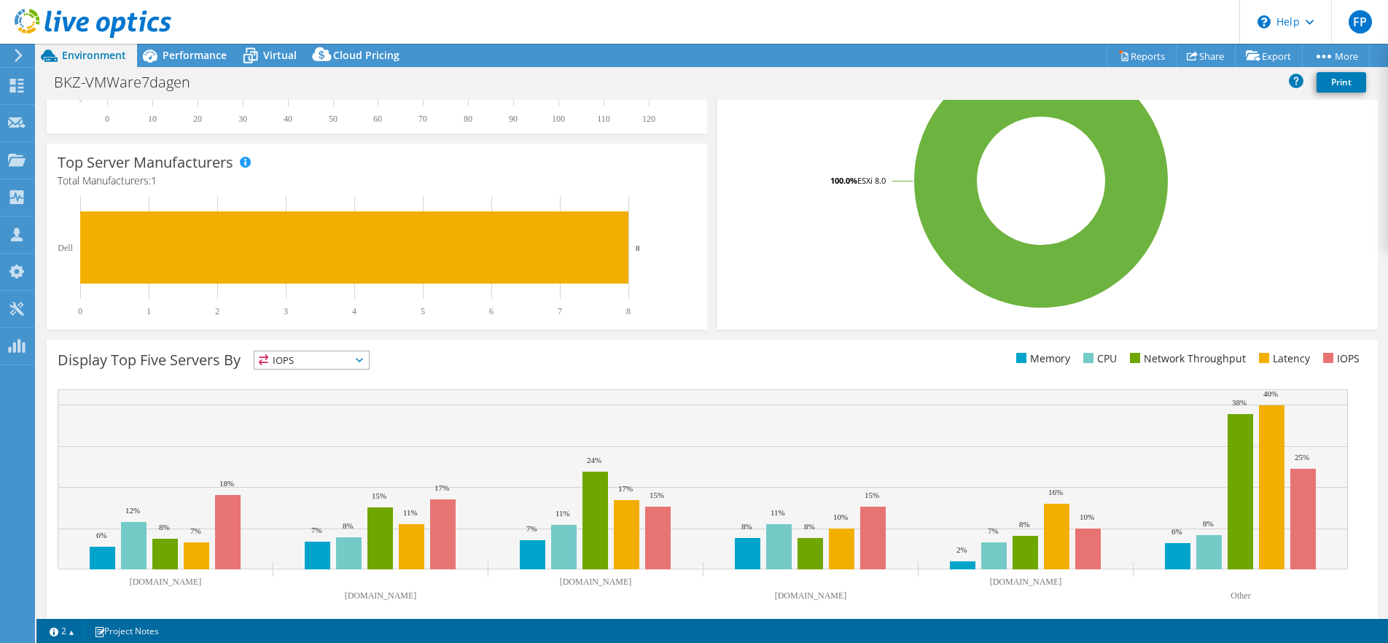
click at [81, 53] on span "Environment" at bounding box center [94, 55] width 64 height 14
click at [174, 52] on span "Performance" at bounding box center [195, 55] width 64 height 14
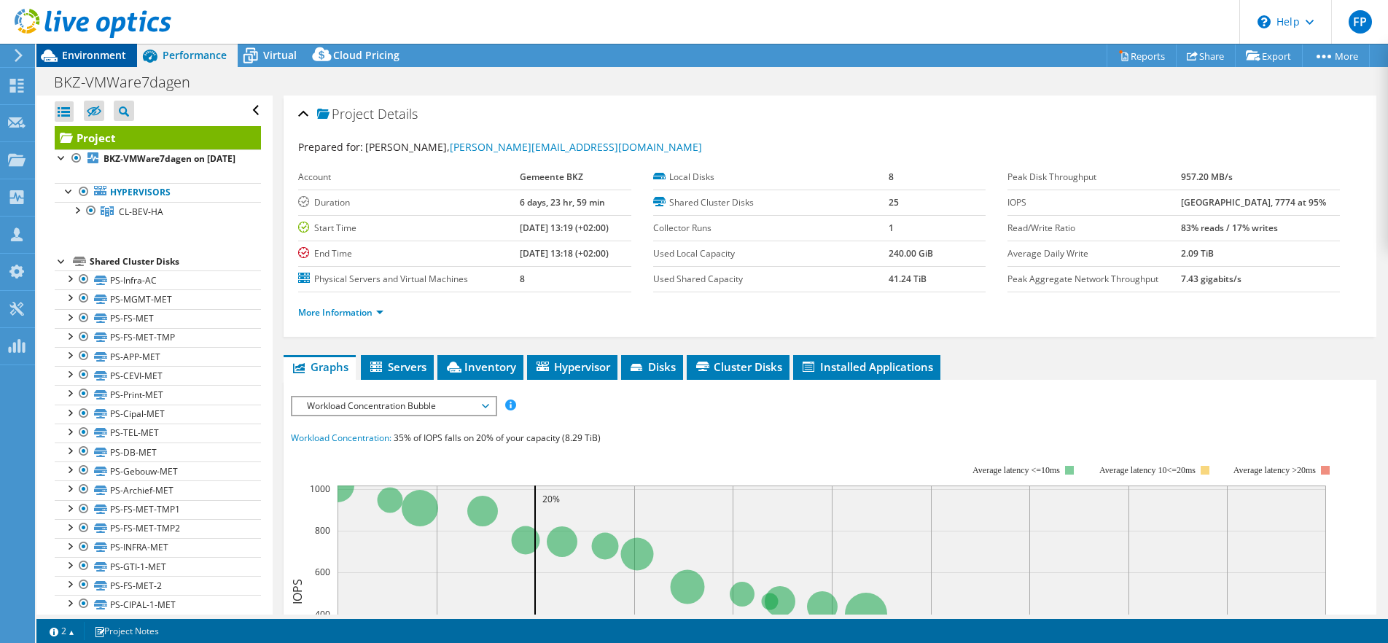
click at [91, 54] on span "Environment" at bounding box center [94, 55] width 64 height 14
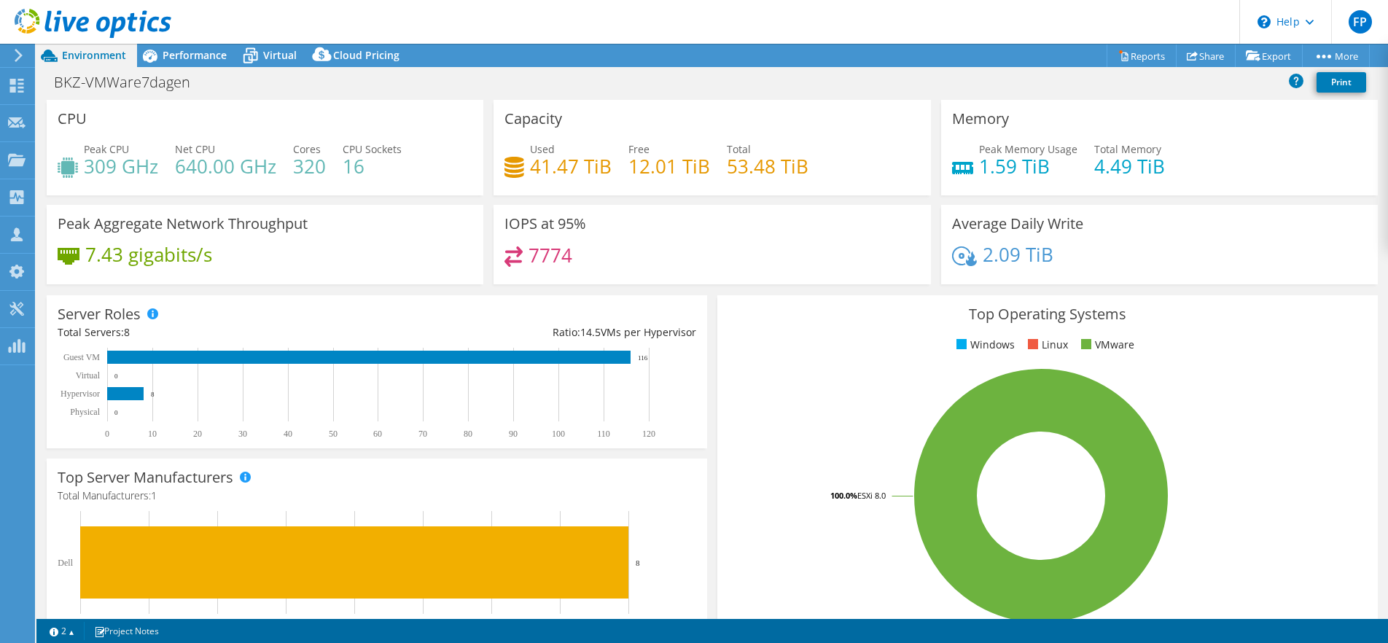
click at [20, 50] on icon at bounding box center [18, 55] width 11 height 13
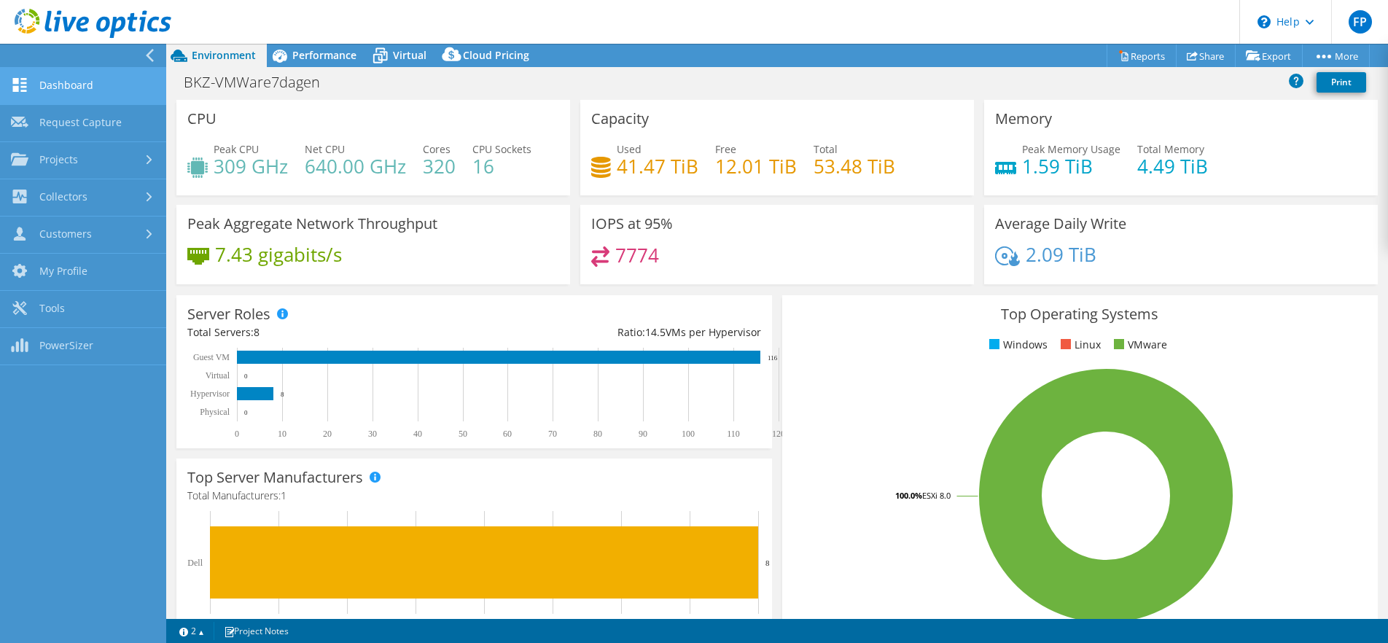
click at [48, 76] on link "Dashboard" at bounding box center [83, 86] width 166 height 37
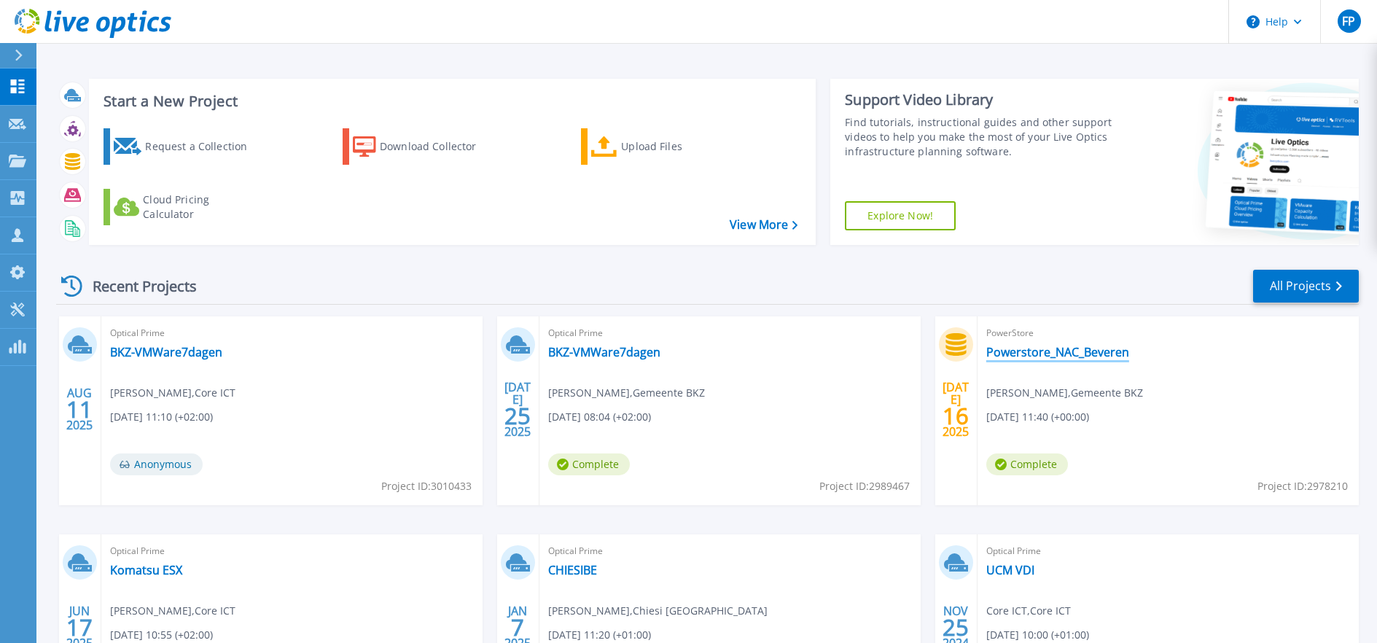
click at [1104, 345] on link "Powerstore_NAC_Beveren" at bounding box center [1057, 352] width 143 height 15
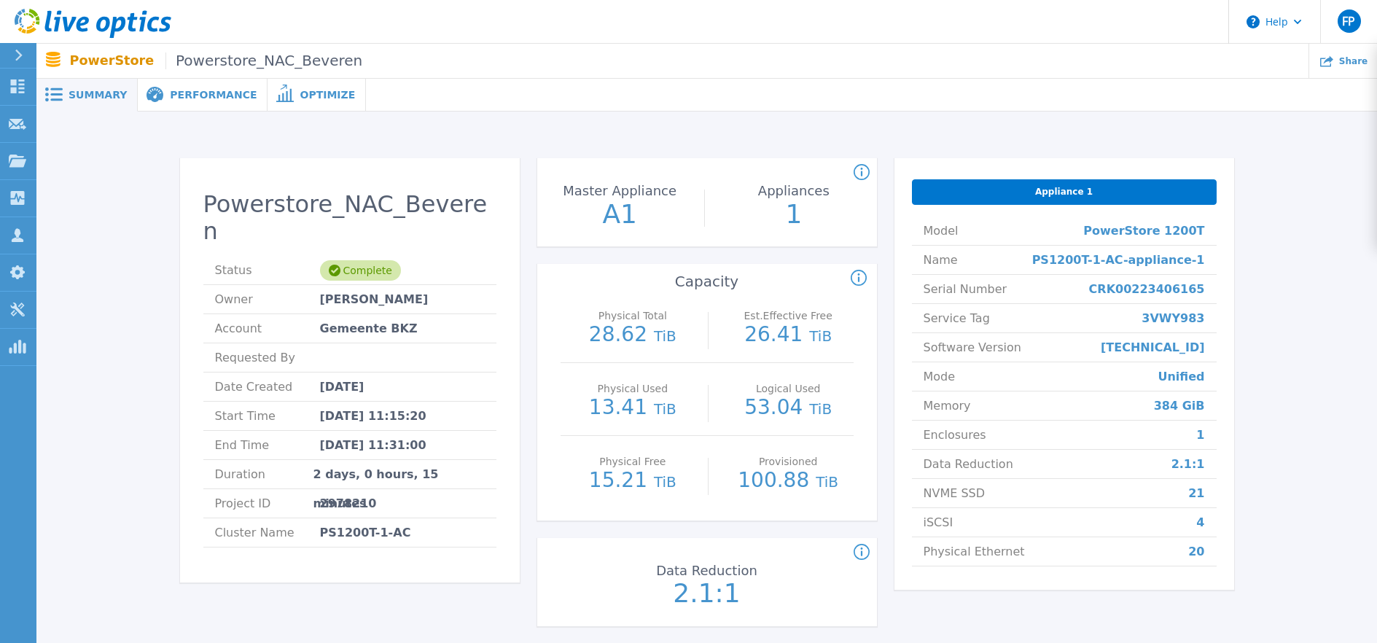
click at [205, 90] on span "Performance" at bounding box center [213, 95] width 87 height 10
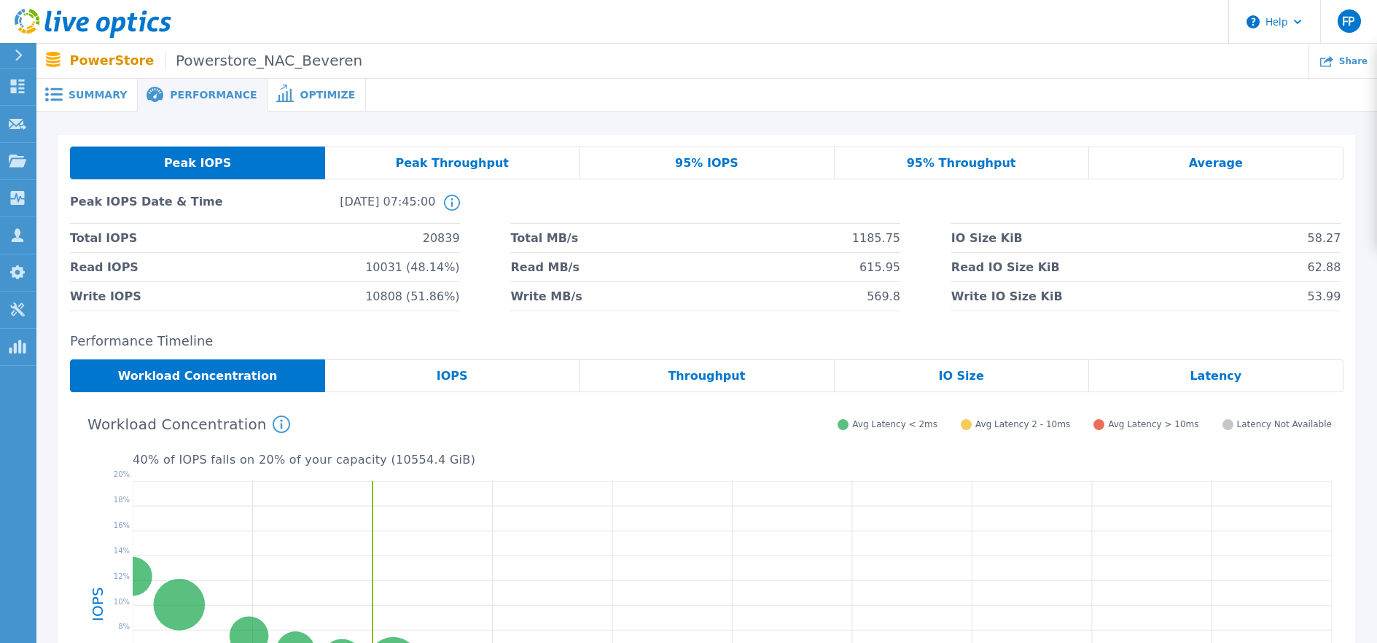
click at [283, 79] on div "Optimize" at bounding box center [317, 95] width 98 height 33
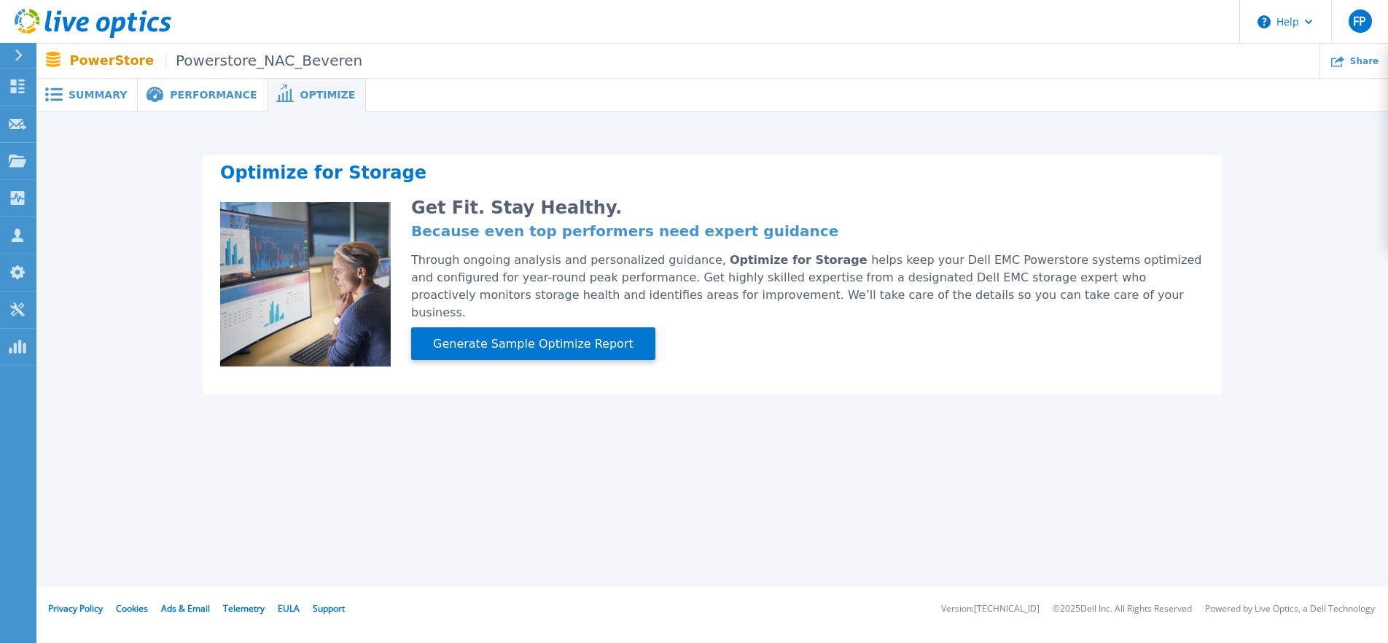
click at [71, 79] on div "Summary" at bounding box center [86, 95] width 101 height 33
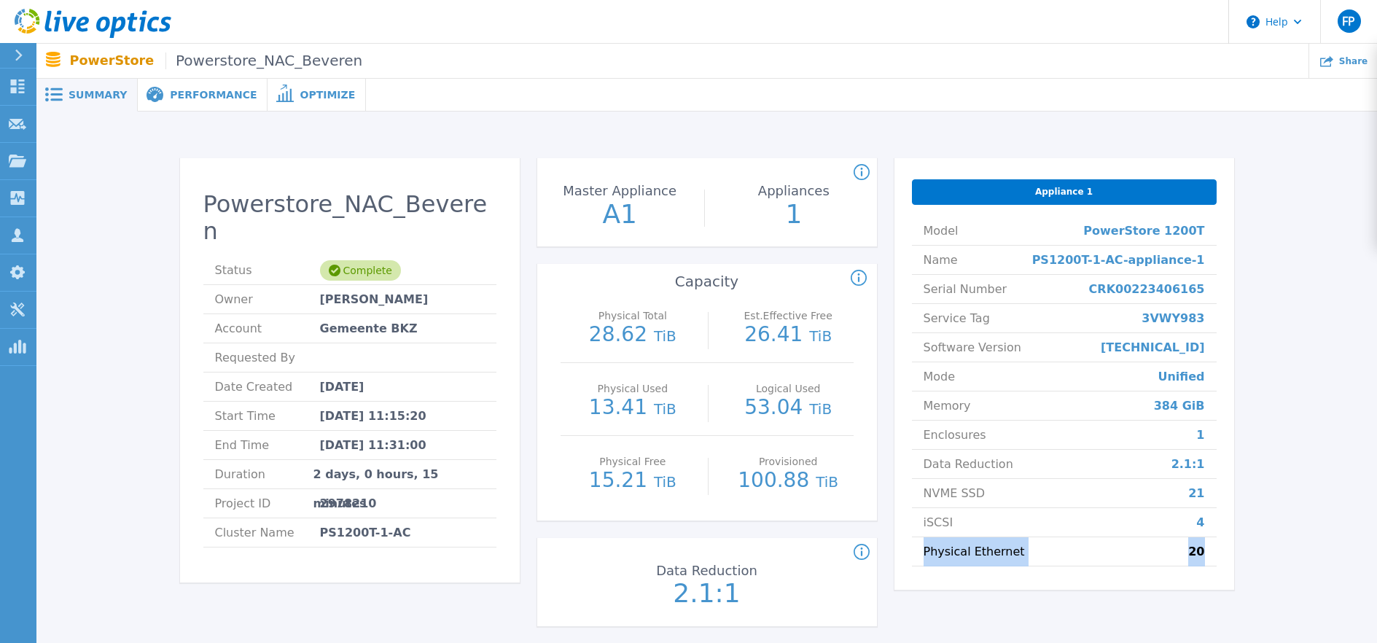
drag, startPoint x: 862, startPoint y: 410, endPoint x: 1099, endPoint y: 418, distance: 236.3
click at [1099, 418] on div "Appliance 1 Model PowerStore 1200T Name PS1200T-1-AC-appliance-1 Serial Number …" at bounding box center [1064, 374] width 340 height 432
click at [1139, 354] on div "Powerstore_NAC_Beveren Status Complete Owner [PERSON_NAME] Account Gemeente BKZ…" at bounding box center [706, 395] width 1297 height 521
click at [193, 79] on div "Performance" at bounding box center [203, 95] width 130 height 33
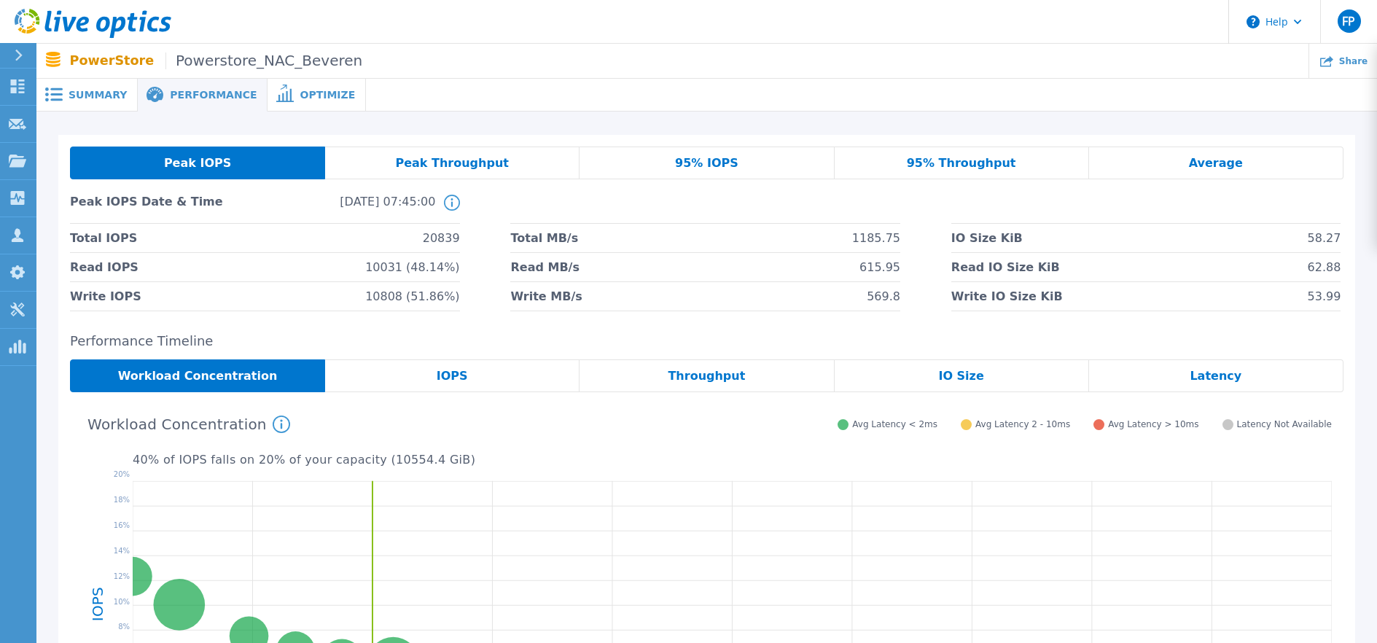
click at [284, 79] on div "Optimize" at bounding box center [317, 95] width 98 height 33
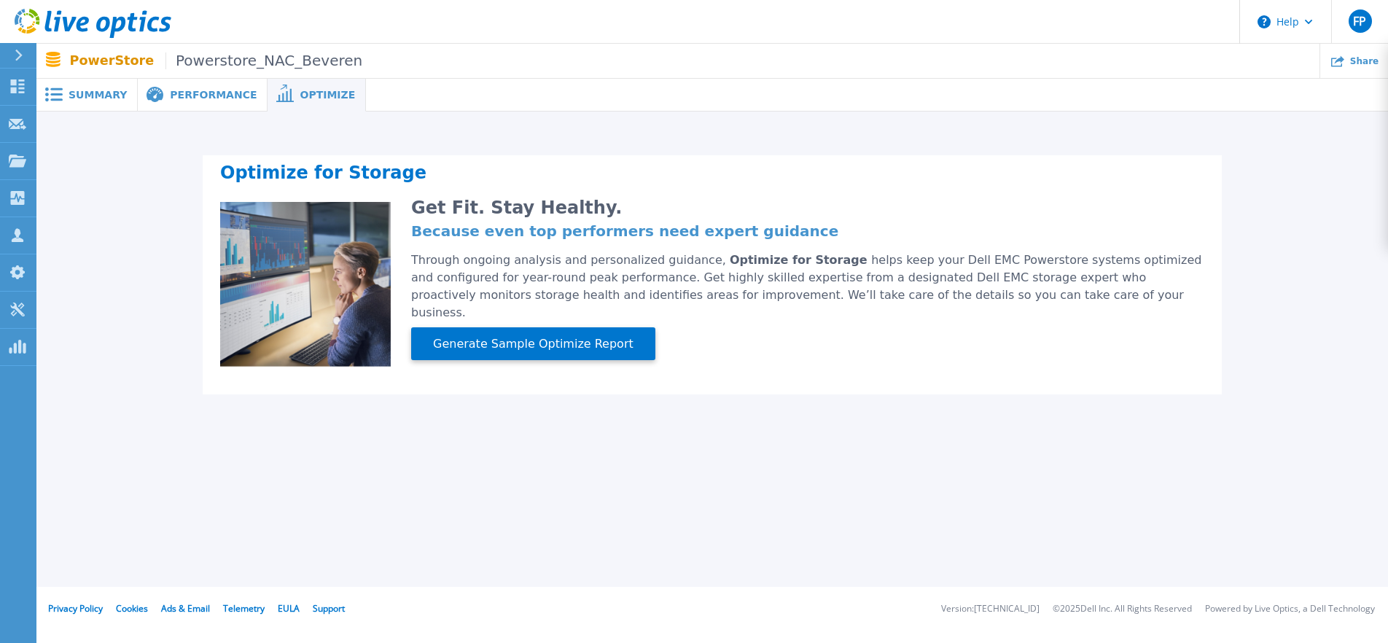
click at [189, 90] on span "Performance" at bounding box center [213, 95] width 87 height 10
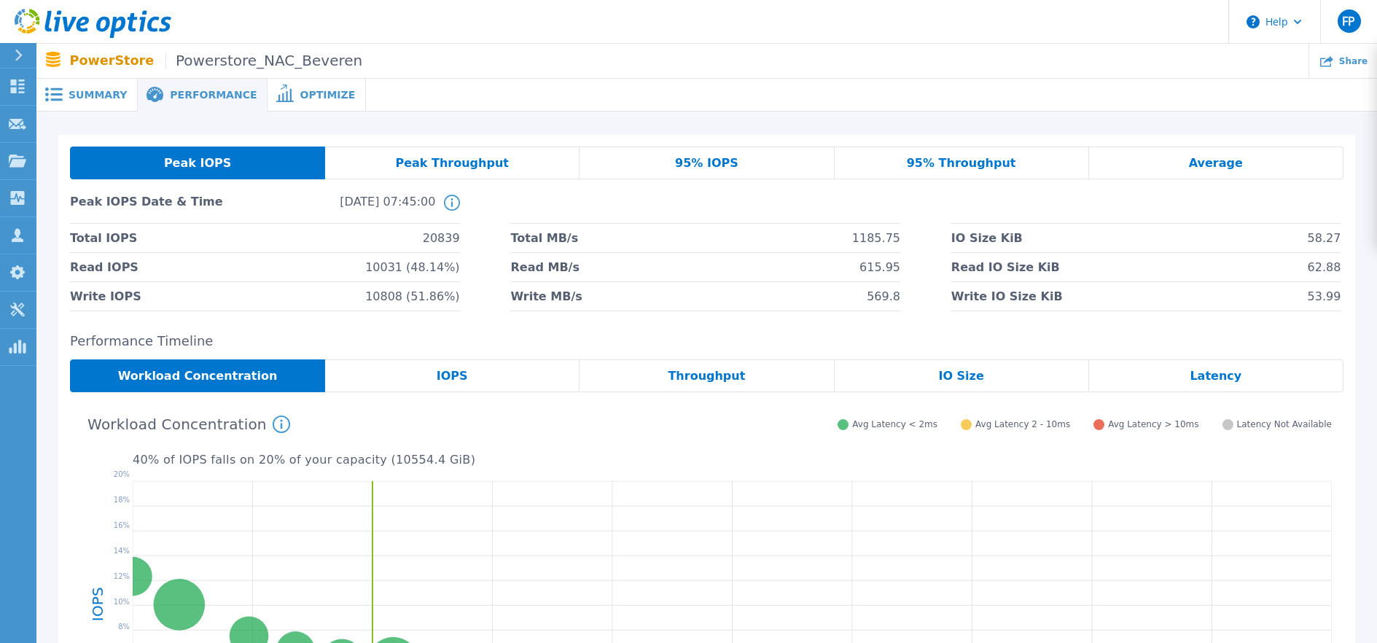
click at [295, 79] on div "Optimize" at bounding box center [317, 95] width 98 height 33
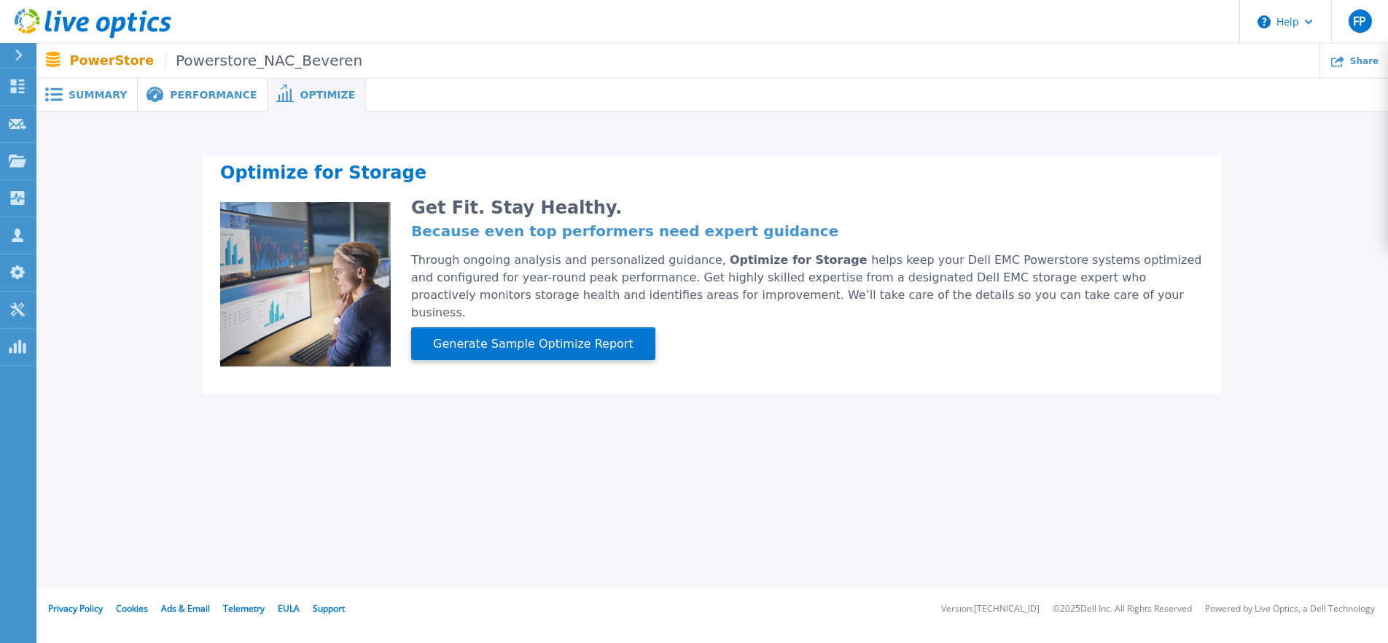
click at [90, 79] on div "Summary" at bounding box center [86, 95] width 101 height 33
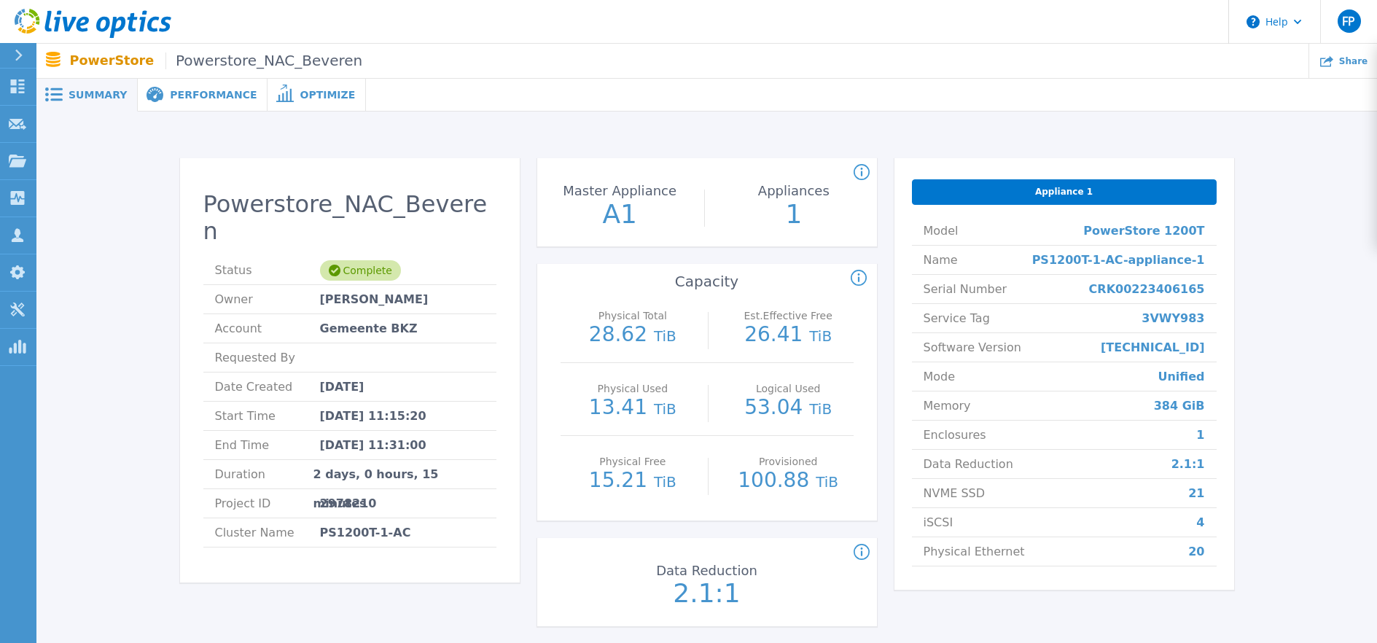
click at [939, 179] on div "Appliance 1" at bounding box center [1064, 192] width 305 height 26
click at [1035, 186] on span "Appliance 1" at bounding box center [1064, 192] width 58 height 12
click at [1027, 179] on div "Appliance 1" at bounding box center [1064, 192] width 305 height 26
click at [1045, 246] on span "PS1200T-1-AC-appliance-1" at bounding box center [1118, 260] width 173 height 28
click at [1044, 246] on span "PS1200T-1-AC-appliance-1" at bounding box center [1118, 260] width 173 height 28
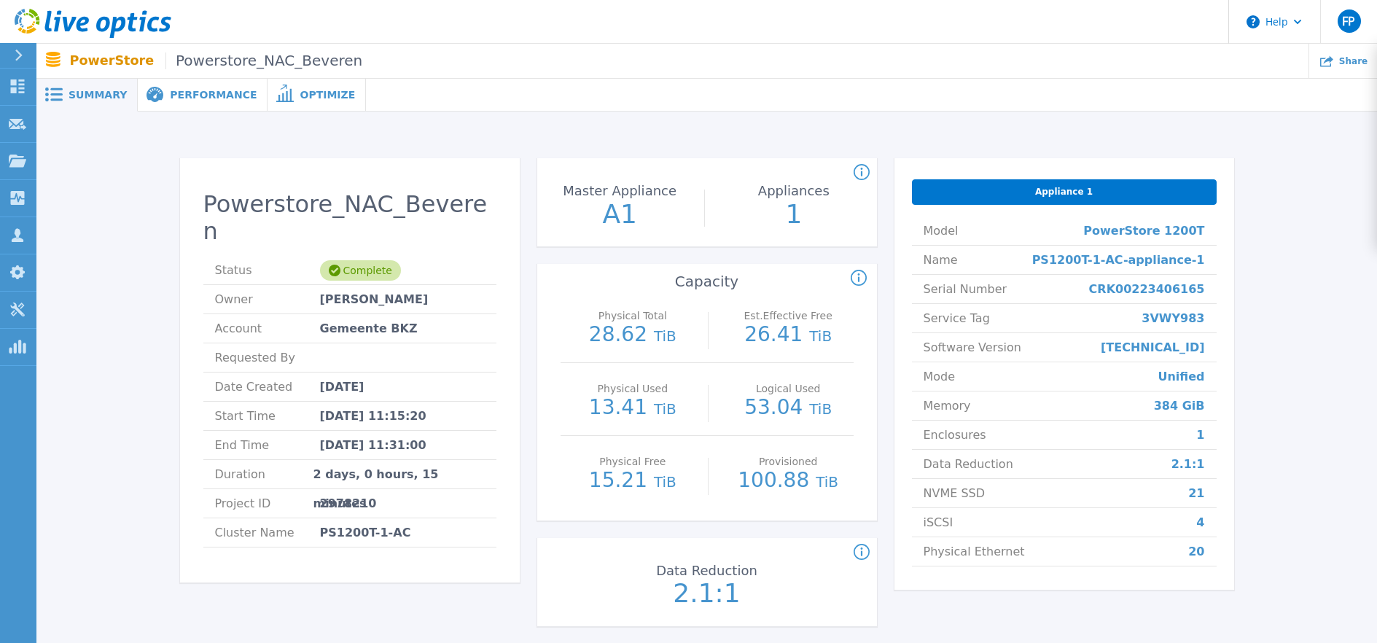
click at [15, 52] on icon at bounding box center [18, 56] width 7 height 12
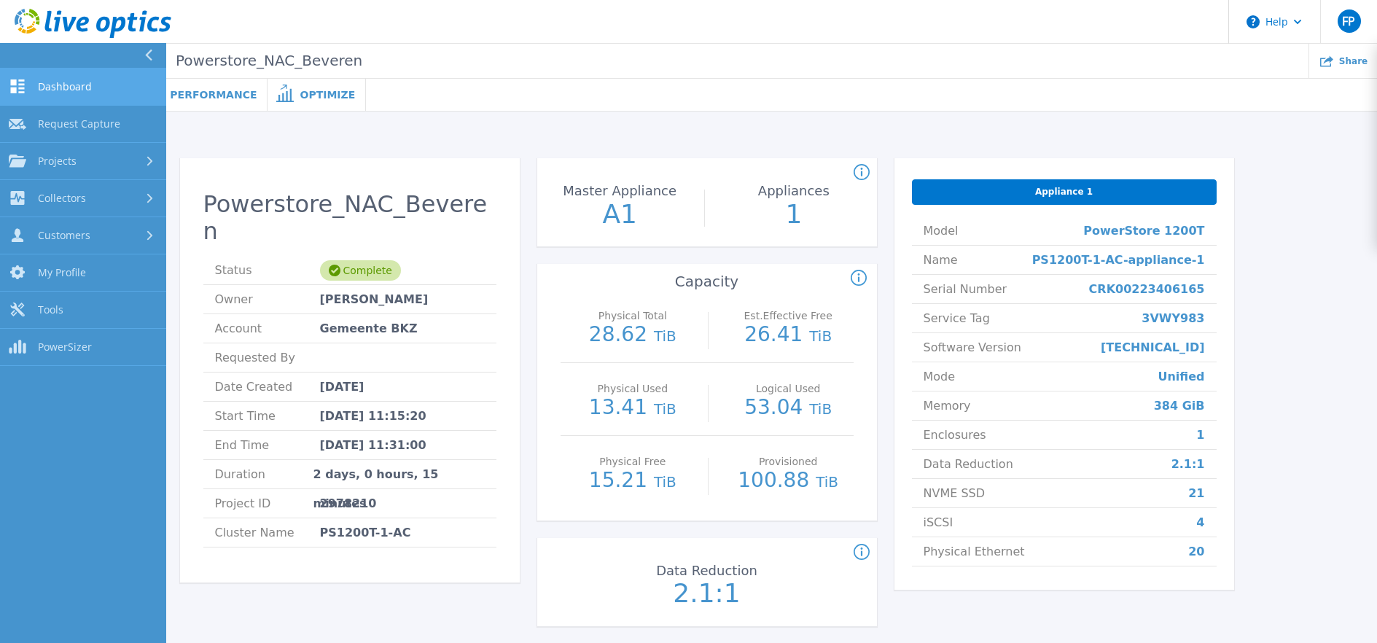
click at [39, 82] on span "Dashboard" at bounding box center [65, 86] width 54 height 13
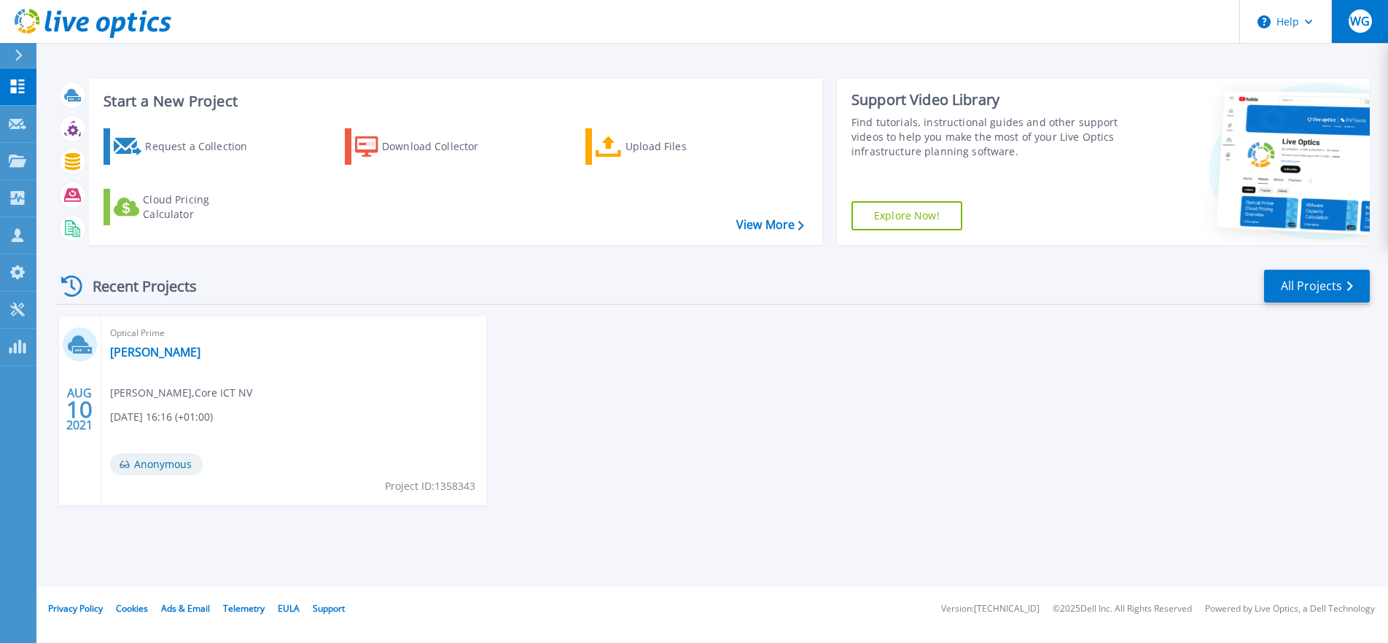
click at [1362, 27] on span "WG" at bounding box center [1360, 21] width 20 height 12
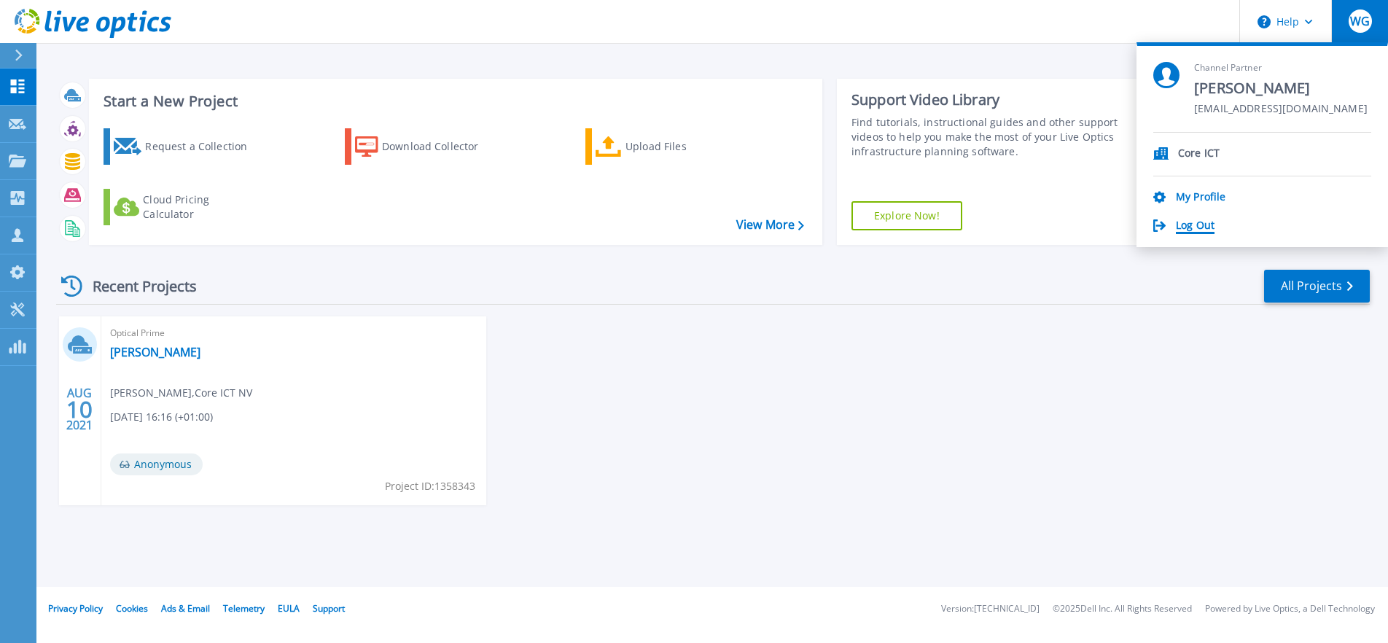
click at [1196, 219] on link "Log Out" at bounding box center [1195, 226] width 39 height 14
